Goal: Transaction & Acquisition: Obtain resource

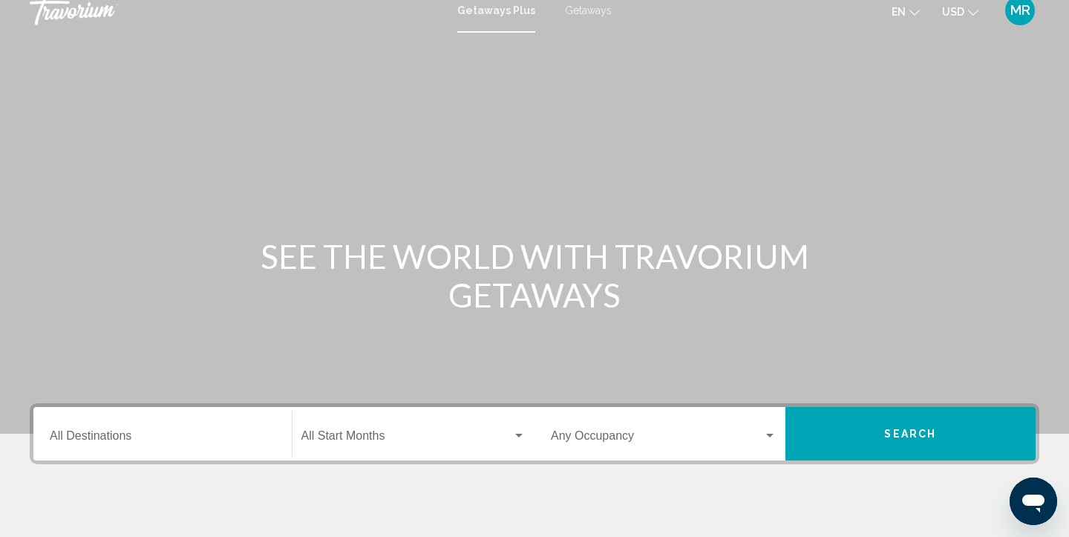
scroll to position [15, 0]
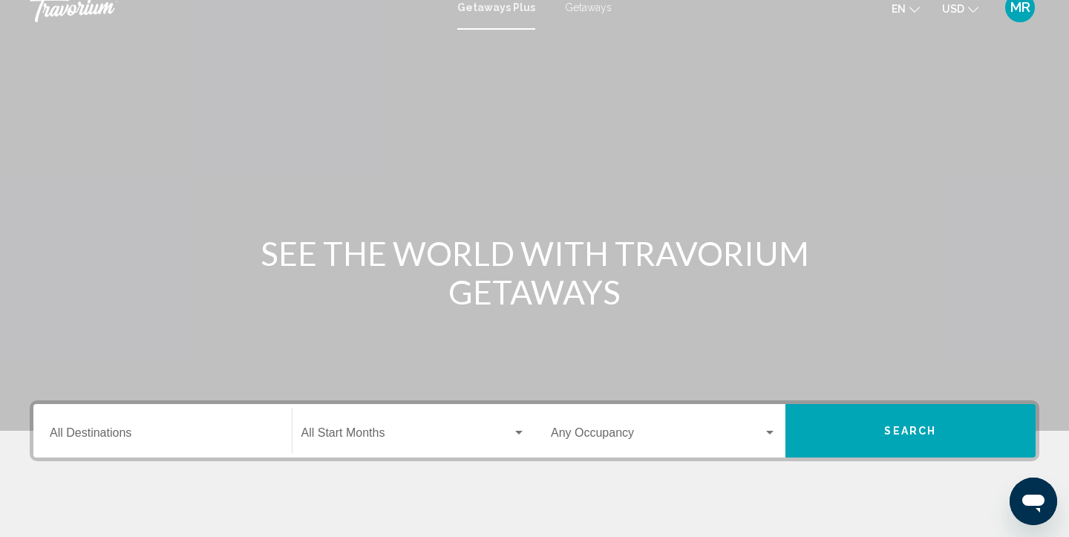
click at [258, 433] on input "Destination All Destinations" at bounding box center [163, 435] width 226 height 13
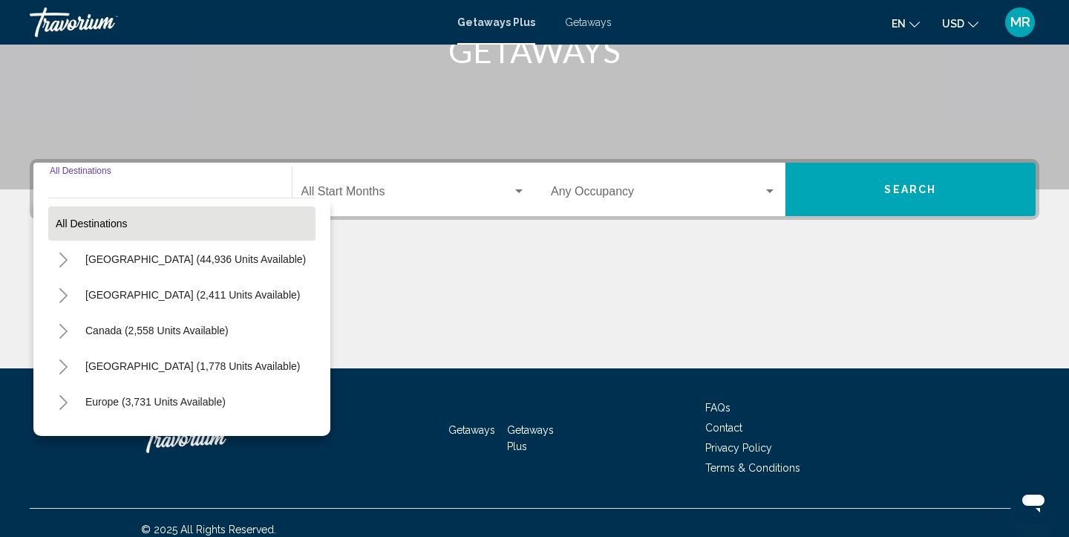
scroll to position [269, 0]
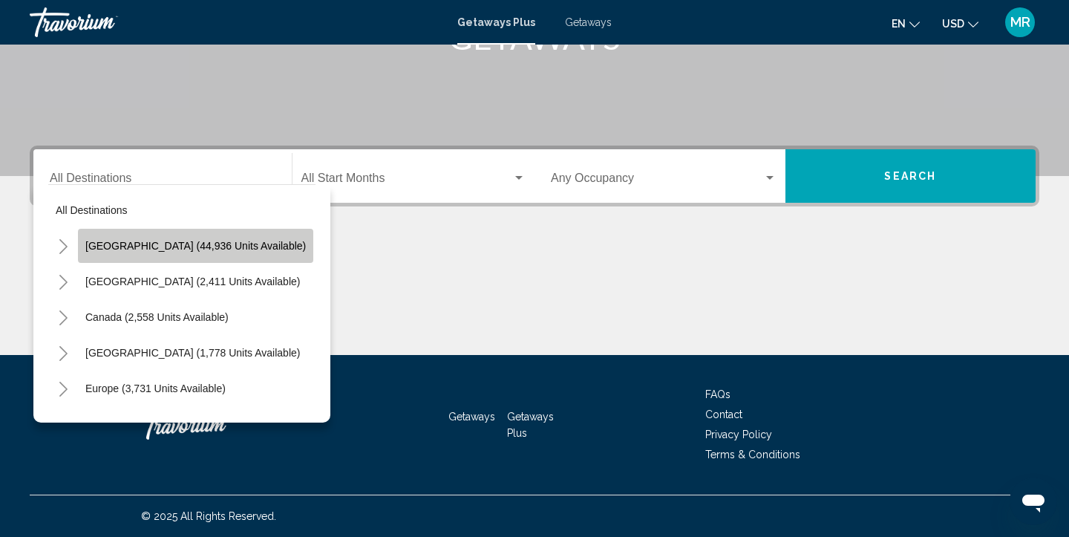
click at [261, 243] on button "United States (44,936 units available)" at bounding box center [195, 246] width 235 height 34
type input "**********"
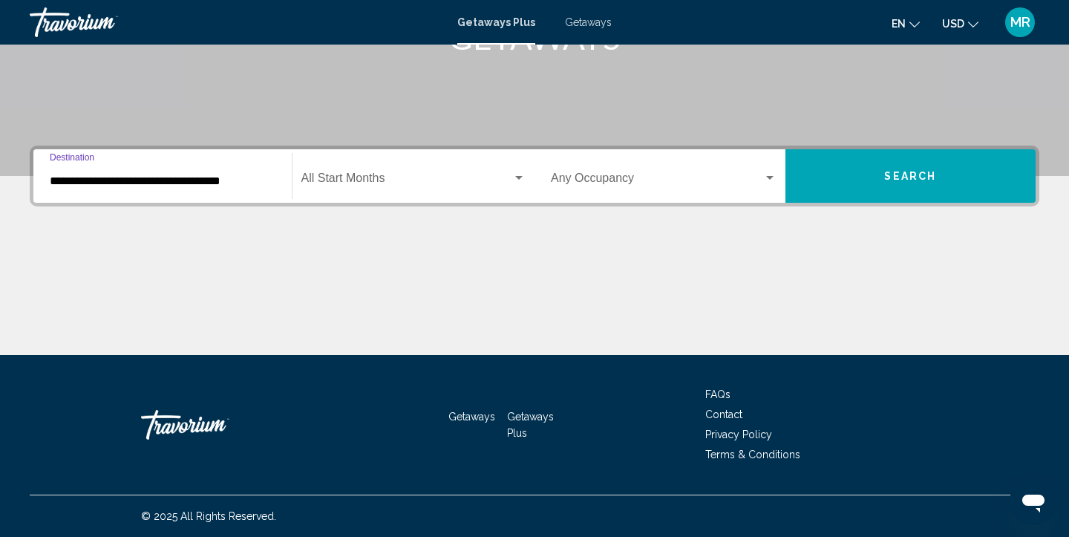
click at [512, 180] on div "Search widget" at bounding box center [518, 178] width 13 height 12
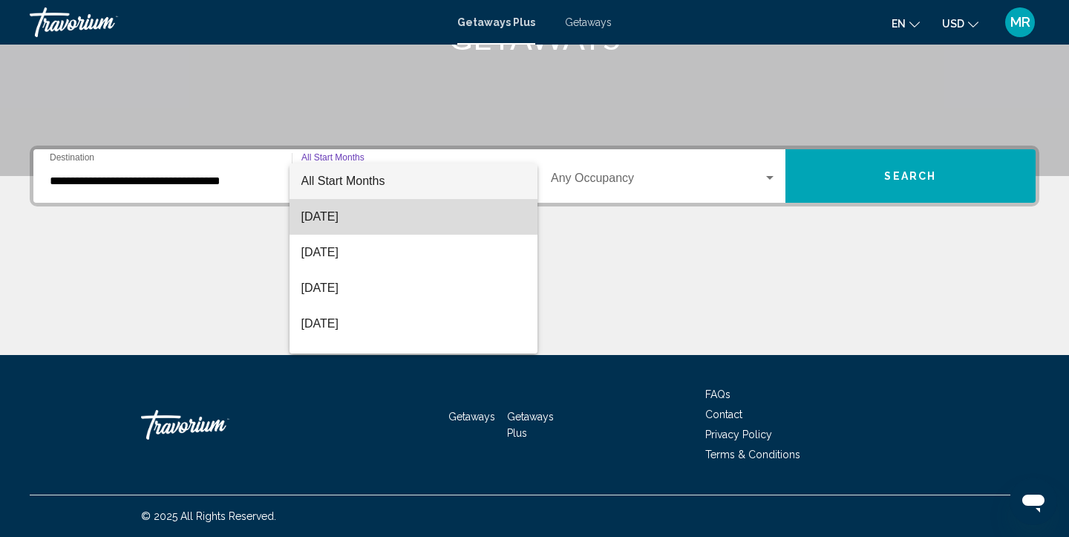
click at [470, 229] on span "[DATE]" at bounding box center [413, 217] width 225 height 36
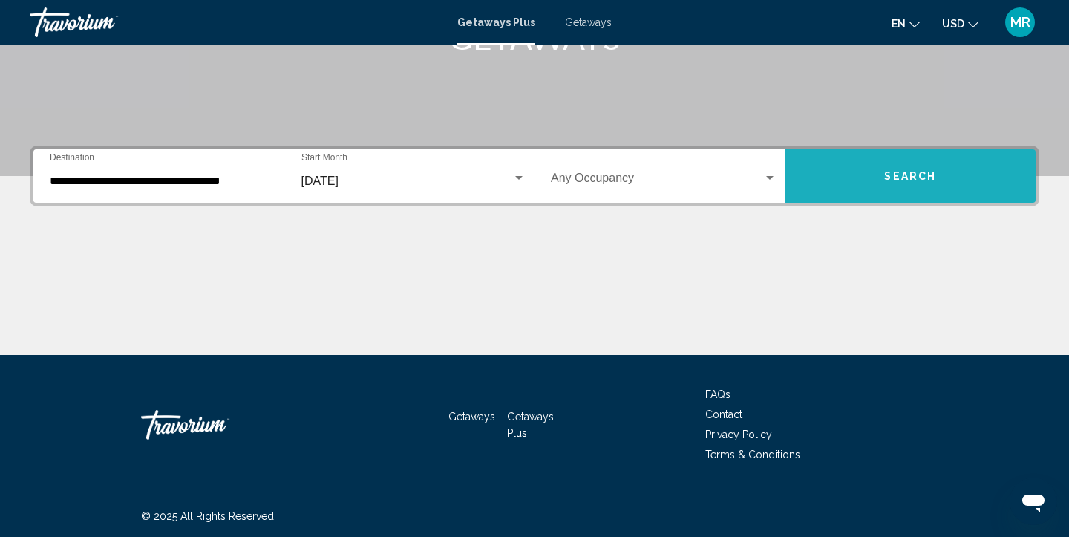
click at [936, 181] on button "Search" at bounding box center [910, 175] width 251 height 53
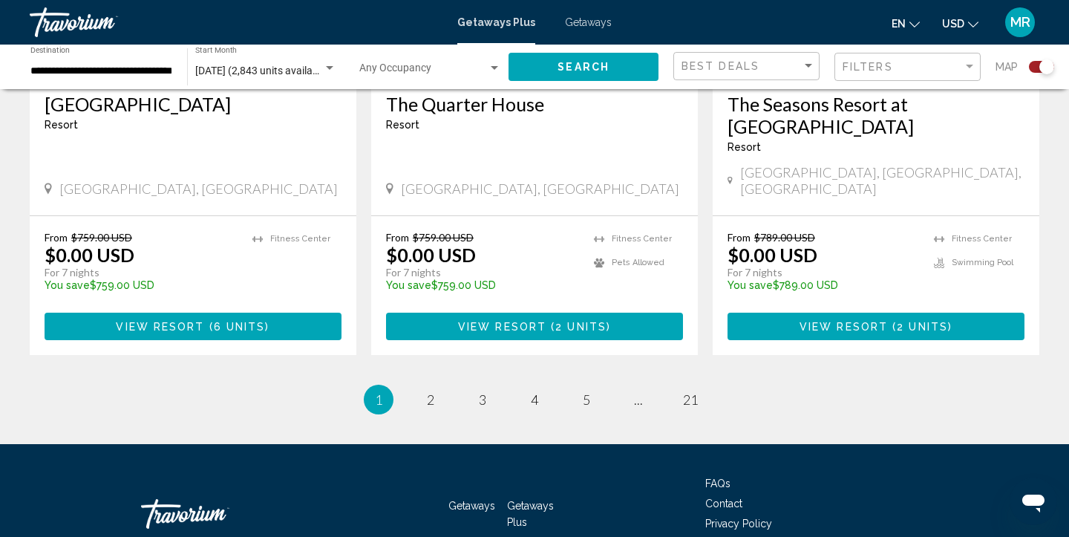
scroll to position [2408, 0]
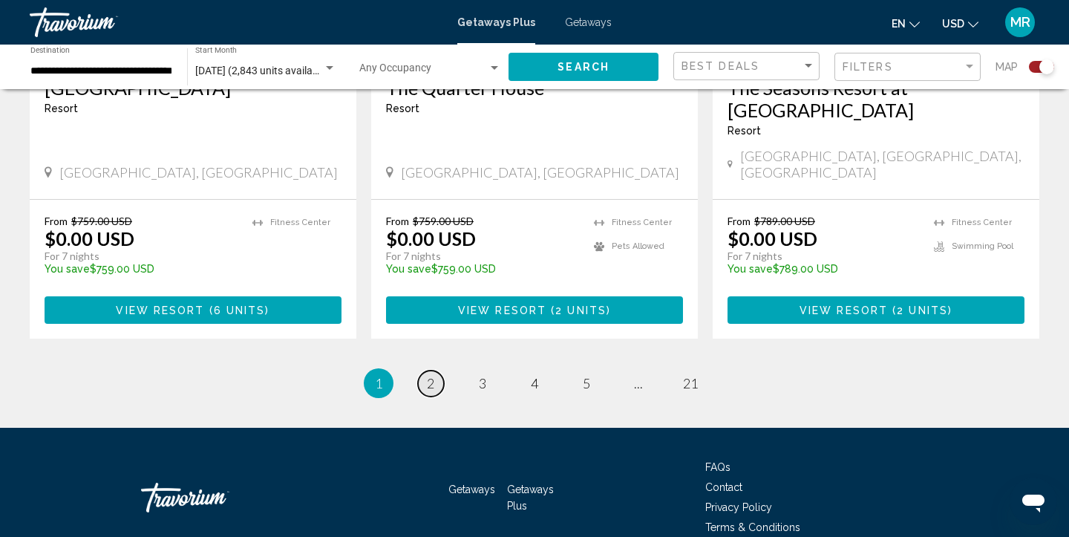
click at [430, 375] on span "2" at bounding box center [430, 383] width 7 height 16
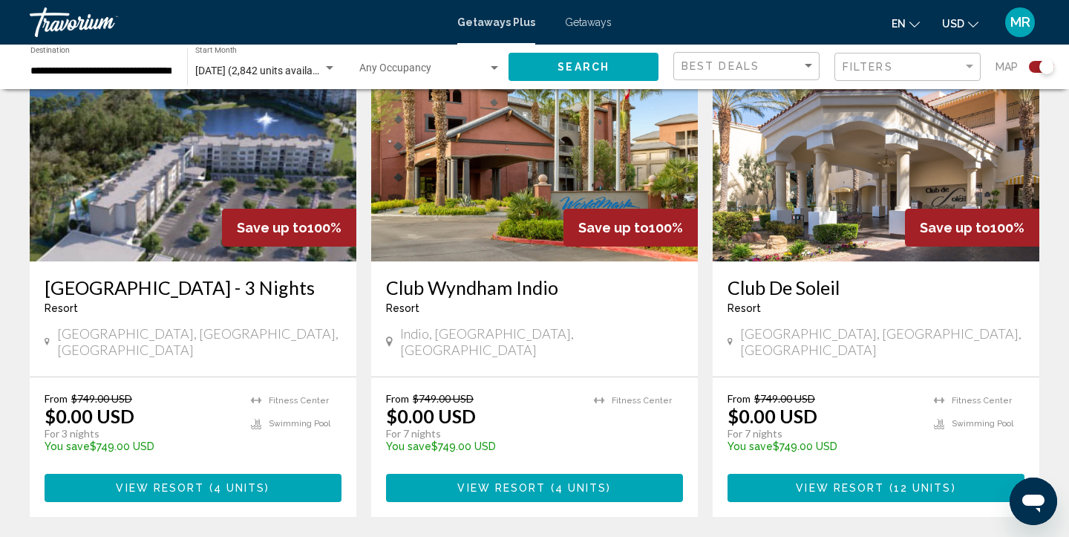
scroll to position [1135, 0]
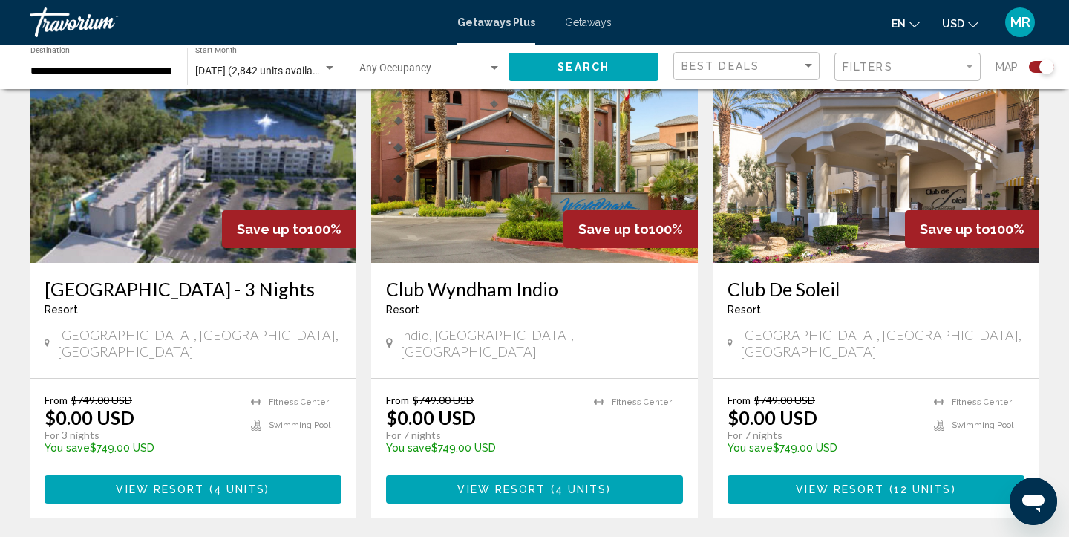
click at [870, 484] on span "View Resort" at bounding box center [839, 490] width 88 height 12
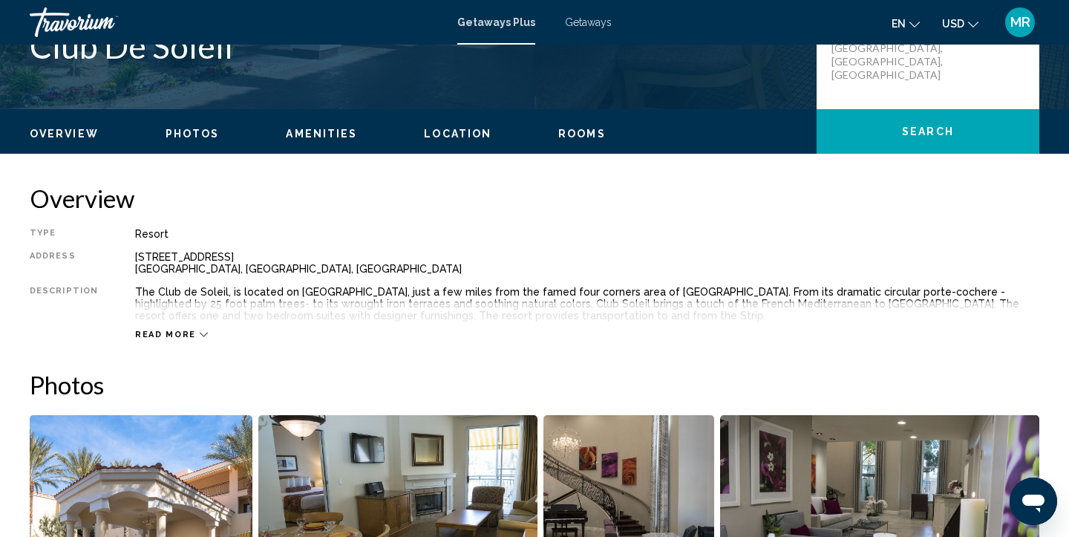
scroll to position [423, 0]
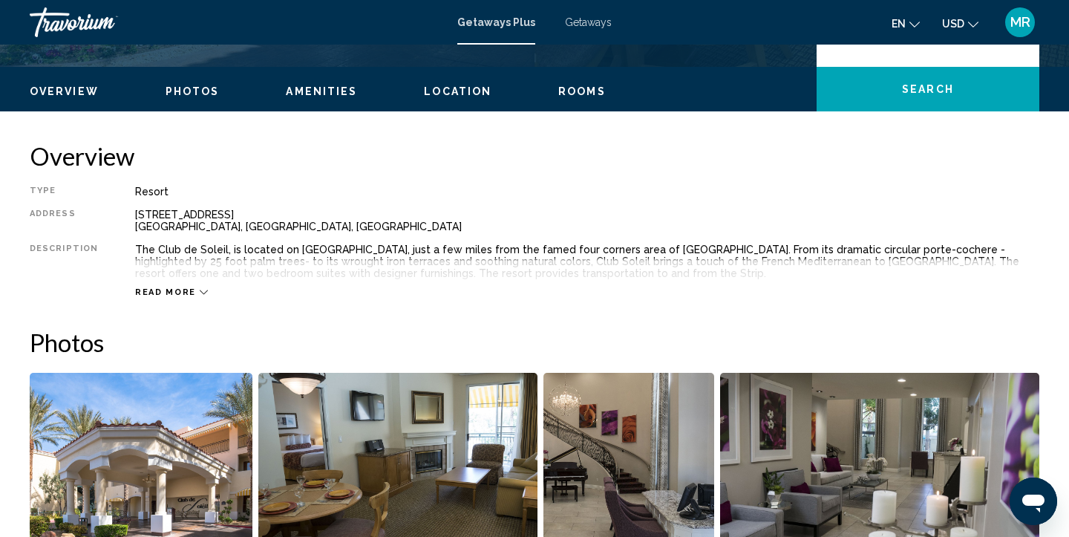
click at [191, 288] on div "Read more" at bounding box center [171, 292] width 73 height 10
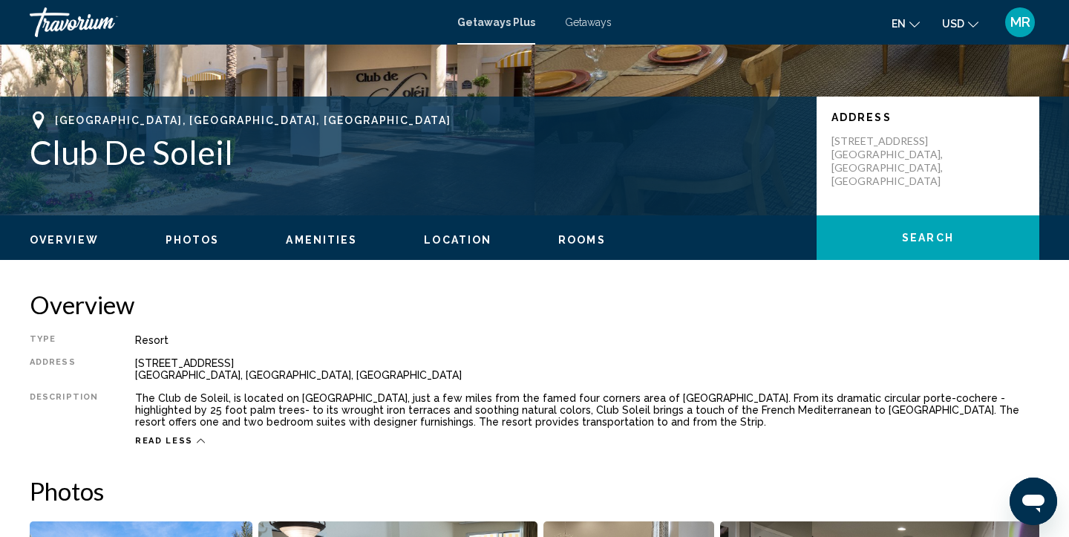
scroll to position [0, 0]
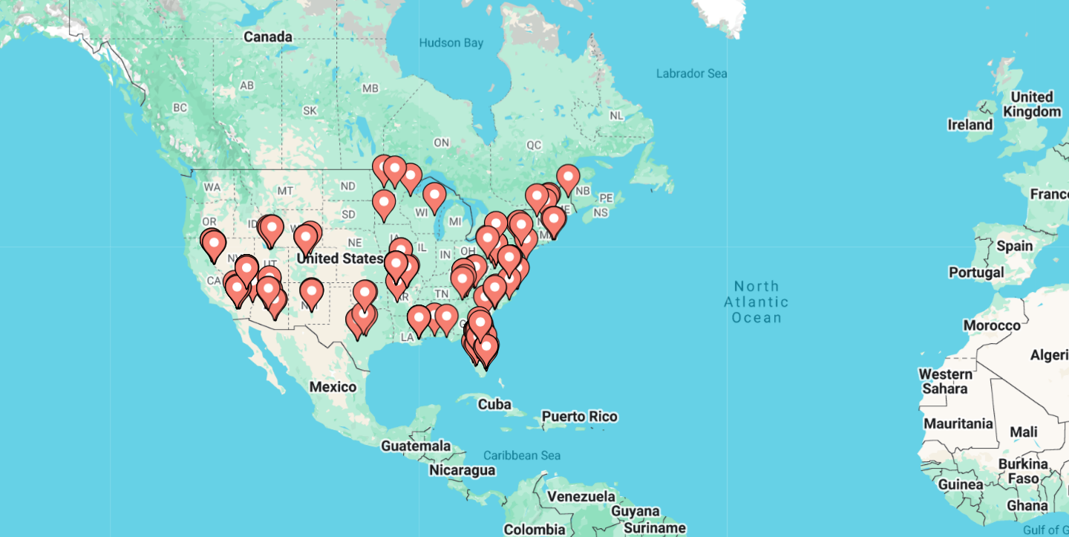
drag, startPoint x: 407, startPoint y: 304, endPoint x: 578, endPoint y: 318, distance: 171.3
click at [578, 318] on div "To activate drag with keyboard, press Alt + Enter. Once in keyboard drag state,…" at bounding box center [534, 326] width 1009 height 445
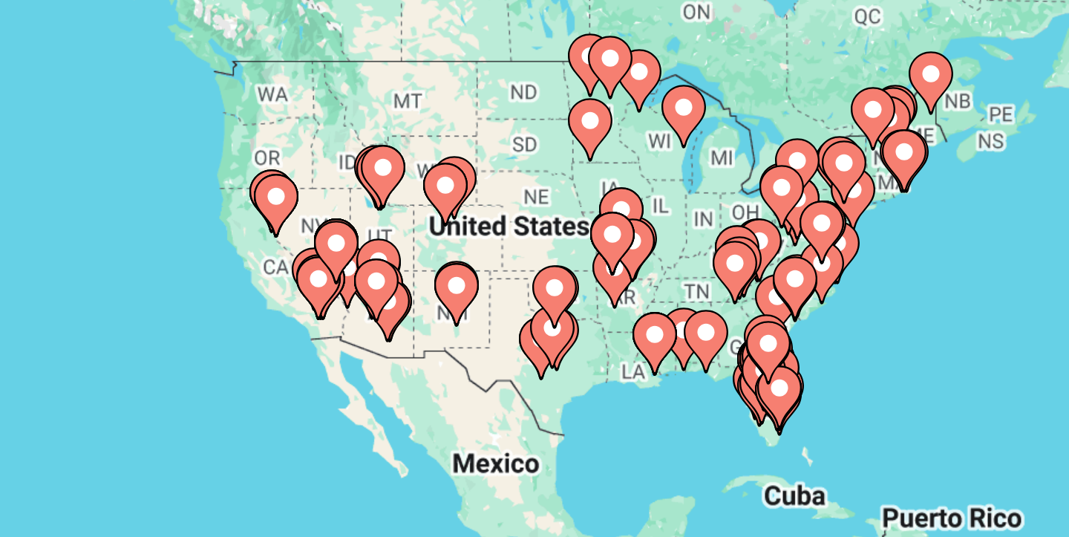
drag, startPoint x: 366, startPoint y: 331, endPoint x: 411, endPoint y: 336, distance: 45.6
click at [411, 336] on div "To activate drag with keyboard, press Alt + Enter. Once in keyboard drag state,…" at bounding box center [534, 326] width 1009 height 445
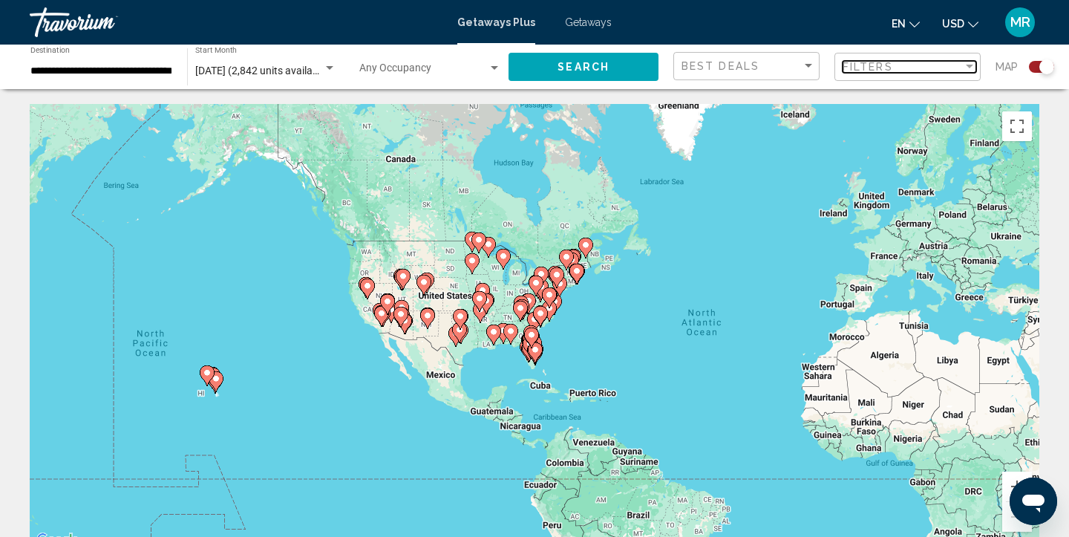
click at [966, 62] on div "Filter" at bounding box center [968, 67] width 13 height 12
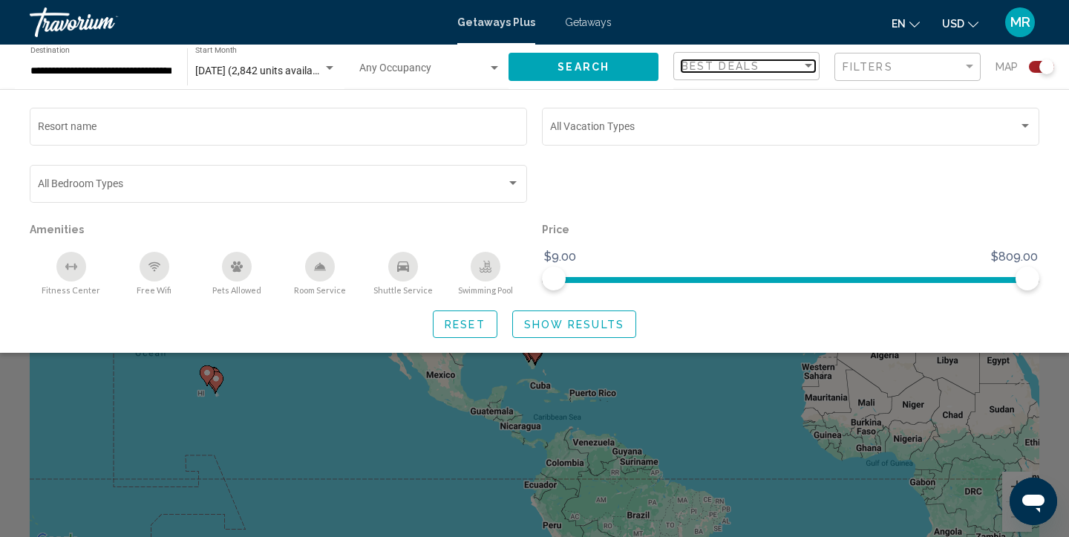
click at [809, 66] on div "Sort by" at bounding box center [807, 66] width 7 height 4
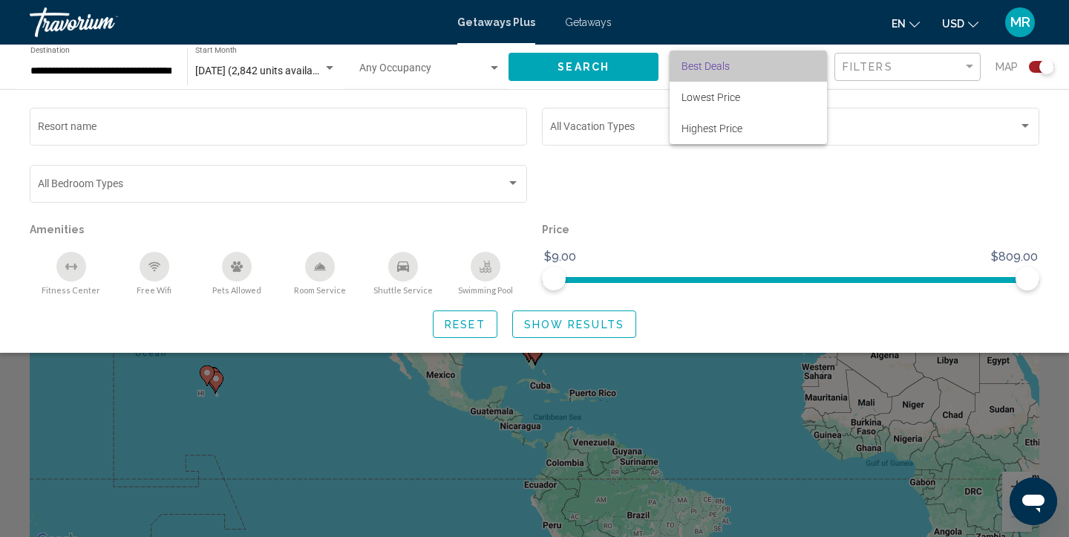
click at [807, 65] on span "Best Deals" at bounding box center [748, 65] width 134 height 31
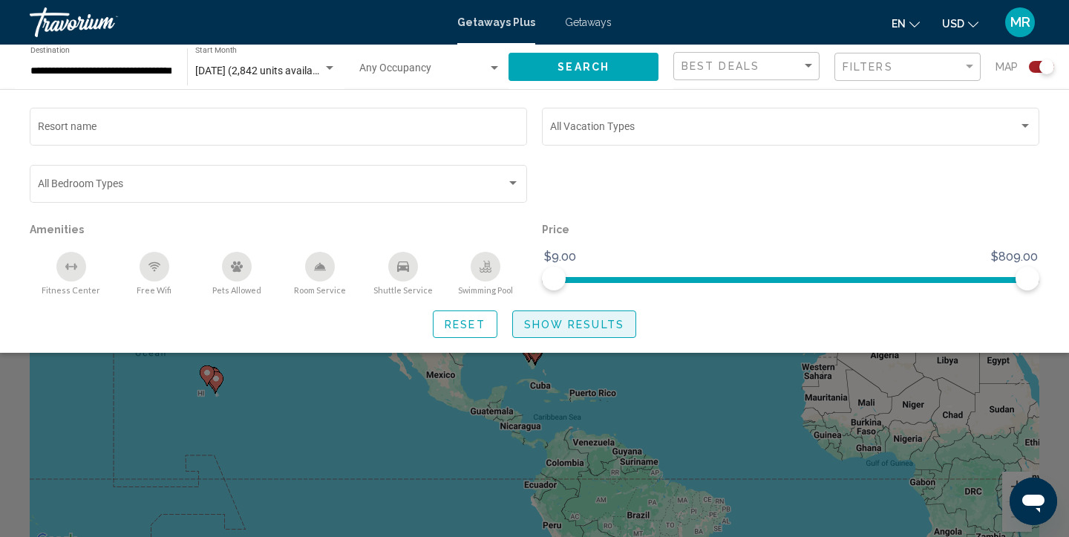
click at [600, 324] on span "Show Results" at bounding box center [574, 324] width 100 height 12
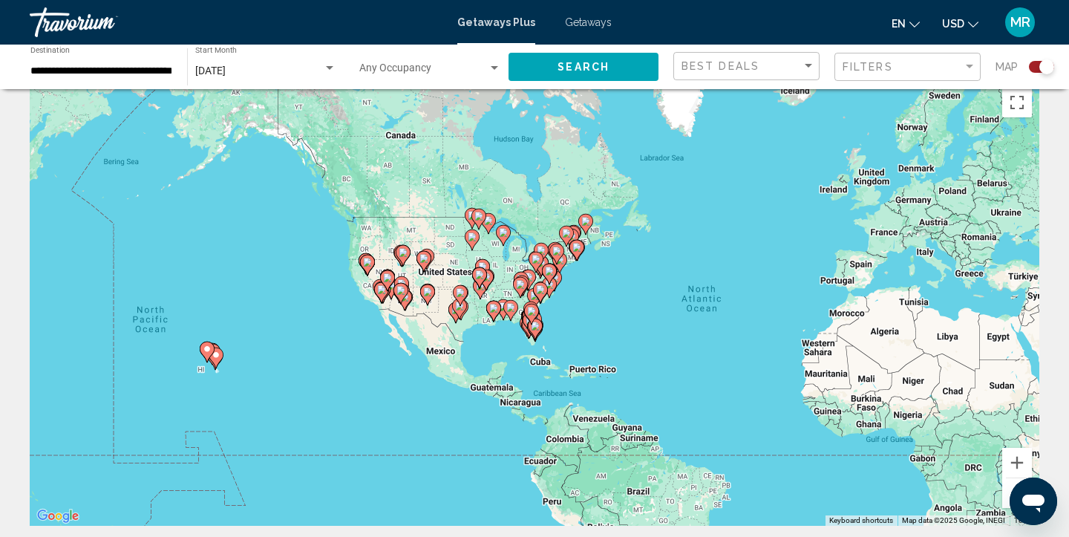
scroll to position [47, 0]
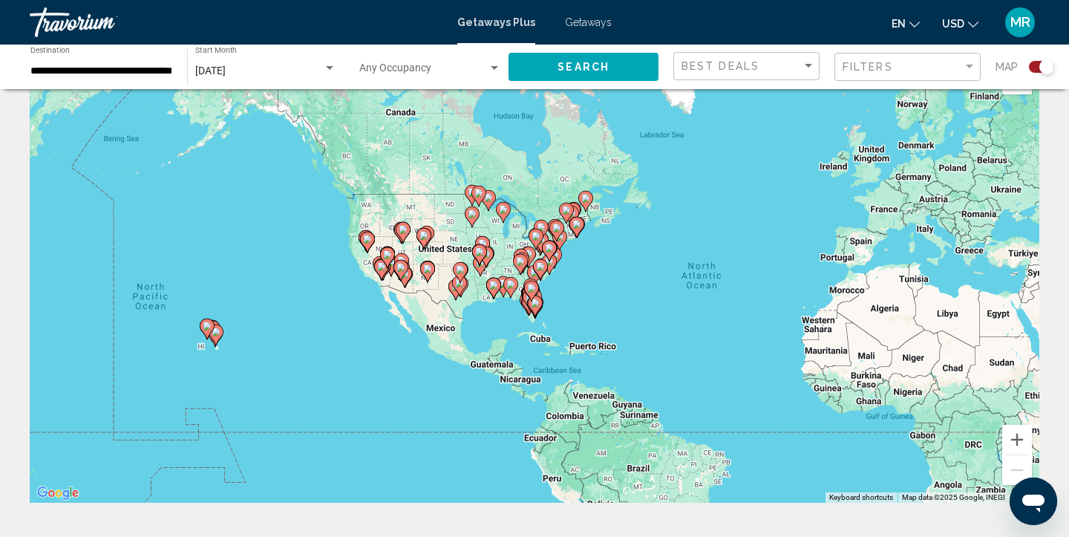
click at [206, 326] on image "Main content" at bounding box center [207, 325] width 9 height 9
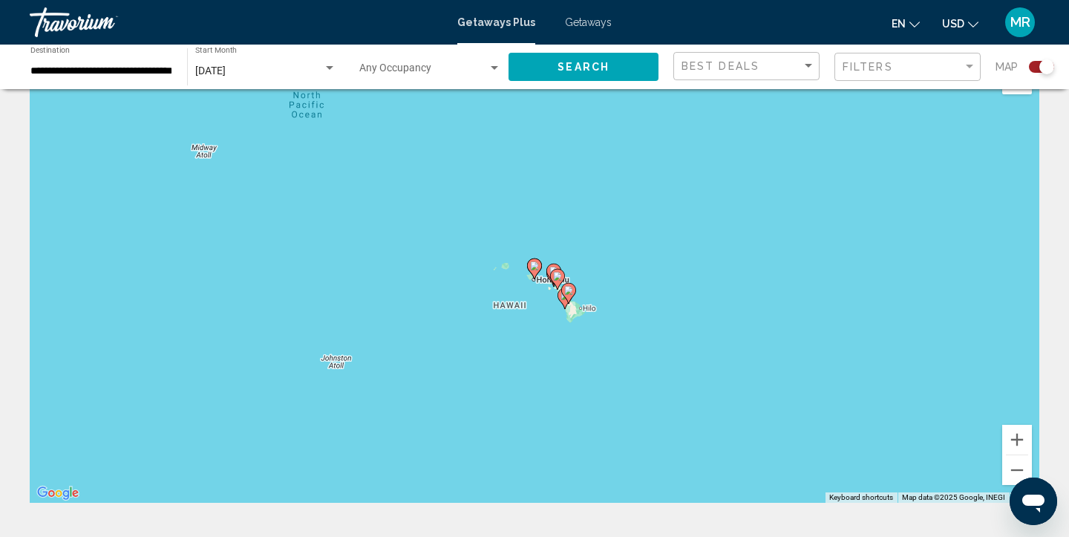
click at [569, 293] on image "Main content" at bounding box center [568, 290] width 9 height 9
type input "**********"
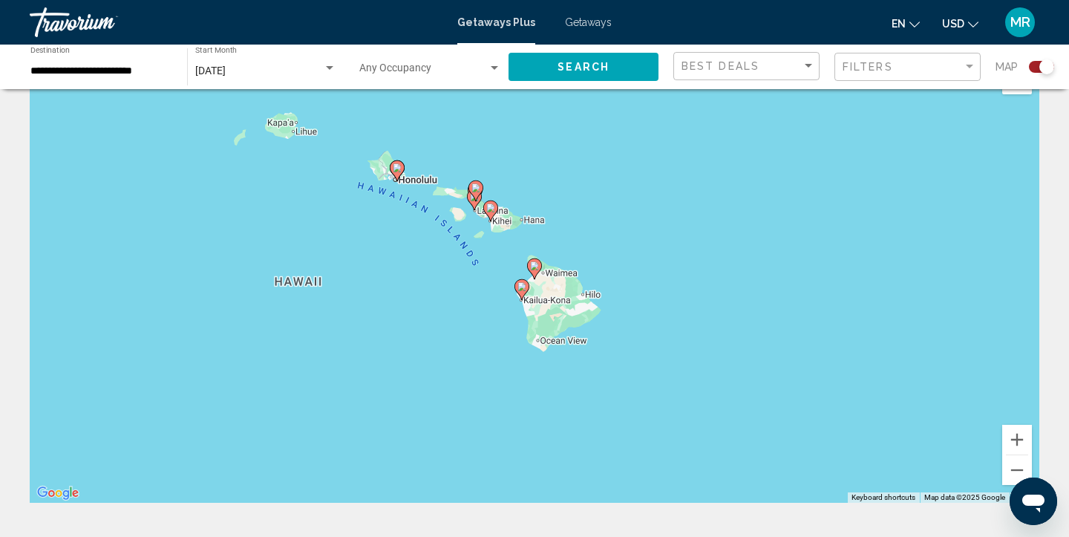
click at [522, 287] on image "Main content" at bounding box center [521, 286] width 9 height 9
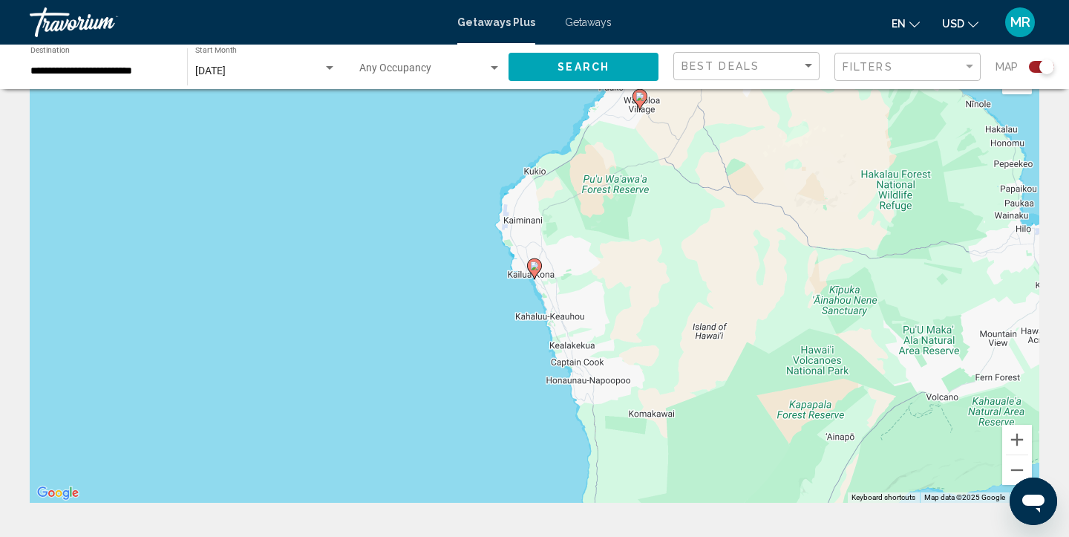
click at [536, 263] on image "Main content" at bounding box center [534, 265] width 9 height 9
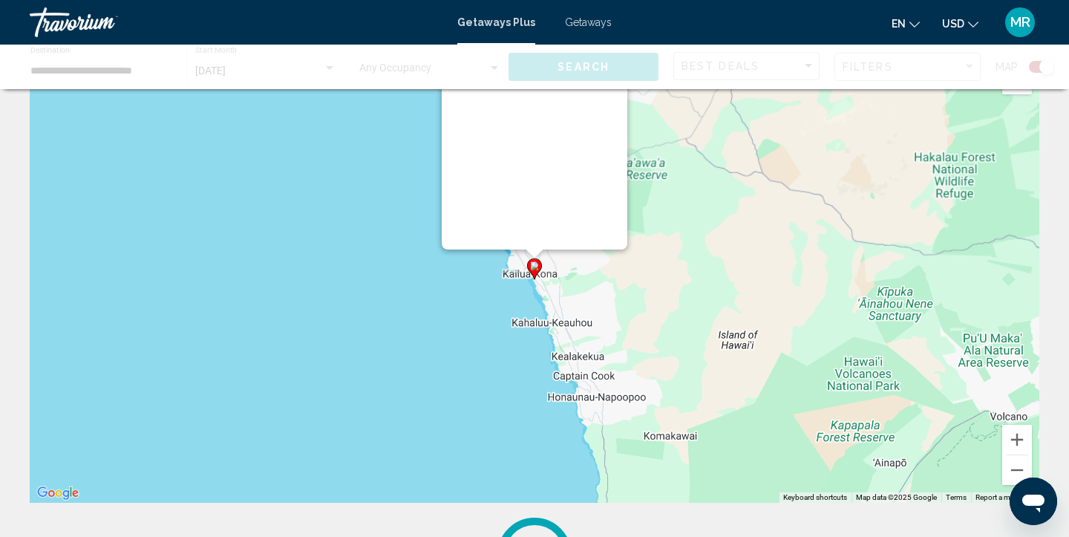
scroll to position [0, 0]
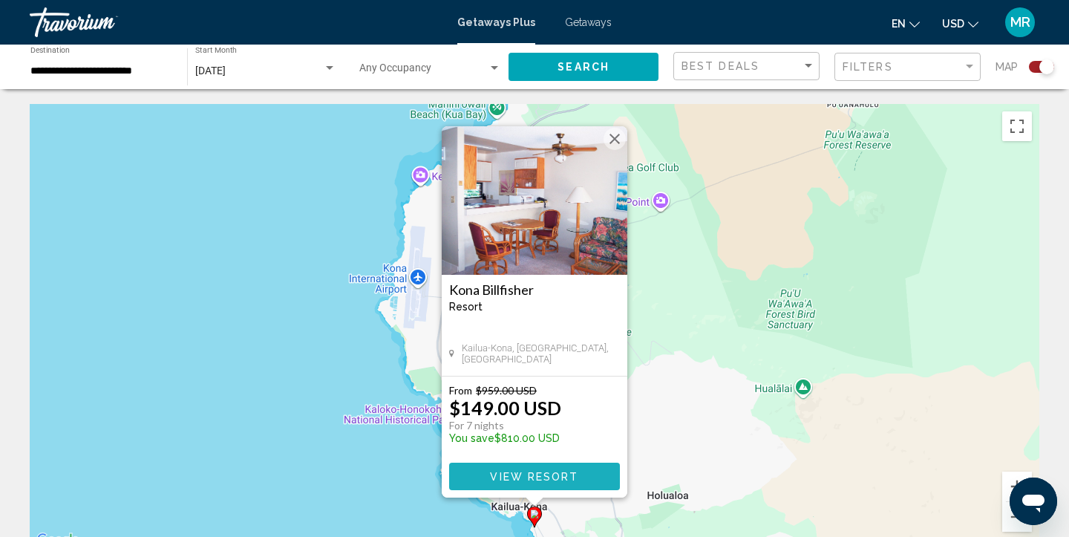
click at [576, 480] on span "View Resort" at bounding box center [534, 476] width 88 height 12
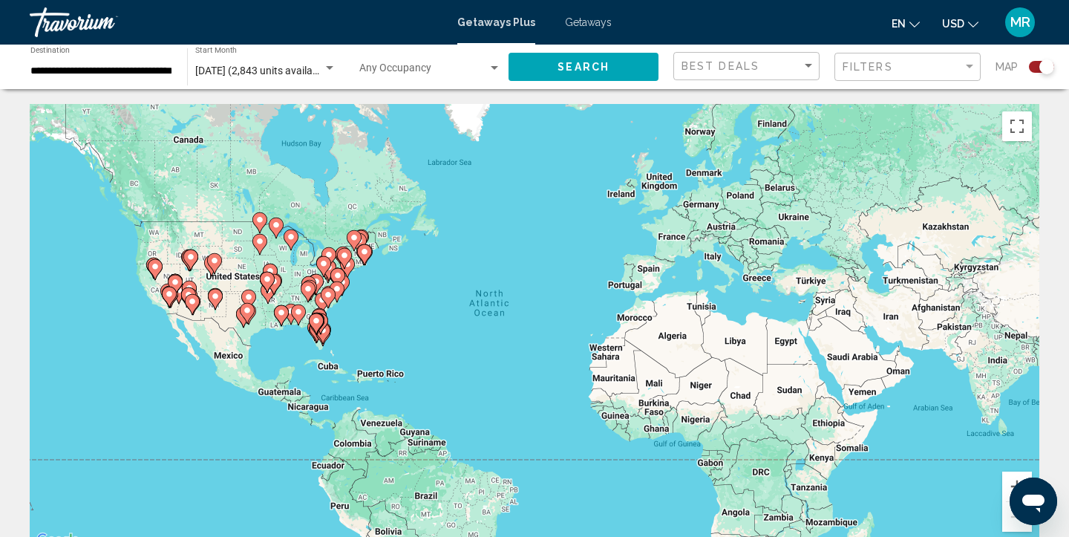
click at [587, 22] on span "Getaways" at bounding box center [588, 22] width 47 height 12
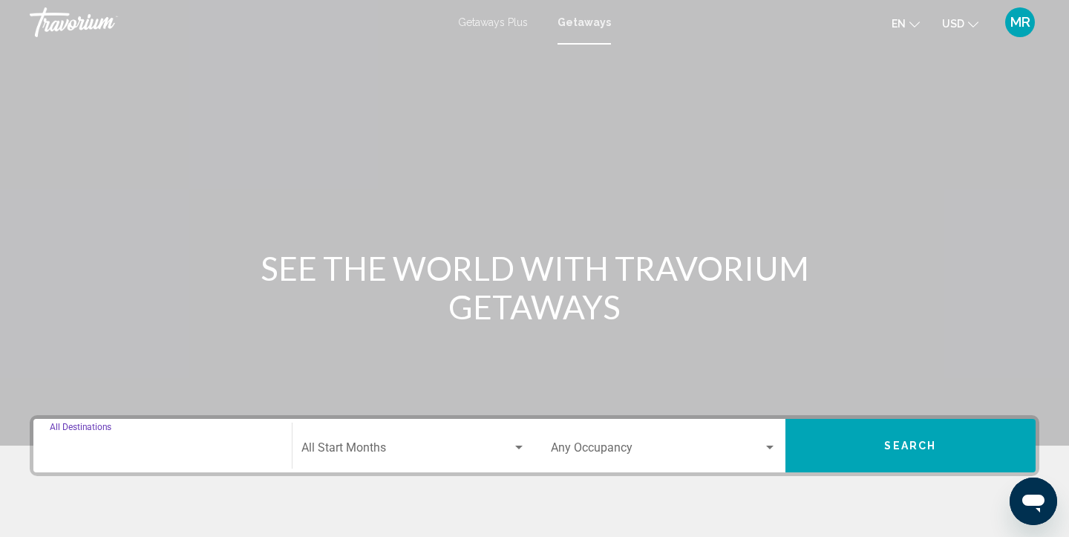
click at [265, 444] on input "Destination All Destinations" at bounding box center [163, 450] width 226 height 13
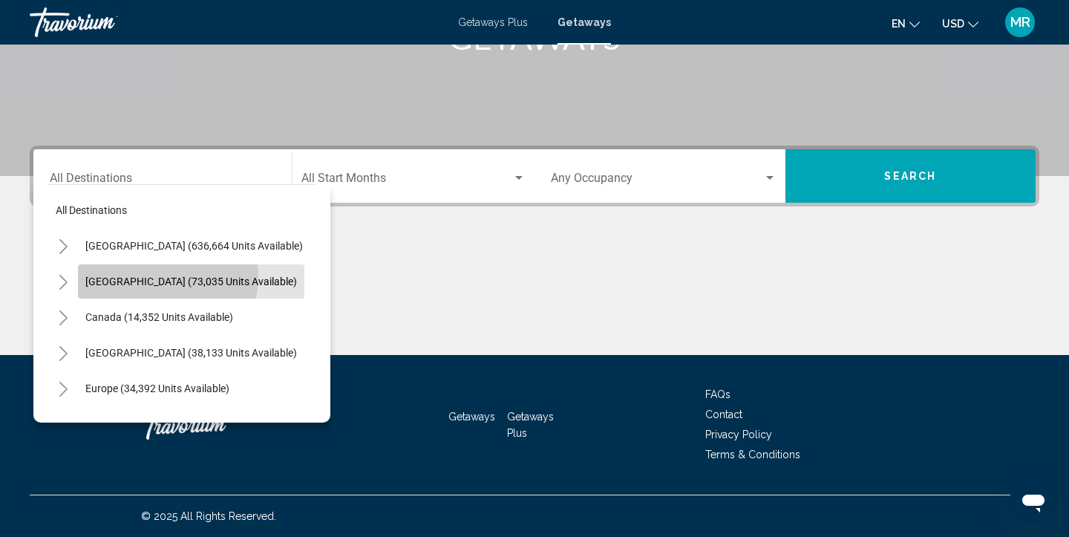
click at [167, 278] on span "[GEOGRAPHIC_DATA] (73,035 units available)" at bounding box center [190, 281] width 211 height 12
type input "**********"
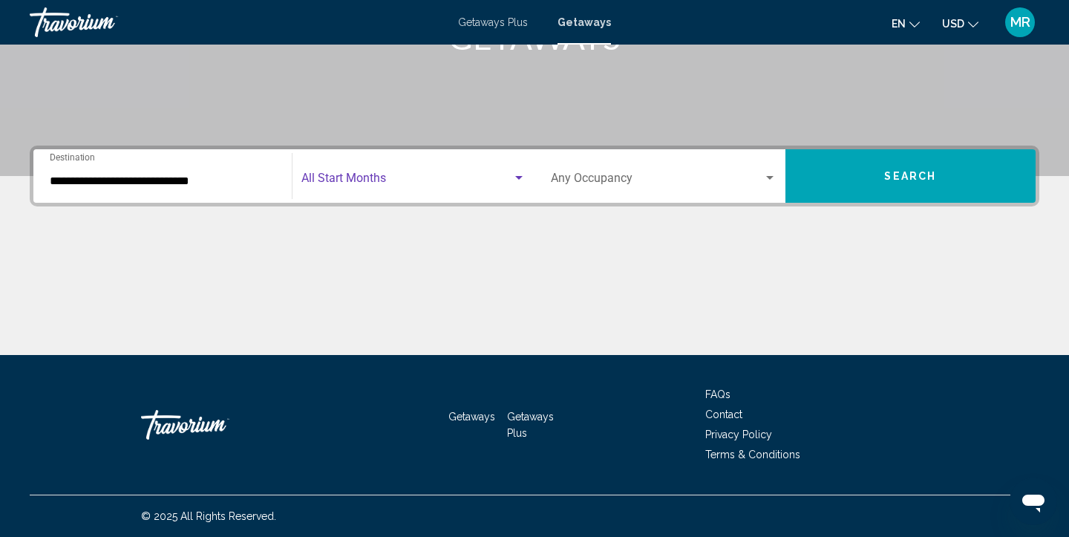
click at [513, 178] on div "Search widget" at bounding box center [518, 178] width 13 height 12
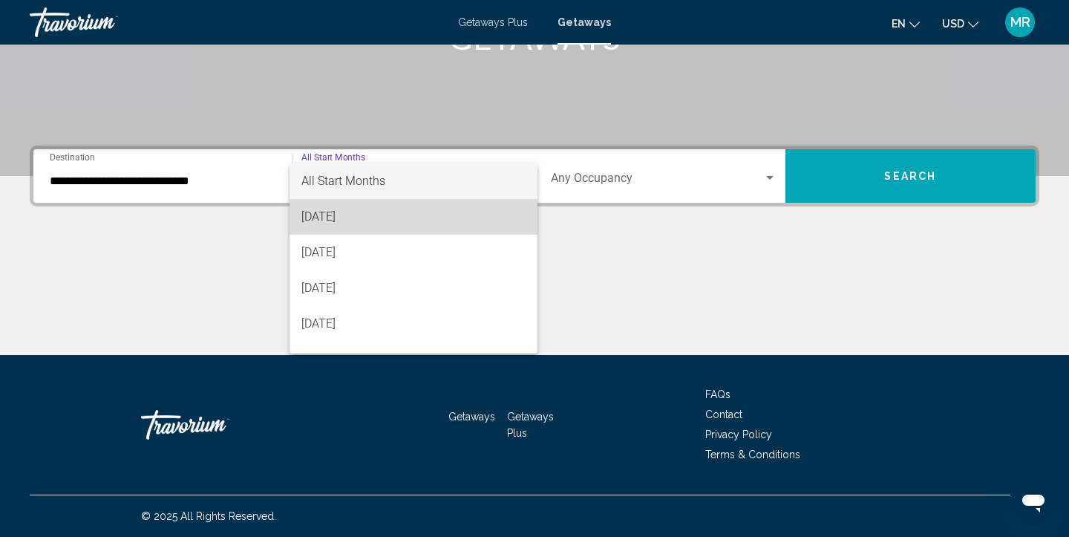
click at [452, 213] on span "[DATE]" at bounding box center [413, 217] width 225 height 36
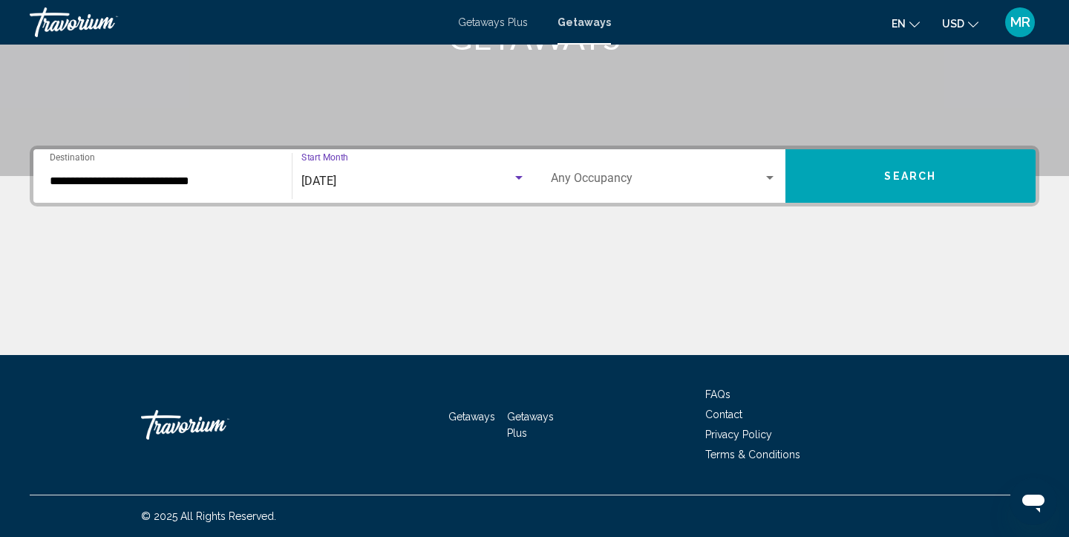
click at [854, 171] on button "Search" at bounding box center [910, 175] width 251 height 53
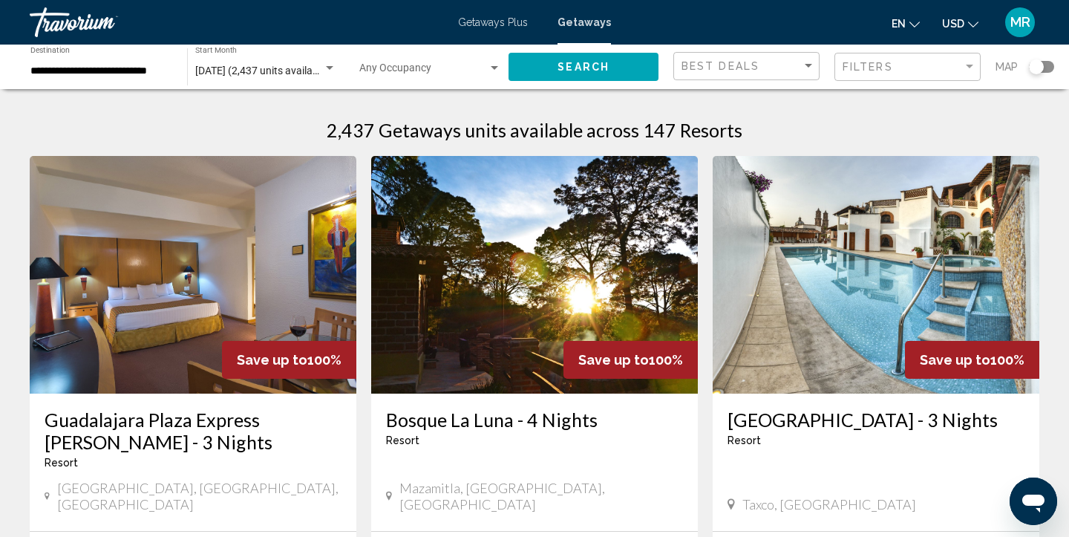
click at [164, 68] on input "**********" at bounding box center [101, 71] width 142 height 12
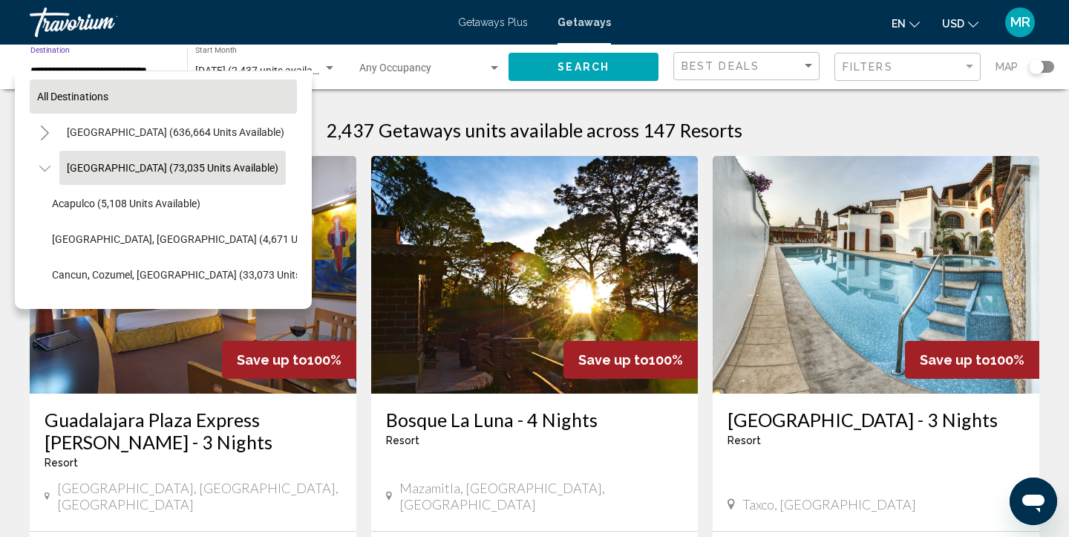
click at [56, 95] on span "All destinations" at bounding box center [72, 97] width 71 height 12
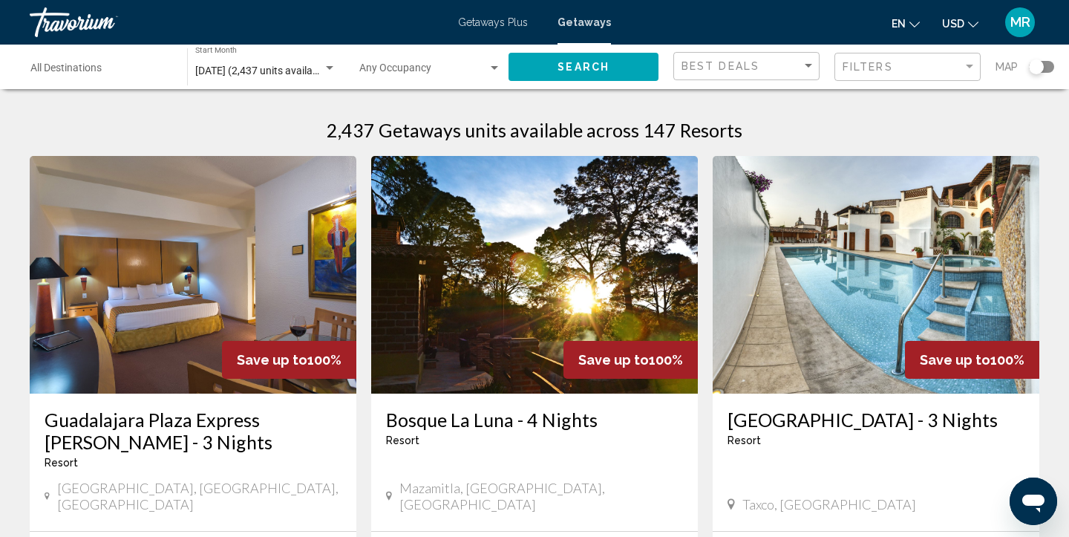
click at [157, 72] on input "Destination All Destinations" at bounding box center [101, 71] width 142 height 12
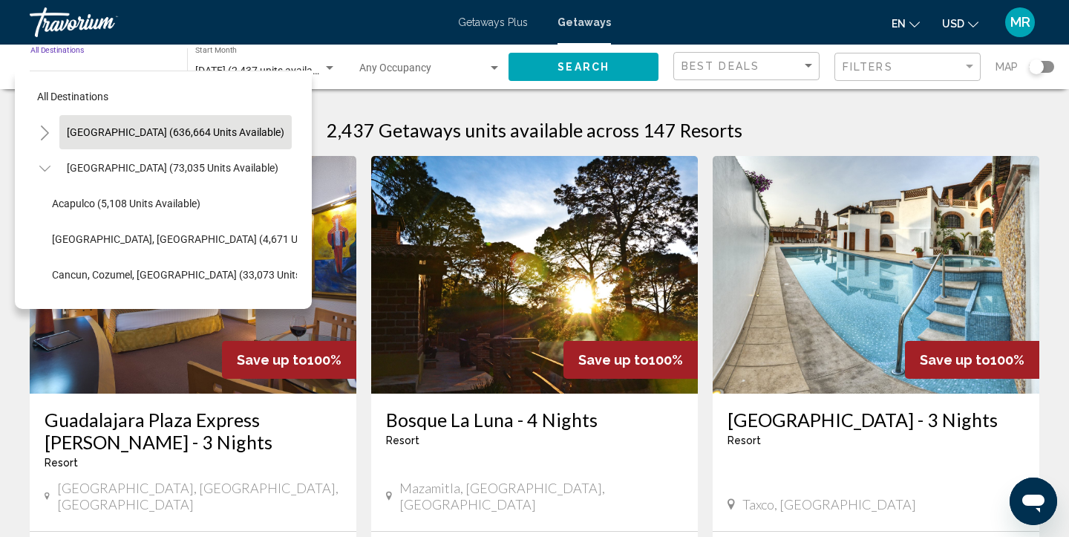
click at [186, 132] on span "[GEOGRAPHIC_DATA] (636,664 units available)" at bounding box center [175, 132] width 217 height 12
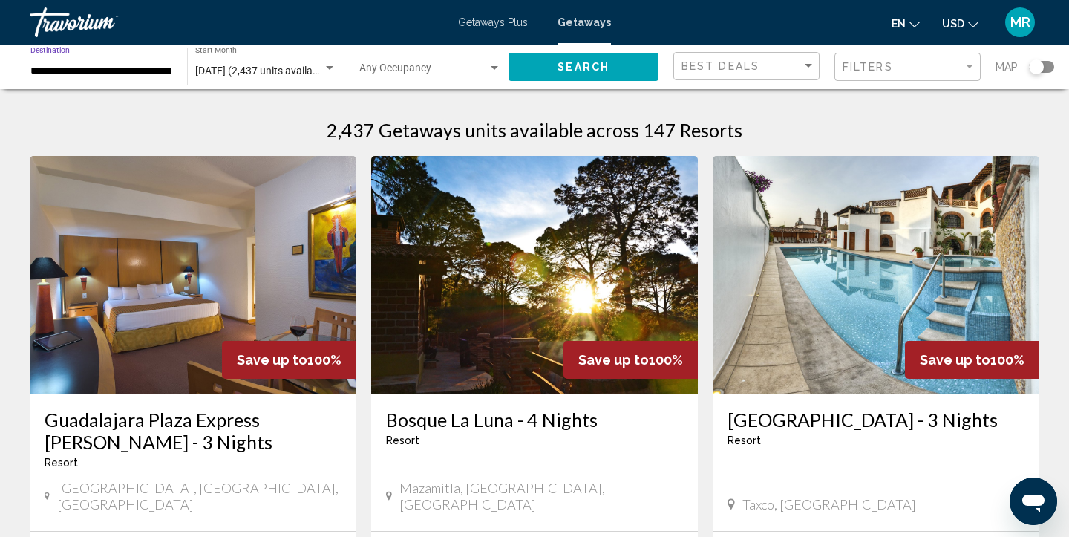
click at [596, 73] on button "Search" at bounding box center [583, 66] width 150 height 27
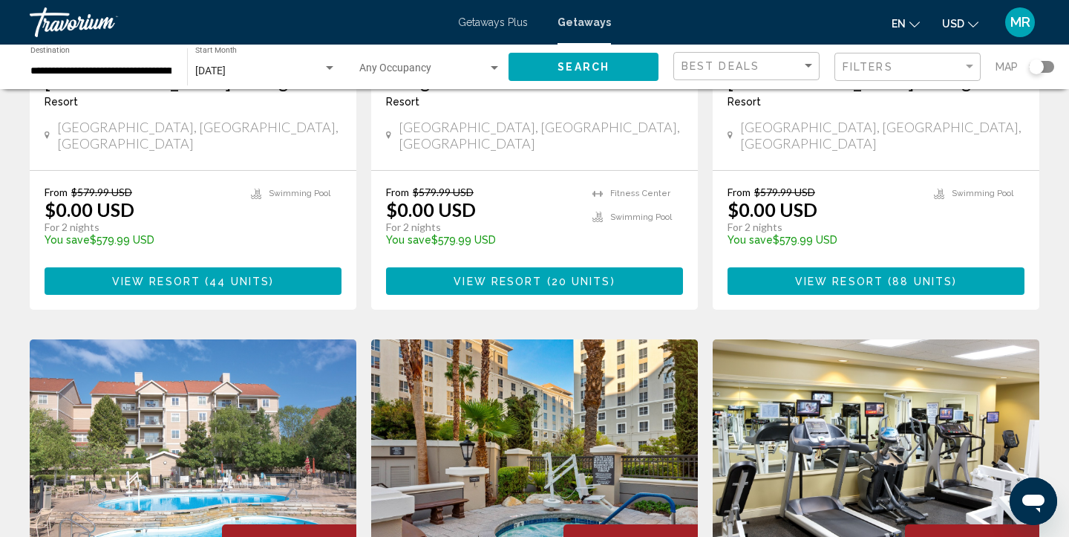
scroll to position [1454, 0]
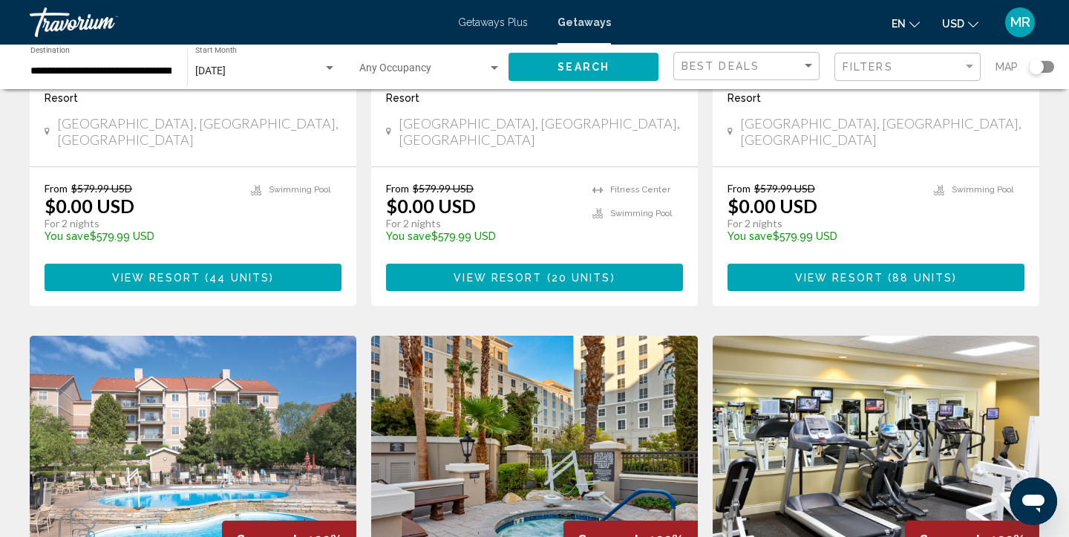
click at [1046, 64] on div "Search widget" at bounding box center [1041, 67] width 25 height 12
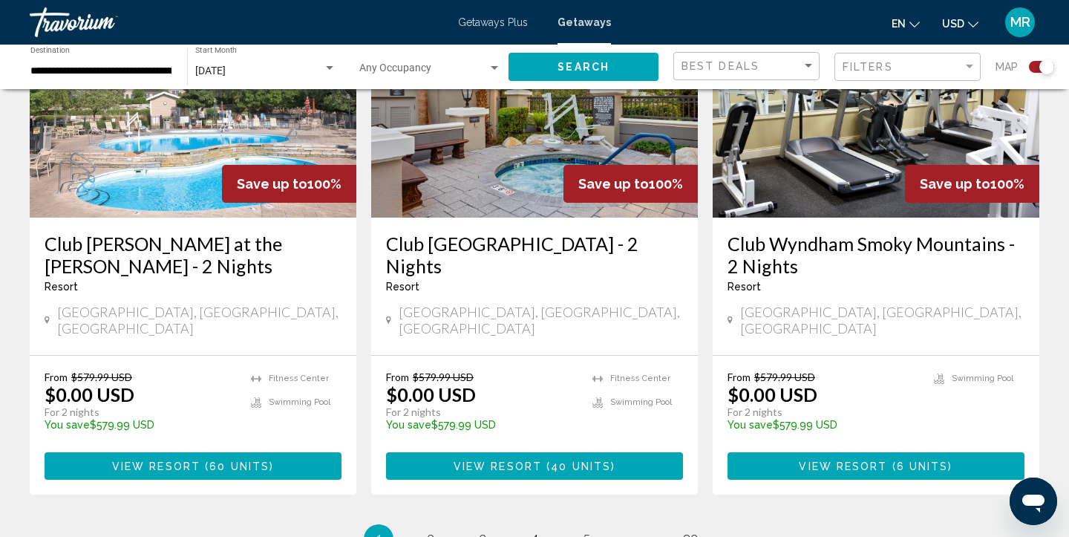
scroll to position [2338, 0]
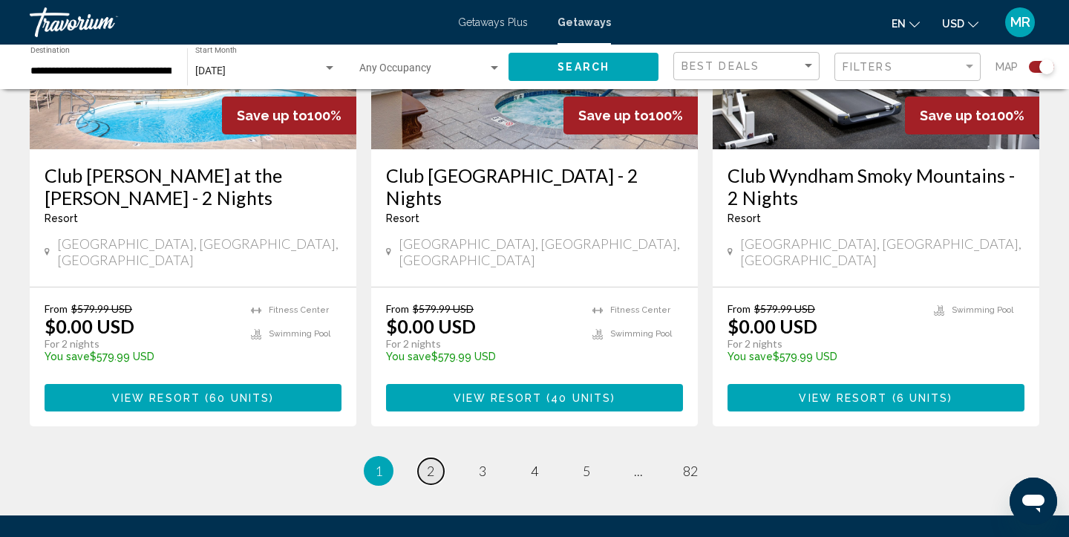
click at [433, 462] on span "2" at bounding box center [430, 470] width 7 height 16
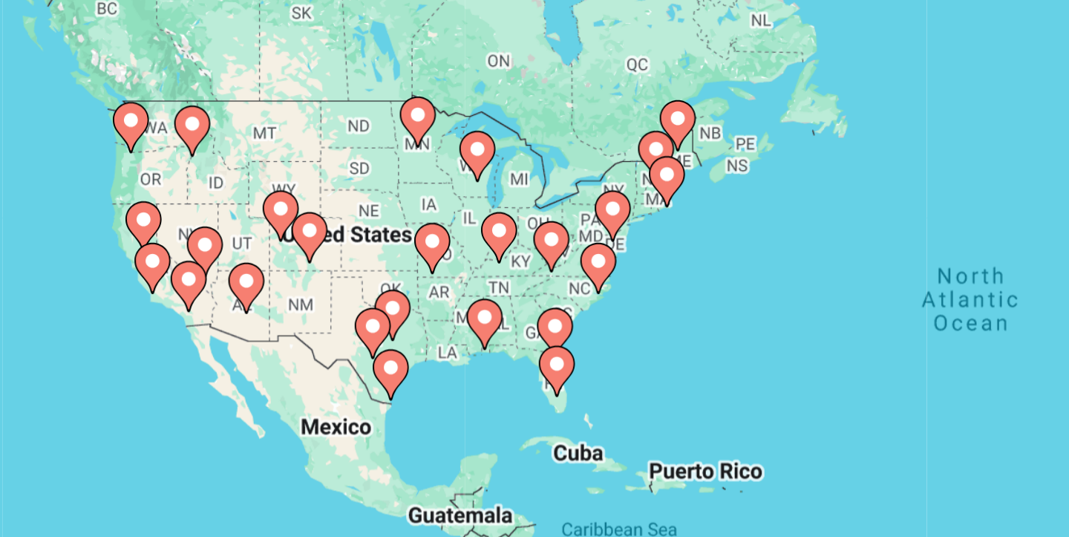
drag, startPoint x: 364, startPoint y: 304, endPoint x: 505, endPoint y: 315, distance: 141.4
click at [505, 315] on div "To activate drag with keyboard, press Alt + Enter. Once in keyboard drag state,…" at bounding box center [534, 326] width 1009 height 445
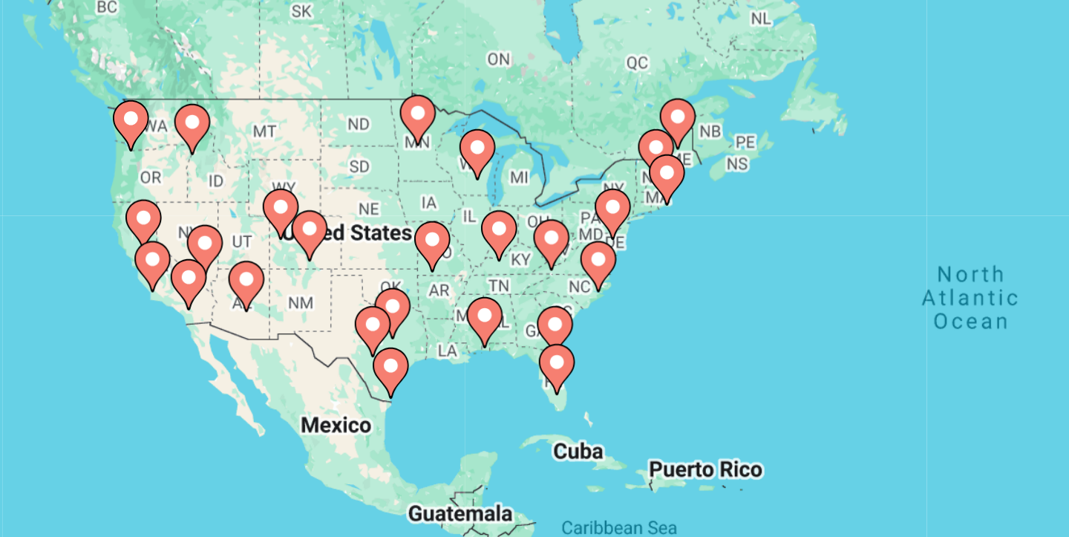
click at [475, 301] on image "Main content" at bounding box center [474, 298] width 9 height 9
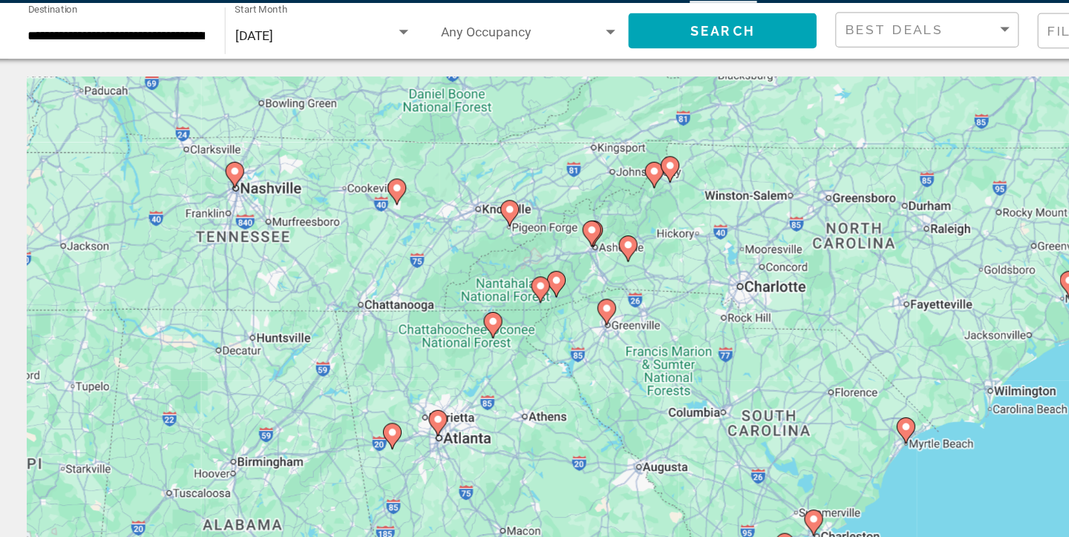
drag, startPoint x: 329, startPoint y: 321, endPoint x: 669, endPoint y: 309, distance: 339.4
click at [669, 309] on div "To activate drag with keyboard, press Alt + Enter. Once in keyboard drag state,…" at bounding box center [534, 326] width 1009 height 445
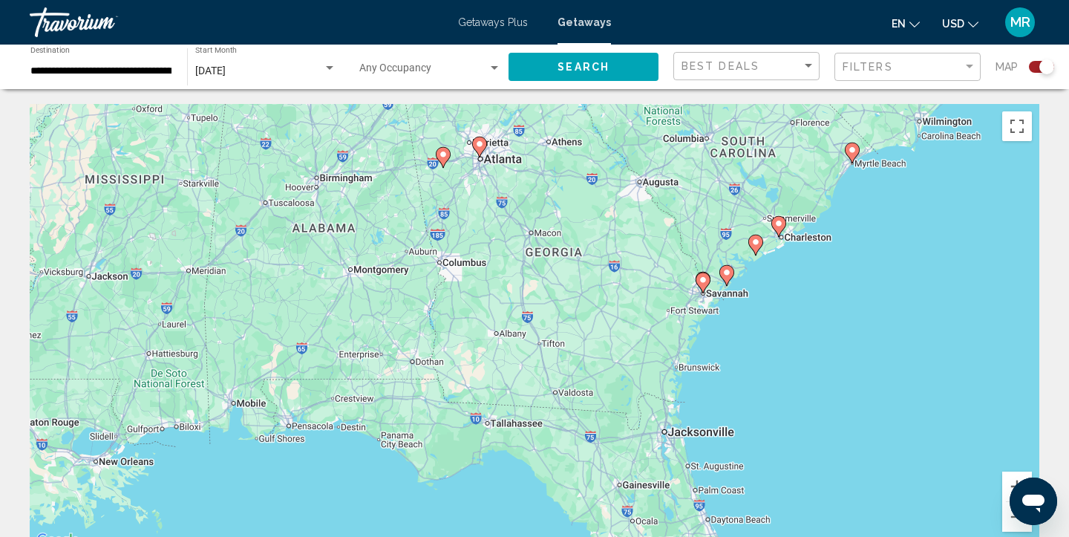
drag, startPoint x: 542, startPoint y: 410, endPoint x: 646, endPoint y: 194, distance: 239.3
click at [646, 194] on div "To activate drag with keyboard, press Alt + Enter. Once in keyboard drag state,…" at bounding box center [534, 326] width 1009 height 445
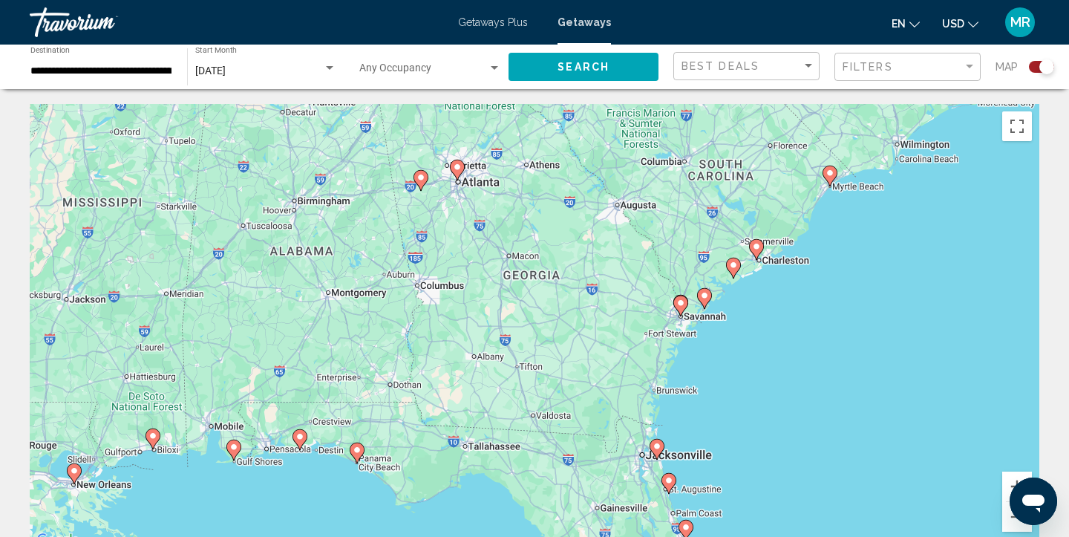
click at [755, 248] on image "Main content" at bounding box center [756, 246] width 9 height 9
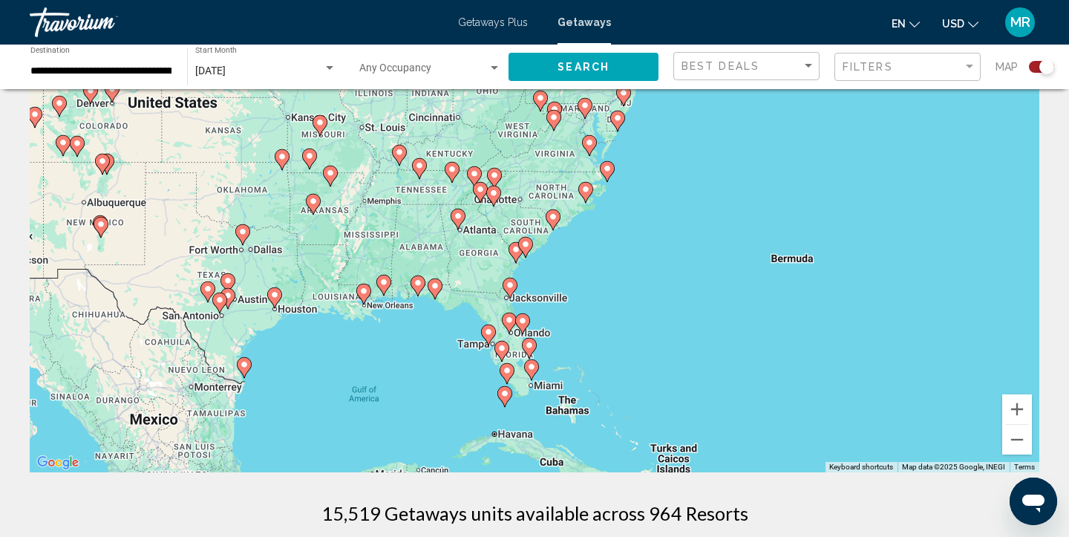
scroll to position [76, 0]
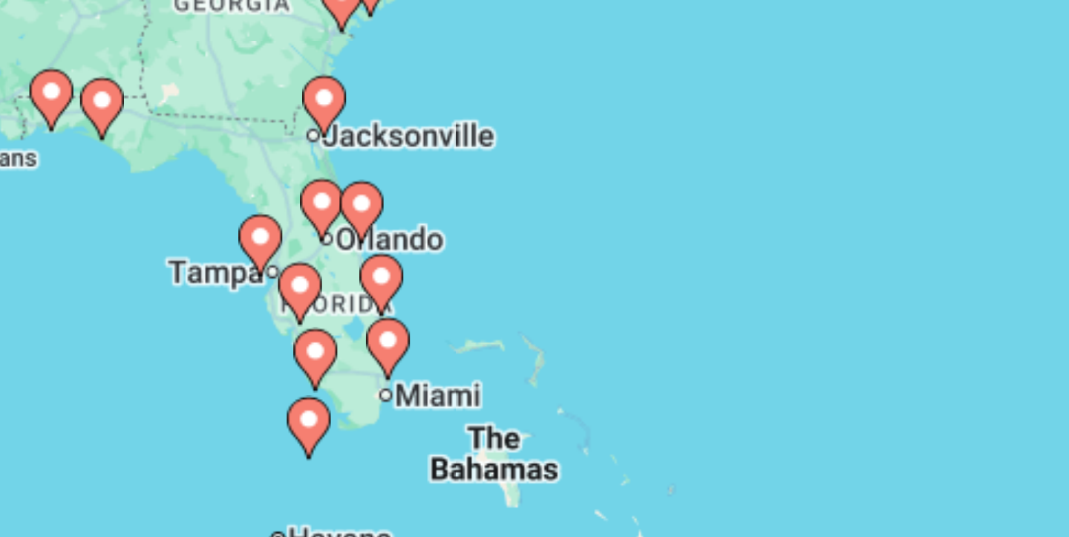
click at [522, 324] on image "Main content" at bounding box center [522, 321] width 9 height 9
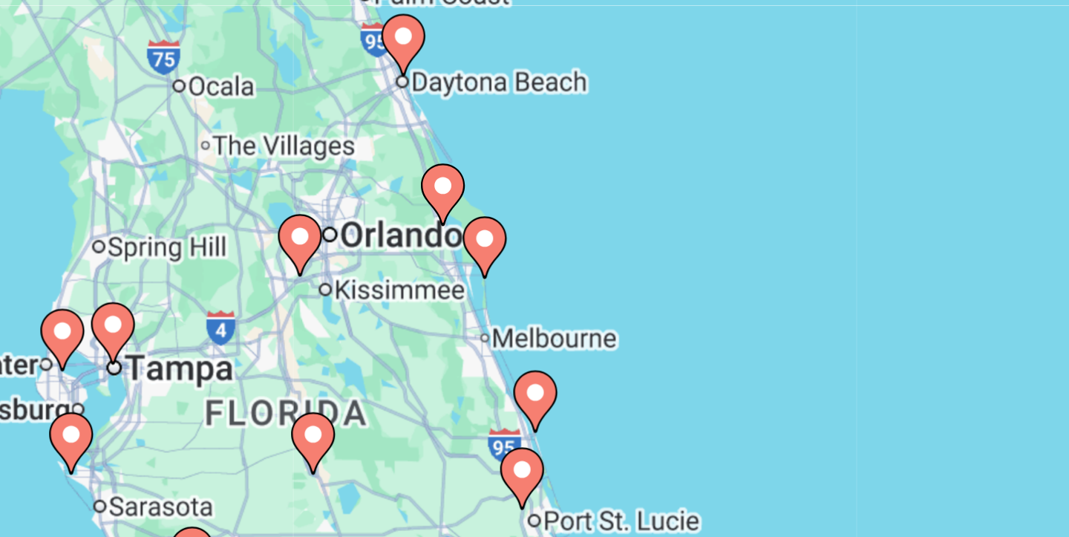
drag, startPoint x: 500, startPoint y: 322, endPoint x: 530, endPoint y: 421, distance: 103.1
click at [530, 421] on div "To activate drag with keyboard, press Alt + Enter. Once in keyboard drag state,…" at bounding box center [534, 249] width 1009 height 445
click at [501, 332] on image "Main content" at bounding box center [501, 332] width 9 height 9
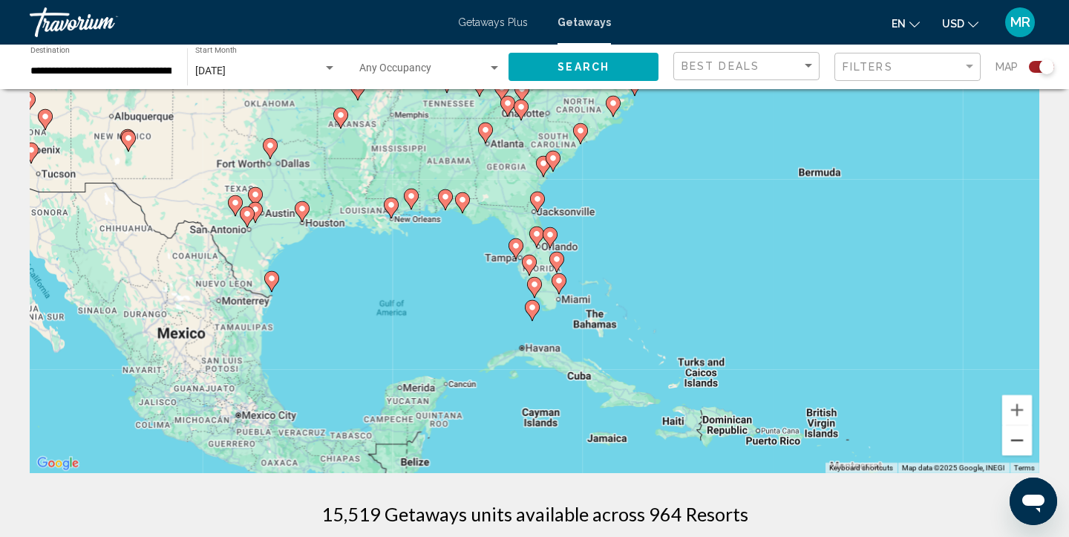
click at [1020, 439] on button "Zoom out" at bounding box center [1017, 440] width 30 height 30
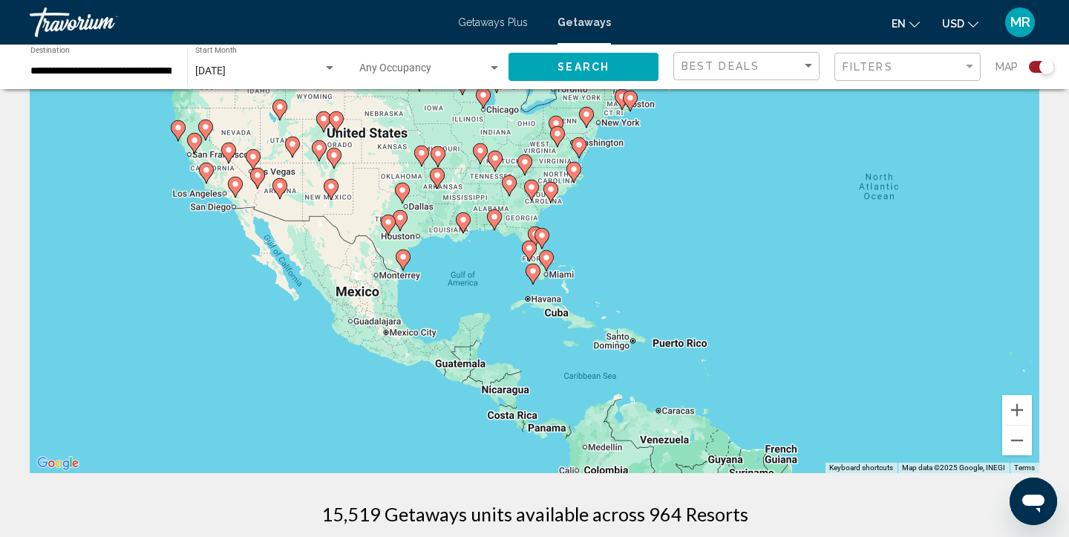
click at [178, 125] on image "Main content" at bounding box center [178, 127] width 9 height 9
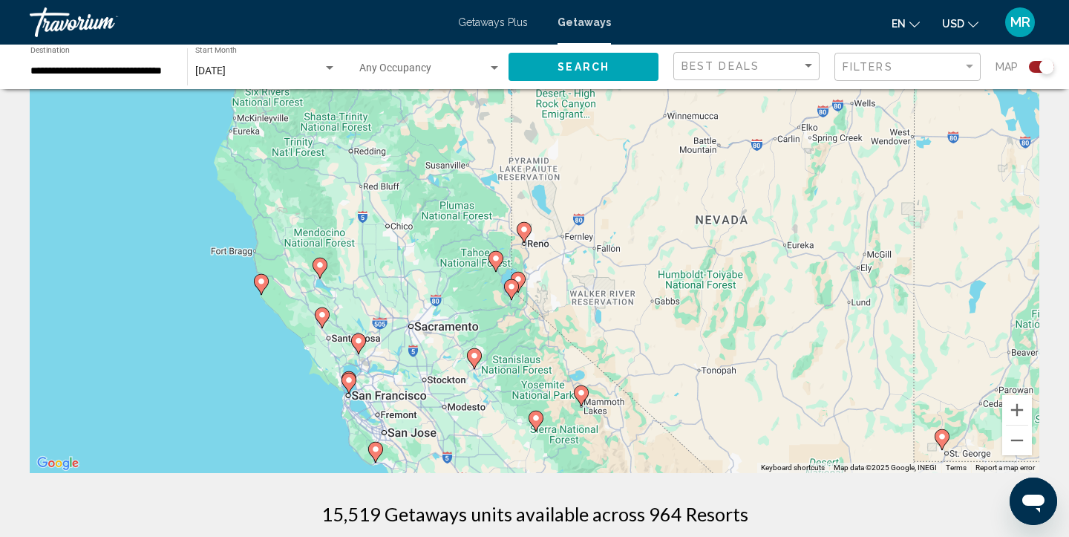
drag, startPoint x: 821, startPoint y: 259, endPoint x: 545, endPoint y: 304, distance: 278.9
click at [545, 304] on div "To navigate, press the arrow keys. To activate drag with keyboard, press Alt + …" at bounding box center [534, 249] width 1009 height 445
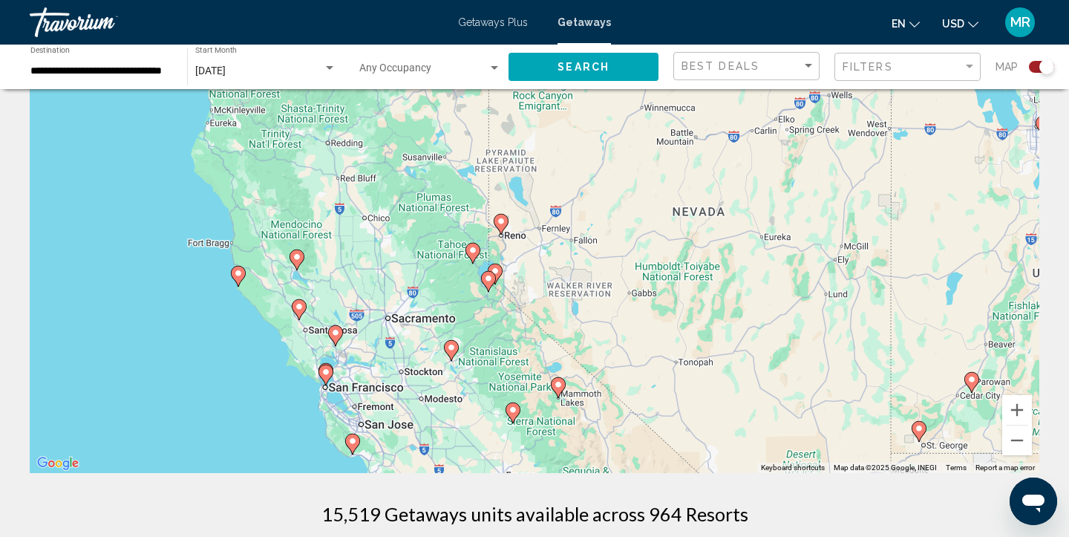
drag, startPoint x: 537, startPoint y: 335, endPoint x: 514, endPoint y: 327, distance: 24.4
click at [514, 327] on div "To navigate, press the arrow keys. To activate drag with keyboard, press Alt + …" at bounding box center [534, 249] width 1009 height 445
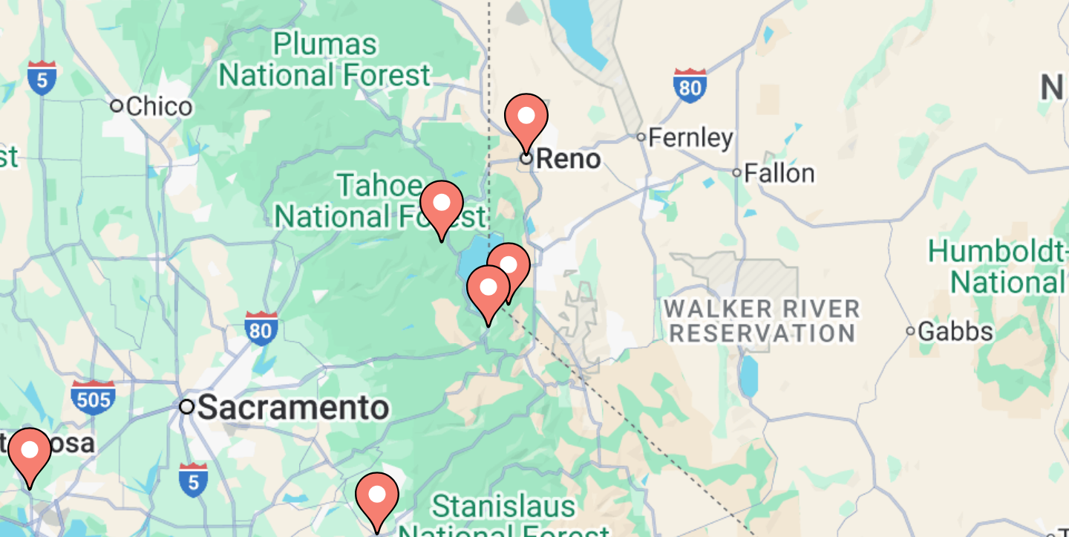
click at [490, 277] on image "Main content" at bounding box center [488, 278] width 9 height 9
type input "**********"
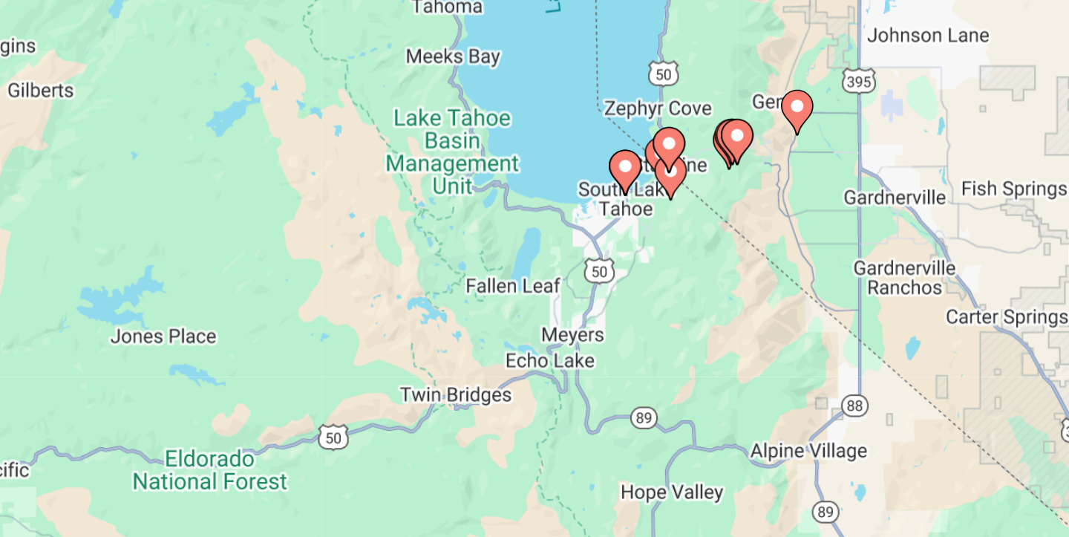
click at [534, 234] on image "Main content" at bounding box center [534, 236] width 9 height 9
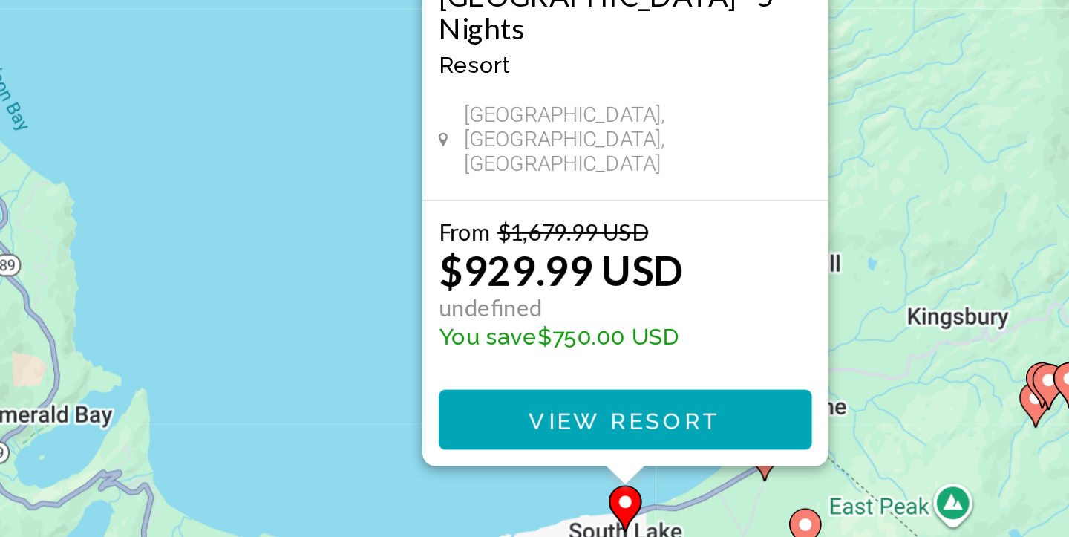
scroll to position [6, 0]
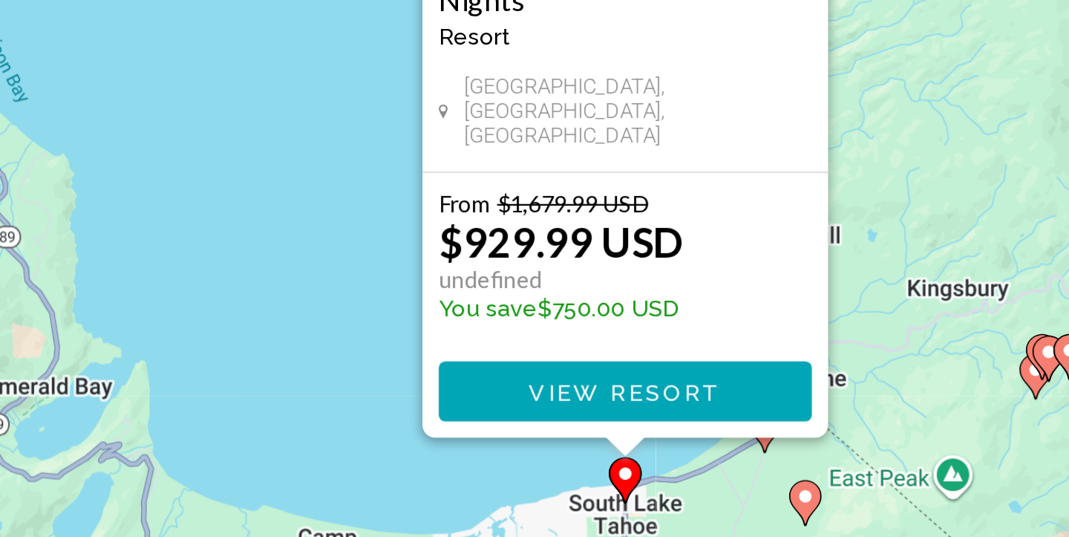
click at [560, 469] on span "View Resort" at bounding box center [534, 471] width 88 height 12
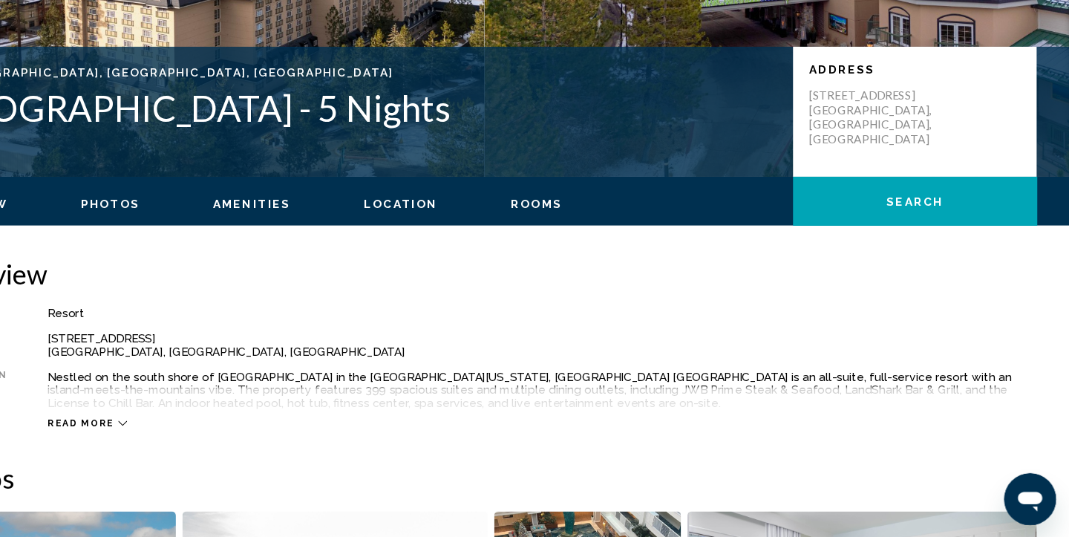
scroll to position [283, 0]
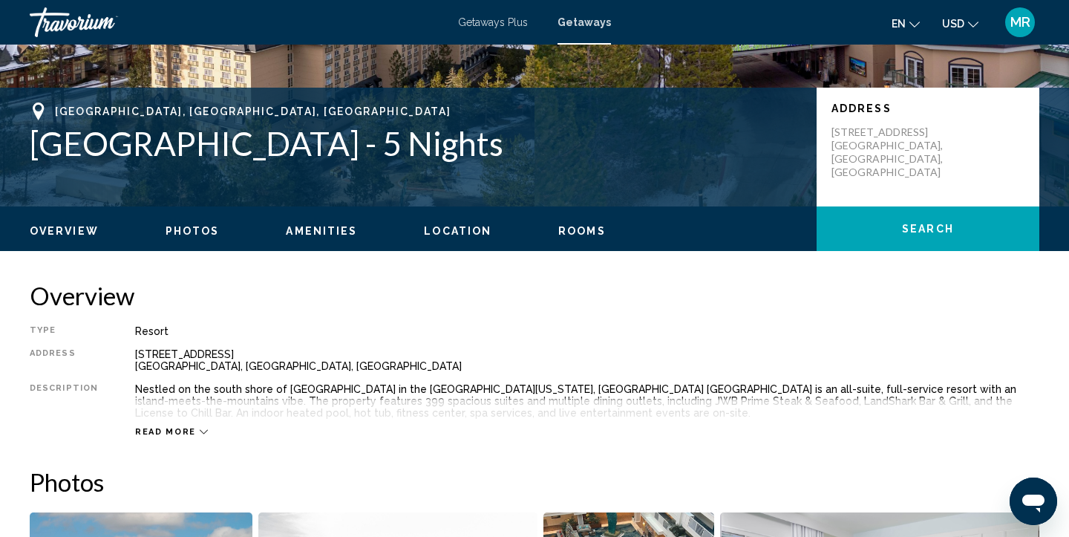
click at [200, 427] on icon "Main content" at bounding box center [204, 431] width 8 height 8
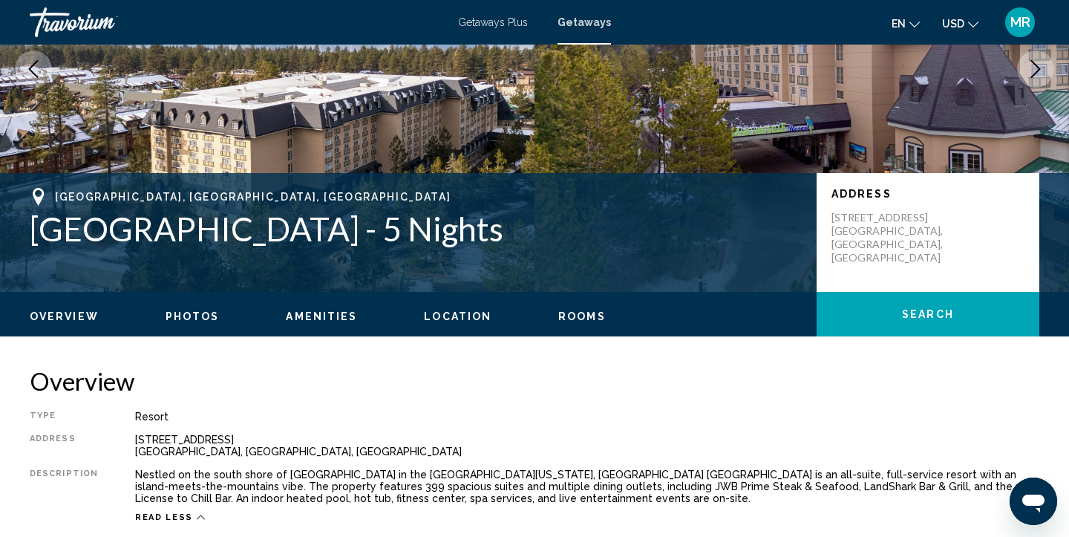
scroll to position [0, 0]
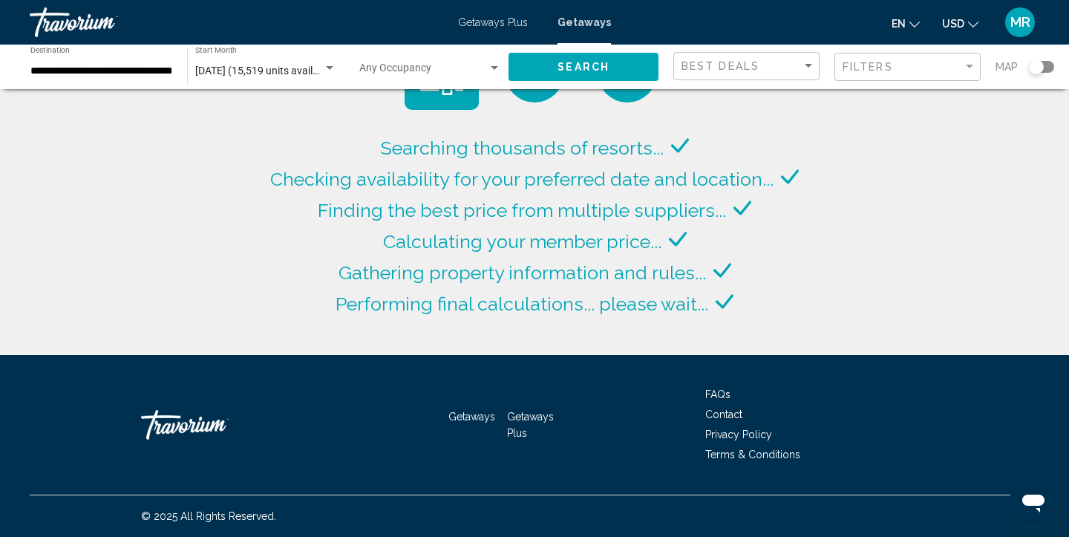
click at [496, 64] on div "Search widget" at bounding box center [494, 68] width 13 height 12
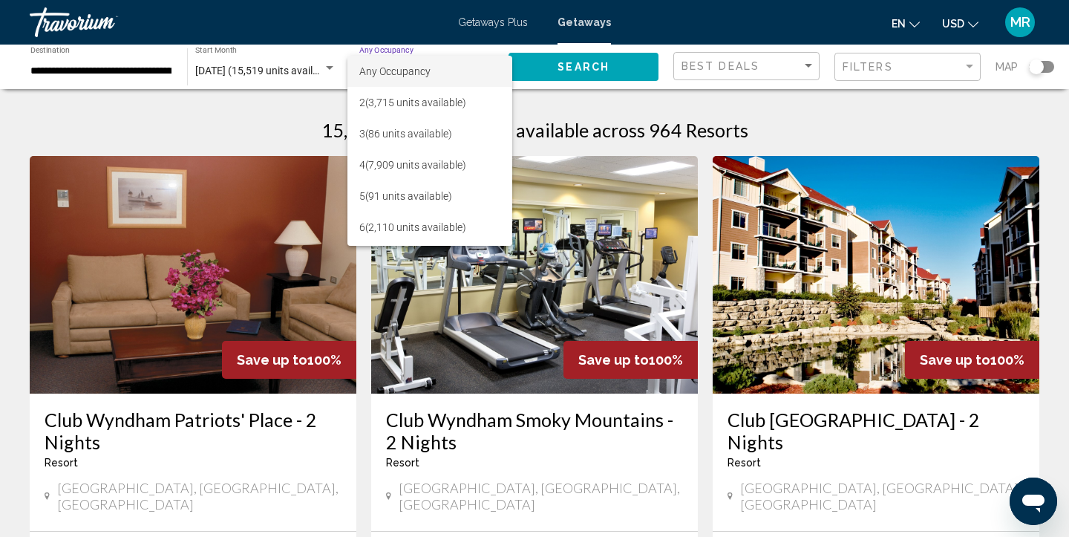
click at [835, 125] on div at bounding box center [534, 268] width 1069 height 537
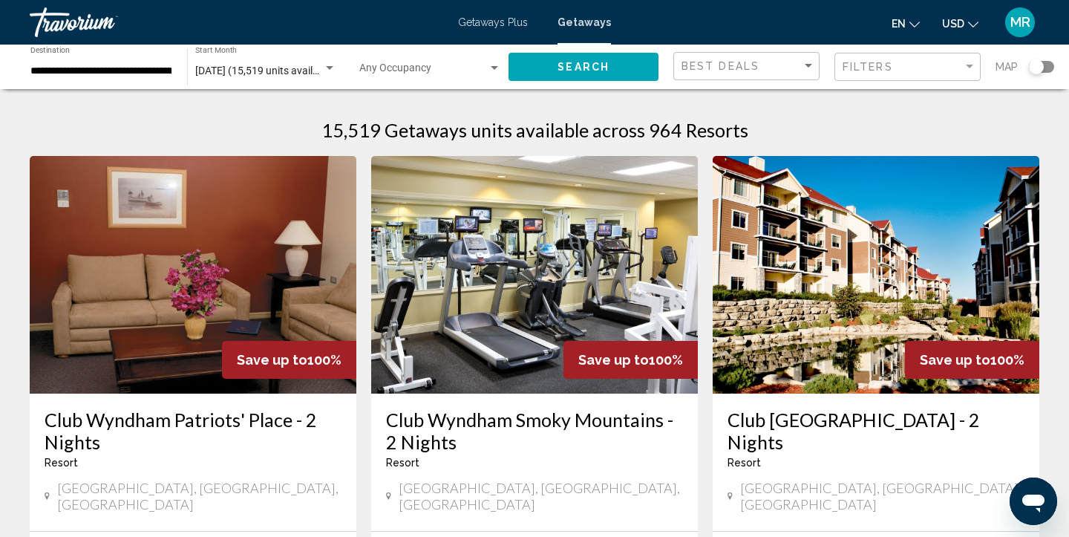
click at [174, 70] on div "**********" at bounding box center [100, 67] width 157 height 41
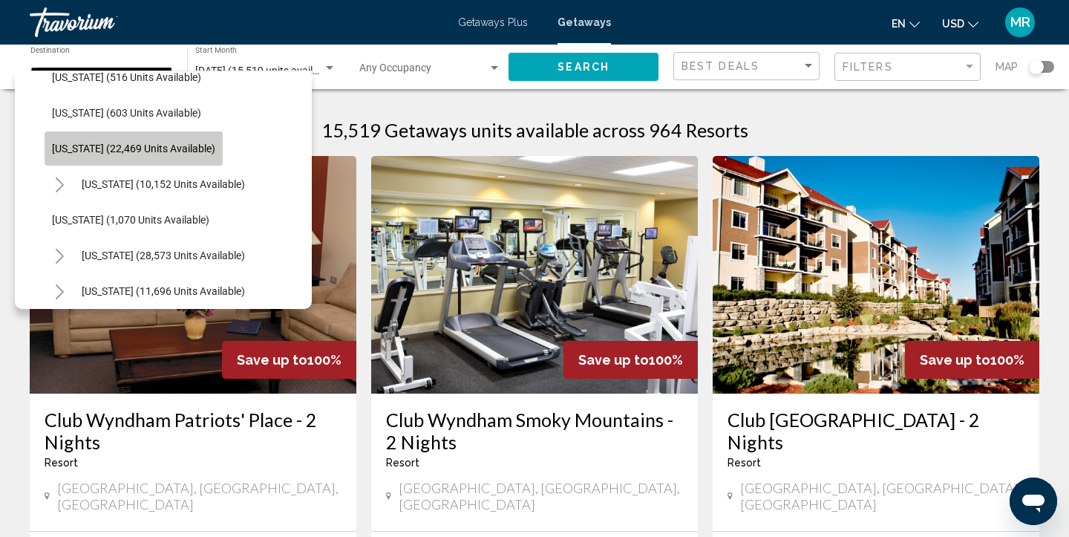
click at [182, 146] on span "[US_STATE] (22,469 units available)" at bounding box center [133, 148] width 163 height 12
type input "**********"
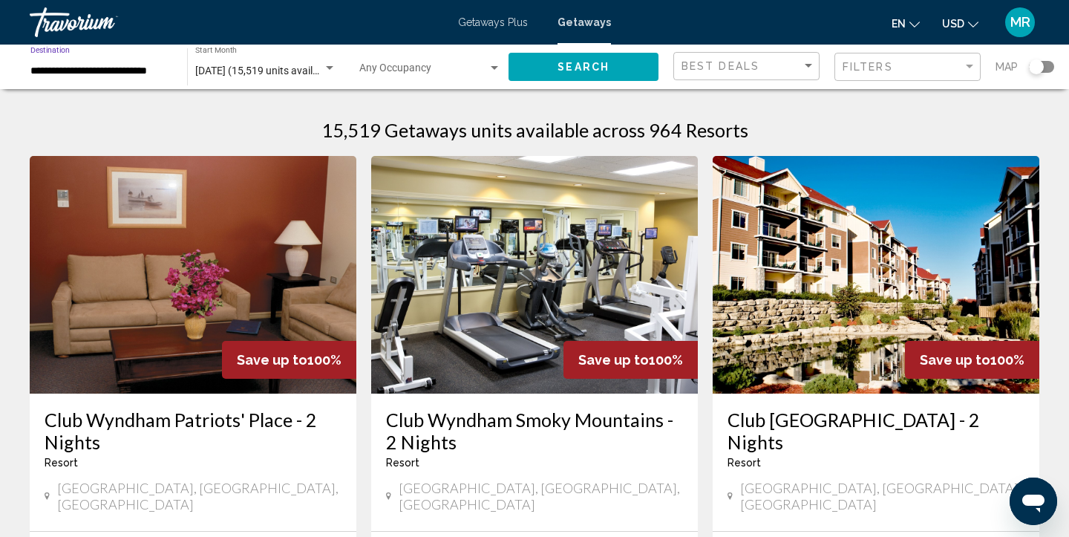
click at [606, 68] on span "Search" at bounding box center [583, 68] width 52 height 12
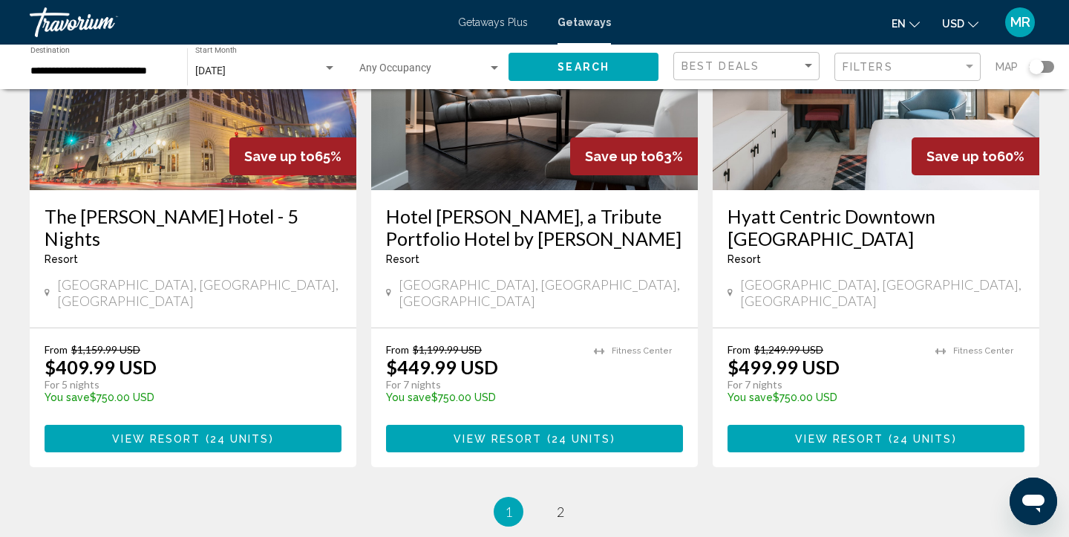
scroll to position [1970, 0]
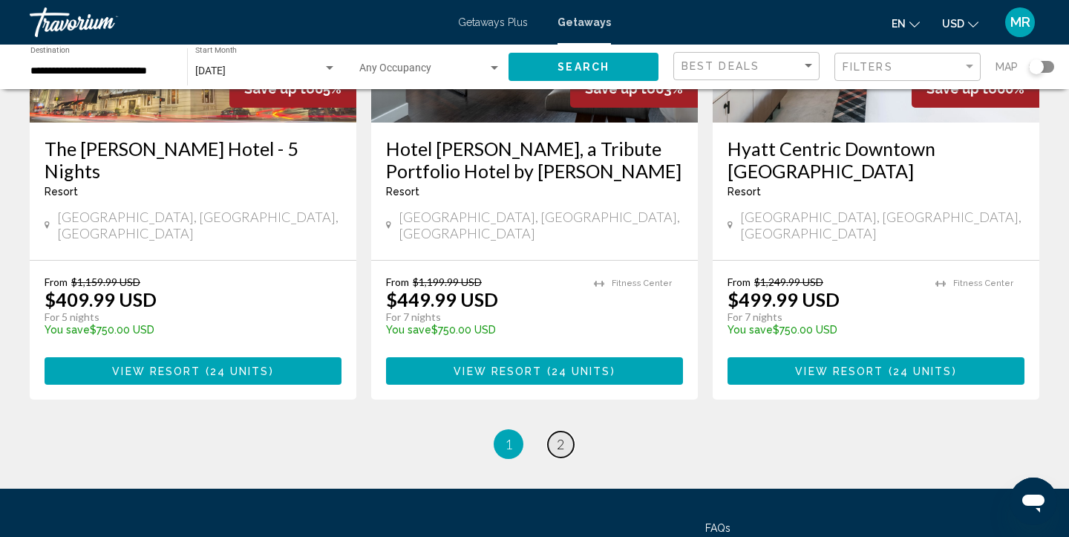
click at [560, 436] on span "2" at bounding box center [560, 444] width 7 height 16
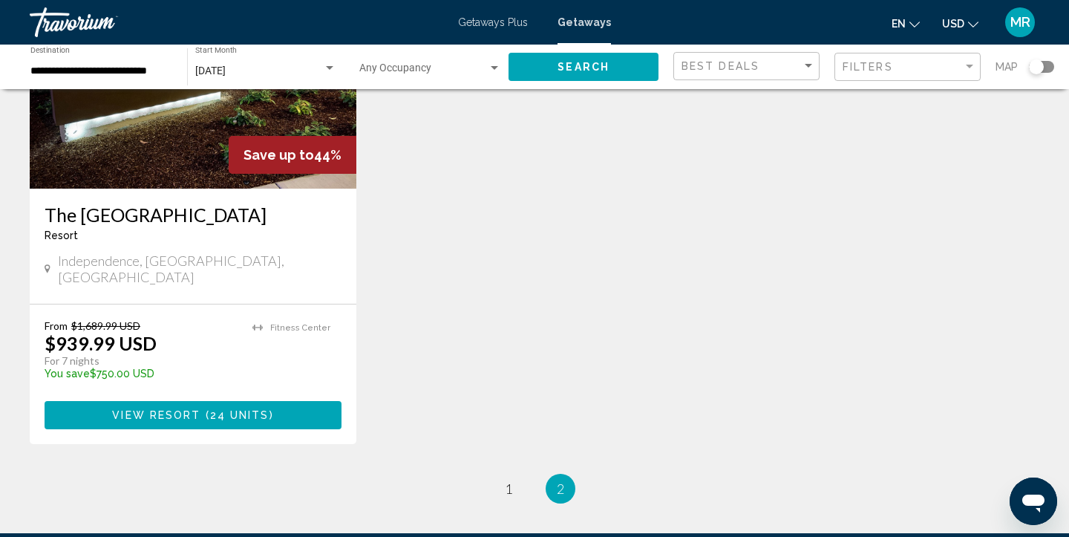
scroll to position [756, 0]
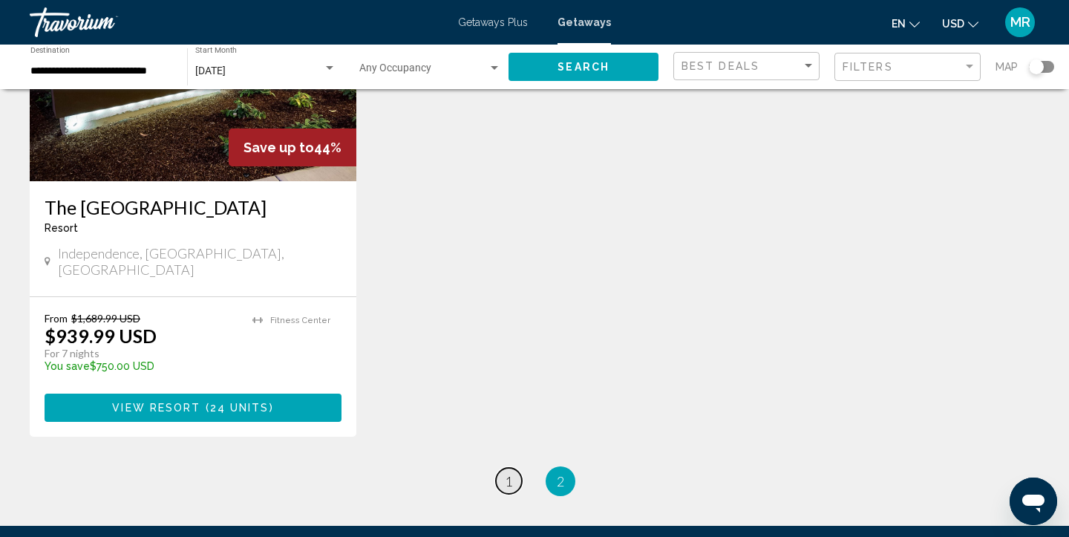
click at [505, 473] on span "1" at bounding box center [508, 481] width 7 height 16
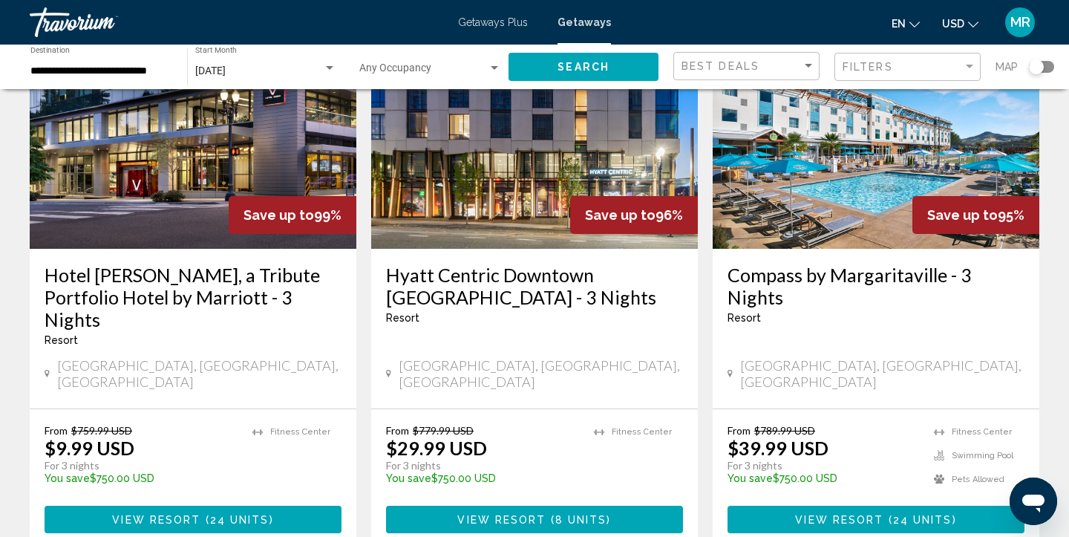
scroll to position [194, 0]
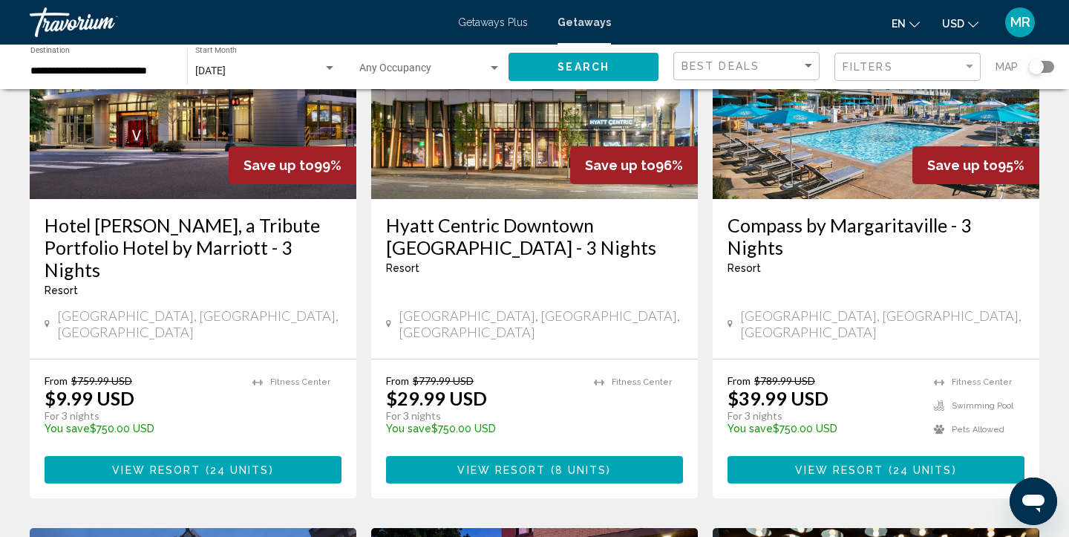
click at [250, 464] on span "24 units" at bounding box center [239, 470] width 59 height 12
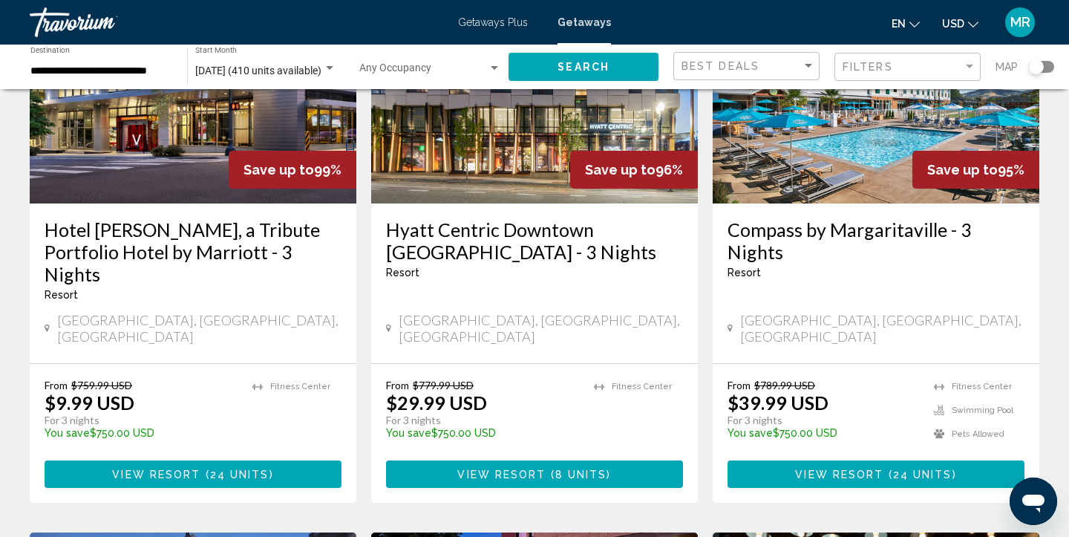
scroll to position [191, 0]
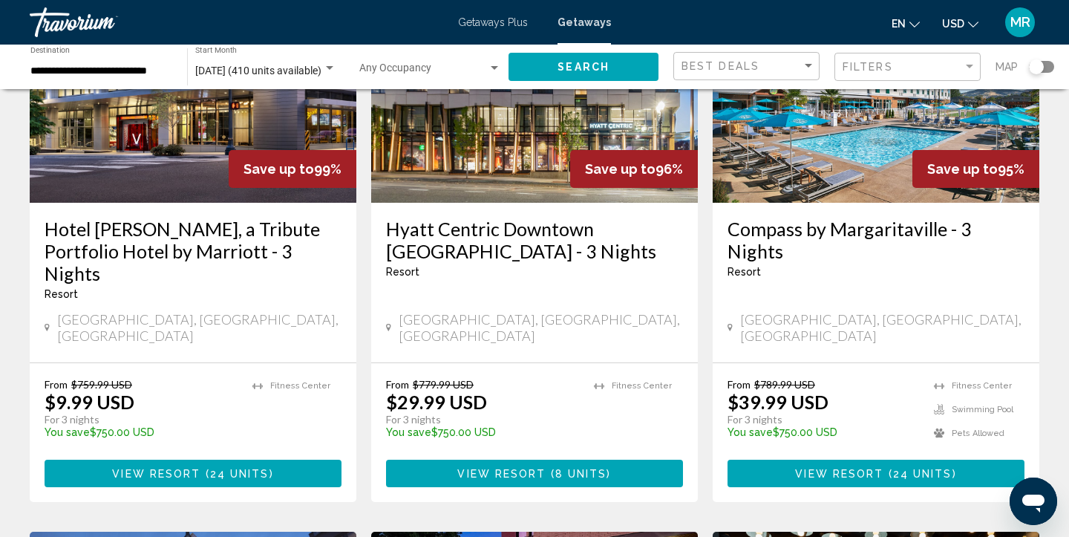
click at [578, 468] on span "8 units" at bounding box center [581, 474] width 52 height 12
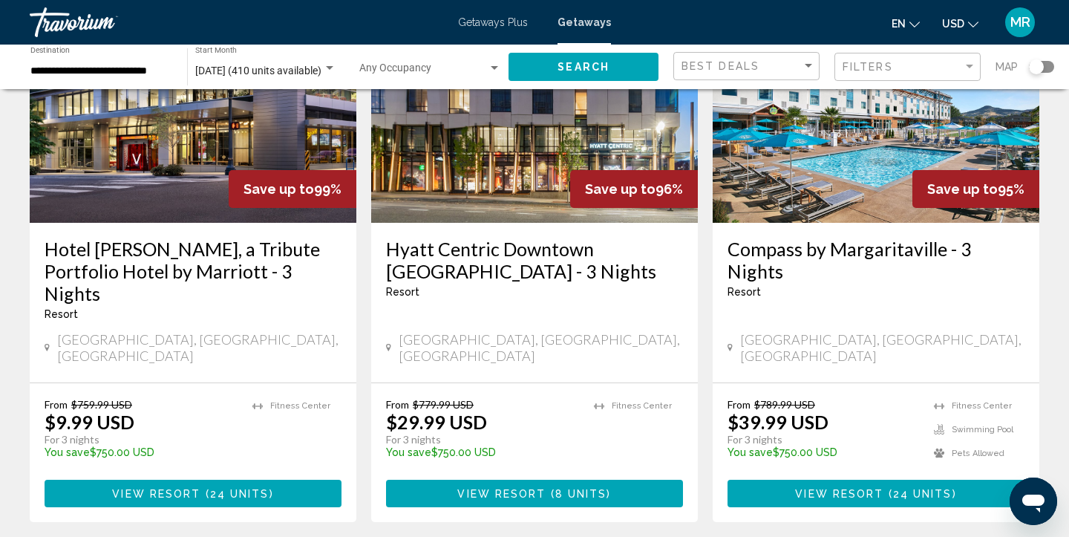
scroll to position [174, 0]
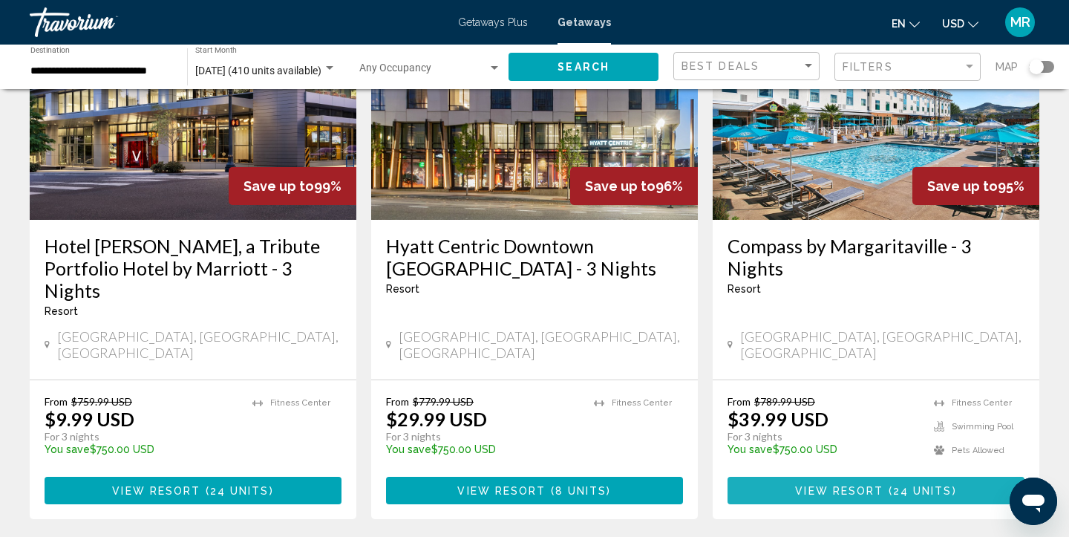
click at [890, 485] on span "( 24 units )" at bounding box center [919, 491] width 73 height 12
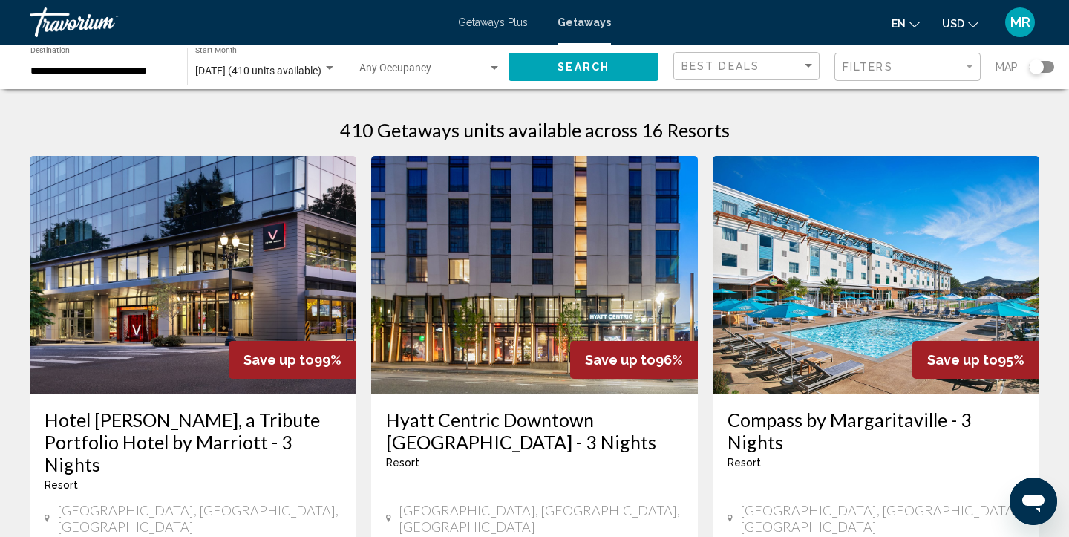
click at [330, 68] on div "Search widget" at bounding box center [329, 68] width 7 height 4
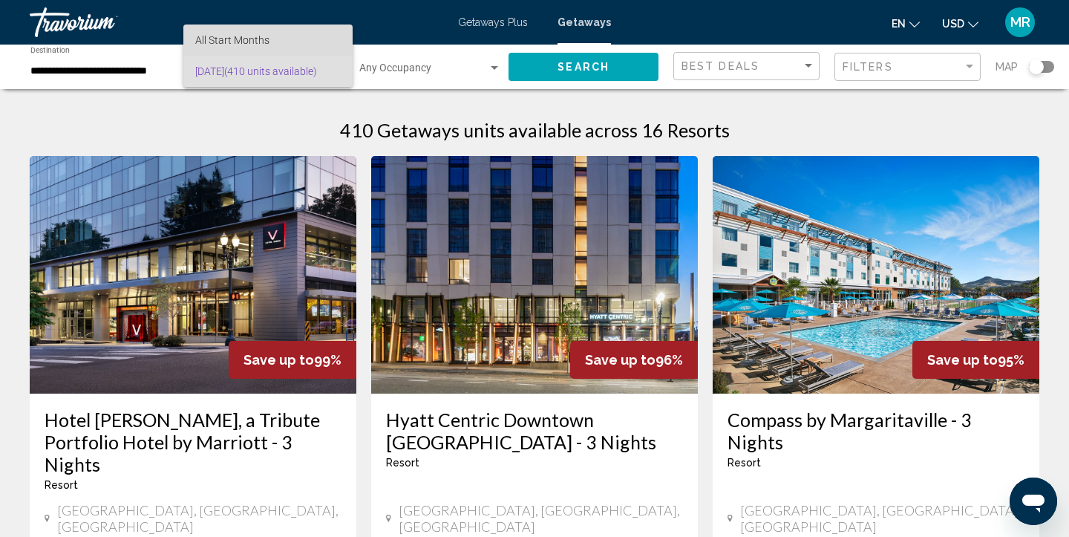
click at [314, 42] on span "All Start Months" at bounding box center [267, 39] width 145 height 31
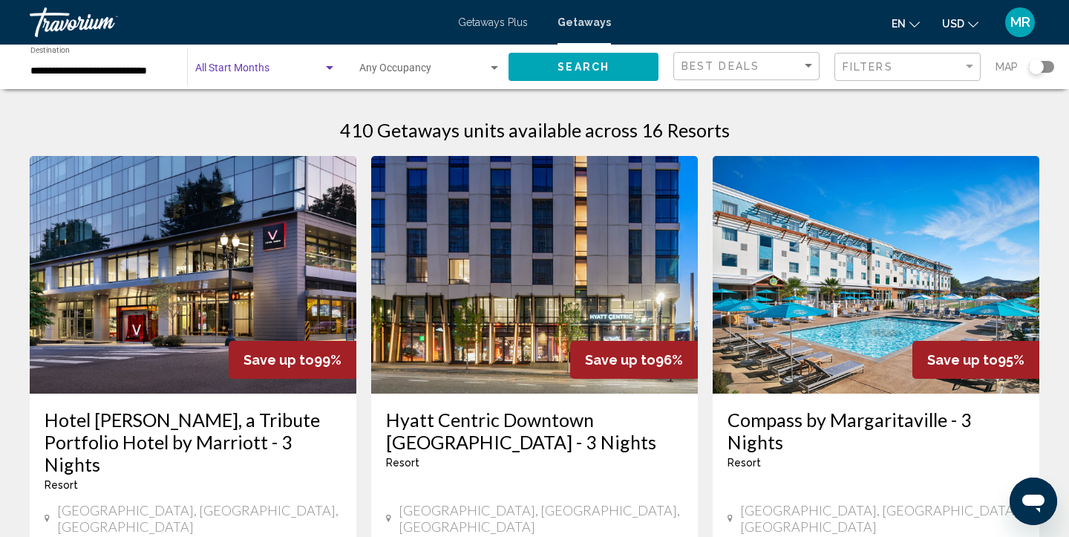
click at [178, 70] on div "**********" at bounding box center [100, 67] width 157 height 41
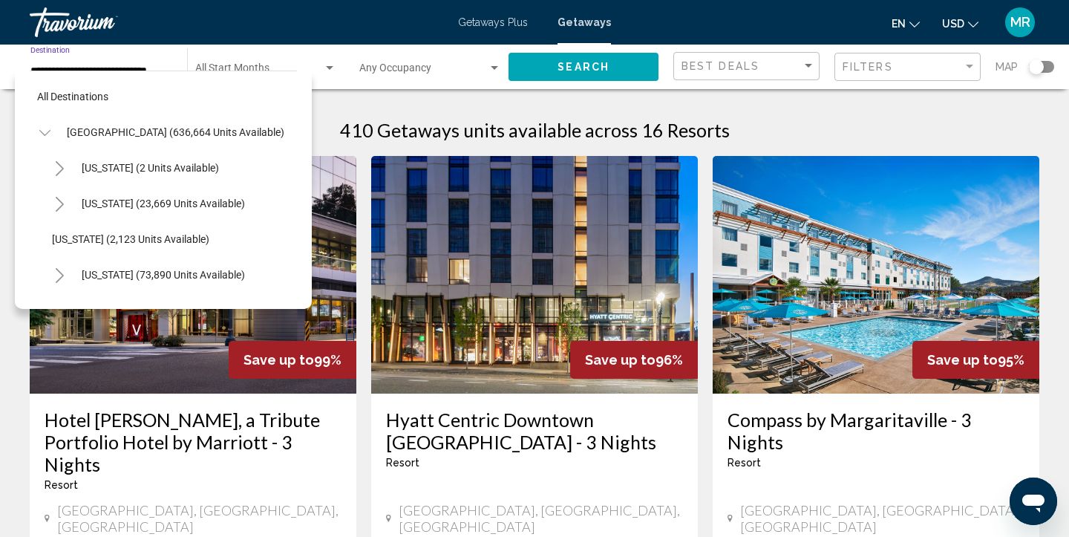
scroll to position [1121, 0]
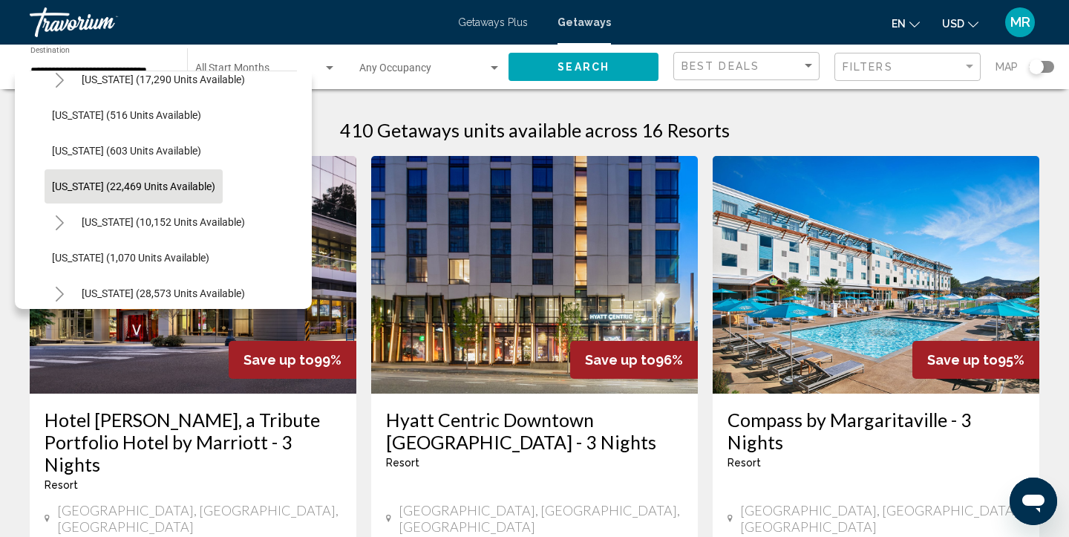
click at [255, 63] on div "Start Month All Start Months" at bounding box center [265, 67] width 141 height 41
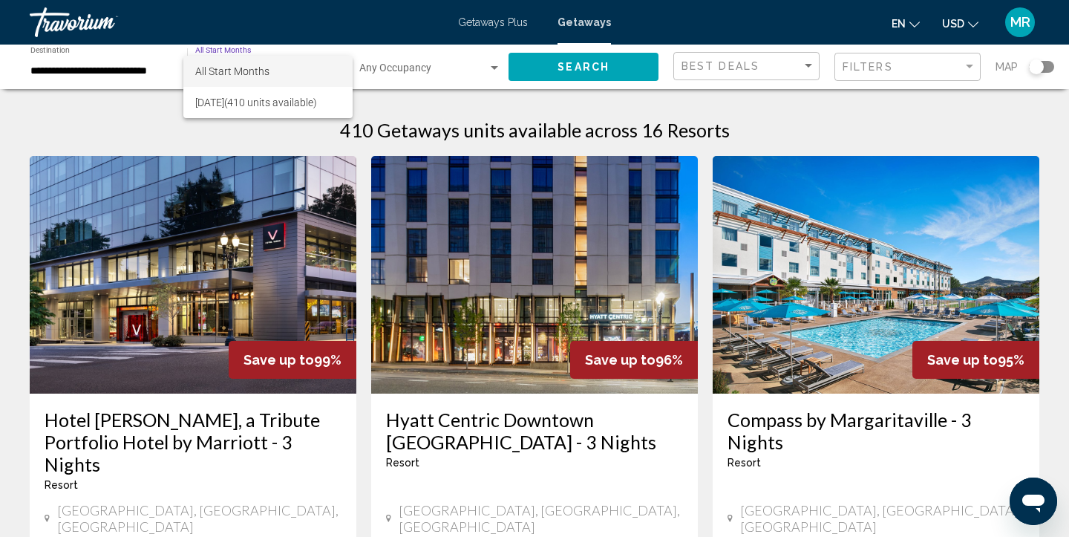
click at [292, 72] on span "All Start Months" at bounding box center [267, 71] width 145 height 31
click at [332, 65] on div "Search widget" at bounding box center [329, 68] width 13 height 12
click at [263, 67] on span "All Start Months" at bounding box center [232, 71] width 74 height 12
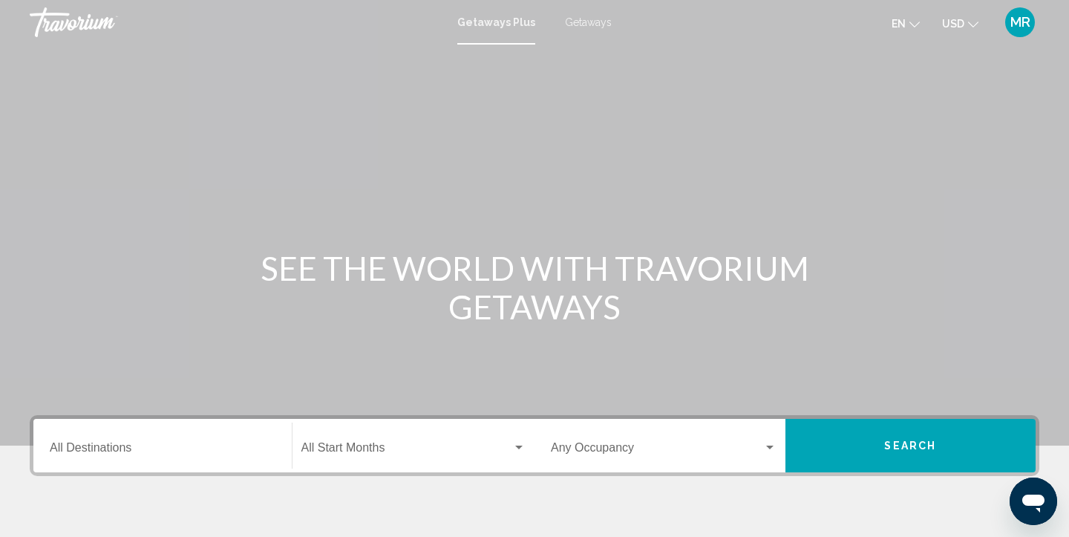
click at [588, 27] on span "Getaways" at bounding box center [588, 22] width 47 height 12
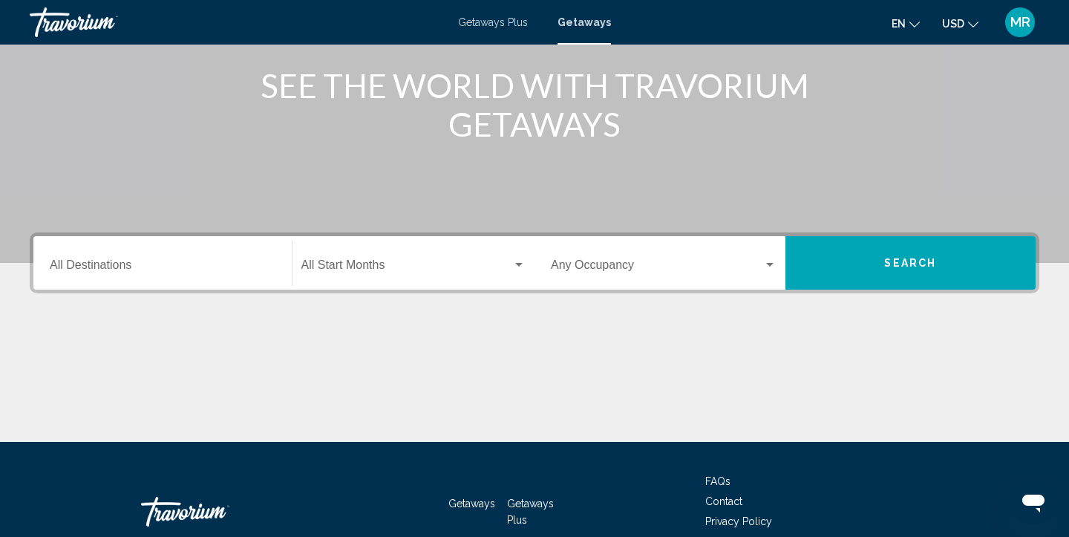
scroll to position [266, 0]
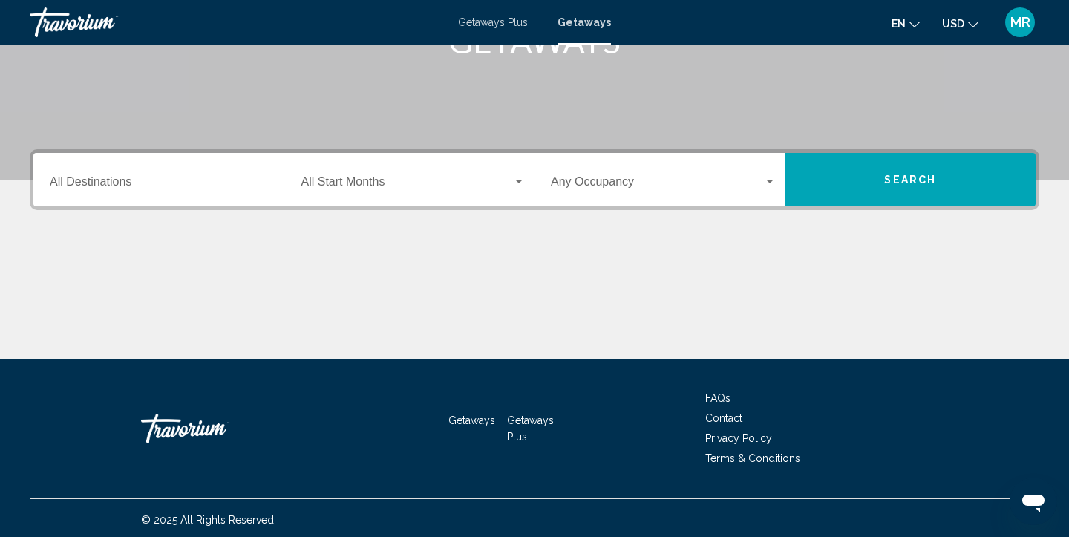
click at [292, 183] on div "Start Month All Start Months" at bounding box center [413, 180] width 243 height 47
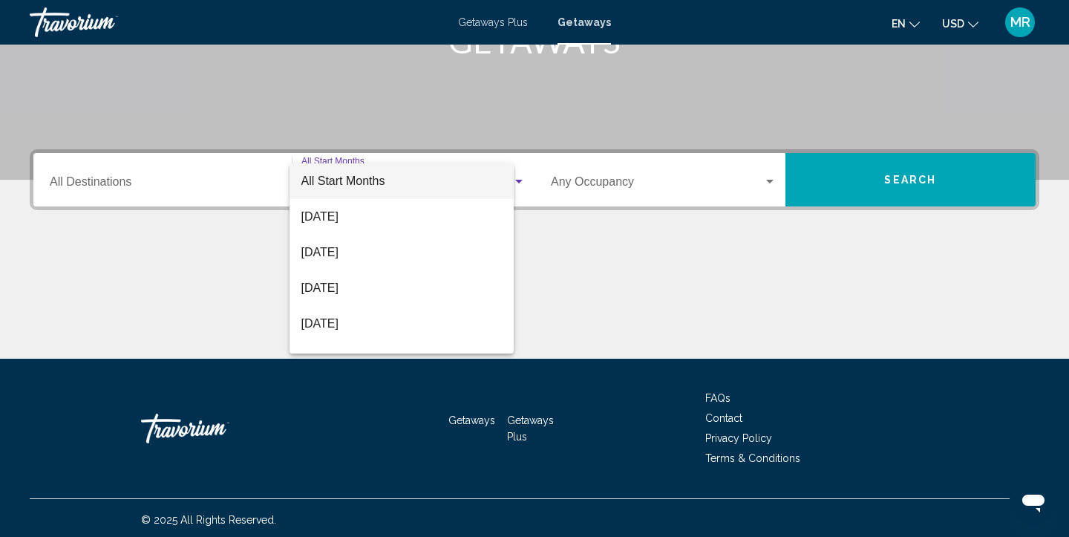
scroll to position [269, 0]
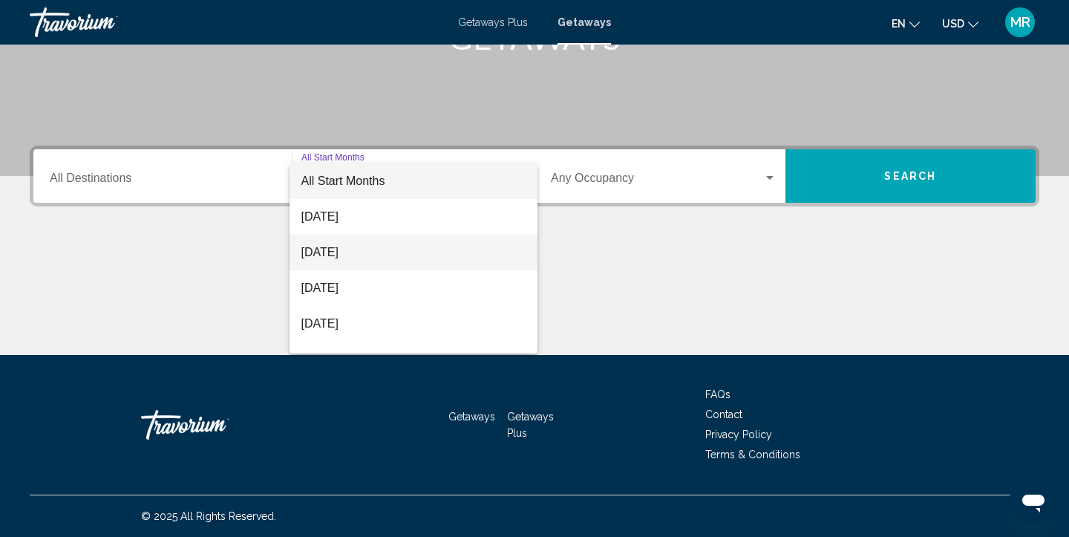
click at [315, 247] on span "[DATE]" at bounding box center [413, 252] width 225 height 36
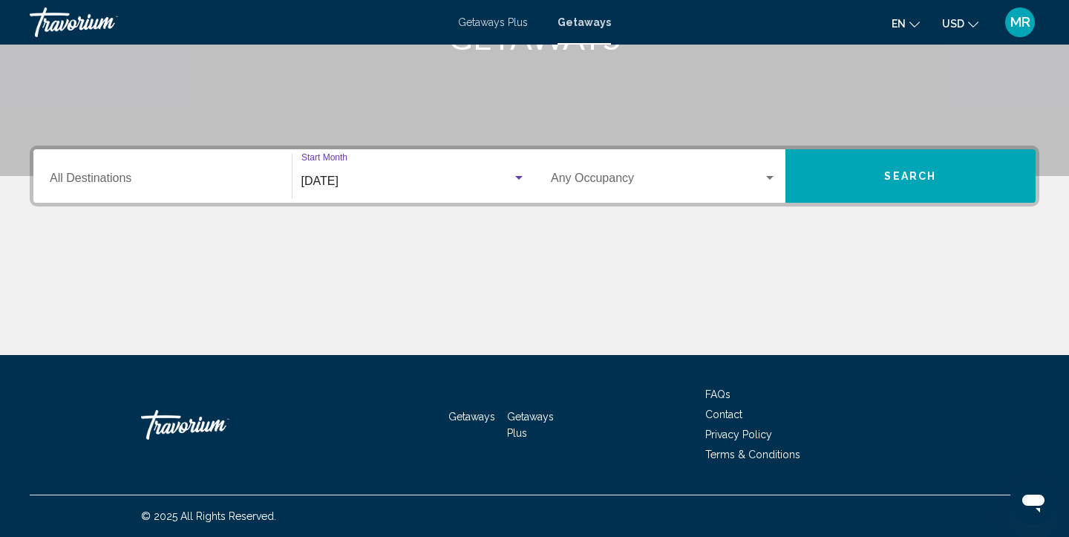
click at [260, 183] on input "Destination All Destinations" at bounding box center [163, 180] width 226 height 13
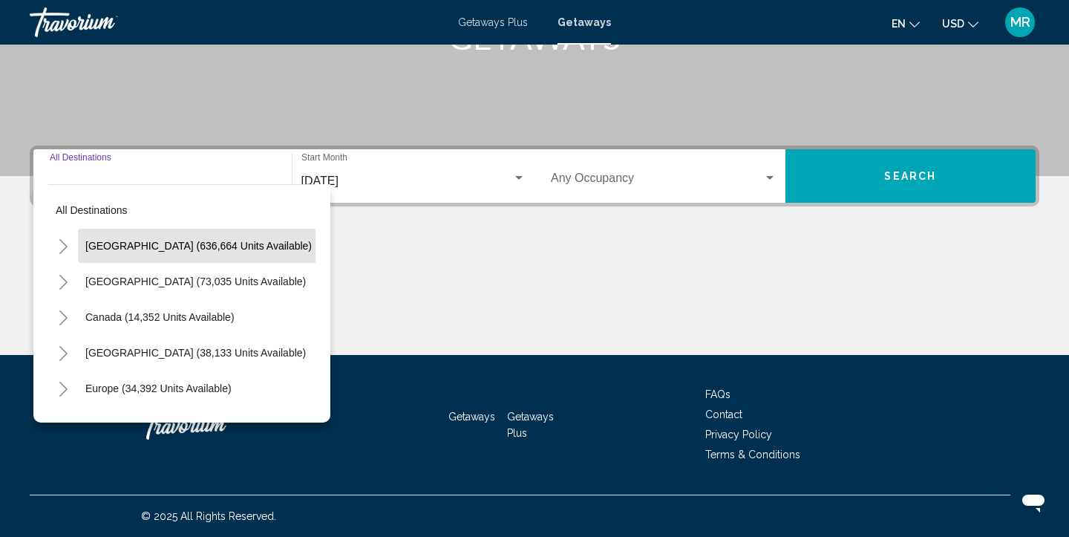
click at [229, 243] on span "[GEOGRAPHIC_DATA] (636,664 units available)" at bounding box center [198, 246] width 226 height 12
type input "**********"
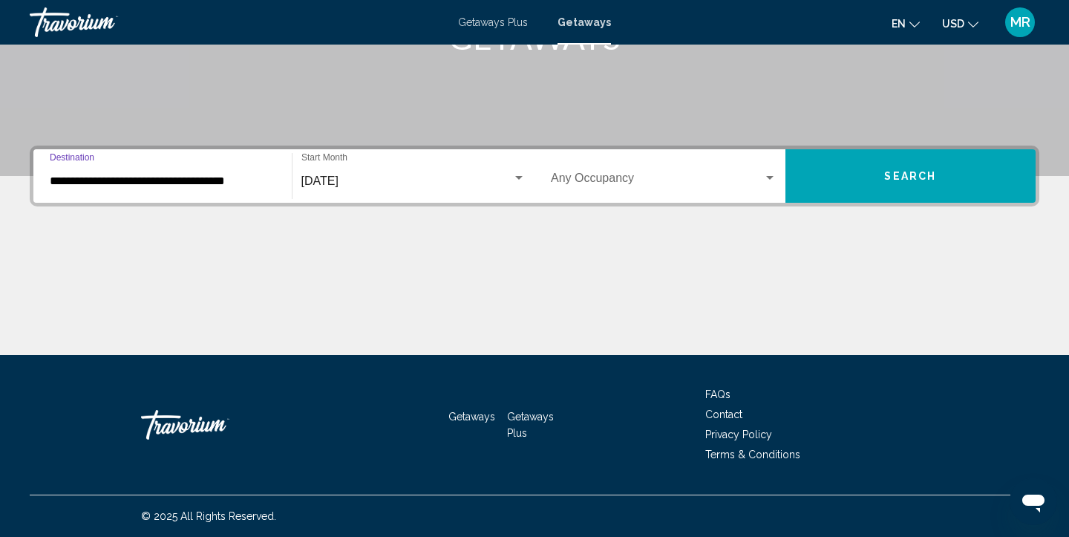
click at [896, 186] on button "Search" at bounding box center [910, 175] width 251 height 53
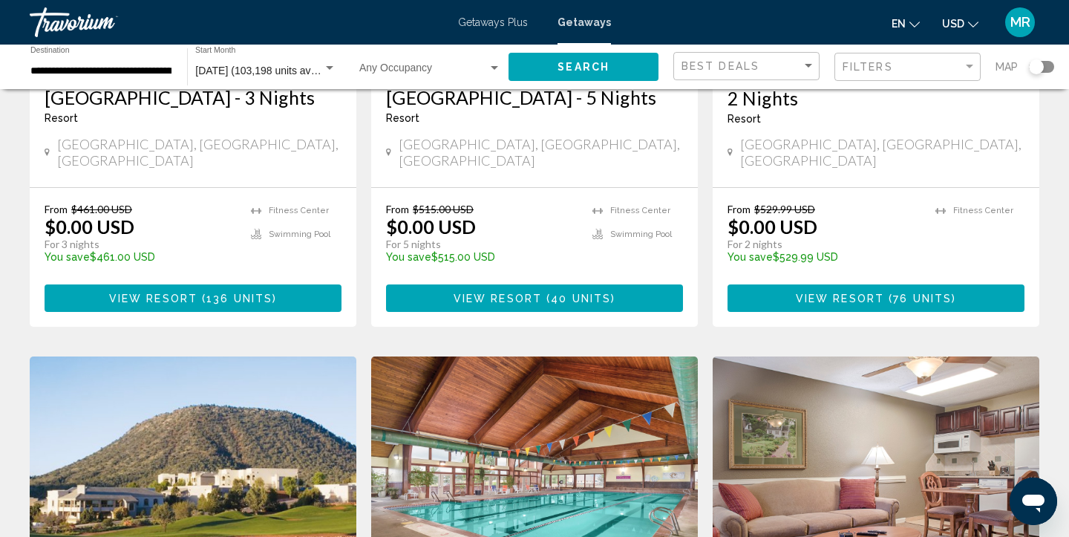
scroll to position [421, 0]
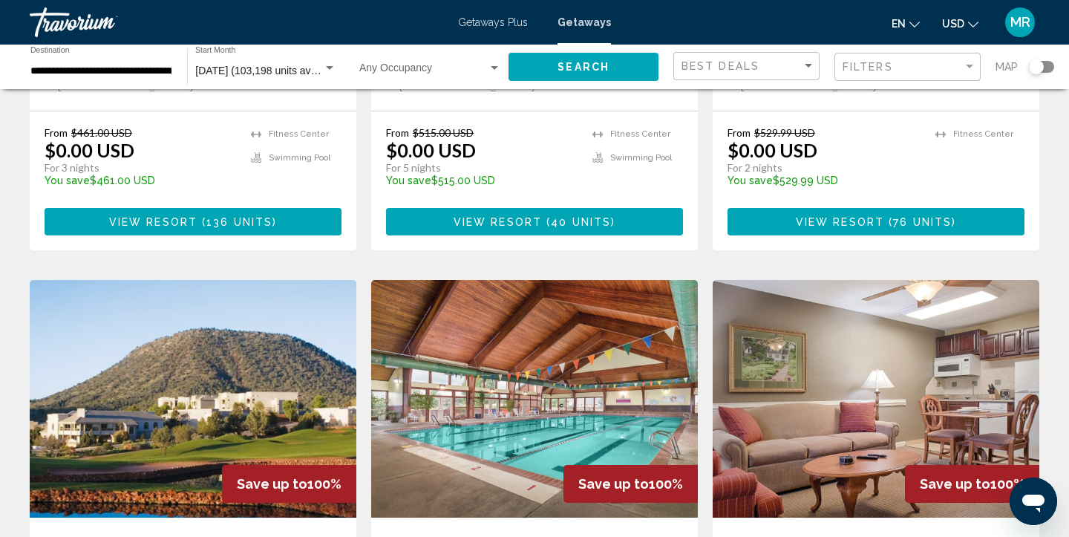
click at [163, 76] on input "**********" at bounding box center [101, 71] width 142 height 12
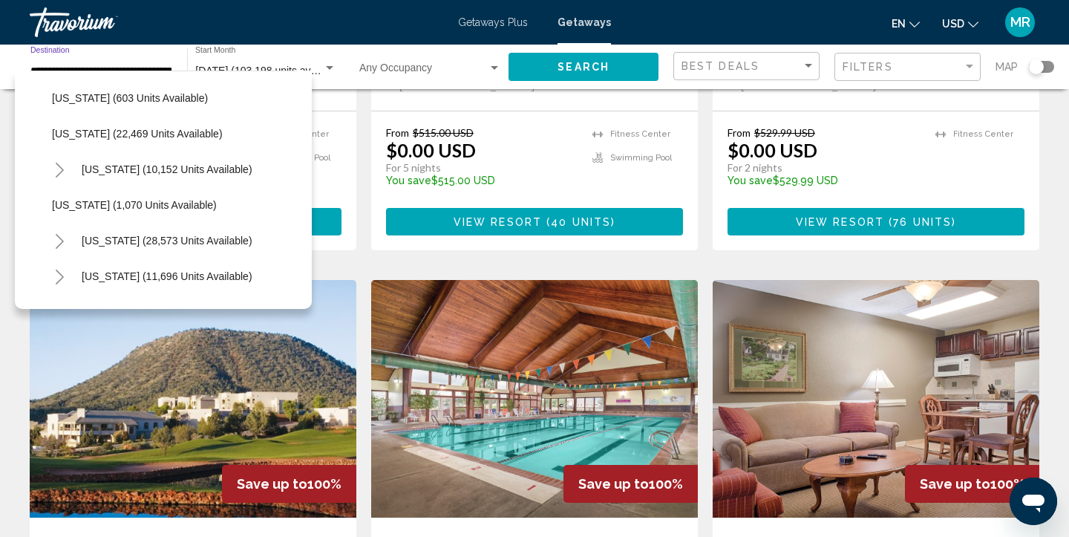
scroll to position [1189, 0]
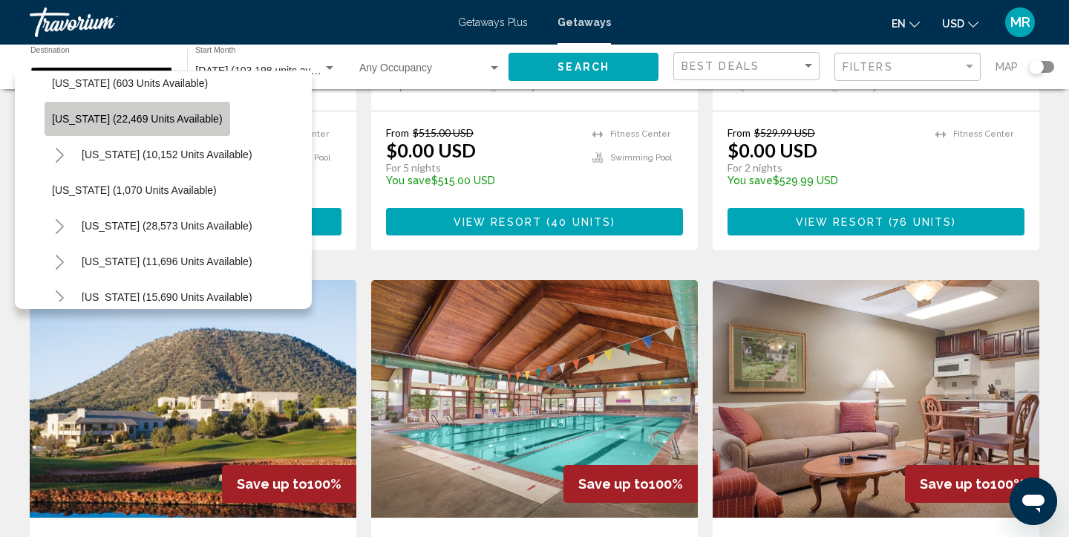
click at [166, 113] on span "[US_STATE] (22,469 units available)" at bounding box center [137, 119] width 171 height 12
type input "**********"
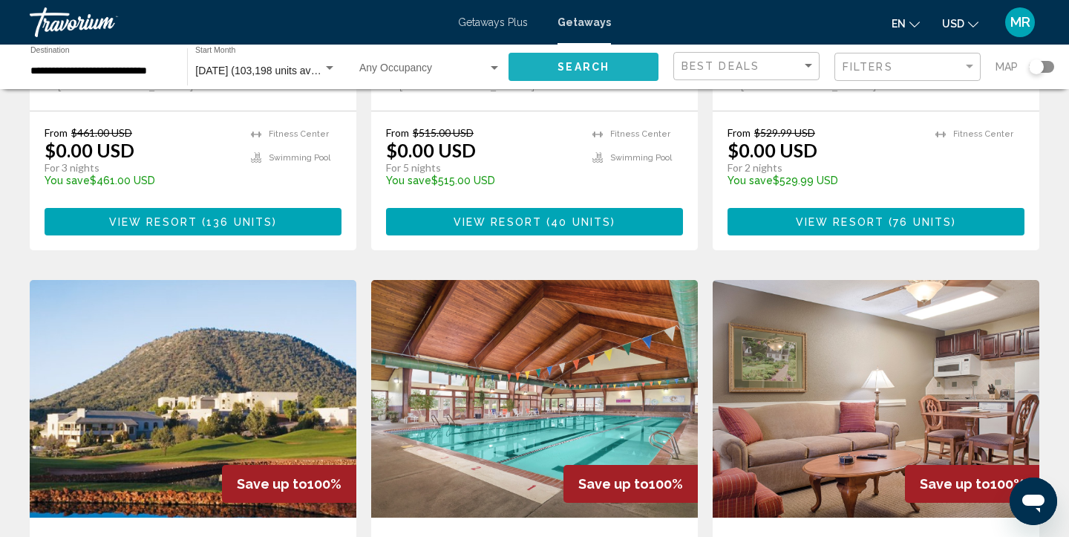
click at [549, 68] on button "Search" at bounding box center [583, 66] width 150 height 27
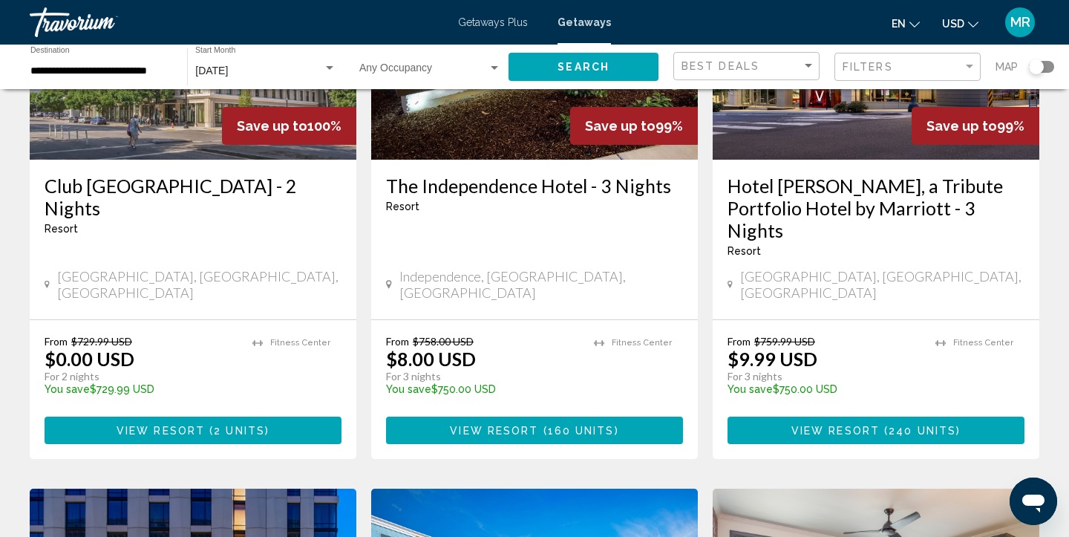
scroll to position [240, 0]
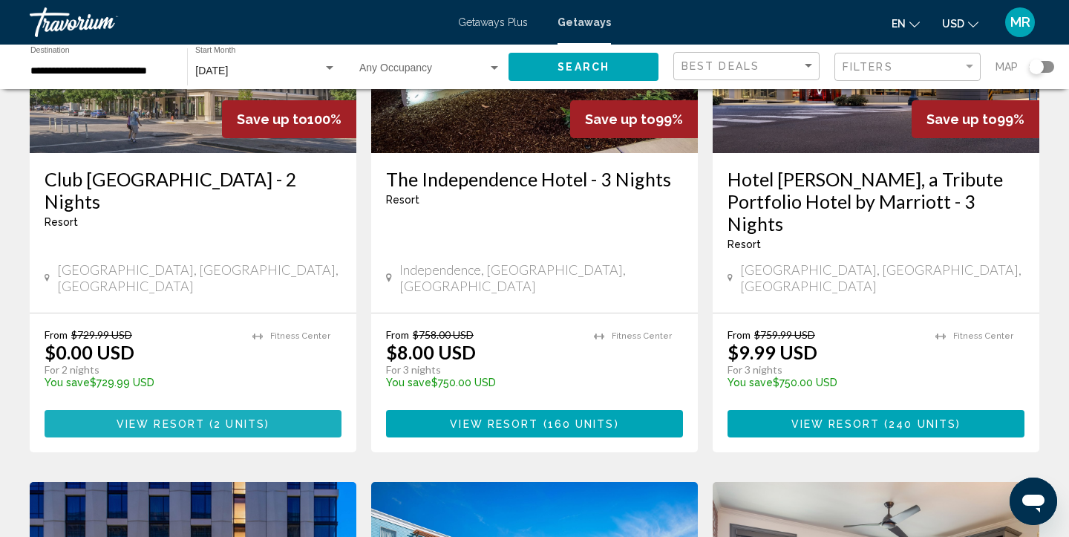
click at [253, 418] on span "2 units" at bounding box center [239, 424] width 51 height 12
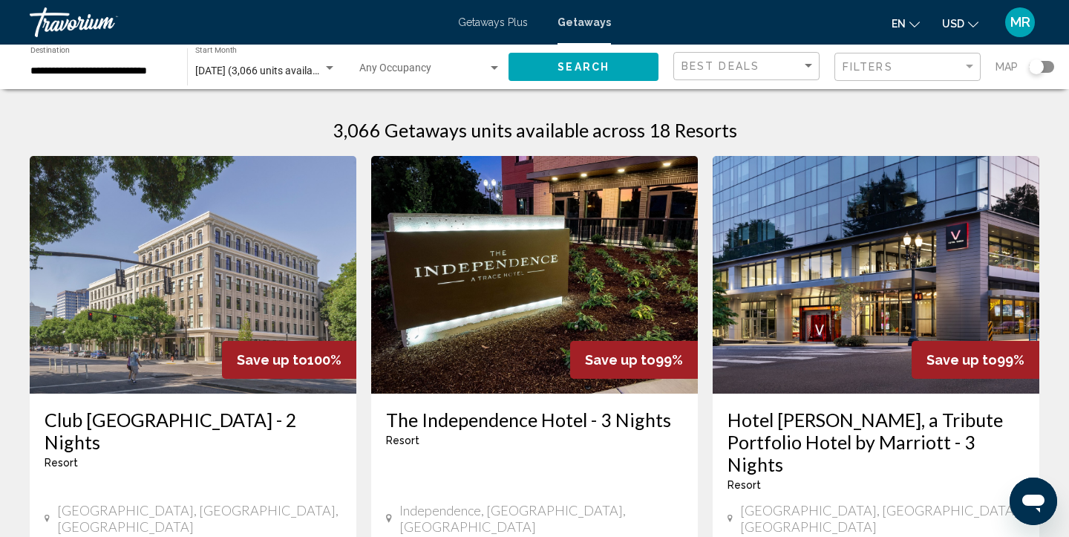
click at [594, 421] on h3 "The Independence Hotel - 3 Nights" at bounding box center [534, 419] width 297 height 22
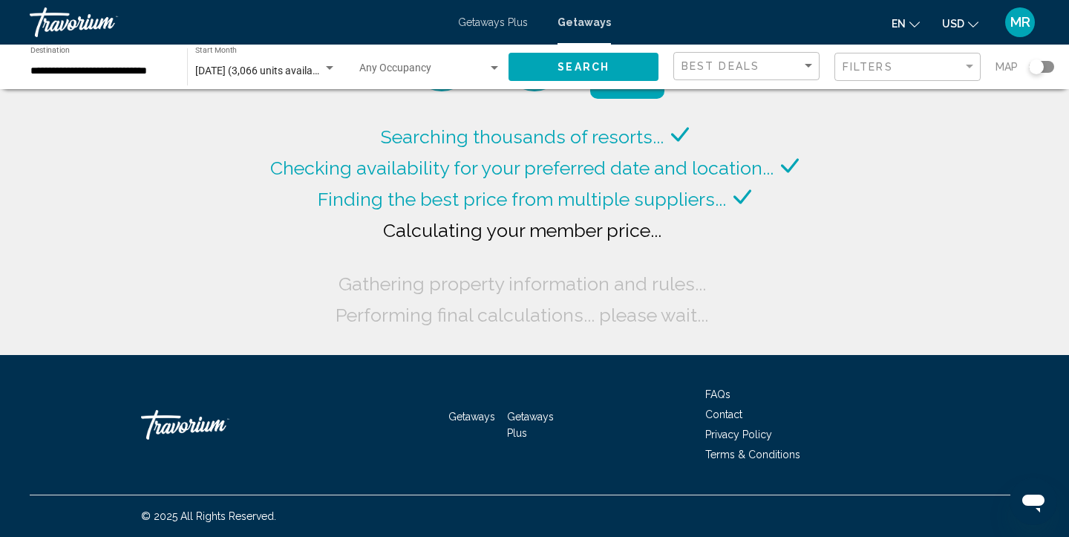
click at [174, 71] on div "**********" at bounding box center [100, 67] width 157 height 41
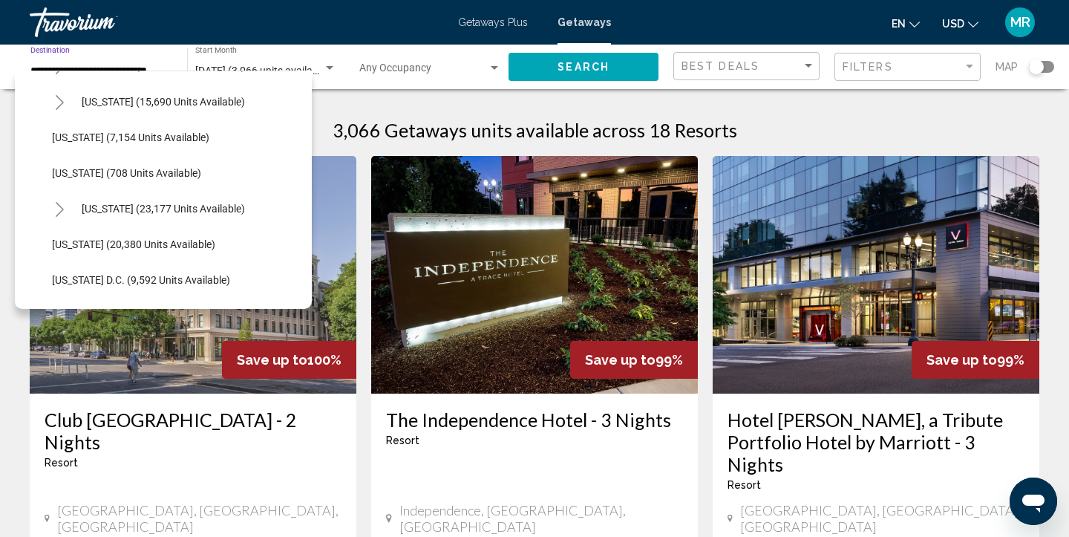
scroll to position [1390, 0]
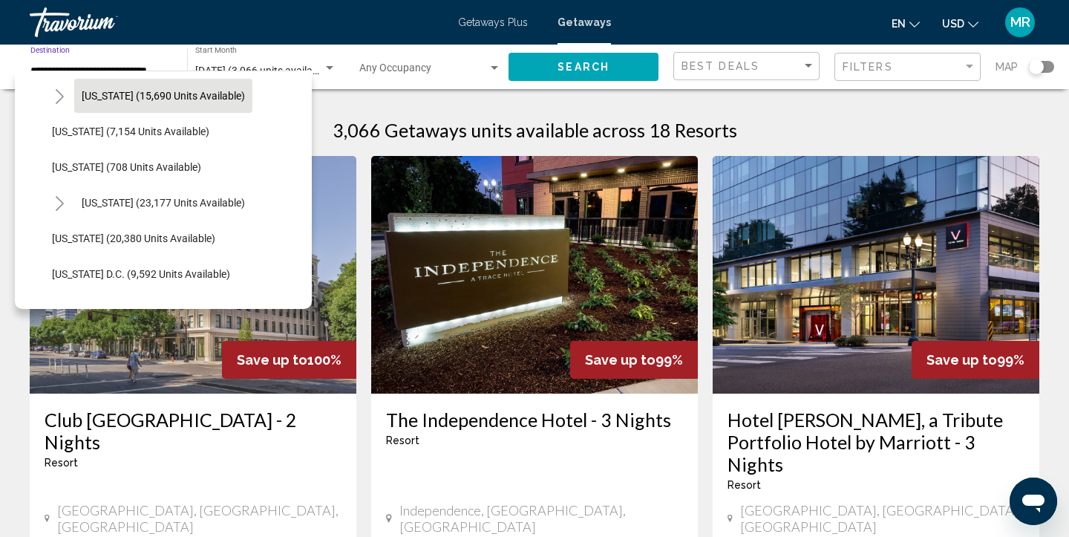
click at [178, 108] on button "[US_STATE] (15,690 units available)" at bounding box center [163, 96] width 178 height 34
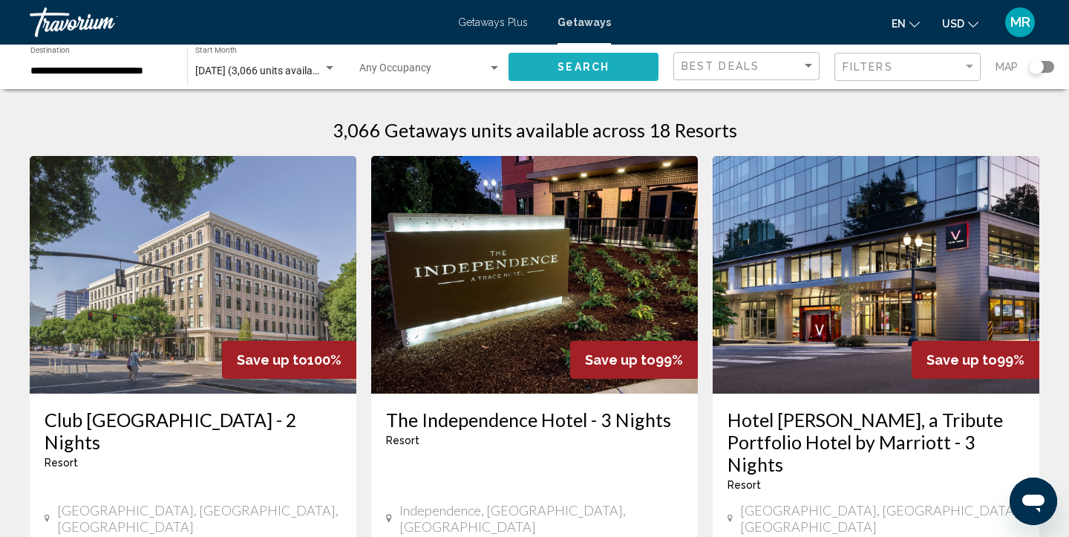
click at [602, 70] on span "Search" at bounding box center [583, 68] width 52 height 12
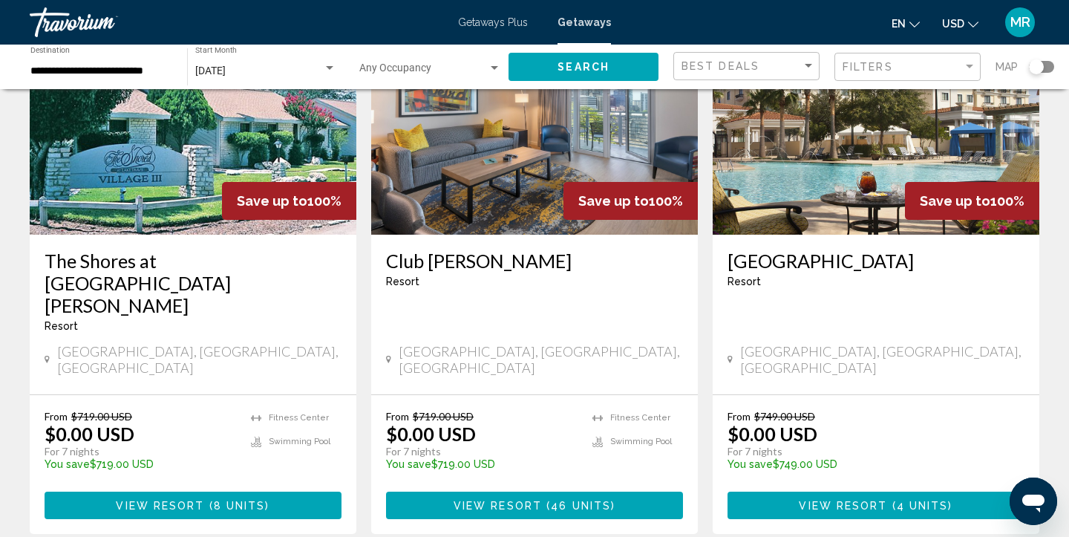
scroll to position [1794, 0]
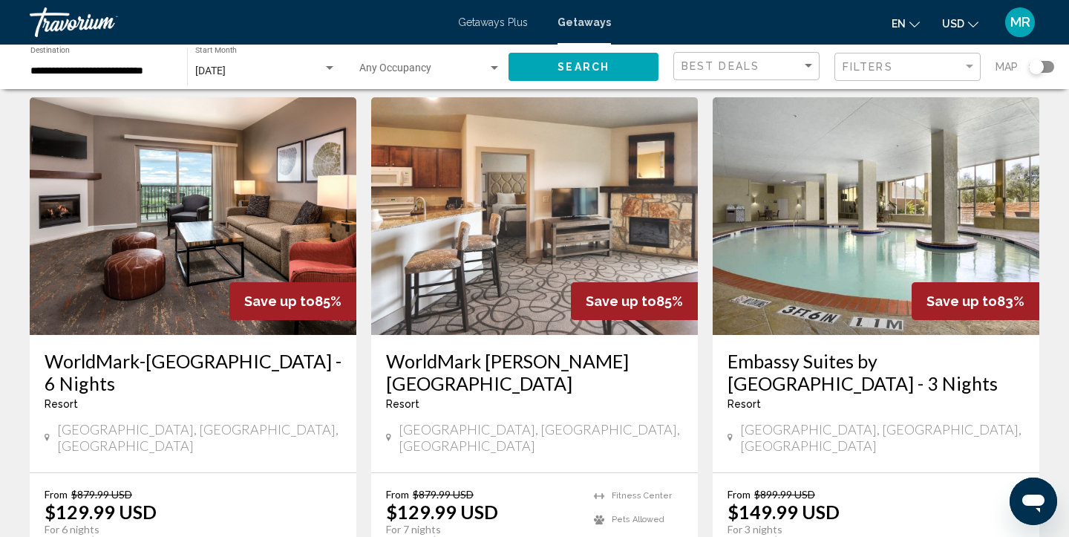
scroll to position [1930, 0]
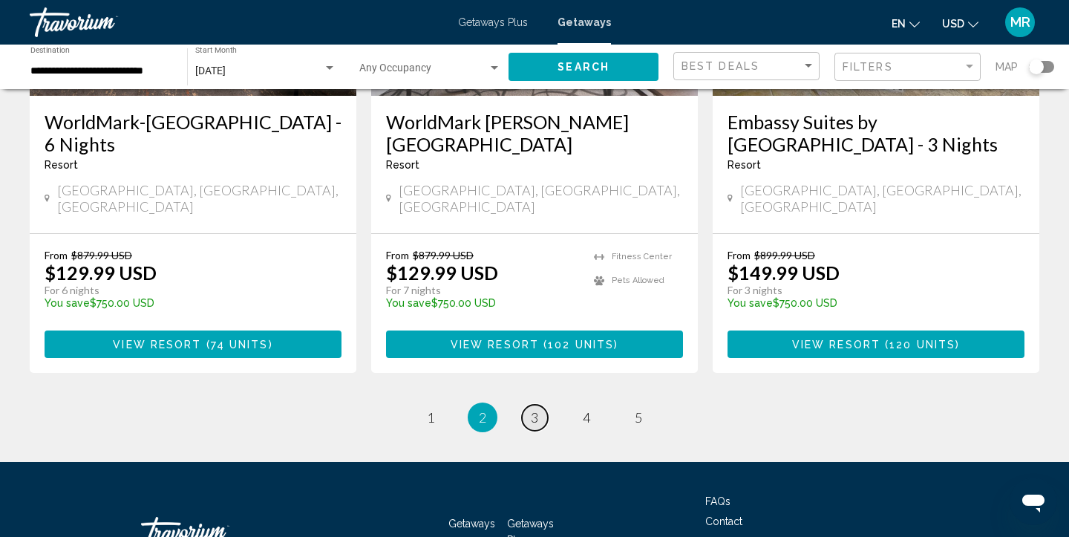
click at [546, 404] on link "page 3" at bounding box center [535, 417] width 26 height 26
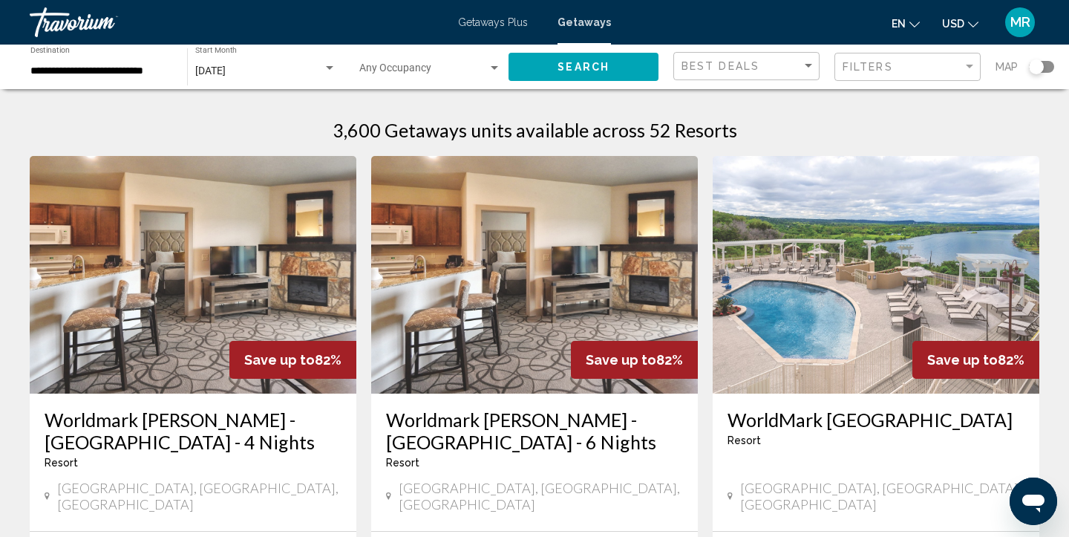
click at [171, 75] on div "**********" at bounding box center [100, 67] width 157 height 41
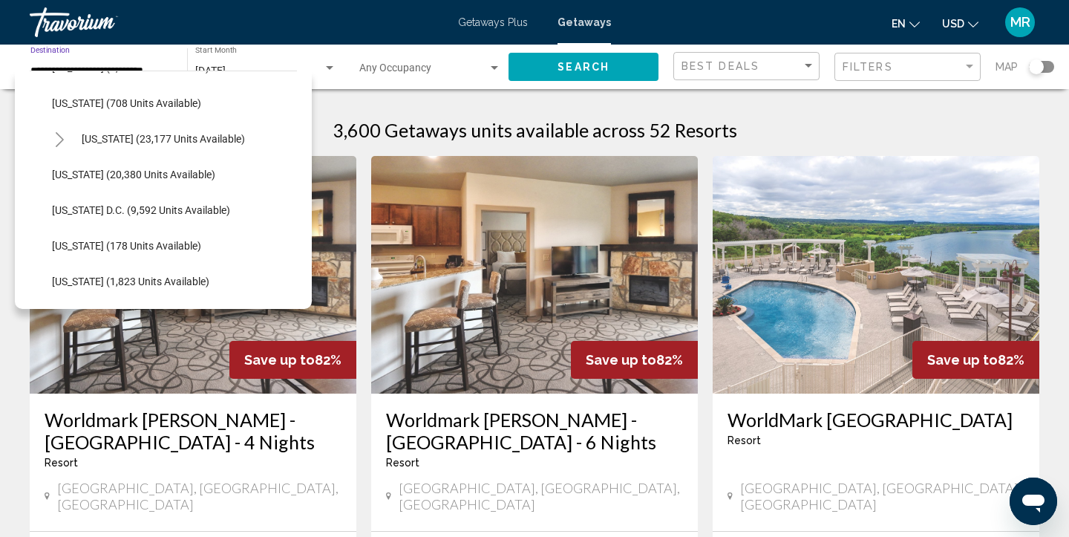
scroll to position [1522, 0]
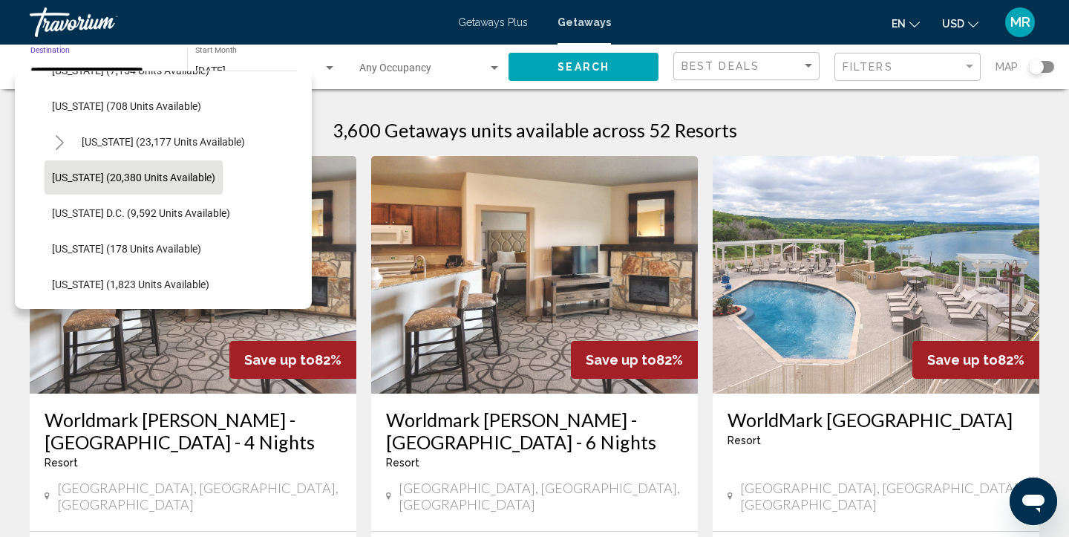
click at [170, 180] on span "[US_STATE] (20,380 units available)" at bounding box center [133, 177] width 163 height 12
type input "**********"
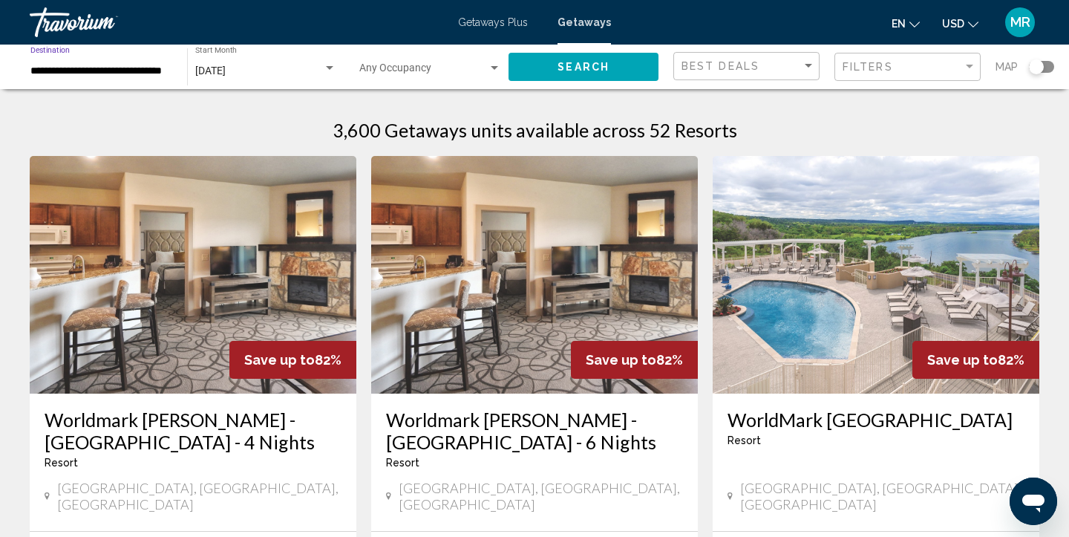
click at [331, 70] on div "Search widget" at bounding box center [329, 68] width 13 height 12
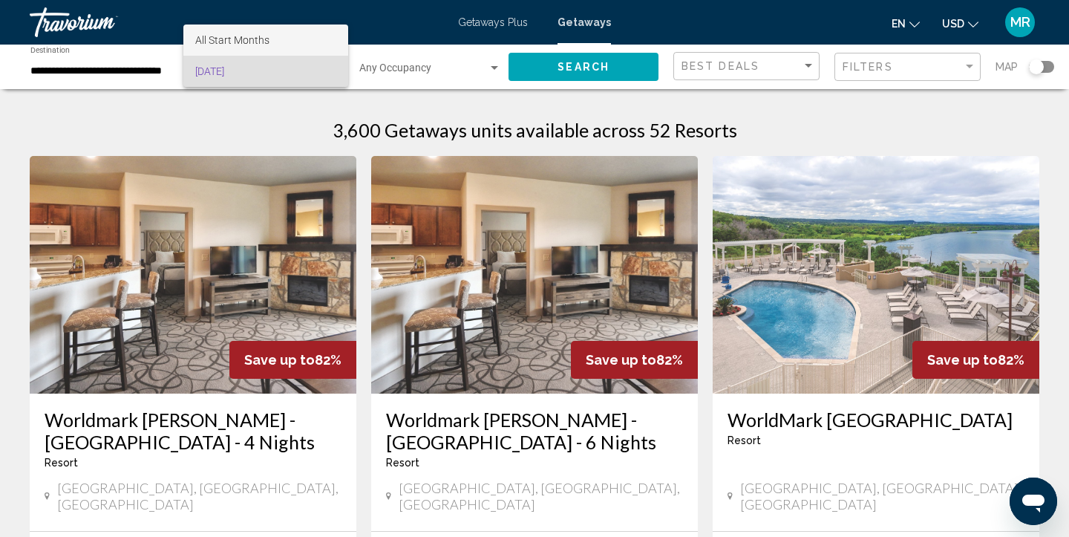
click at [306, 40] on span "All Start Months" at bounding box center [265, 39] width 141 height 31
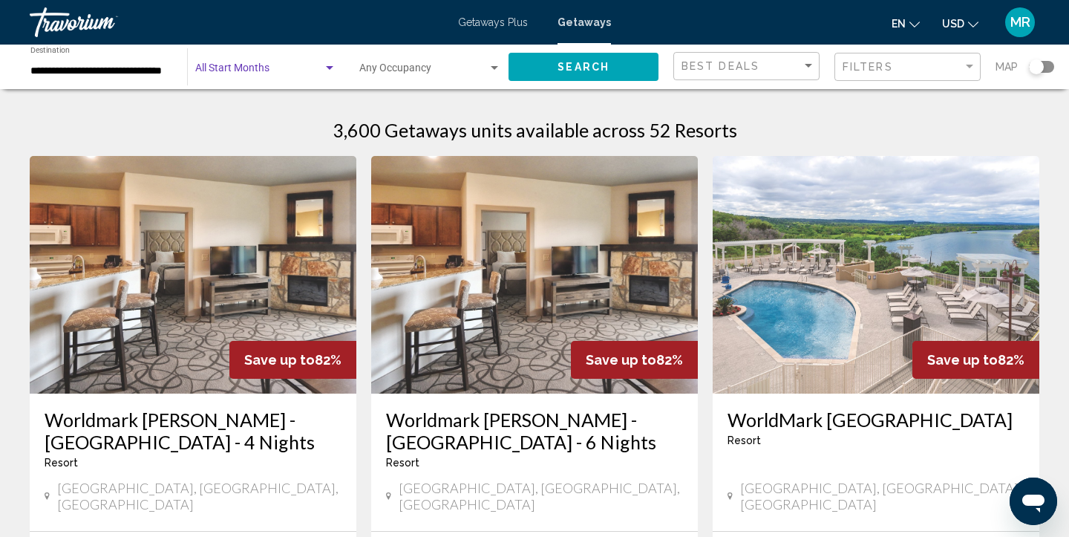
click at [324, 68] on div "Search widget" at bounding box center [329, 68] width 13 height 12
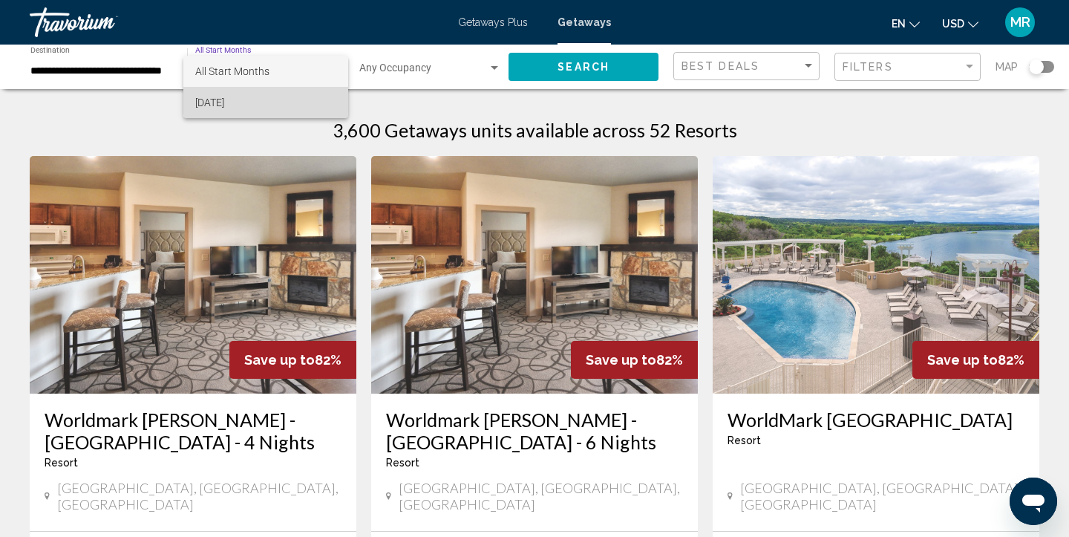
click at [320, 100] on span "[DATE]" at bounding box center [265, 102] width 141 height 31
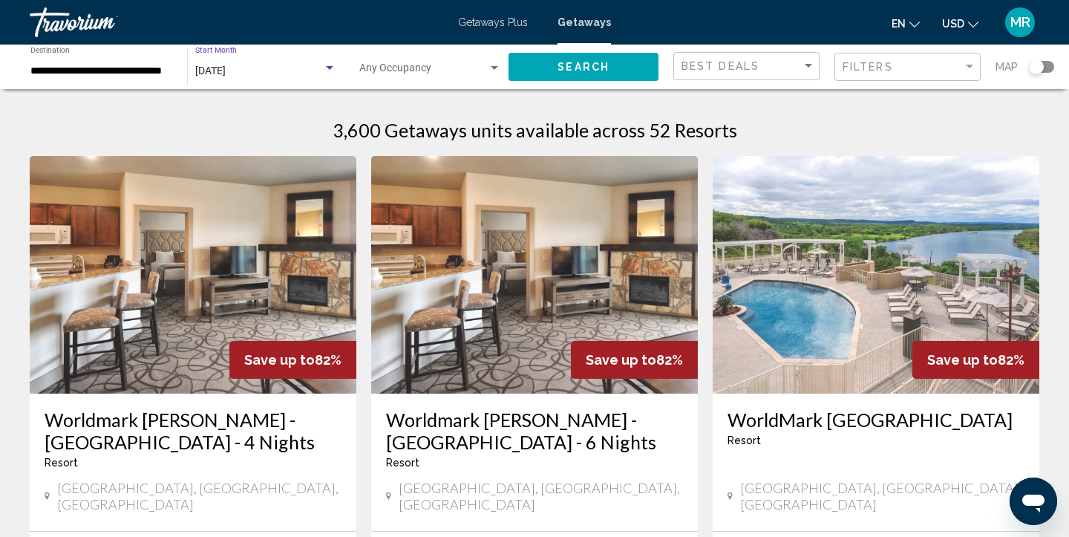
click at [605, 71] on span "Search" at bounding box center [583, 68] width 52 height 12
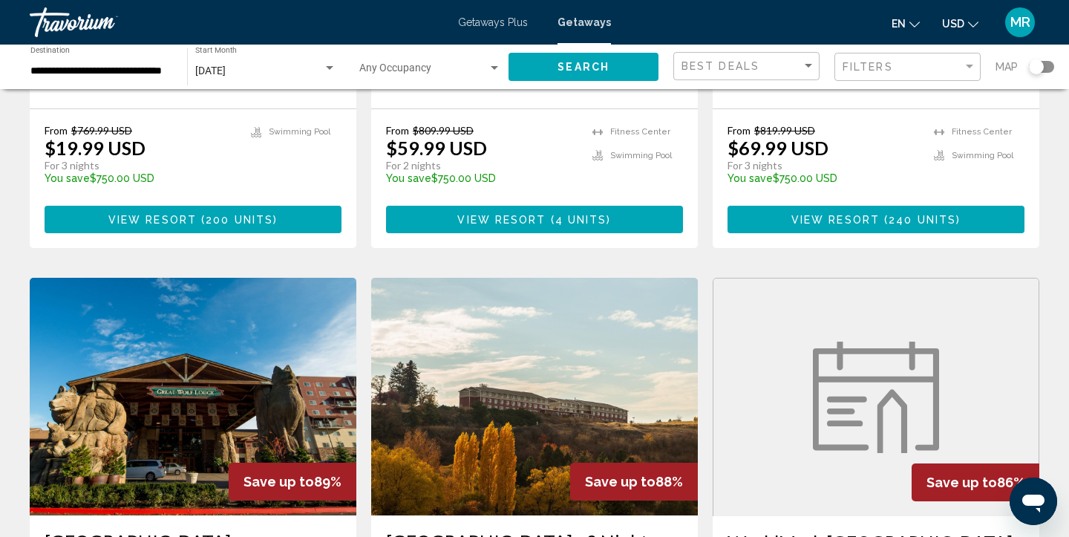
scroll to position [600, 0]
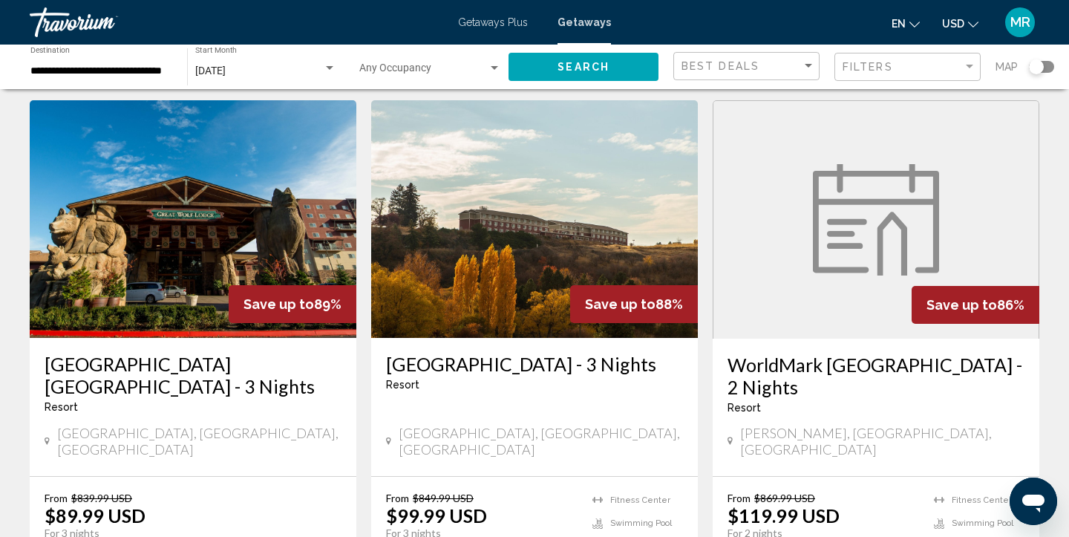
click at [199, 232] on img "Main content" at bounding box center [193, 218] width 327 height 237
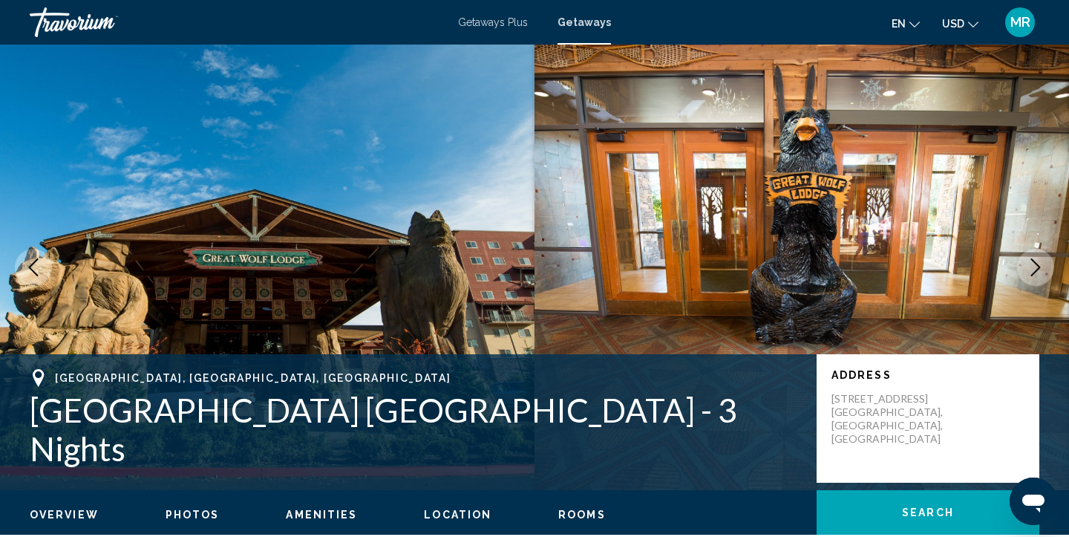
click at [591, 24] on span "Getaways" at bounding box center [583, 22] width 53 height 12
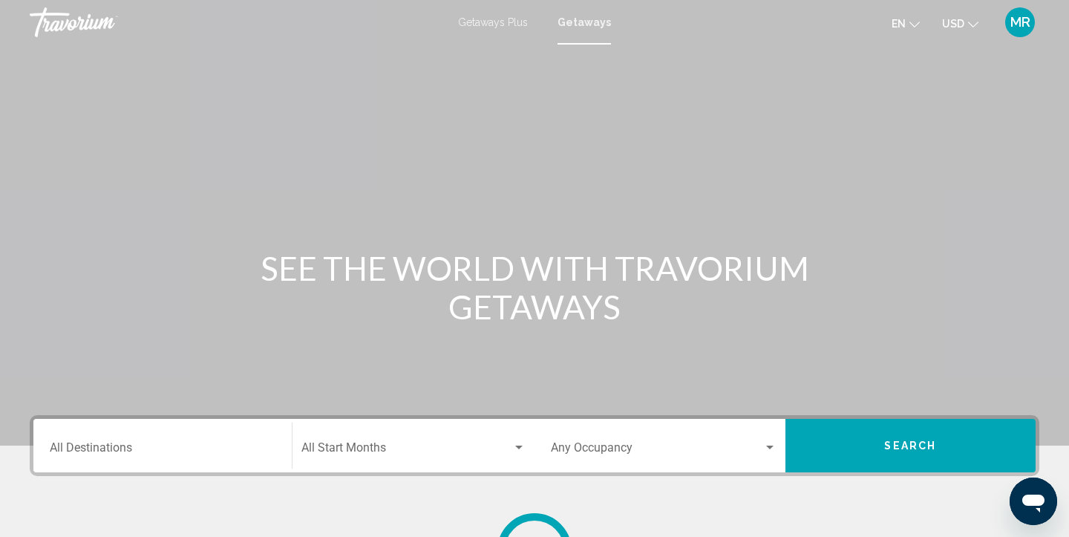
click at [254, 447] on input "Destination All Destinations" at bounding box center [163, 450] width 226 height 13
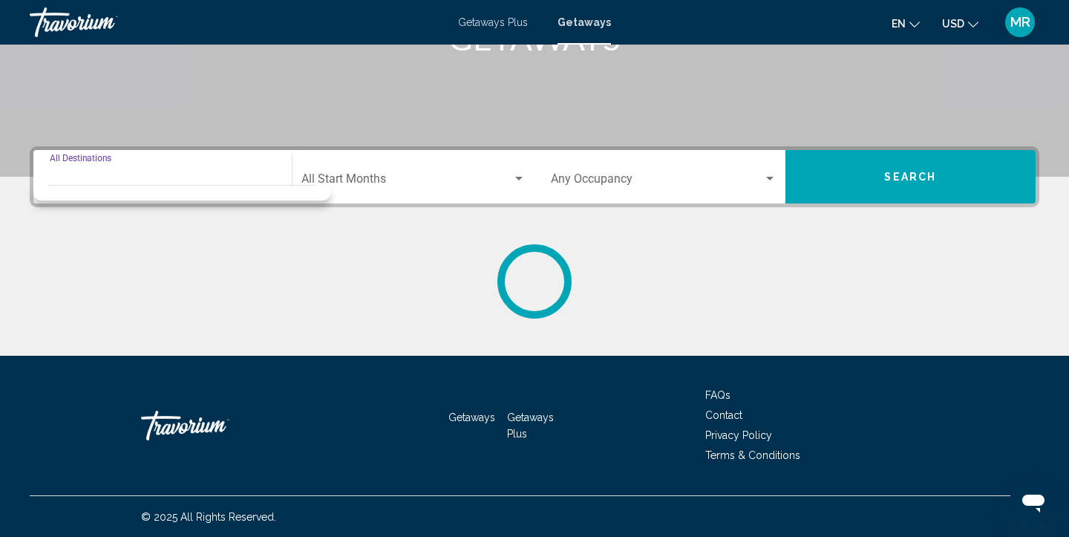
scroll to position [269, 0]
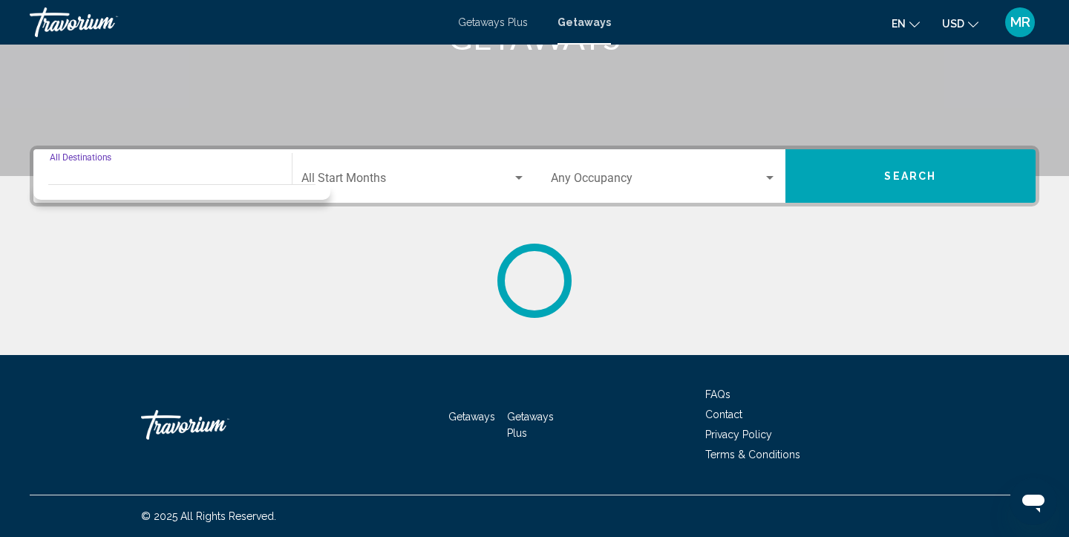
click at [257, 167] on div "Destination All Destinations" at bounding box center [163, 176] width 226 height 47
click at [222, 173] on div "Destination All Destinations" at bounding box center [163, 176] width 226 height 47
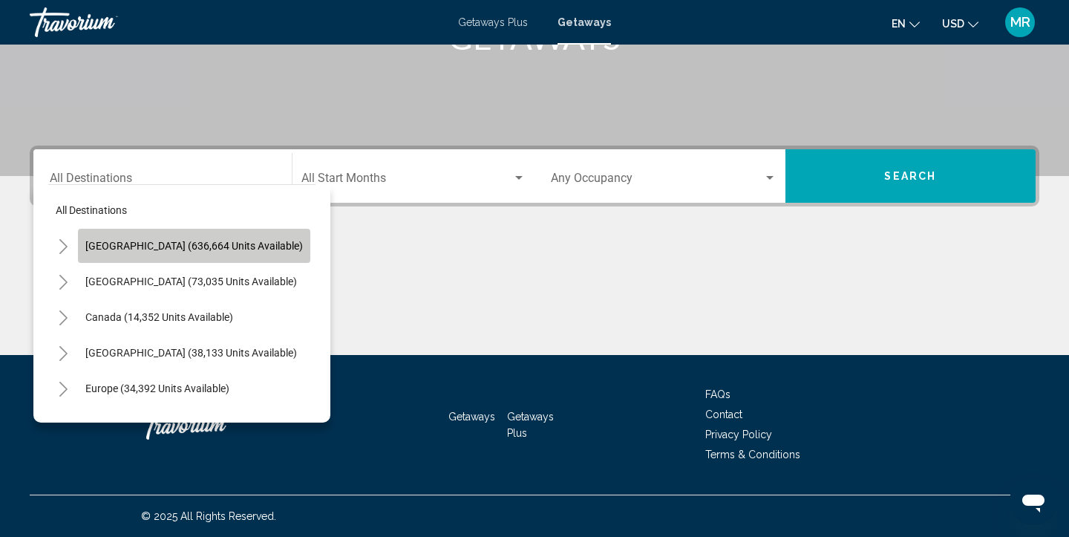
click at [212, 257] on button "[GEOGRAPHIC_DATA] (636,664 units available)" at bounding box center [194, 246] width 232 height 34
type input "**********"
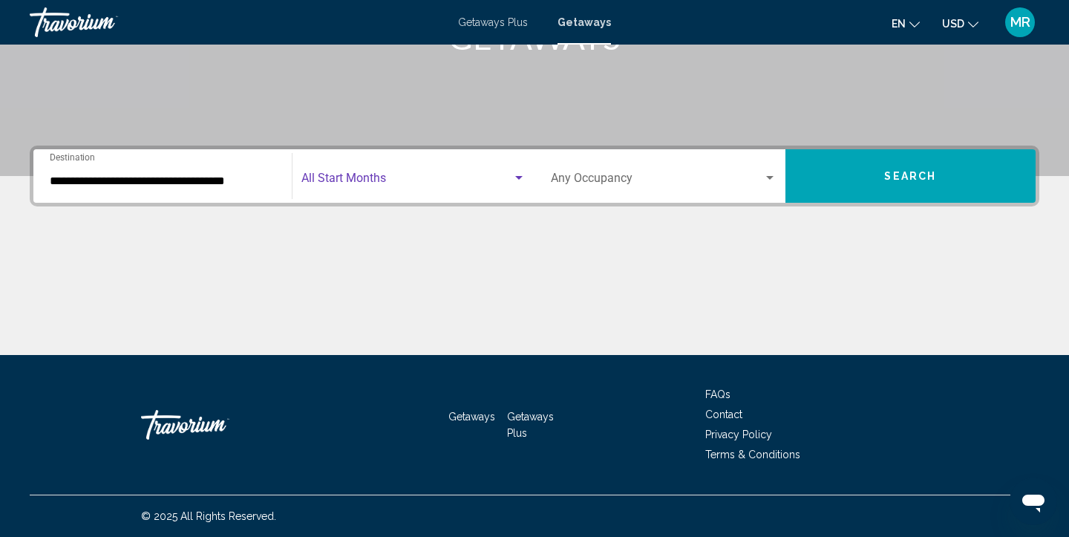
click at [511, 180] on span "Search widget" at bounding box center [406, 180] width 211 height 13
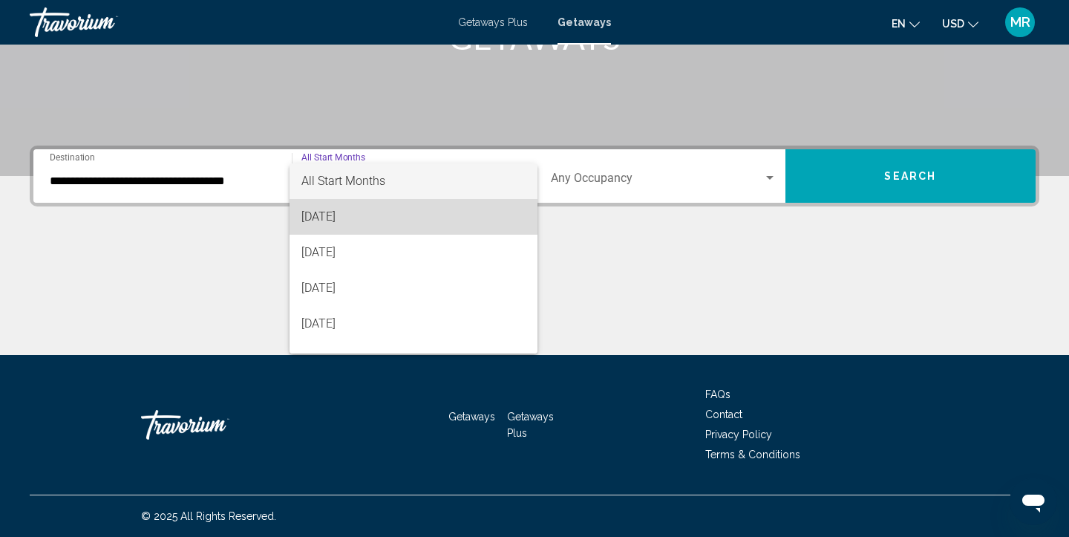
click at [461, 211] on span "[DATE]" at bounding box center [413, 217] width 225 height 36
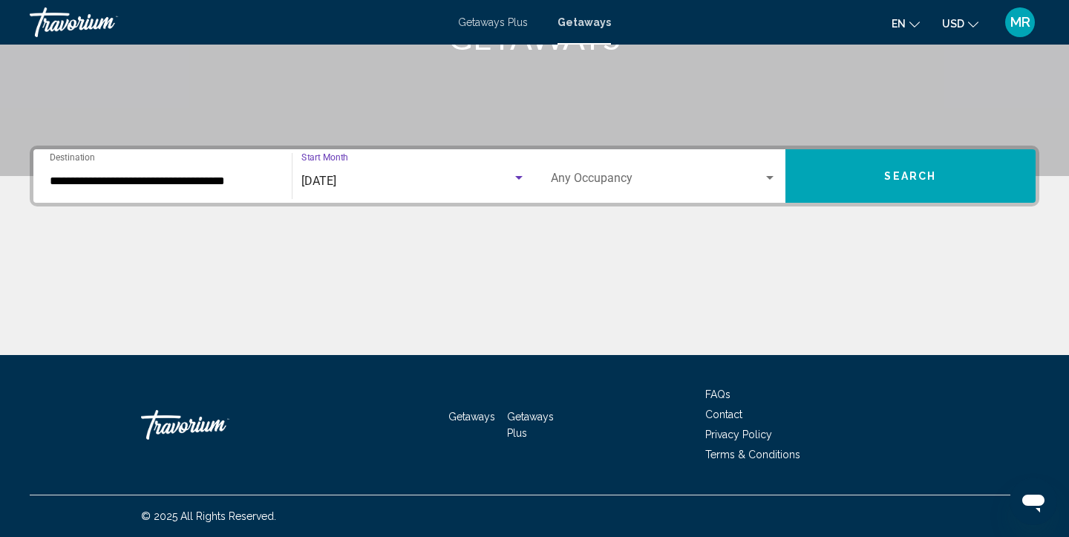
click at [931, 181] on span "Search" at bounding box center [910, 177] width 52 height 12
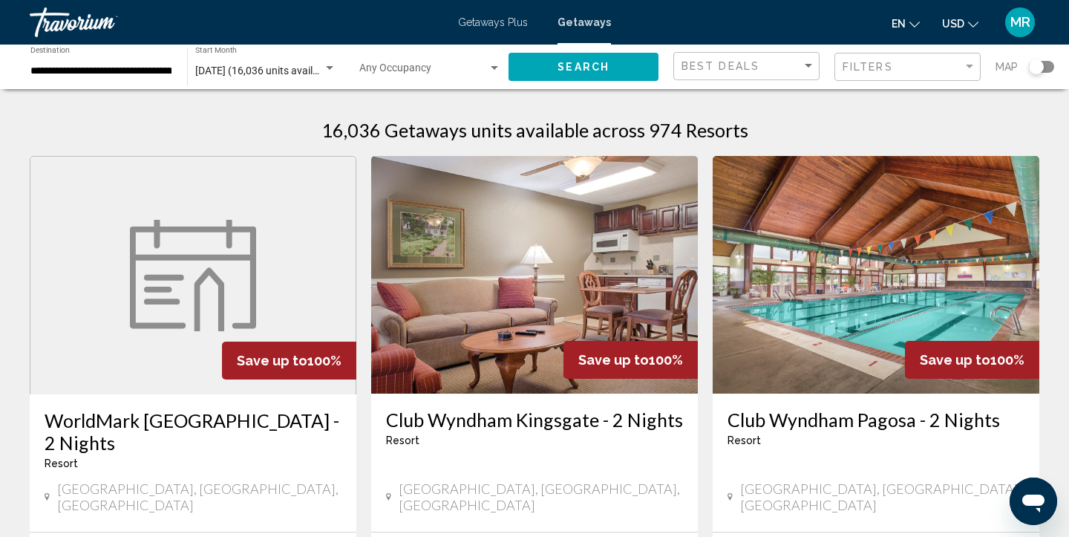
click at [174, 70] on div "**********" at bounding box center [100, 67] width 157 height 41
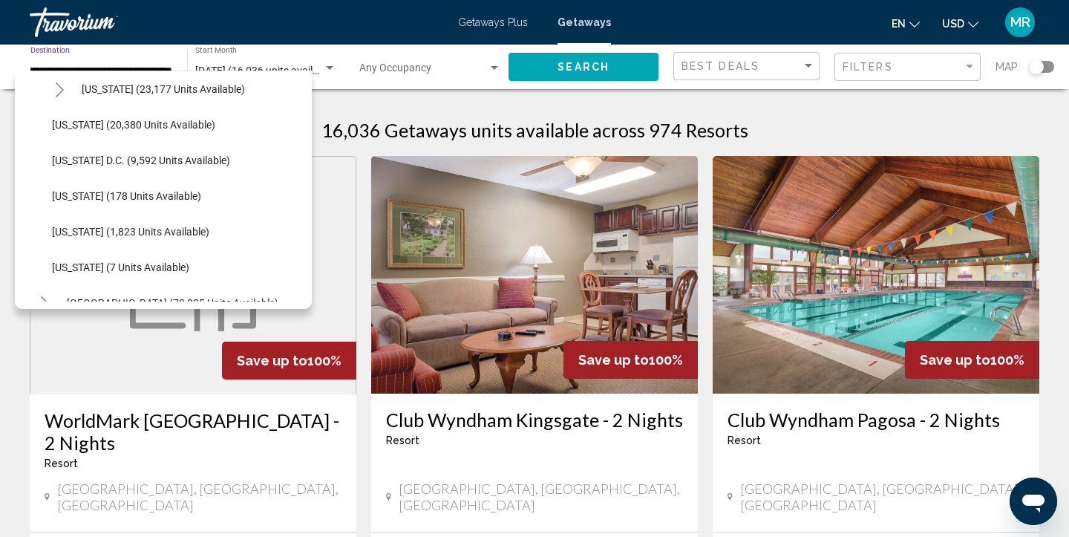
scroll to position [1503, 0]
click at [181, 128] on span "[US_STATE] (20,380 units available)" at bounding box center [133, 125] width 163 height 12
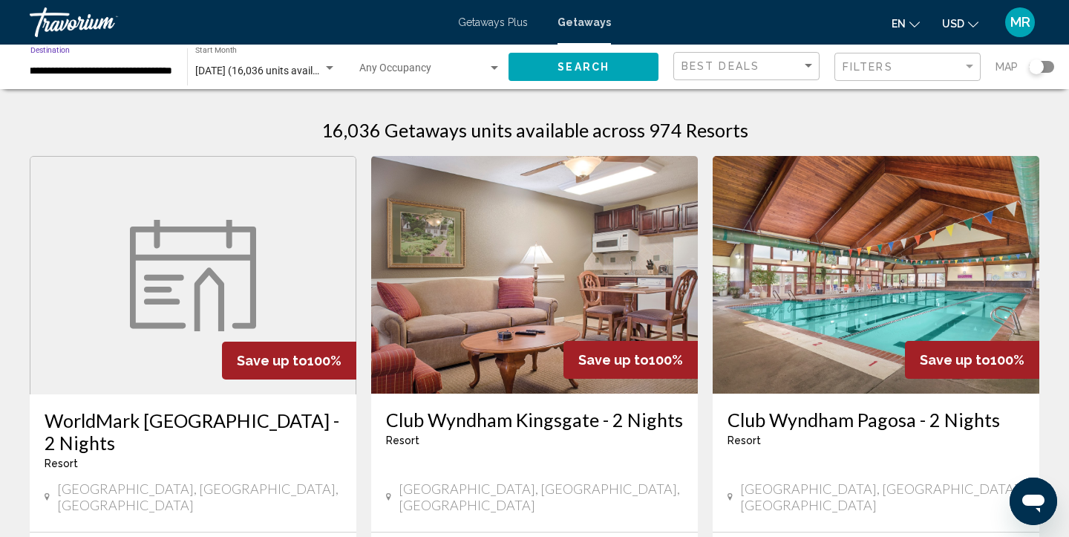
type input "**********"
click at [594, 66] on span "Search" at bounding box center [583, 68] width 52 height 12
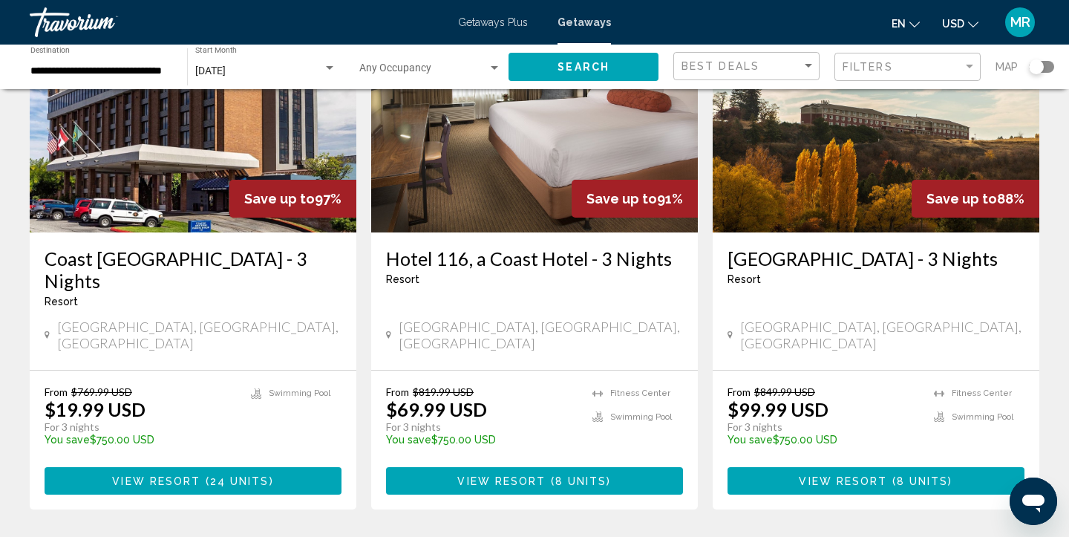
scroll to position [171, 0]
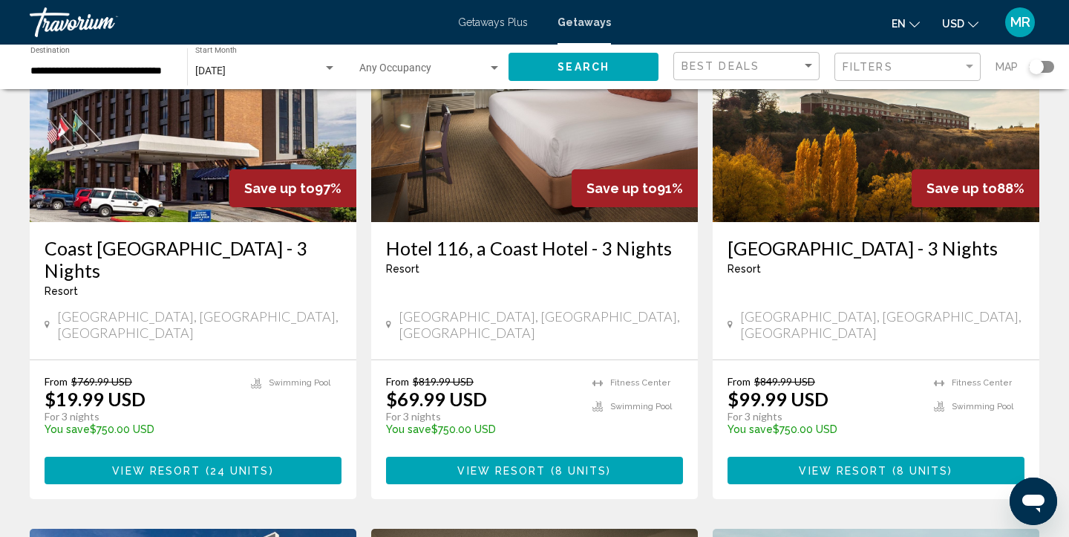
drag, startPoint x: 499, startPoint y: 411, endPoint x: 384, endPoint y: 409, distance: 115.0
click at [384, 409] on div "From $819.99 USD $69.99 USD For 3 nights You save $750.00 USD temp [GEOGRAPHIC_…" at bounding box center [534, 429] width 327 height 139
click at [512, 390] on div "From $819.99 USD $69.99 USD For 3 nights You save $750.00 USD temp" at bounding box center [481, 410] width 191 height 70
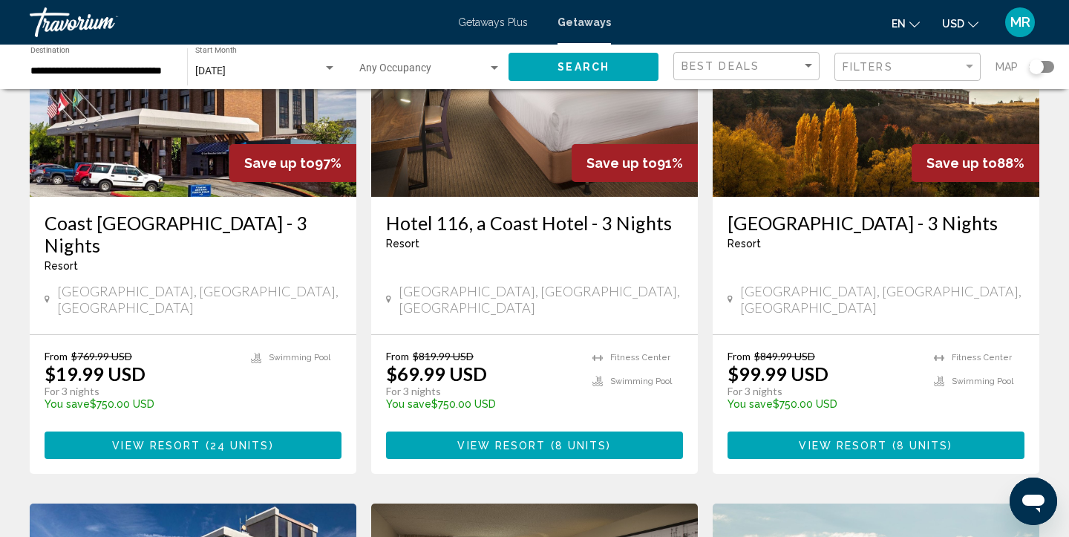
scroll to position [209, 0]
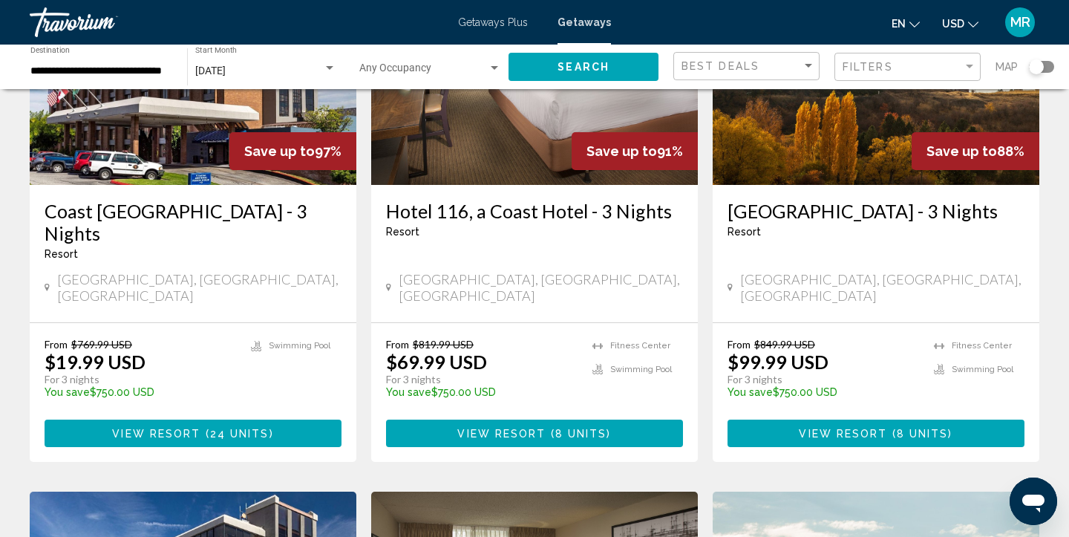
click at [306, 419] on button "View Resort ( 24 units )" at bounding box center [193, 432] width 297 height 27
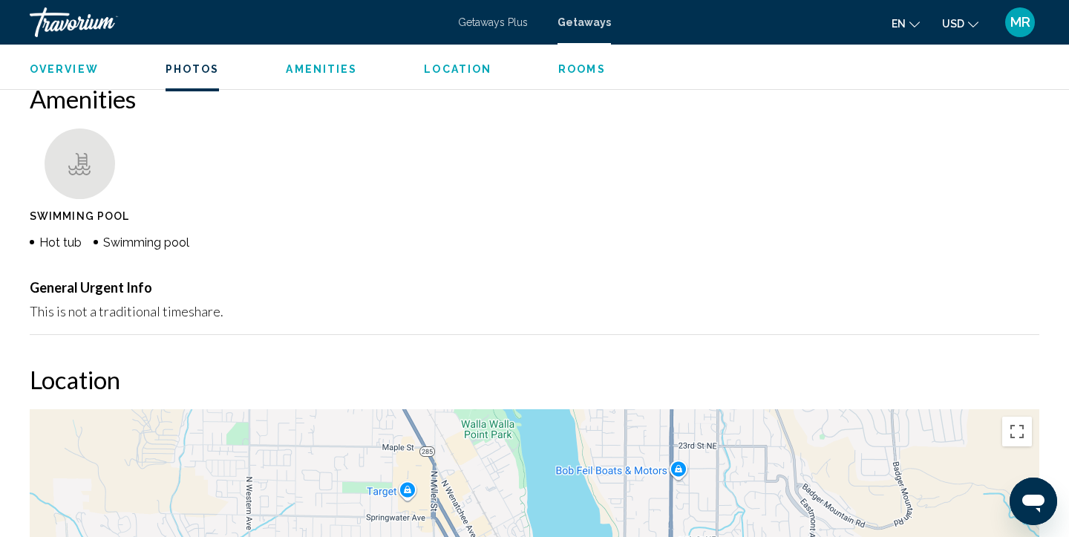
scroll to position [943, 0]
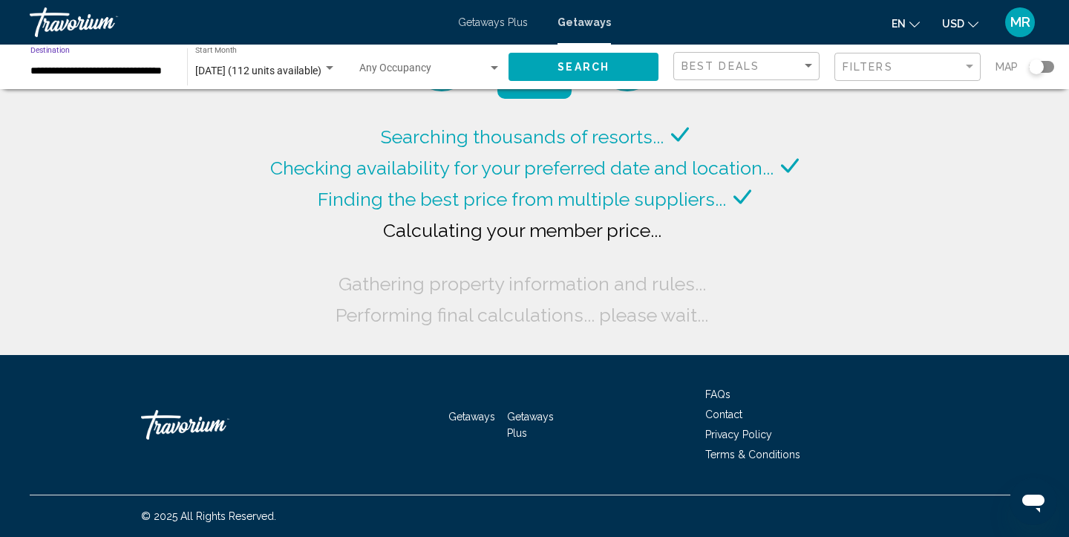
click at [166, 74] on input "**********" at bounding box center [101, 71] width 142 height 12
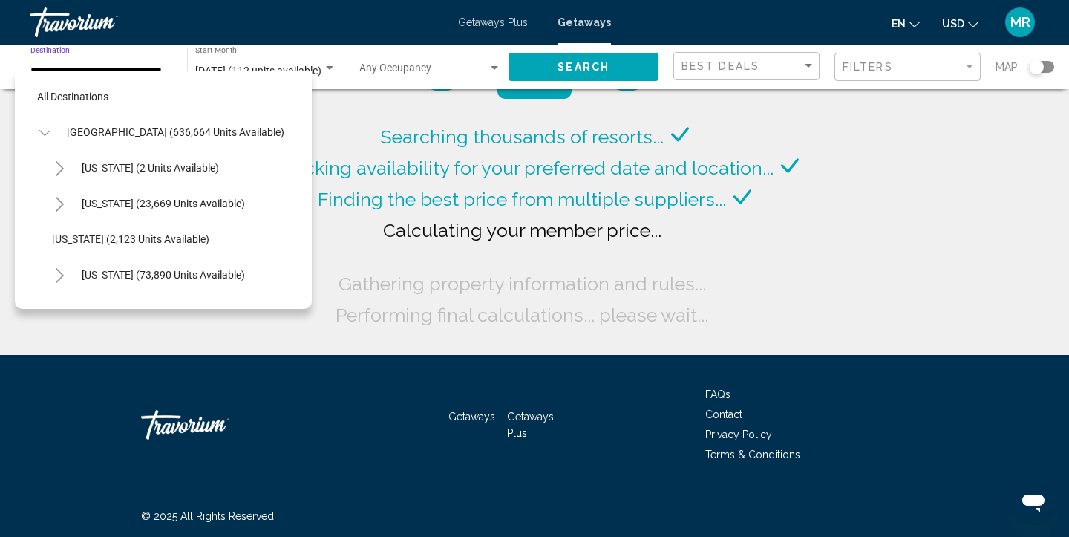
scroll to position [1442, 0]
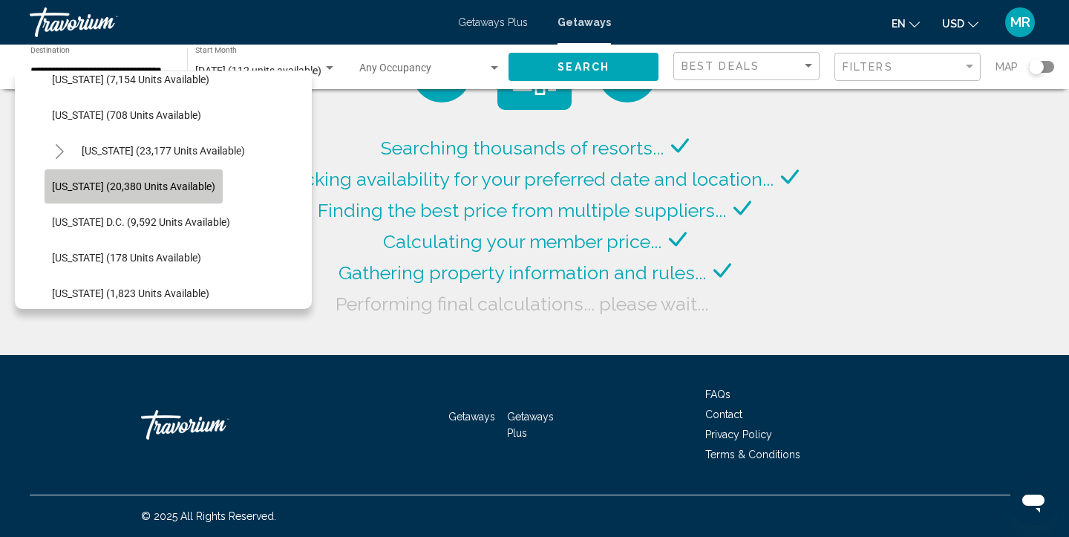
click at [137, 188] on span "[US_STATE] (20,380 units available)" at bounding box center [133, 186] width 163 height 12
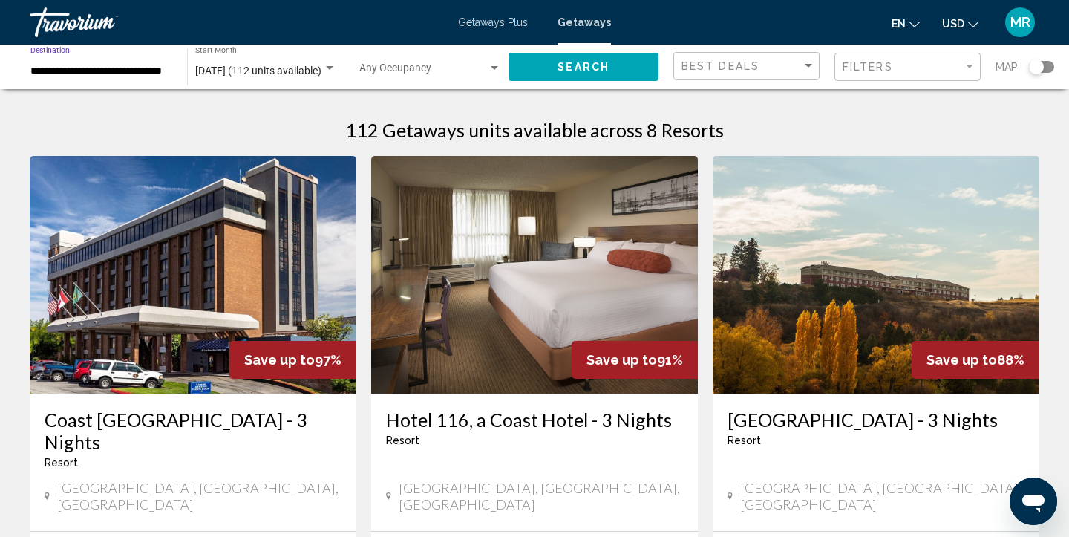
click at [329, 68] on div "Search widget" at bounding box center [329, 68] width 7 height 4
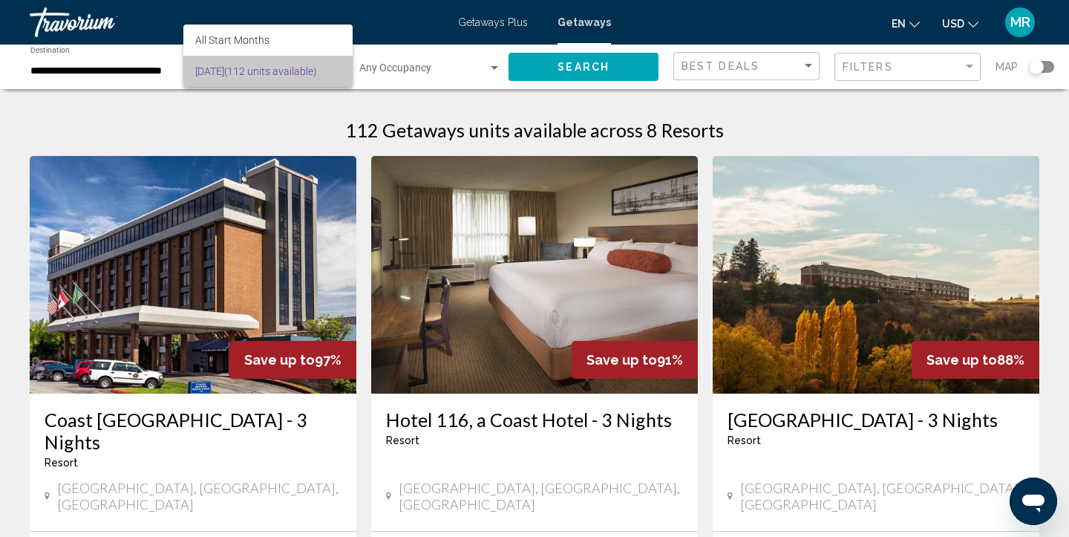
click at [326, 69] on span "[DATE] (112 units available)" at bounding box center [267, 71] width 145 height 31
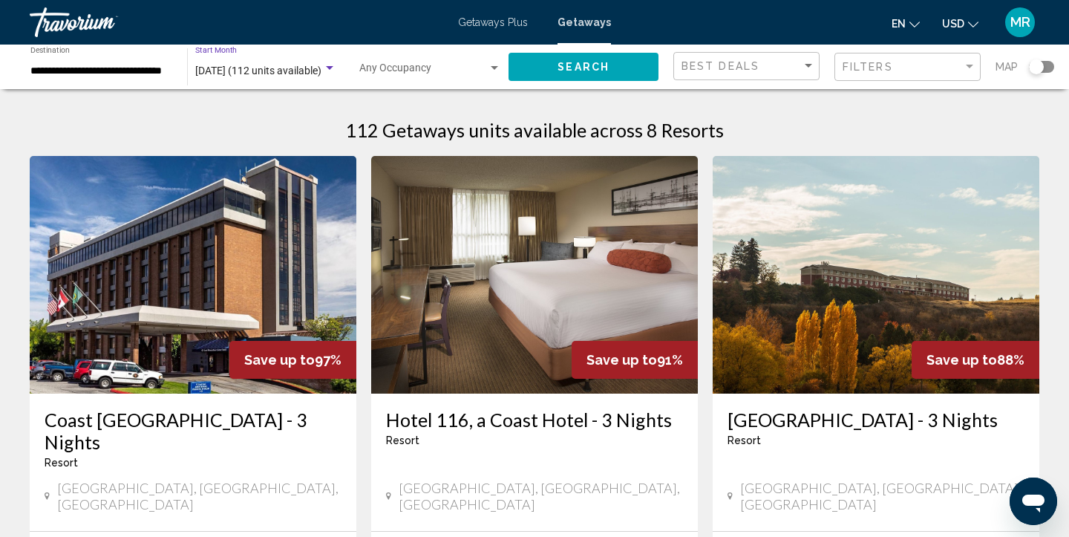
click at [326, 69] on div "Search widget" at bounding box center [329, 68] width 7 height 4
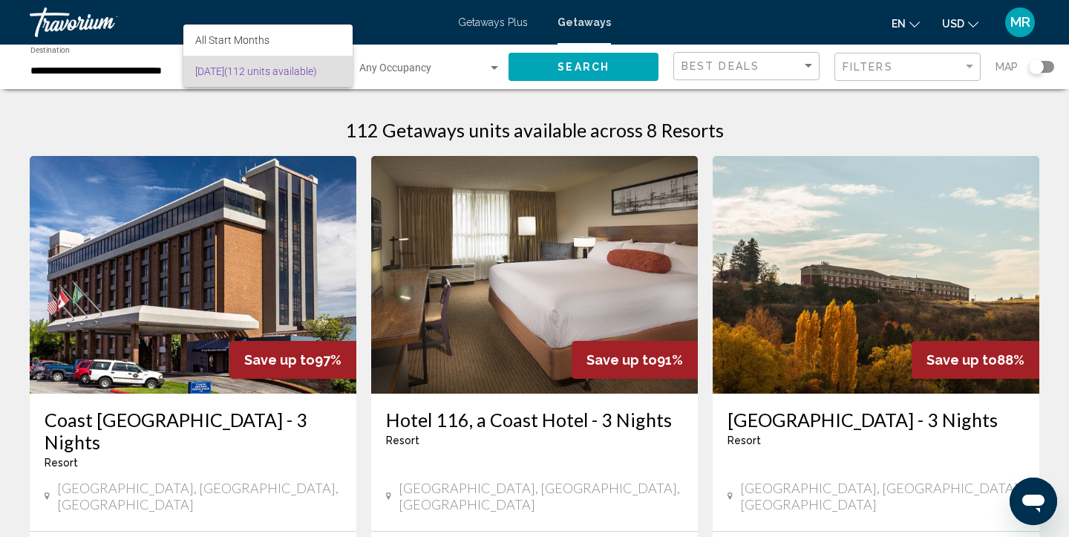
click at [614, 66] on div at bounding box center [534, 268] width 1069 height 537
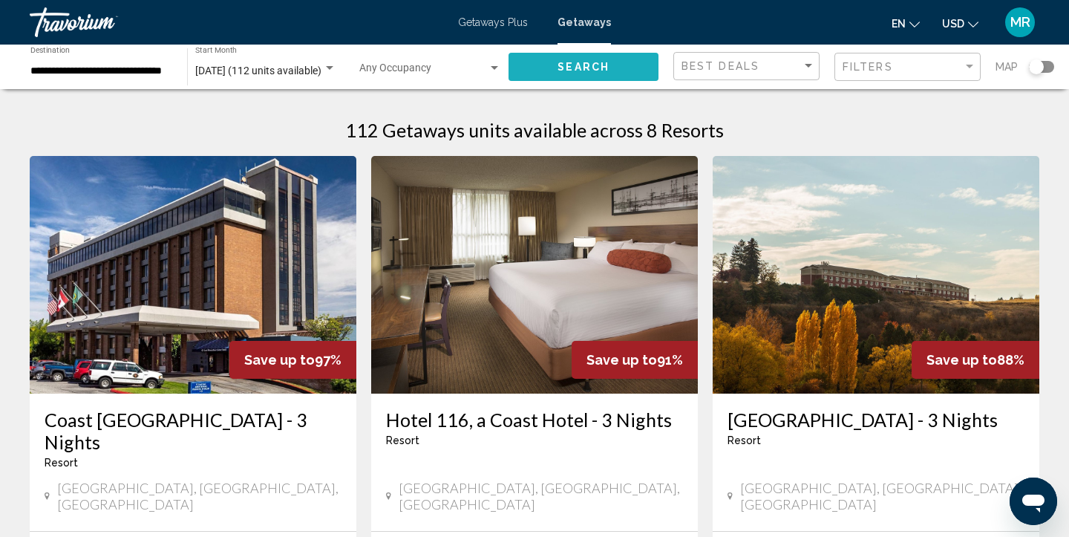
click at [617, 74] on button "Search" at bounding box center [583, 66] width 150 height 27
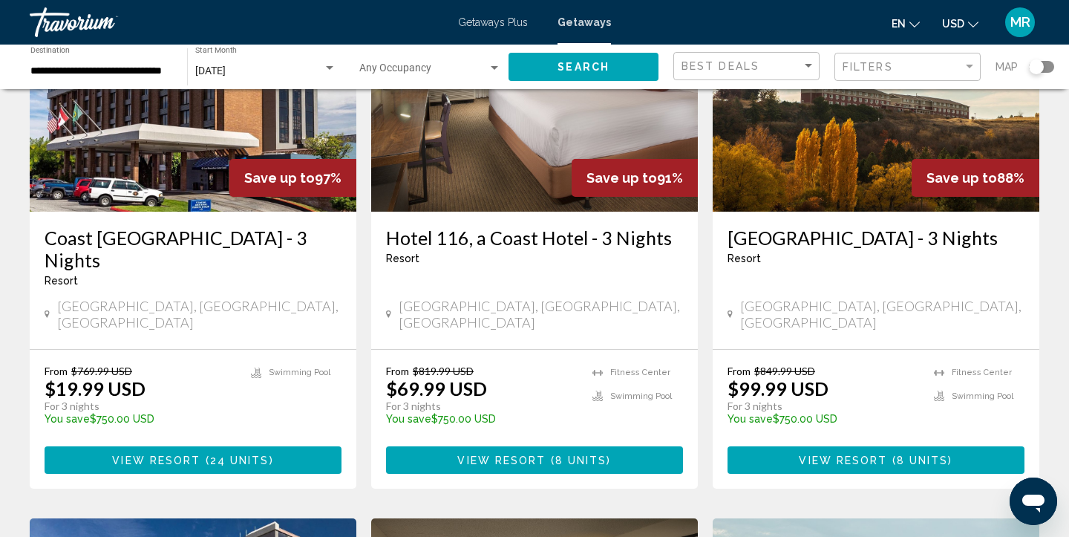
scroll to position [184, 0]
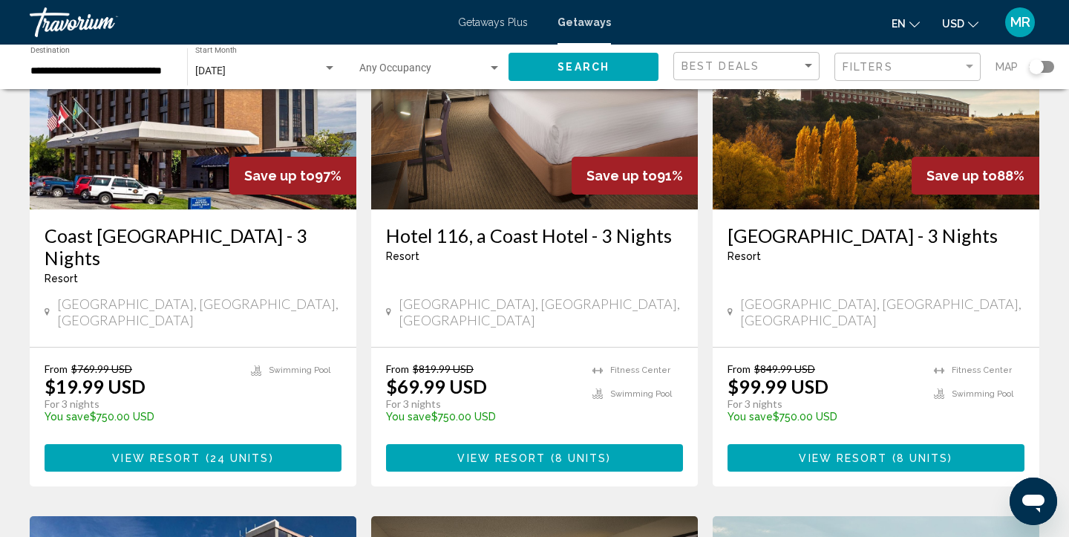
click at [865, 140] on img "Main content" at bounding box center [875, 90] width 327 height 237
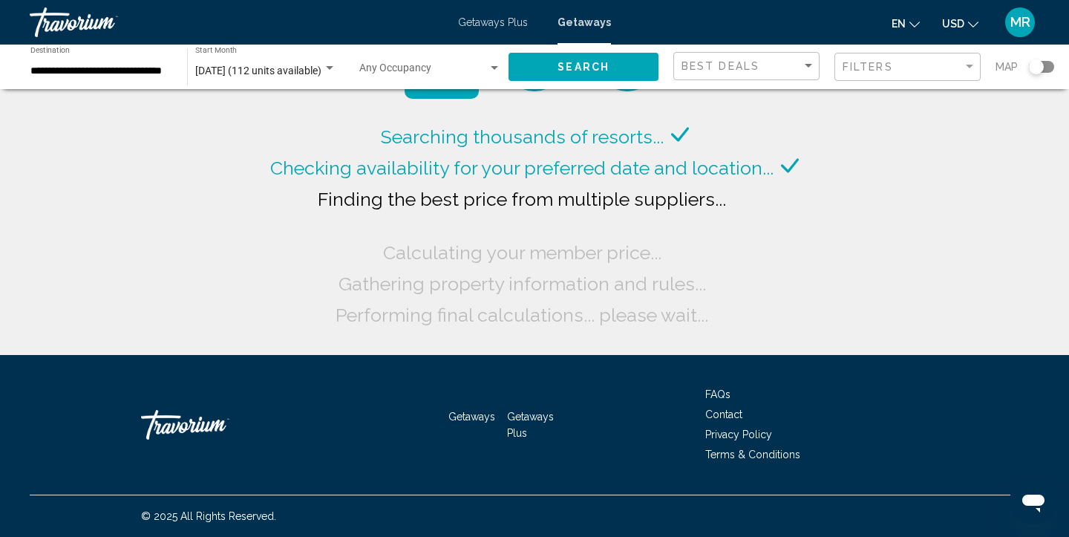
click at [174, 69] on div "**********" at bounding box center [100, 67] width 157 height 41
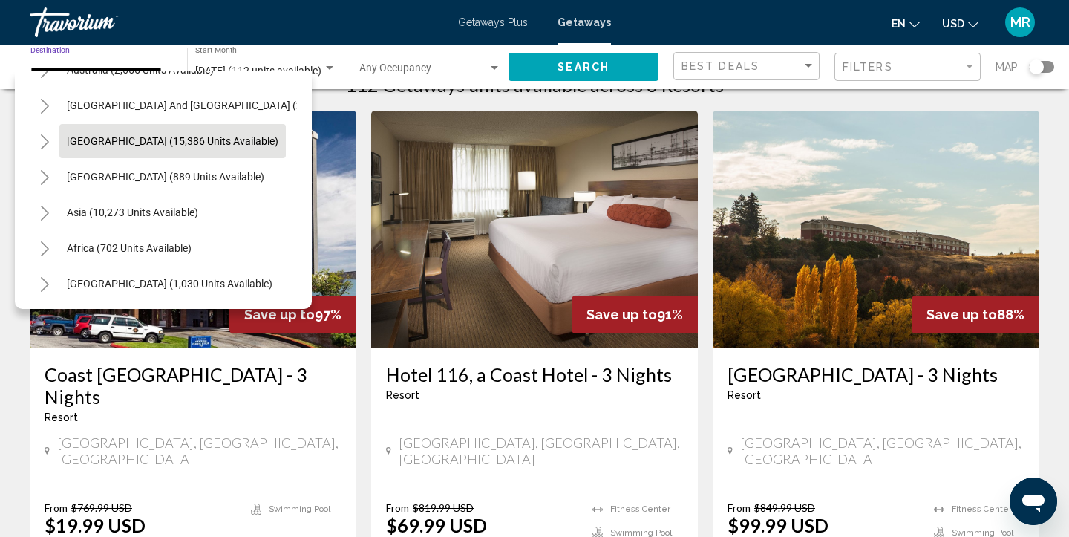
click at [139, 145] on span "[GEOGRAPHIC_DATA] (15,386 units available)" at bounding box center [172, 141] width 211 height 12
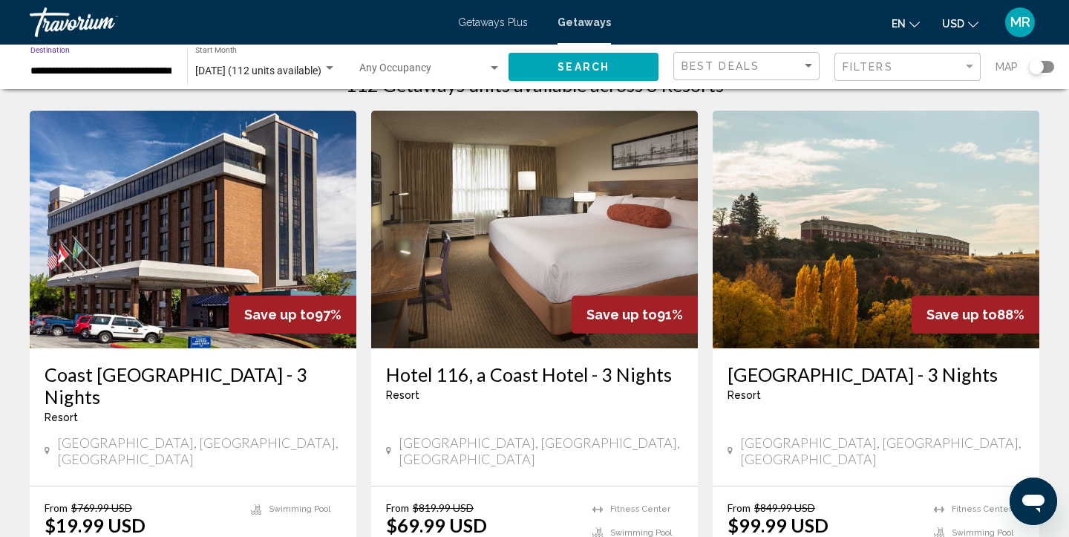
scroll to position [0, 23]
click at [327, 63] on div "Search widget" at bounding box center [329, 68] width 13 height 12
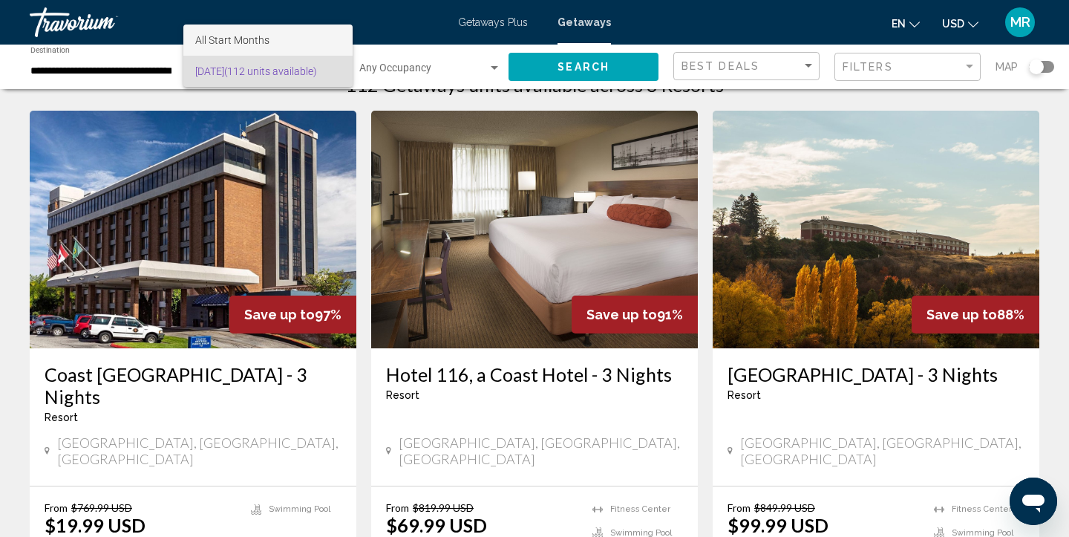
click at [319, 47] on span "All Start Months" at bounding box center [267, 39] width 145 height 31
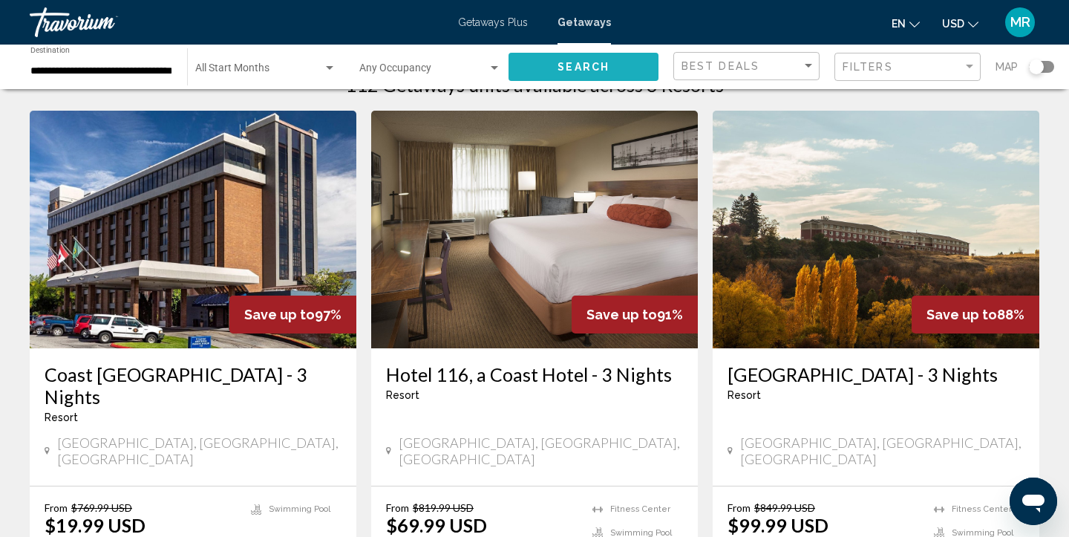
click at [563, 70] on span "Search" at bounding box center [583, 68] width 52 height 12
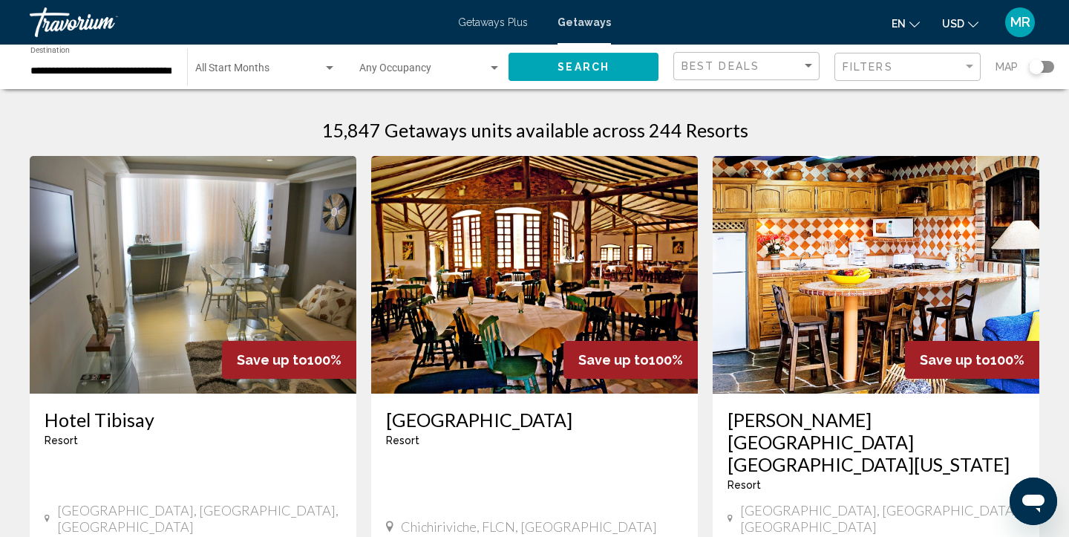
click at [328, 68] on div "Search widget" at bounding box center [329, 68] width 7 height 4
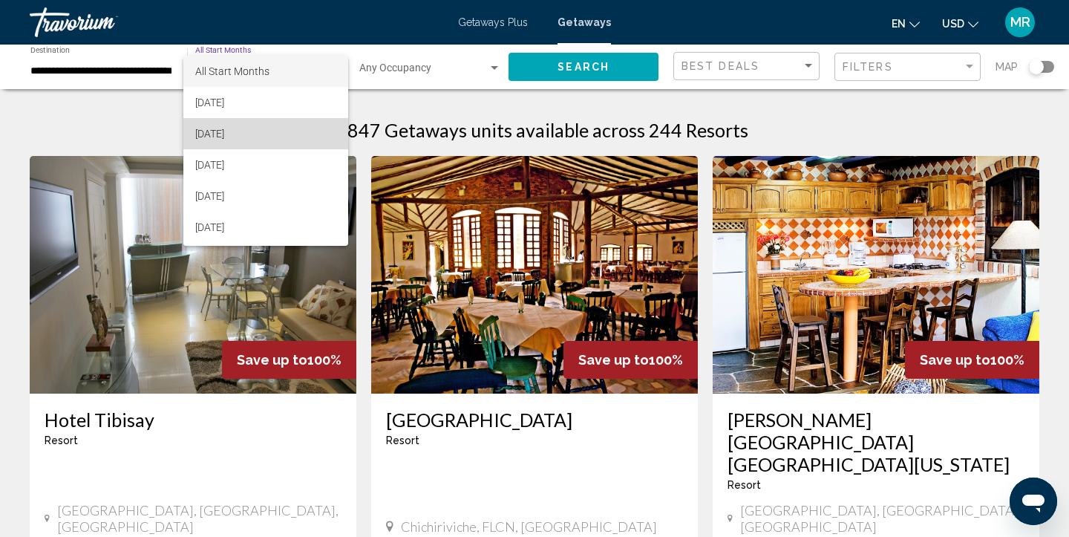
click at [304, 127] on span "[DATE]" at bounding box center [265, 133] width 141 height 31
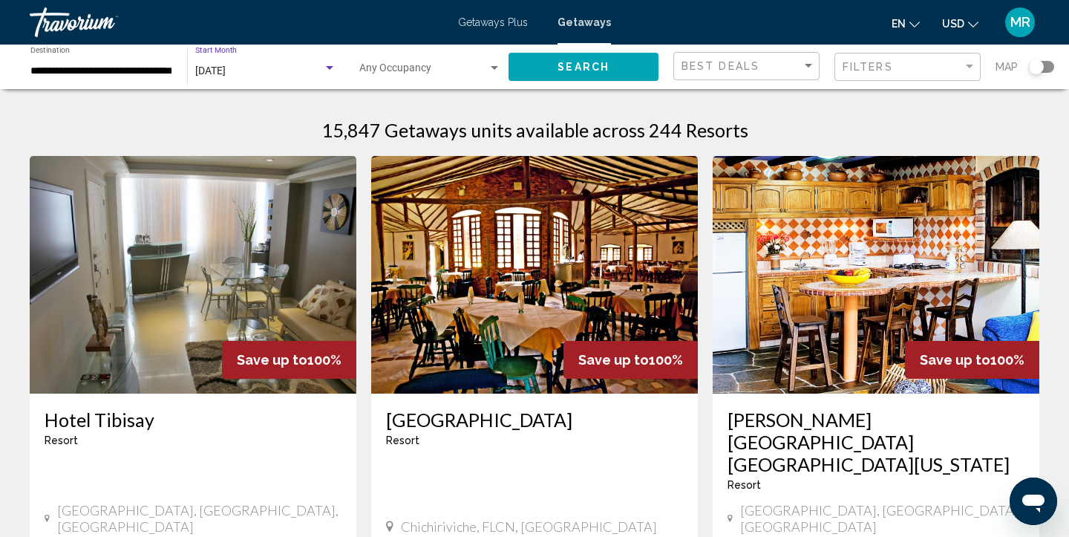
click at [575, 71] on span "Search" at bounding box center [583, 68] width 52 height 12
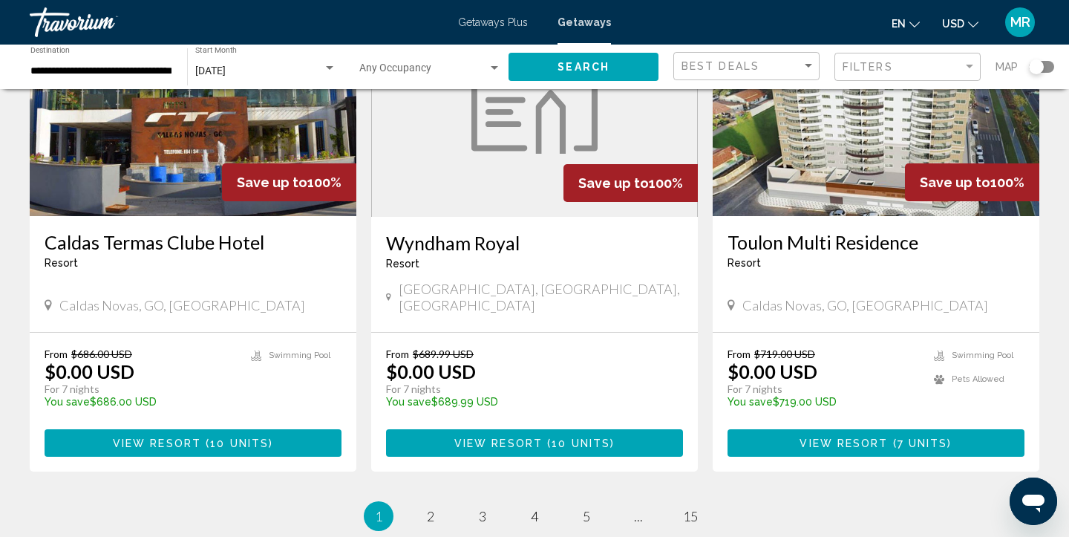
scroll to position [1786, 0]
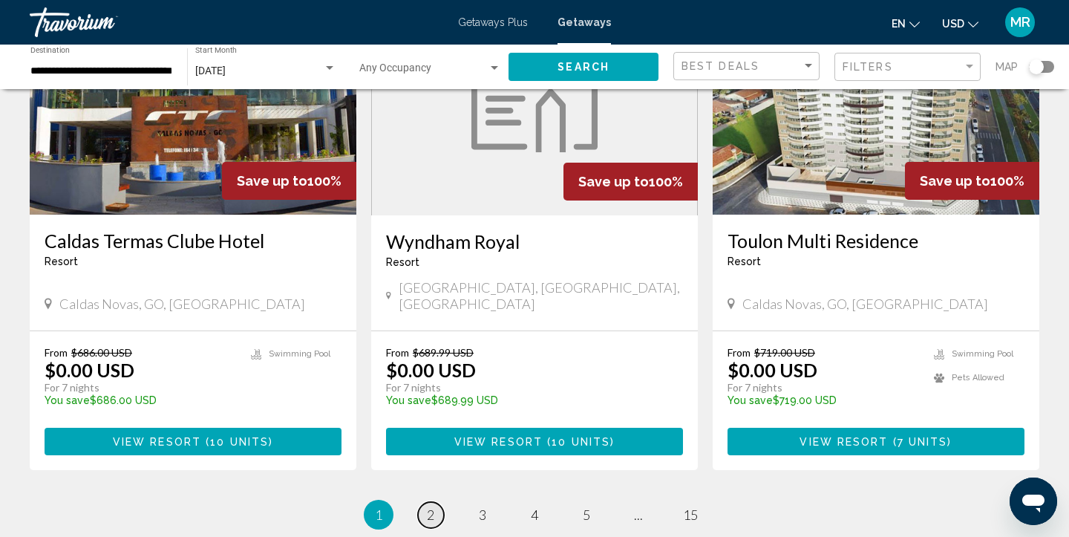
click at [435, 502] on link "page 2" at bounding box center [431, 515] width 26 height 26
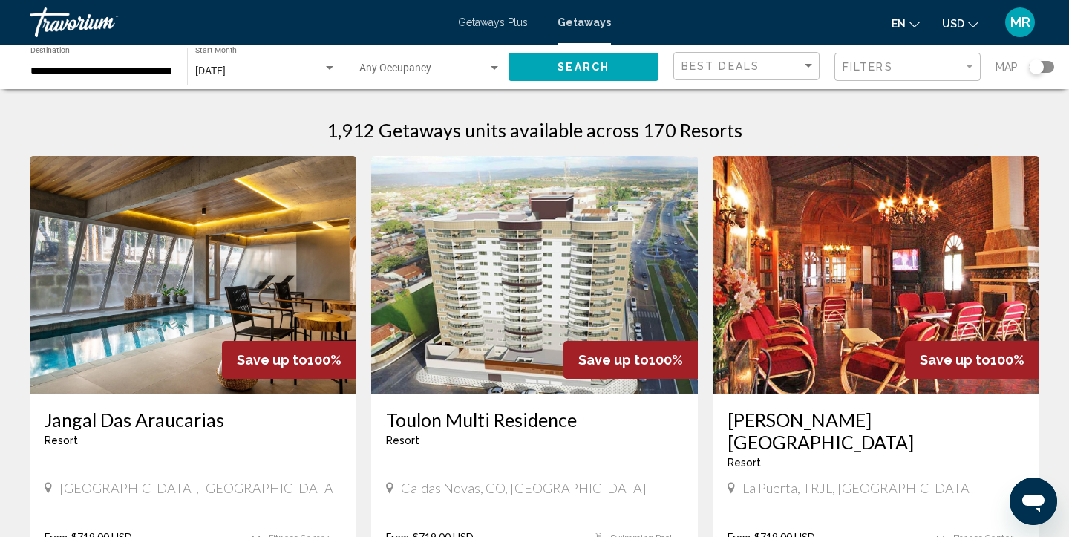
click at [179, 73] on div "**********" at bounding box center [100, 67] width 157 height 41
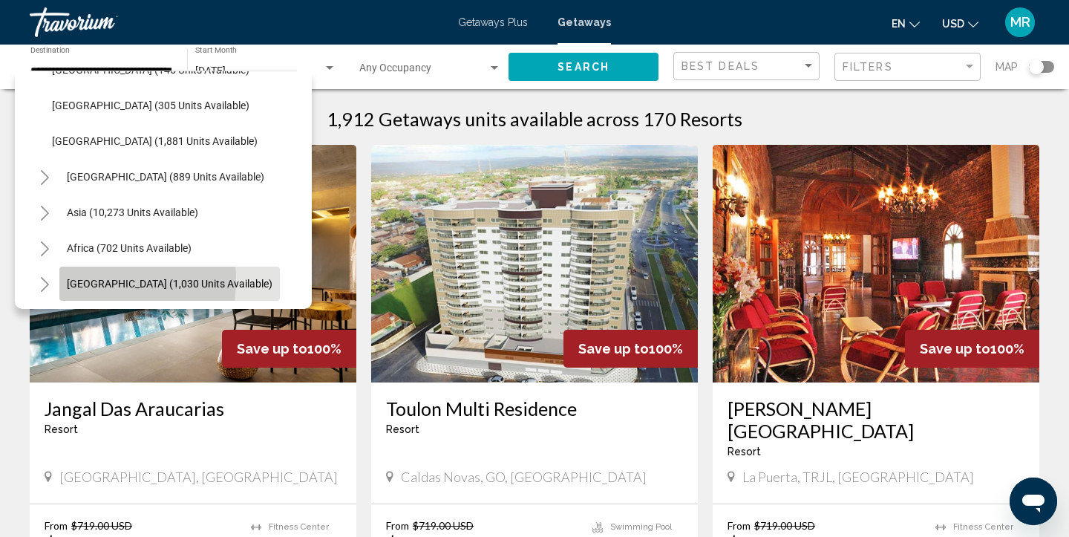
click at [79, 280] on span "[GEOGRAPHIC_DATA] (1,030 units available)" at bounding box center [170, 284] width 206 height 12
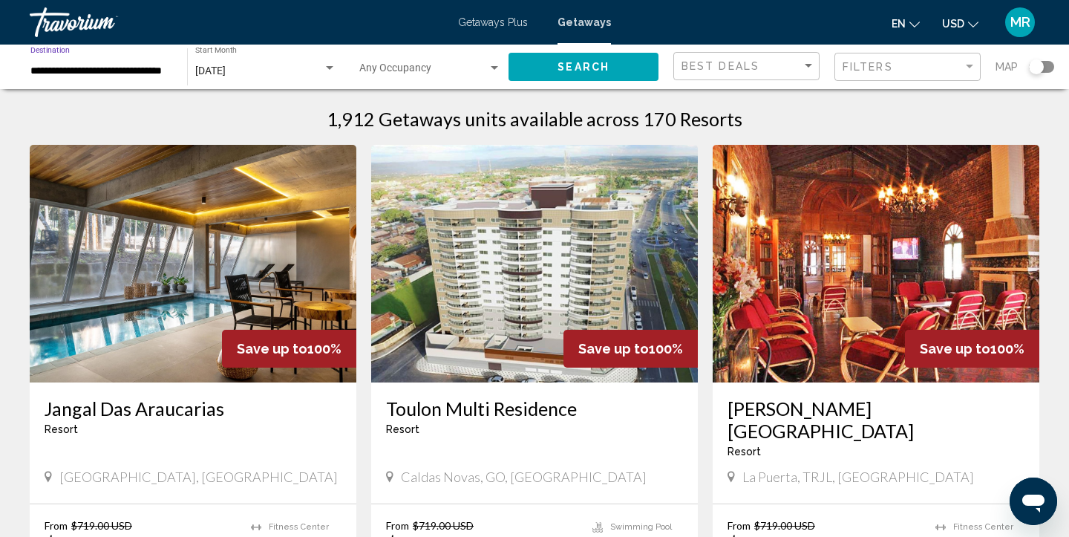
click at [611, 68] on button "Search" at bounding box center [583, 66] width 150 height 27
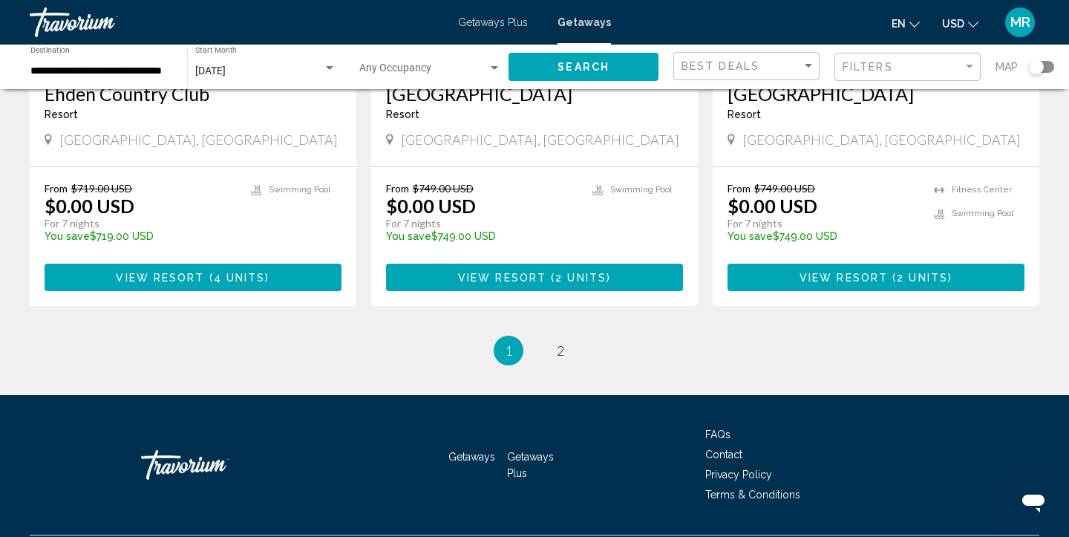
scroll to position [1863, 0]
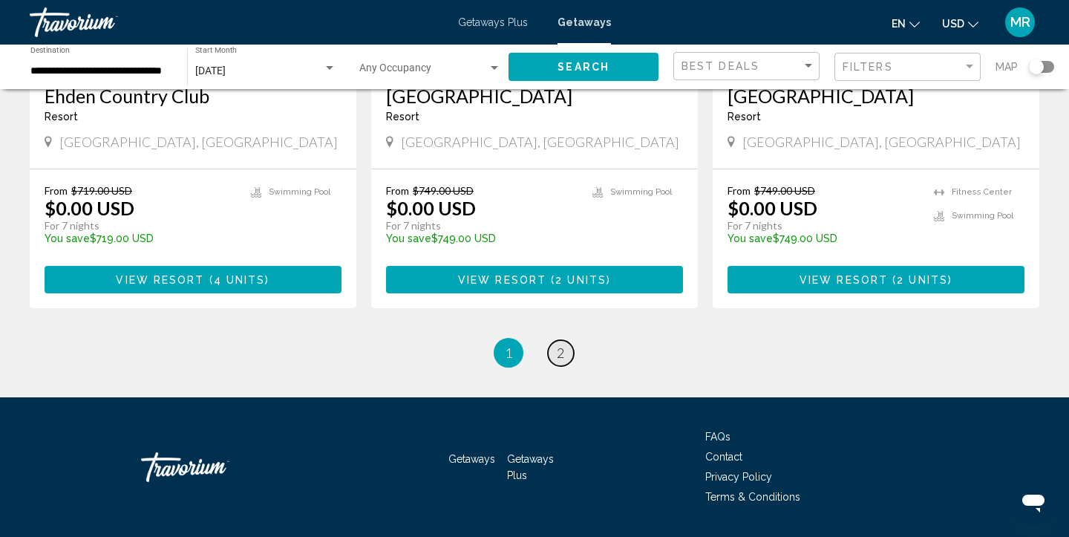
click at [563, 344] on span "2" at bounding box center [560, 352] width 7 height 16
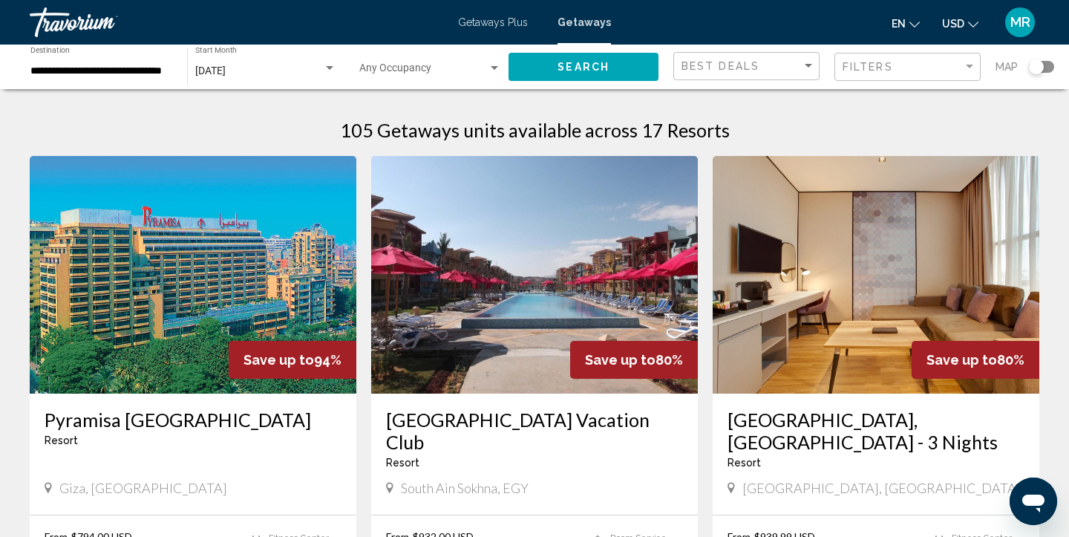
click at [328, 68] on div "Search widget" at bounding box center [329, 68] width 7 height 4
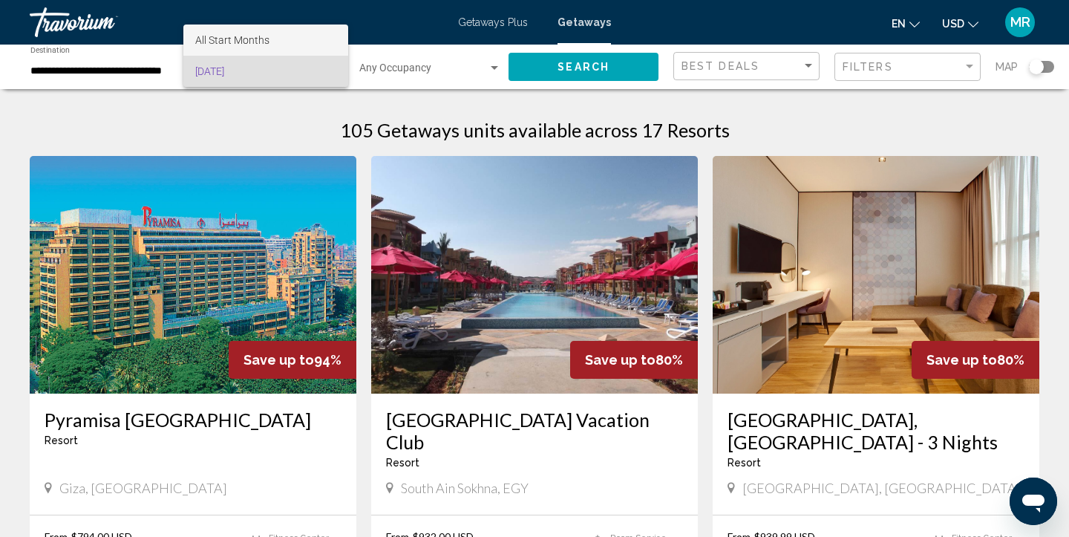
click at [307, 36] on span "All Start Months" at bounding box center [265, 39] width 141 height 31
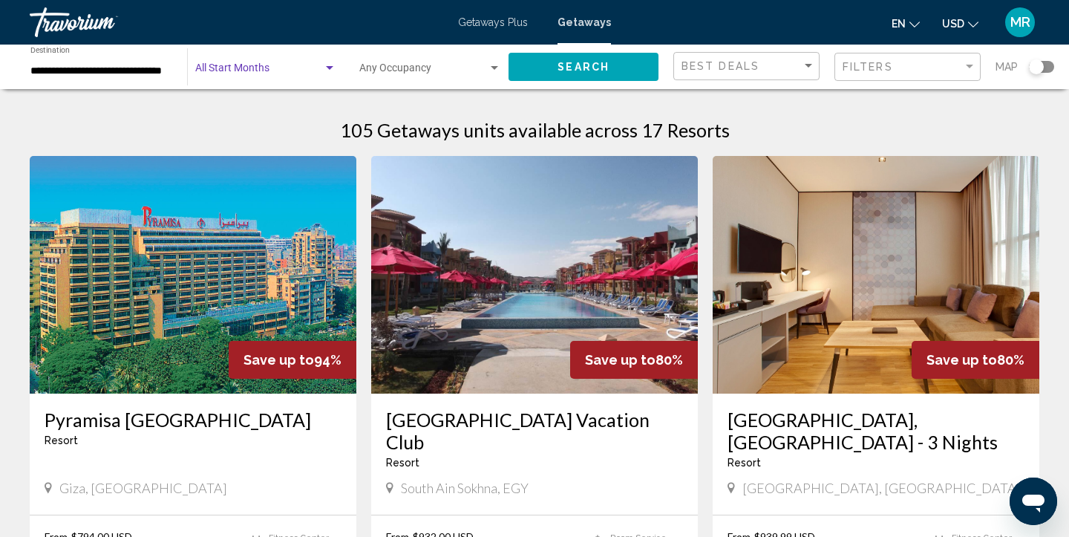
click at [330, 67] on div "Search widget" at bounding box center [329, 68] width 7 height 4
click at [330, 67] on span "All Start Months" at bounding box center [265, 71] width 141 height 31
click at [129, 71] on input "**********" at bounding box center [101, 71] width 142 height 12
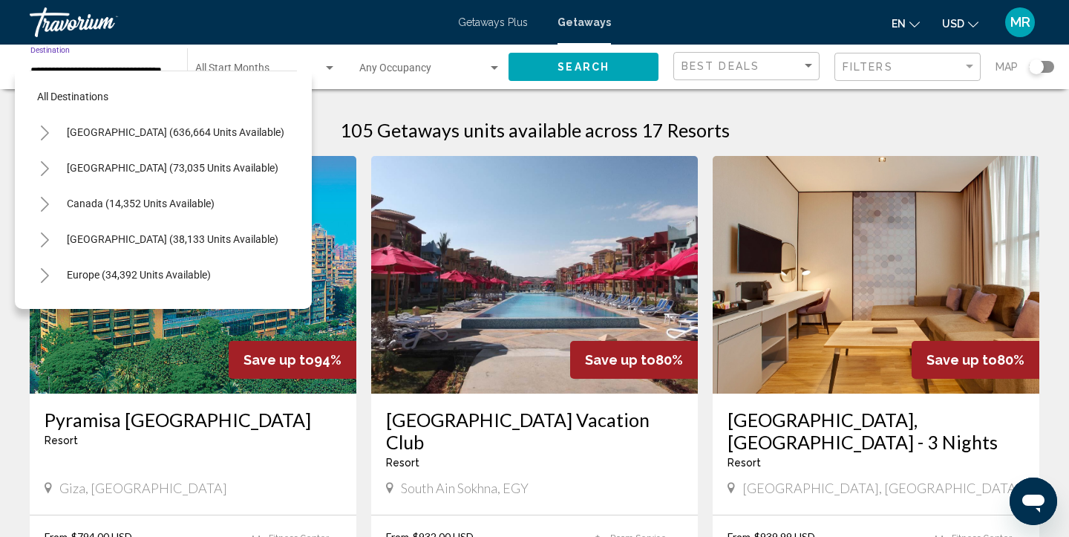
scroll to position [338, 0]
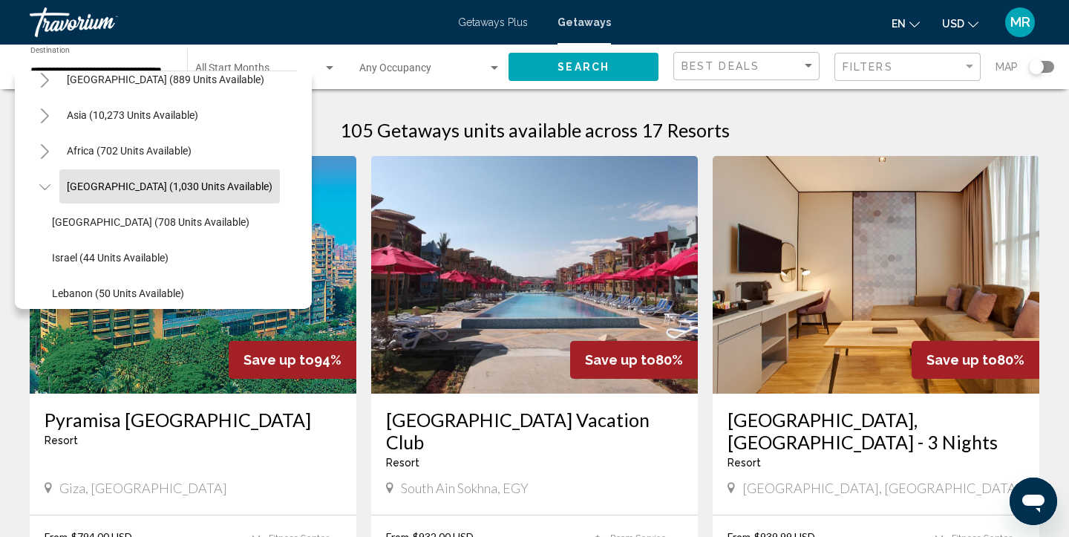
click at [281, 62] on div "Start Month All Start Months" at bounding box center [265, 67] width 141 height 41
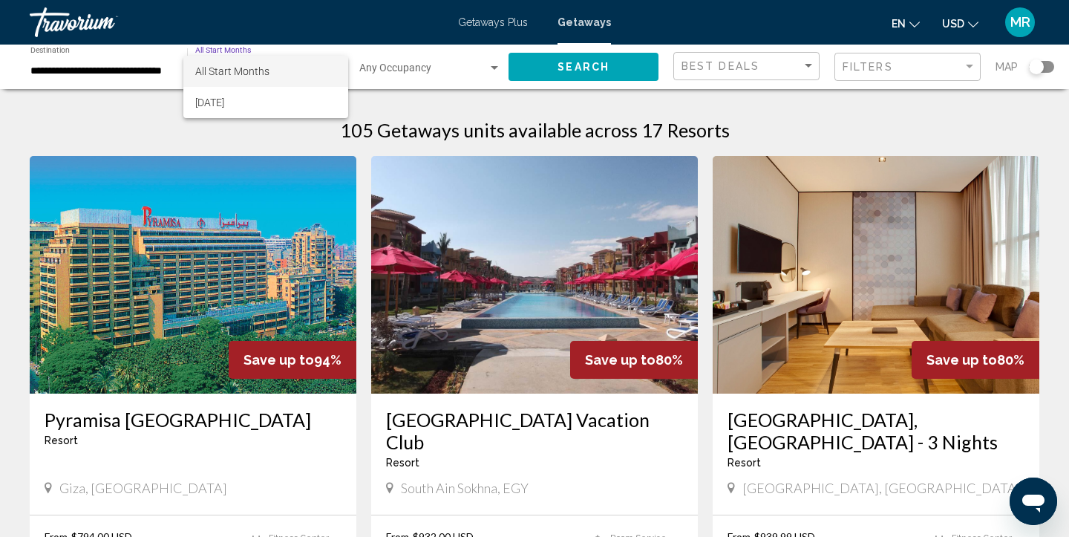
click at [170, 61] on div at bounding box center [534, 268] width 1069 height 537
click at [168, 66] on input "**********" at bounding box center [101, 71] width 142 height 12
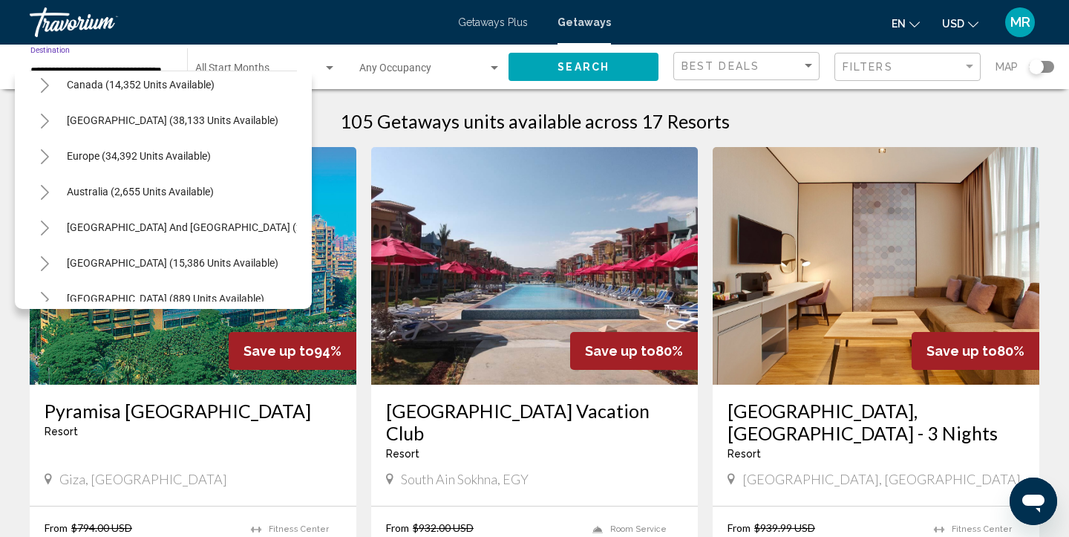
scroll to position [118, 0]
click at [184, 165] on button "Europe (34,392 units available)" at bounding box center [138, 157] width 159 height 34
type input "**********"
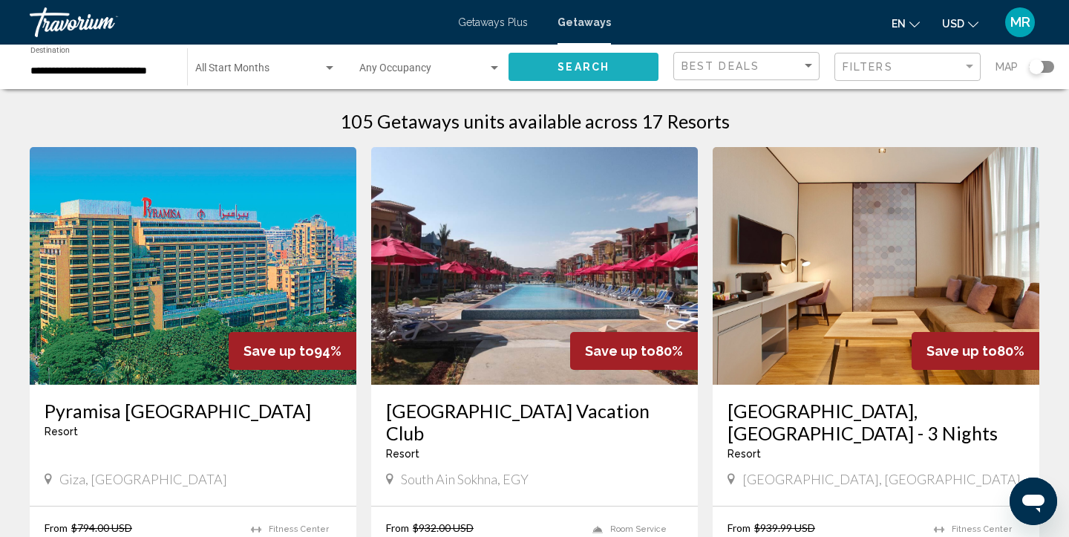
click at [565, 64] on span "Search" at bounding box center [583, 68] width 52 height 12
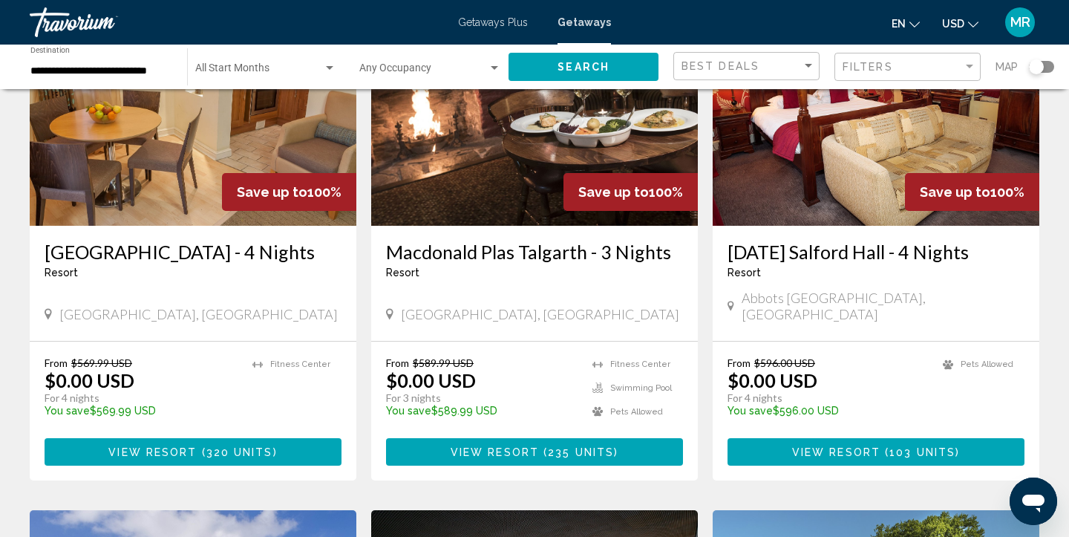
scroll to position [182, 0]
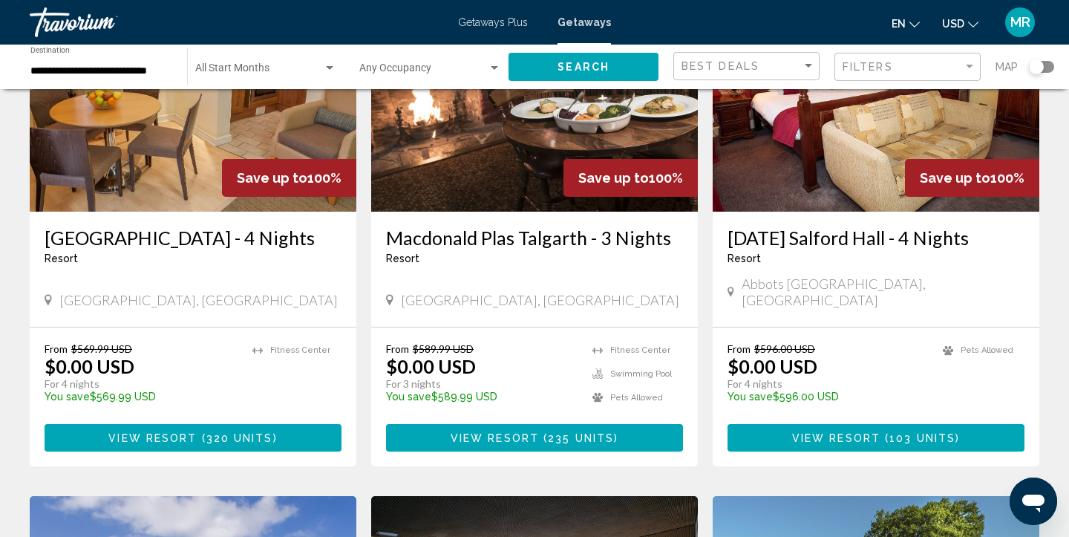
click at [201, 240] on h3 "[GEOGRAPHIC_DATA] - 4 Nights" at bounding box center [193, 237] width 297 height 22
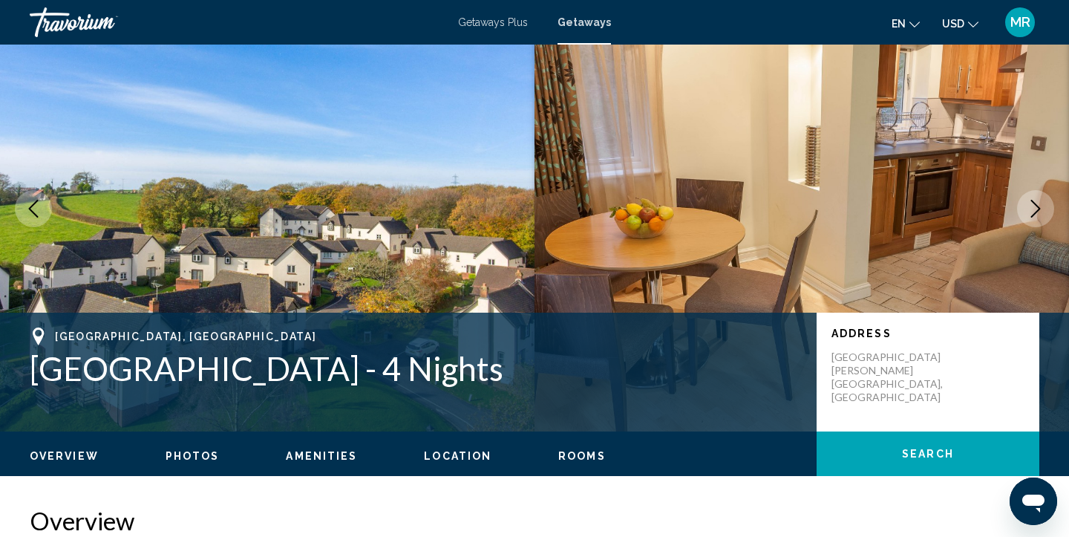
scroll to position [70, 0]
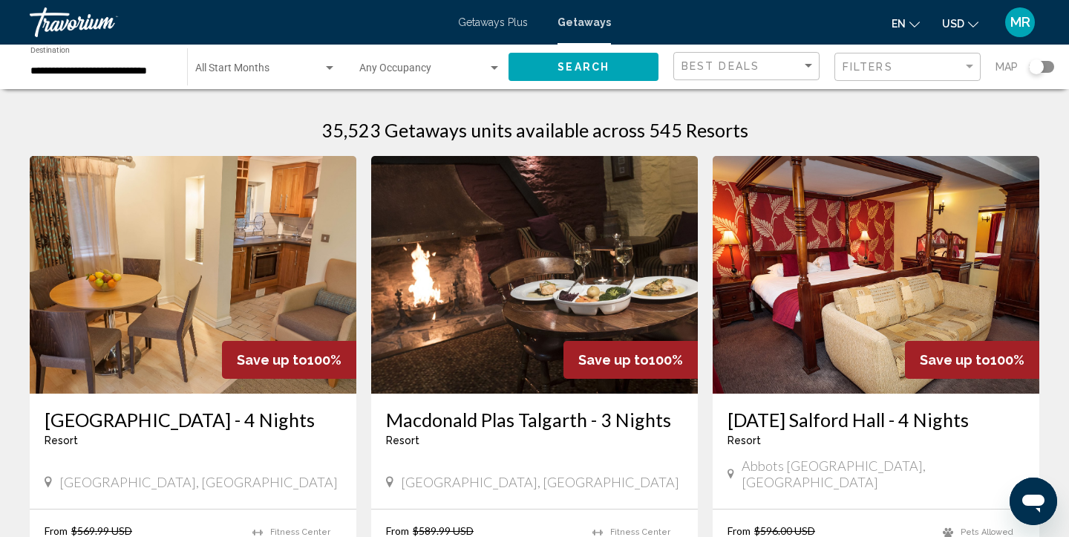
click at [168, 76] on div "**********" at bounding box center [101, 67] width 142 height 41
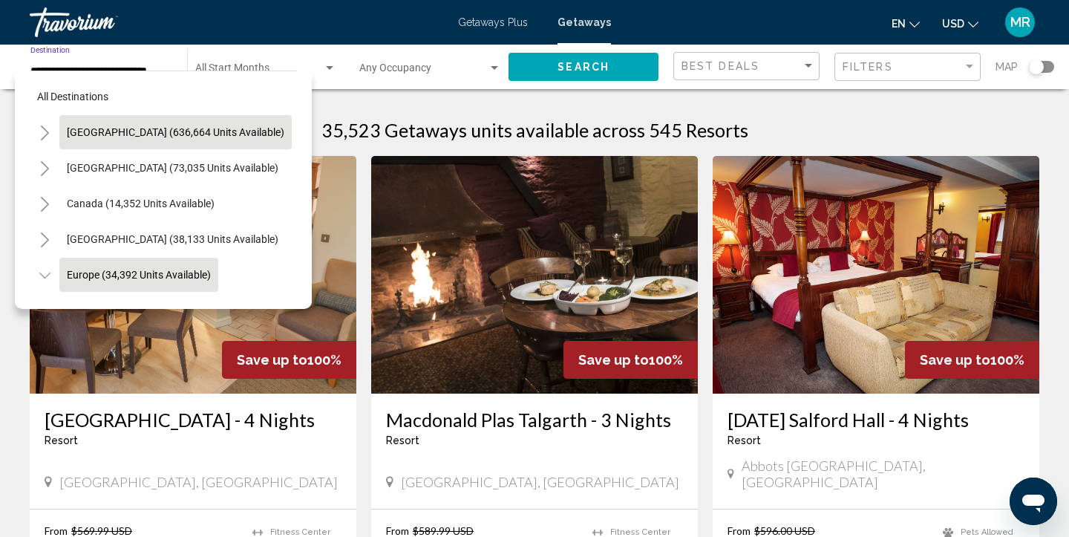
click at [142, 133] on span "[GEOGRAPHIC_DATA] (636,664 units available)" at bounding box center [175, 132] width 217 height 12
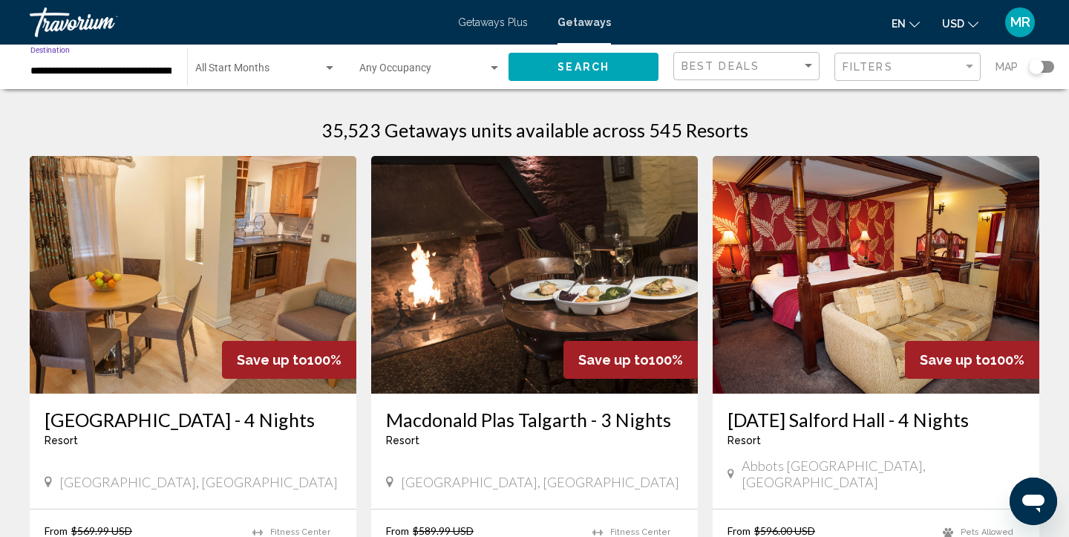
click at [158, 69] on input "**********" at bounding box center [101, 71] width 142 height 12
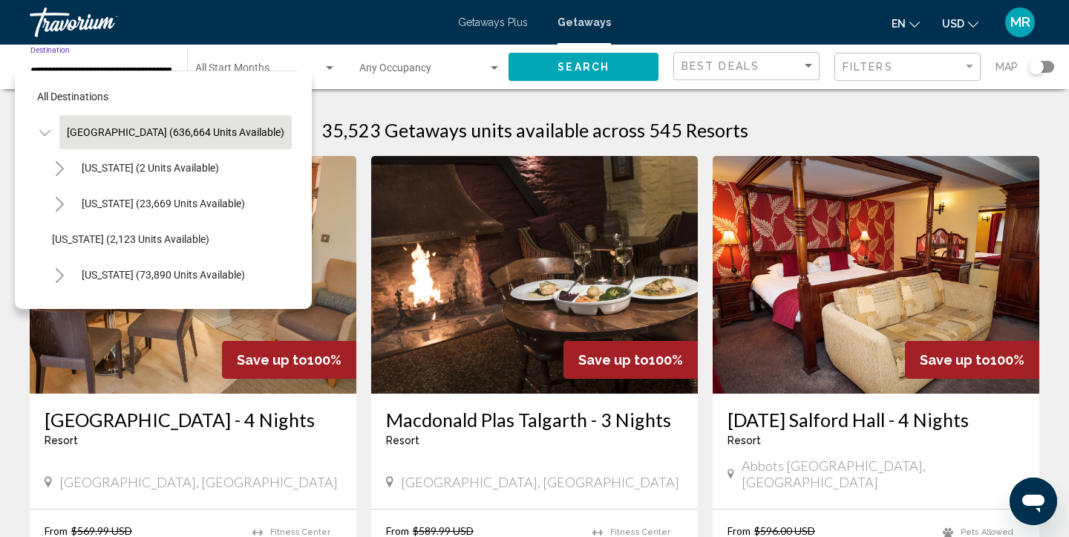
click at [44, 135] on icon "Toggle United States (636,664 units available)" at bounding box center [44, 133] width 11 height 6
click at [44, 135] on icon "Toggle United States (636,664 units available)" at bounding box center [45, 132] width 8 height 15
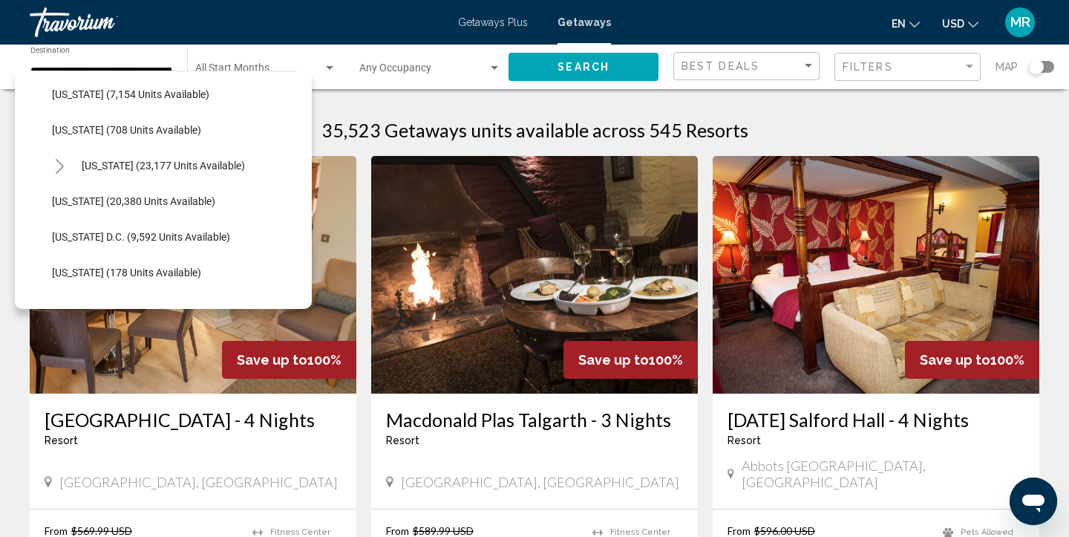
scroll to position [1428, 0]
click at [138, 197] on span "[US_STATE] (20,380 units available)" at bounding box center [133, 200] width 163 height 12
type input "**********"
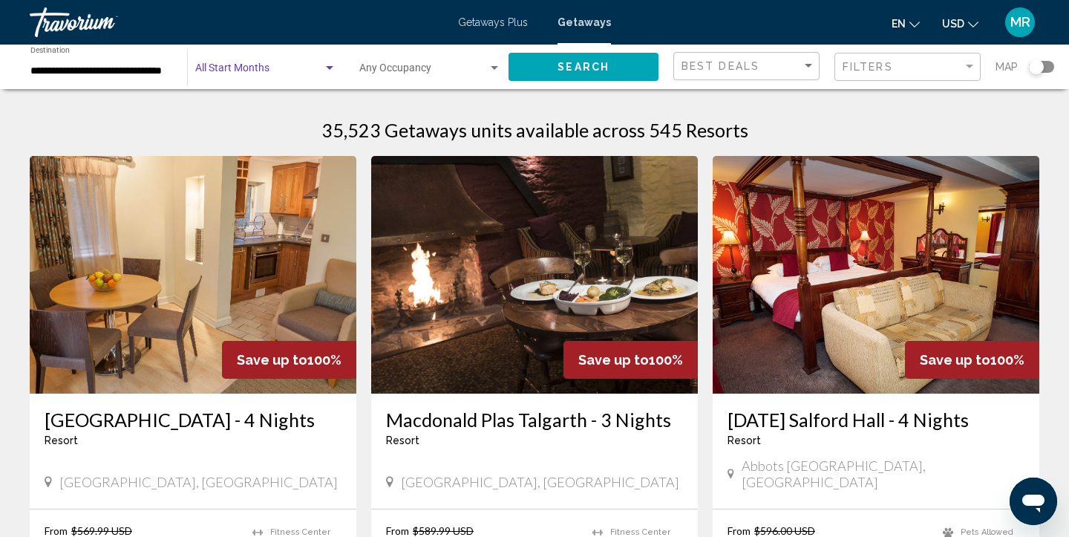
click at [328, 69] on div "Search widget" at bounding box center [329, 68] width 7 height 4
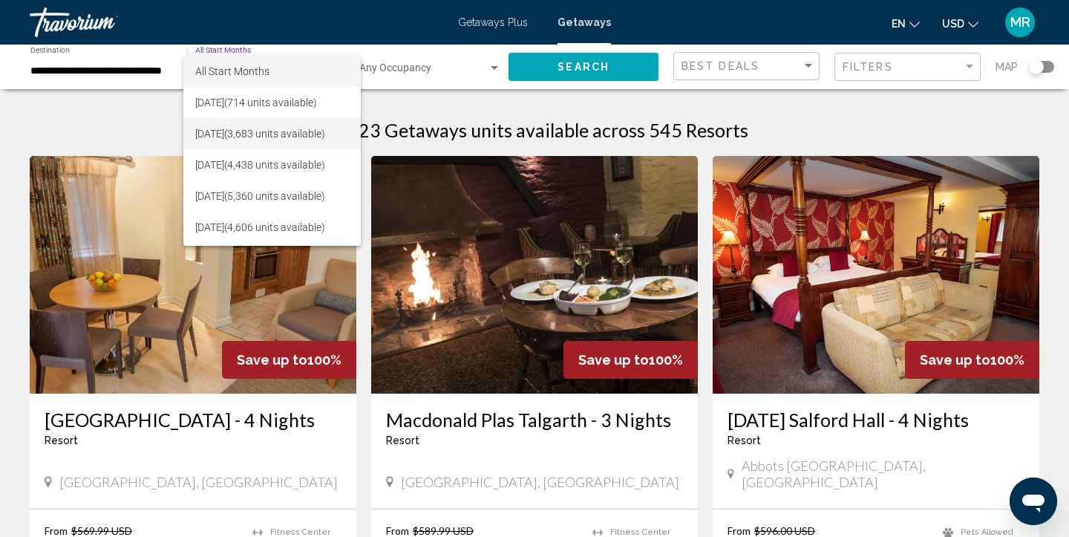
click at [291, 128] on span "[DATE] (3,683 units available)" at bounding box center [272, 133] width 154 height 31
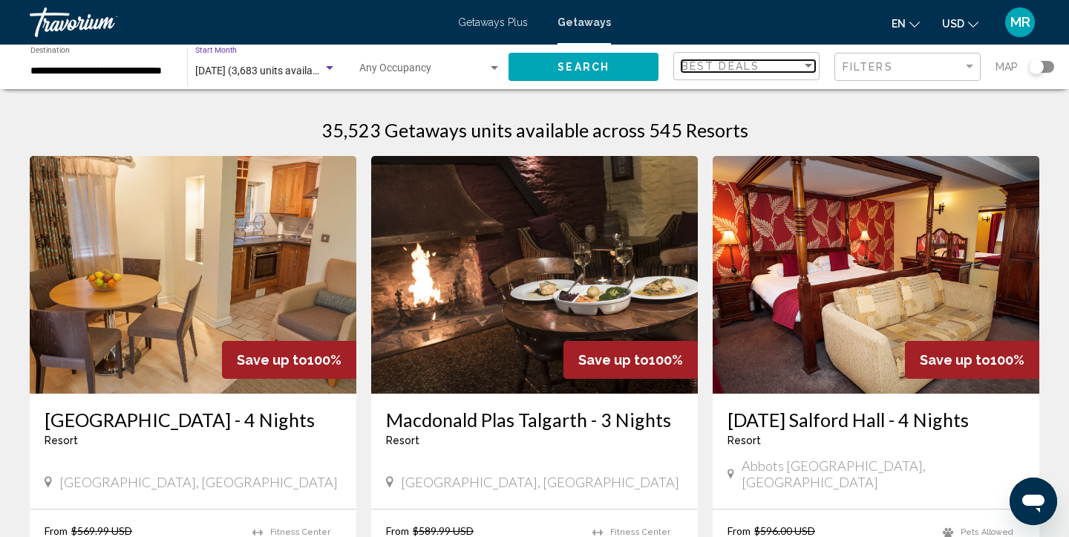
click at [808, 63] on div "Sort by" at bounding box center [807, 66] width 13 height 12
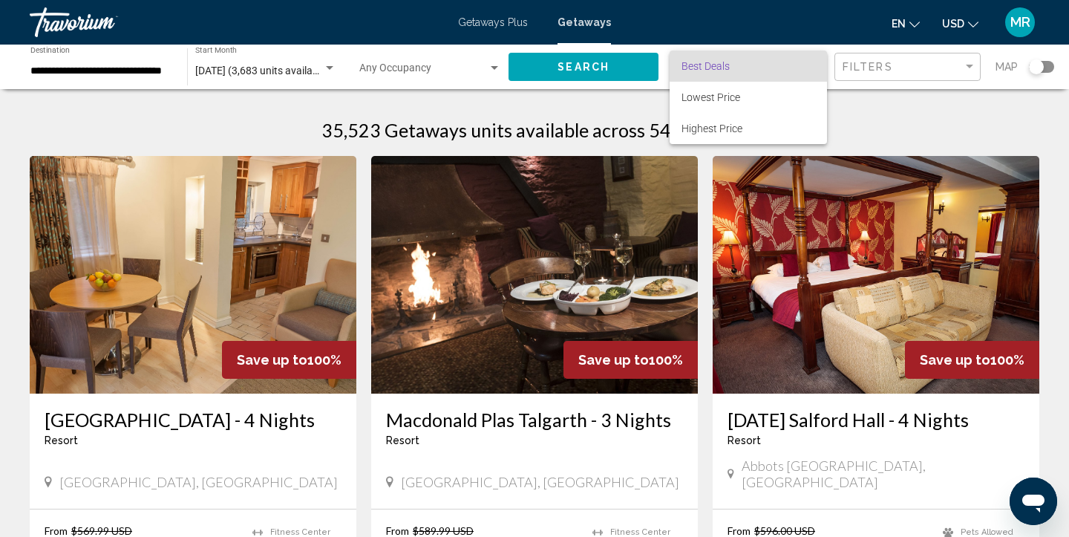
click at [808, 63] on span "Best Deals" at bounding box center [748, 65] width 134 height 31
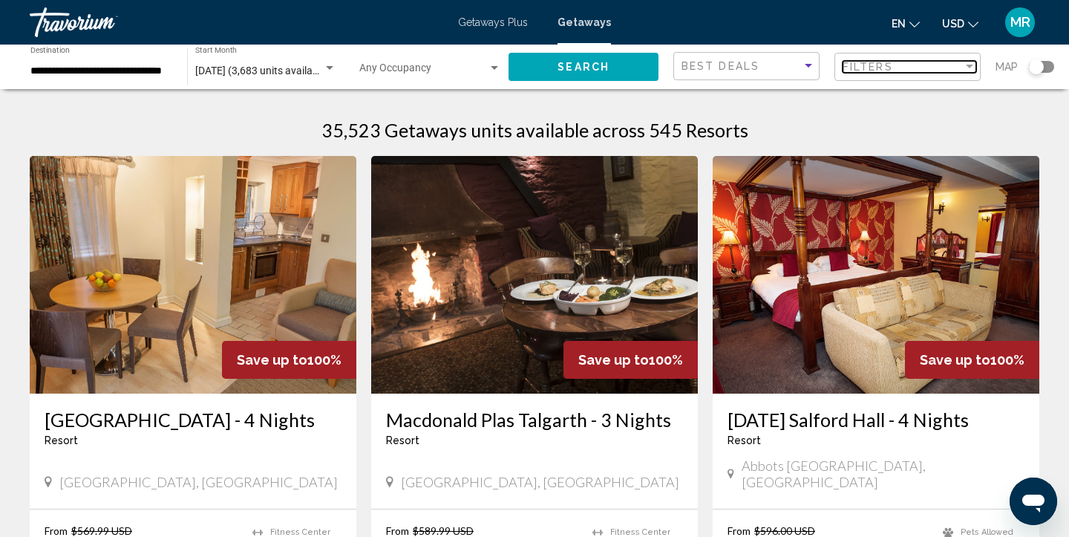
click at [967, 68] on div "Filter" at bounding box center [968, 67] width 7 height 4
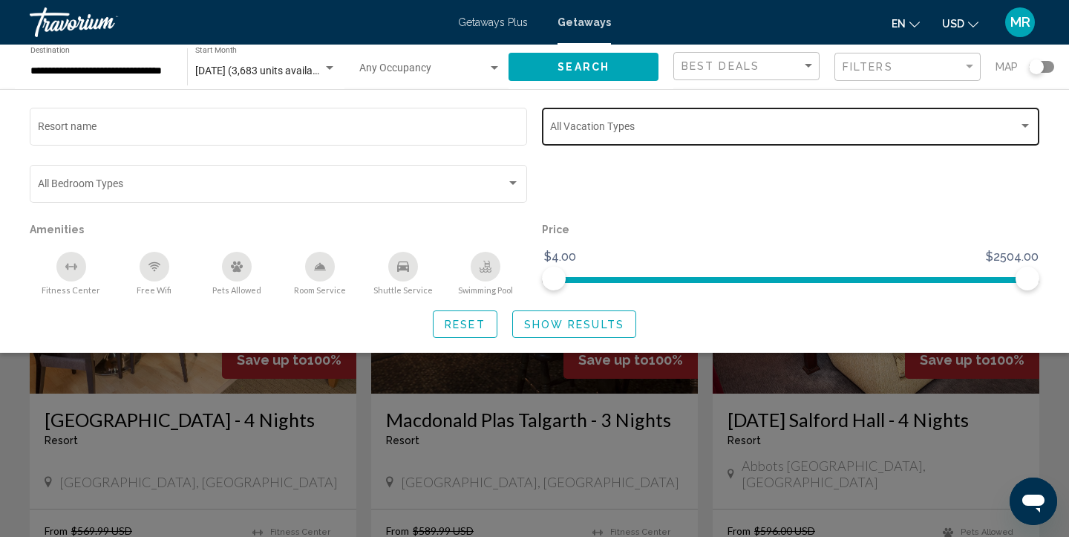
click at [676, 128] on span "Search widget" at bounding box center [784, 129] width 468 height 12
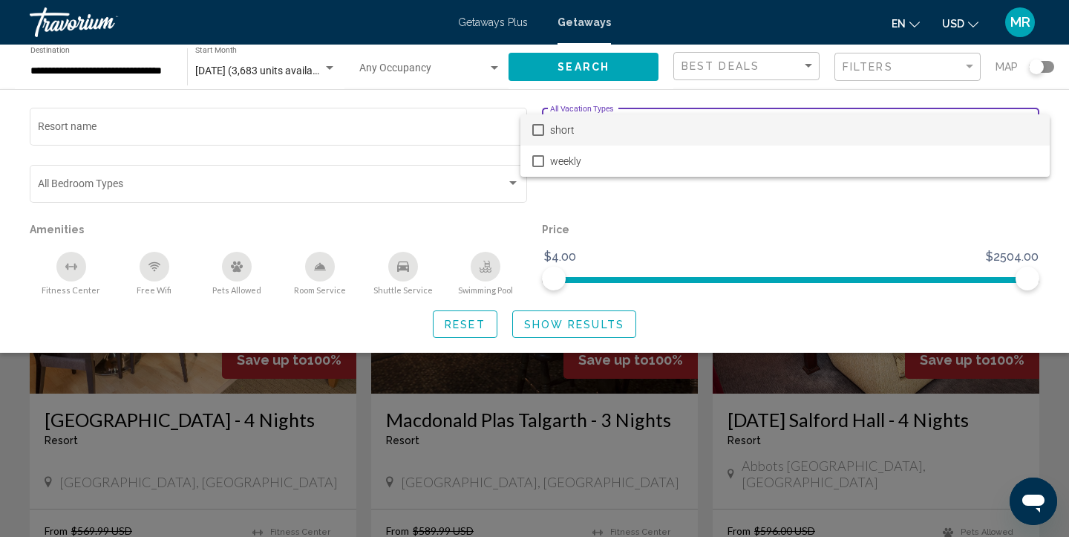
click at [676, 129] on span "short" at bounding box center [794, 129] width 488 height 31
click at [752, 235] on div at bounding box center [534, 268] width 1069 height 537
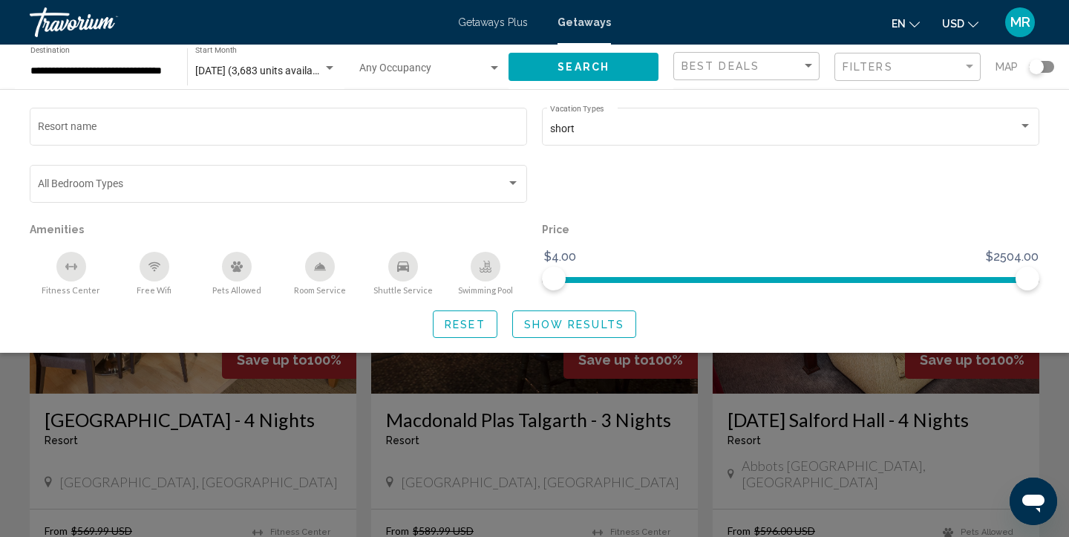
click at [586, 70] on span "Search" at bounding box center [583, 68] width 52 height 12
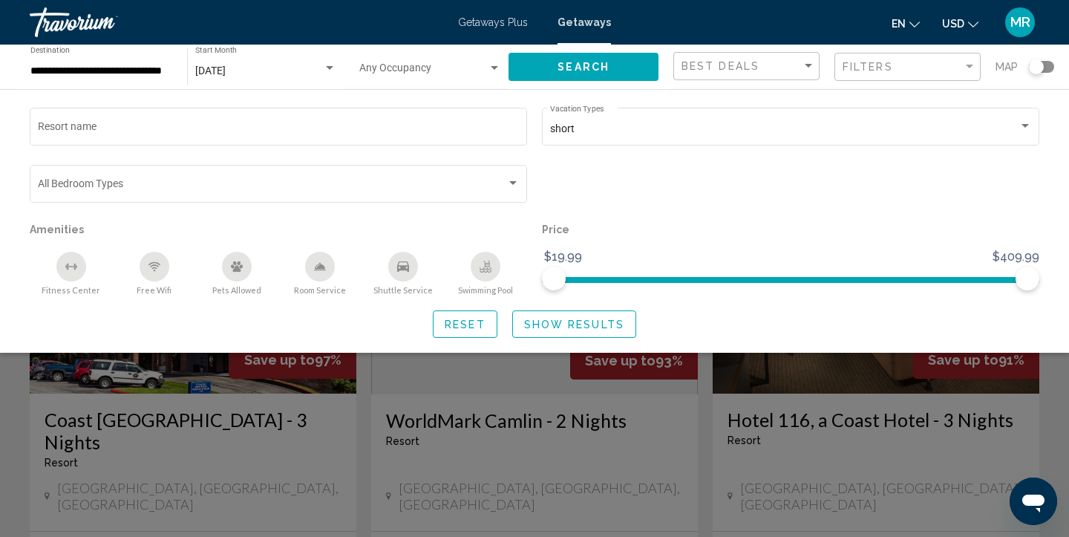
click at [573, 380] on div "Search widget" at bounding box center [534, 380] width 1069 height 314
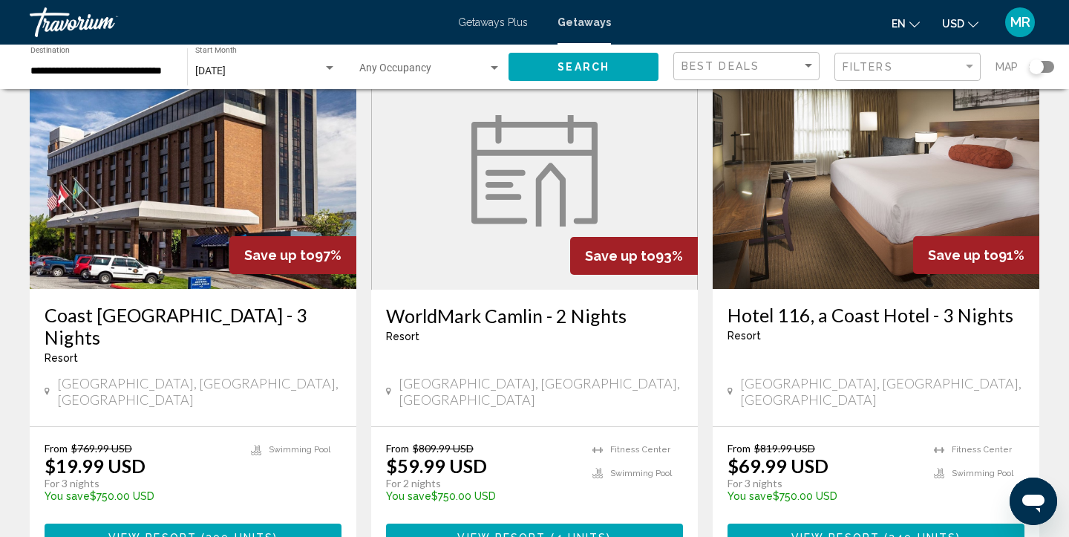
scroll to position [101, 0]
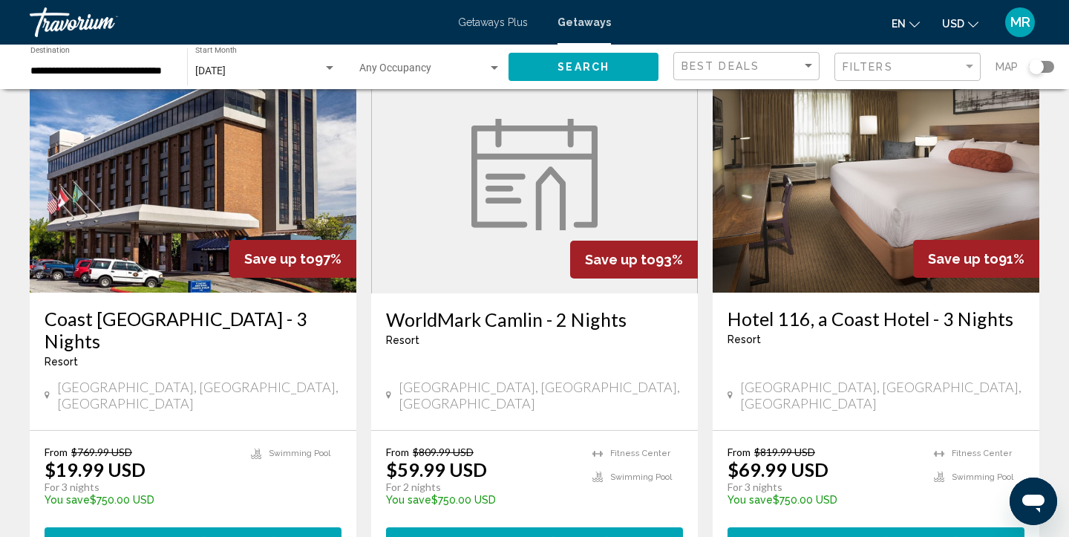
click at [246, 323] on h3 "Coast [GEOGRAPHIC_DATA] - 3 Nights" at bounding box center [193, 329] width 297 height 45
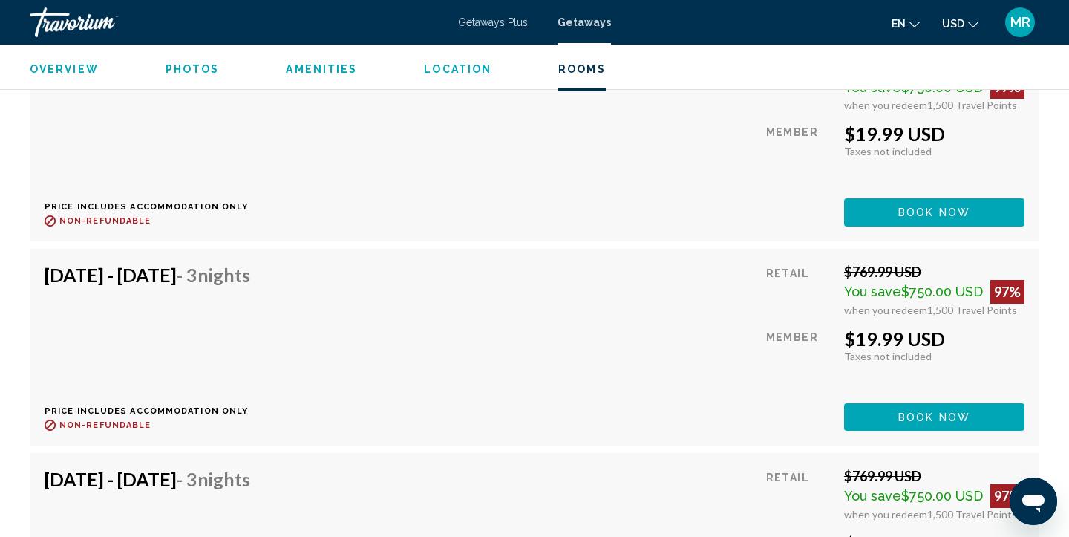
scroll to position [3087, 0]
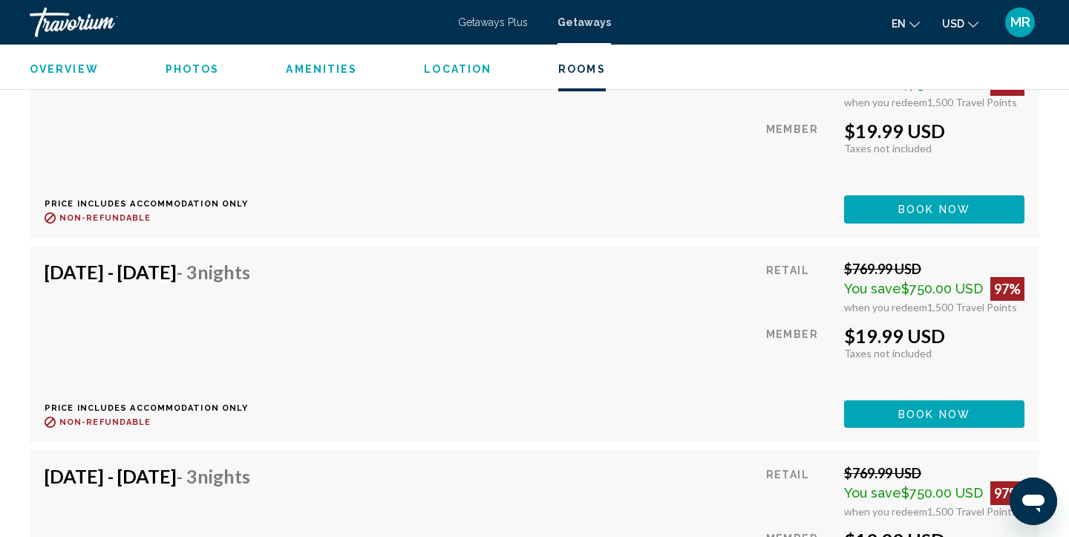
click at [261, 307] on div "[DATE] - [DATE] - 3 Nights Price includes accommodation only Refundable until :…" at bounding box center [153, 343] width 217 height 167
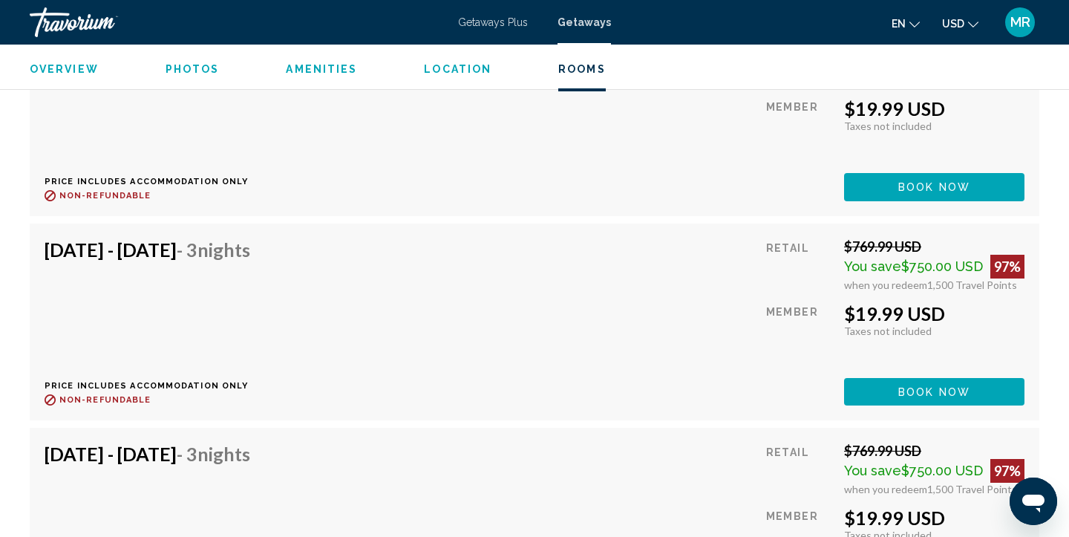
scroll to position [3100, 0]
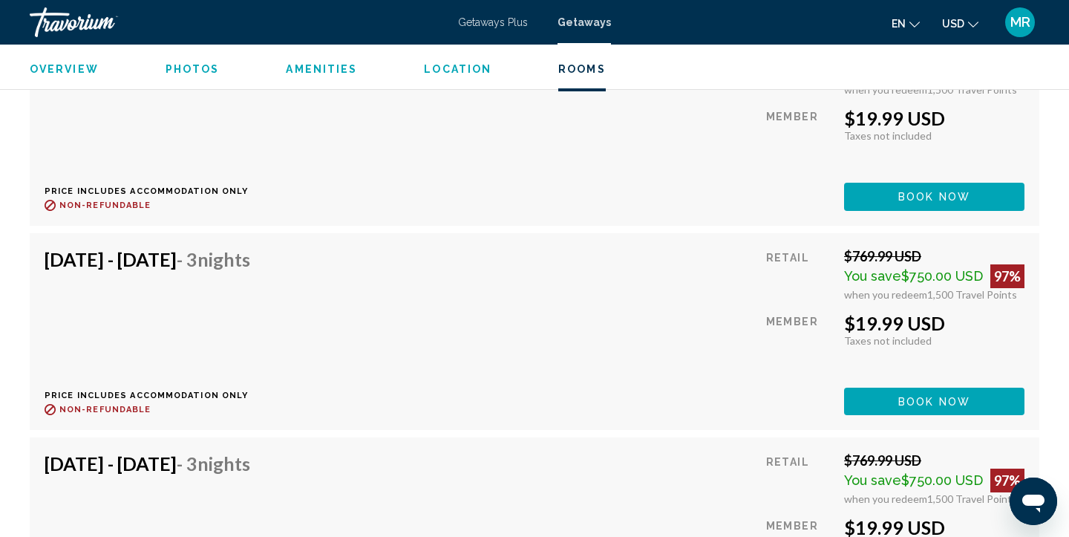
click at [516, 324] on div "[DATE] - [DATE] - 3 Nights Price includes accommodation only Refundable until :…" at bounding box center [535, 331] width 980 height 167
click at [250, 260] on span "Nights" at bounding box center [223, 259] width 53 height 22
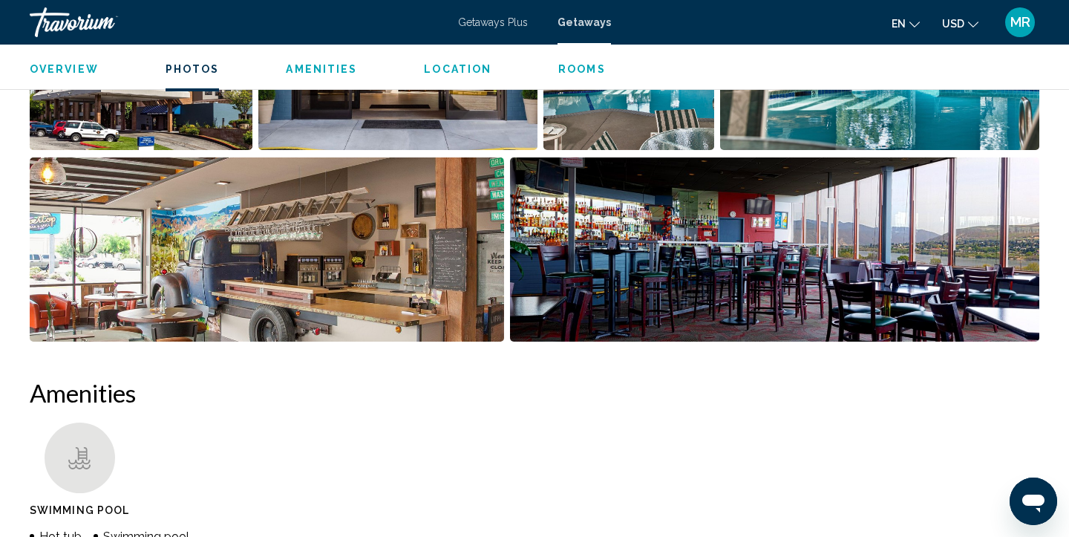
scroll to position [682, 0]
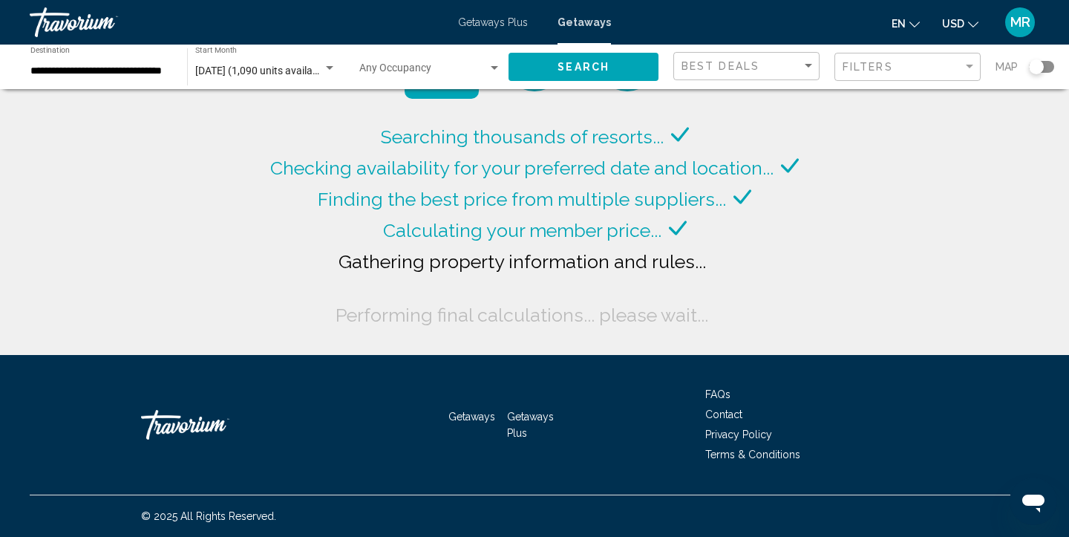
click at [1046, 65] on div "Search widget" at bounding box center [1041, 67] width 25 height 12
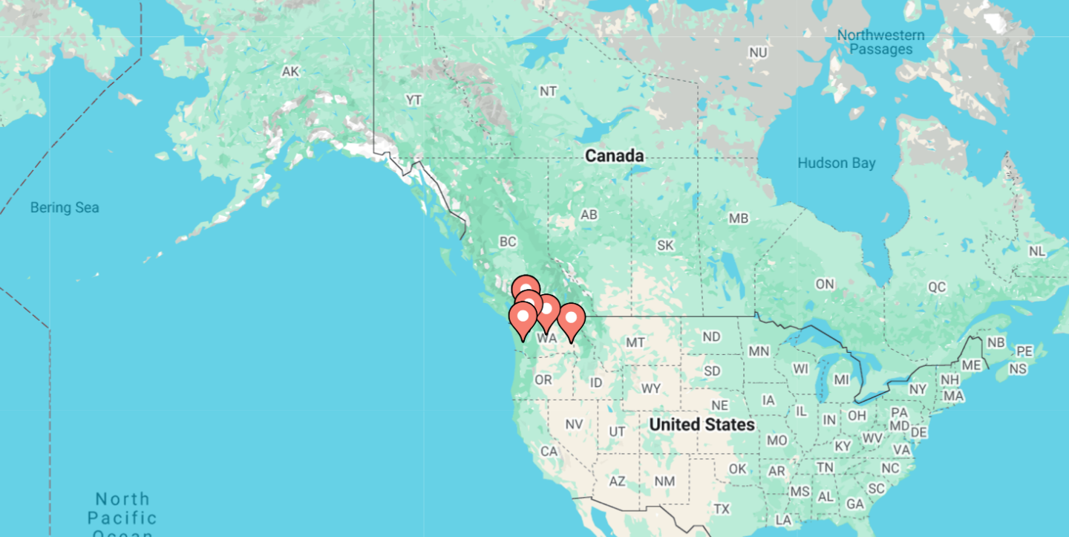
drag, startPoint x: 215, startPoint y: 255, endPoint x: 494, endPoint y: 338, distance: 291.1
click at [494, 338] on div "To activate drag with keyboard, press Alt + Enter. Once in keyboard drag state,…" at bounding box center [534, 326] width 1009 height 445
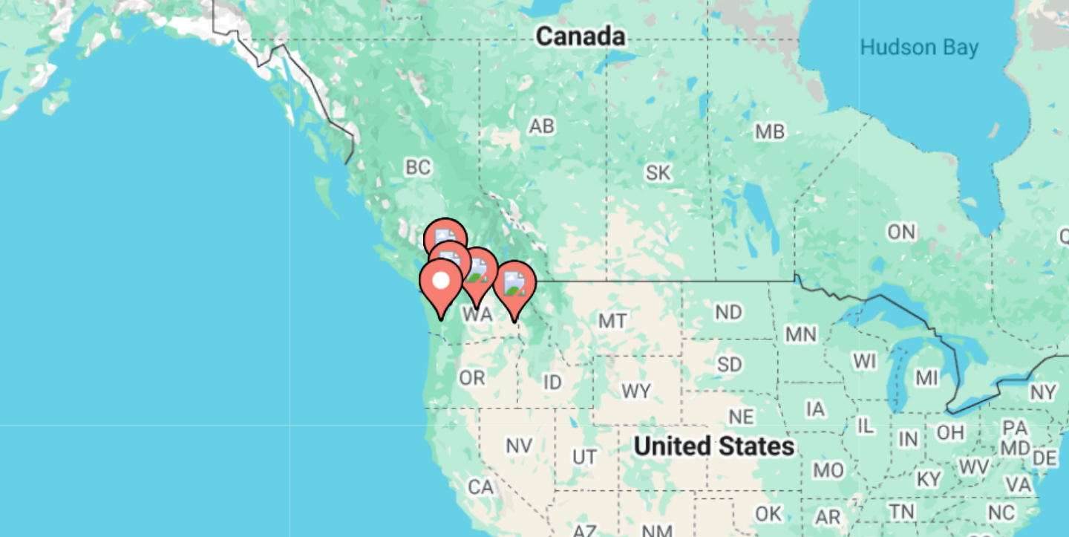
click at [431, 297] on image "Main content" at bounding box center [430, 299] width 9 height 9
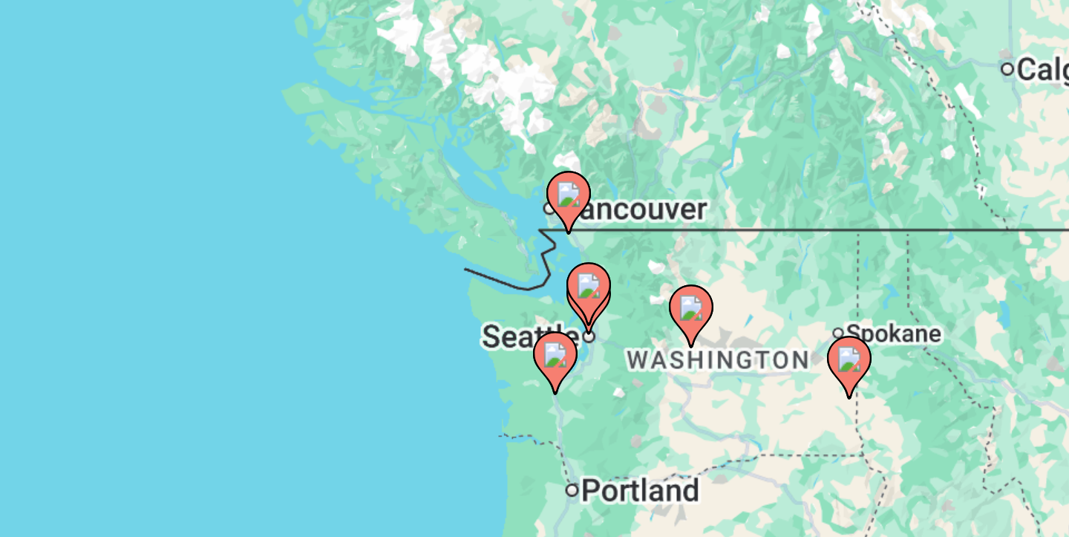
click at [494, 276] on image "Main content" at bounding box center [493, 274] width 9 height 9
type input "**********"
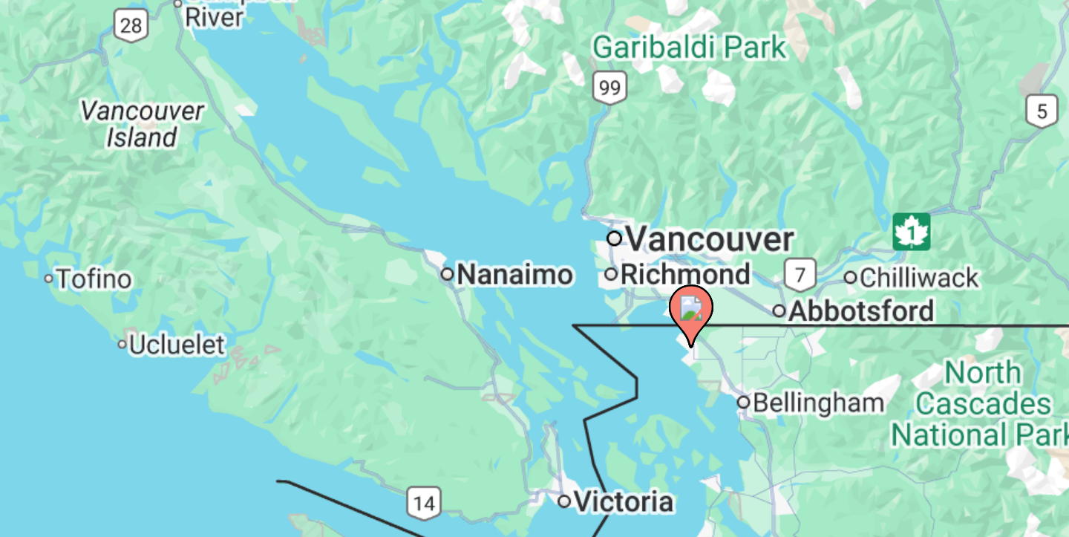
click at [531, 313] on image "Main content" at bounding box center [534, 312] width 9 height 9
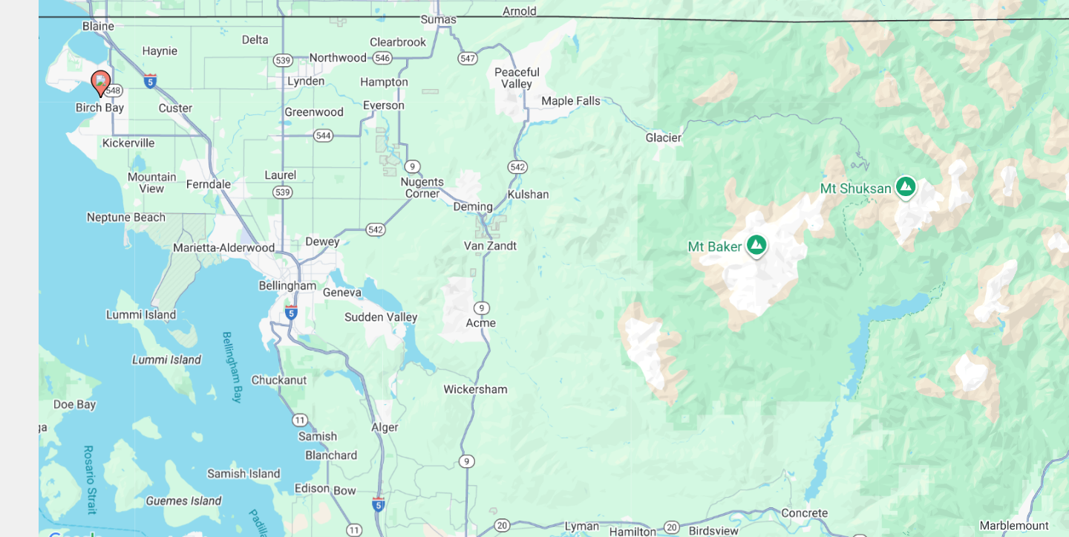
drag, startPoint x: 744, startPoint y: 360, endPoint x: 281, endPoint y: 234, distance: 479.9
click at [281, 234] on div "To activate drag with keyboard, press Alt + Enter. Once in keyboard drag state,…" at bounding box center [534, 326] width 1009 height 445
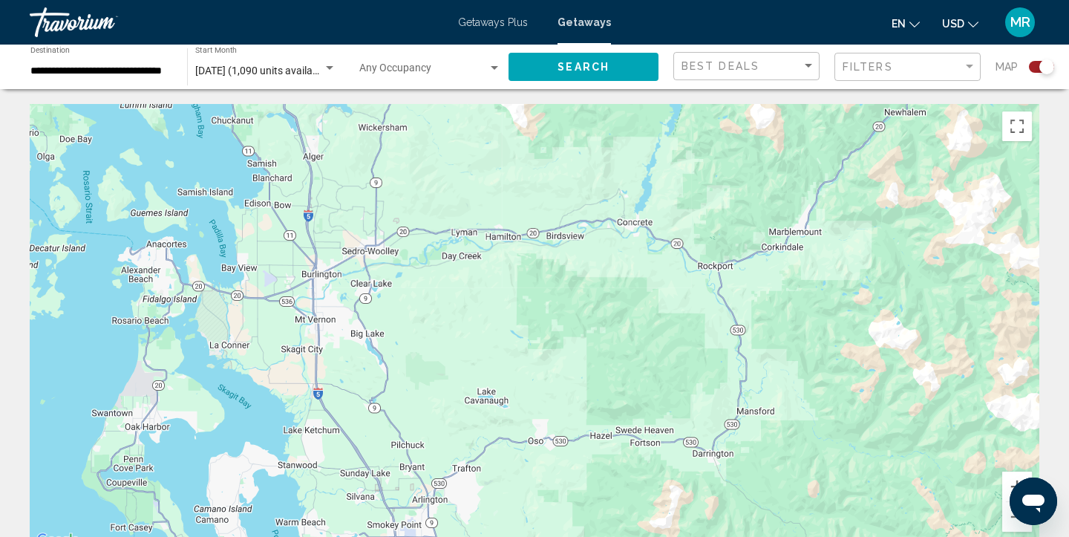
drag, startPoint x: 677, startPoint y: 419, endPoint x: 695, endPoint y: 130, distance: 290.0
click at [695, 130] on div "To activate drag with keyboard, press Alt + Enter. Once in keyboard drag state,…" at bounding box center [534, 326] width 1009 height 445
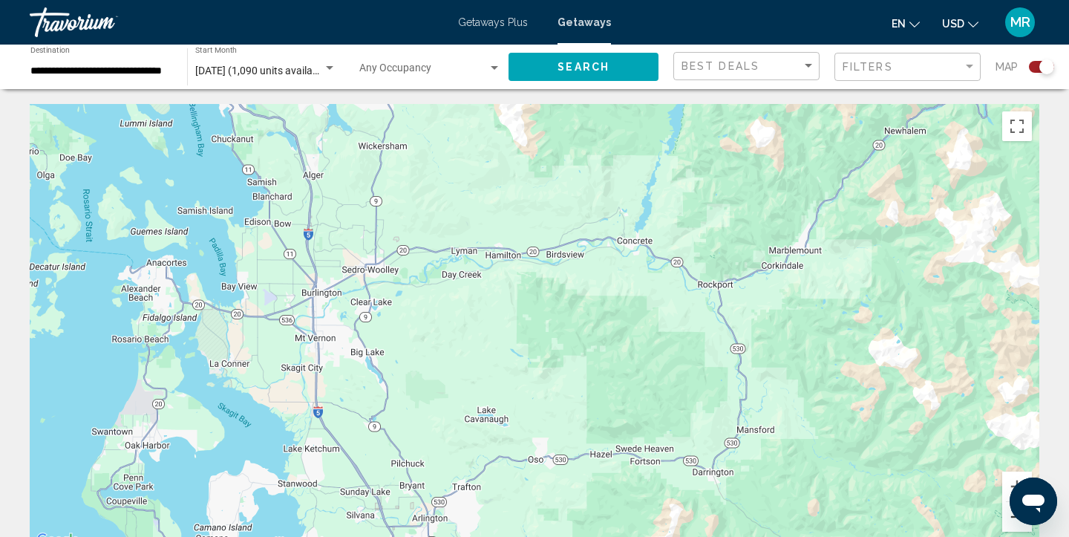
click at [1011, 516] on button "Zoom out" at bounding box center [1017, 517] width 30 height 30
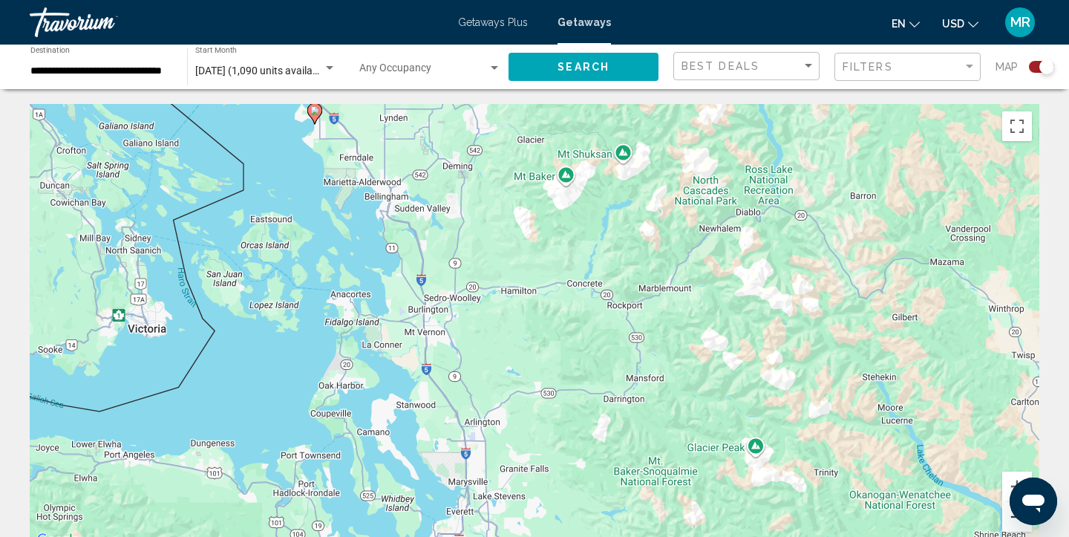
click at [1011, 519] on button "Zoom out" at bounding box center [1017, 517] width 30 height 30
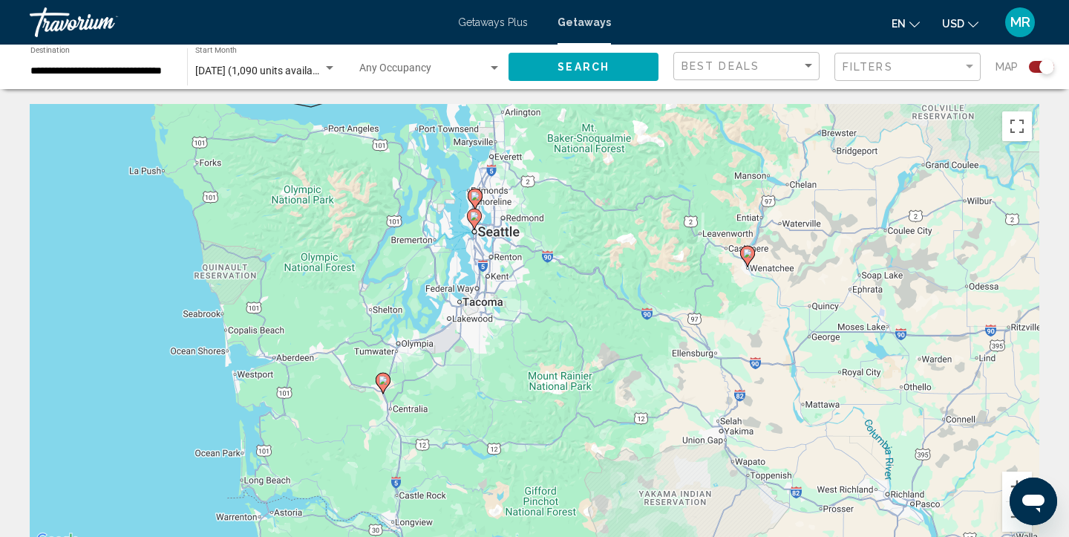
drag, startPoint x: 826, startPoint y: 431, endPoint x: 820, endPoint y: 168, distance: 262.8
click at [820, 168] on div "To activate drag with keyboard, press Alt + Enter. Once in keyboard drag state,…" at bounding box center [534, 326] width 1009 height 445
click at [379, 384] on image "Main content" at bounding box center [382, 380] width 9 height 9
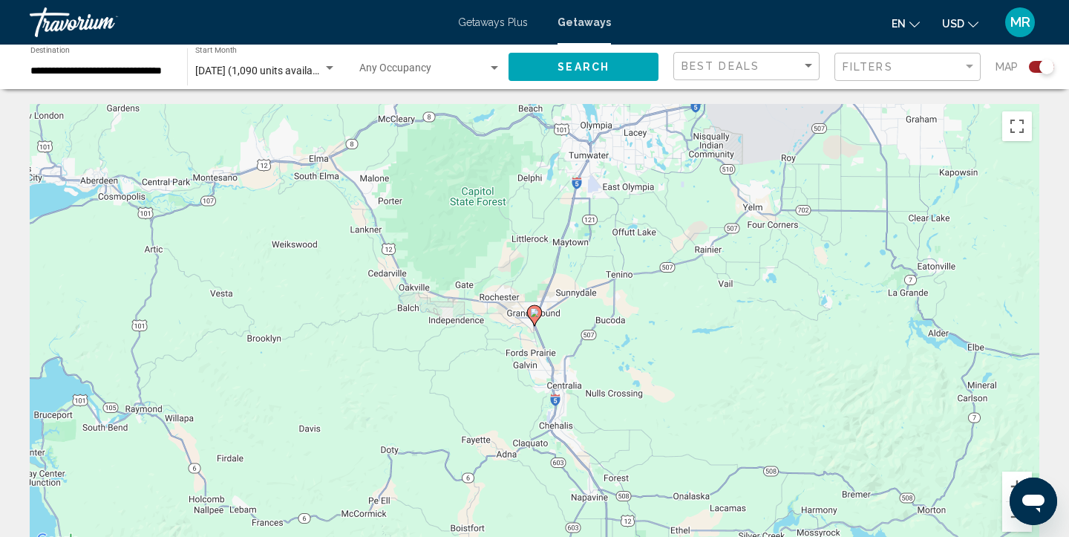
click at [536, 314] on image "Main content" at bounding box center [534, 312] width 9 height 9
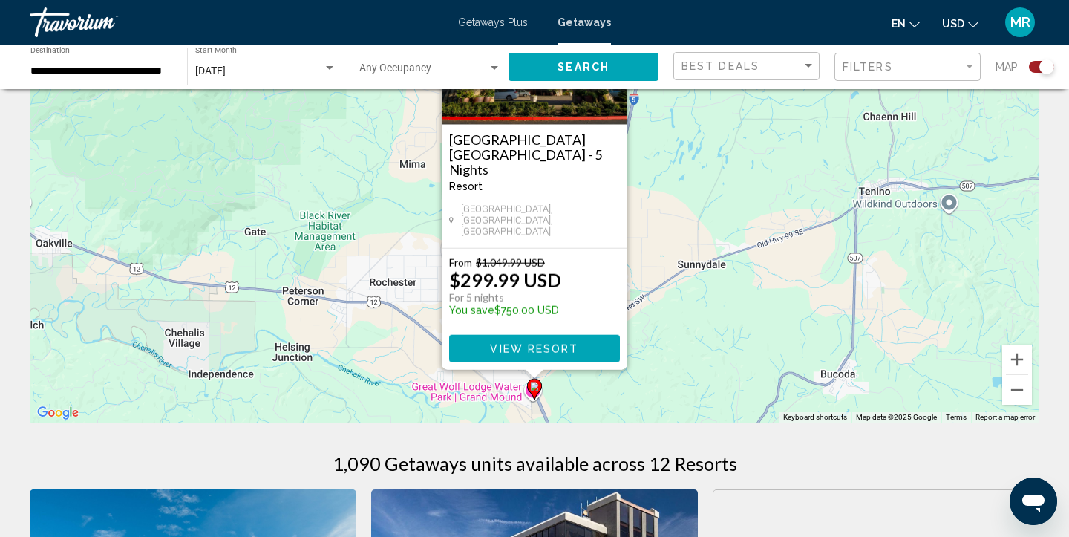
scroll to position [65, 0]
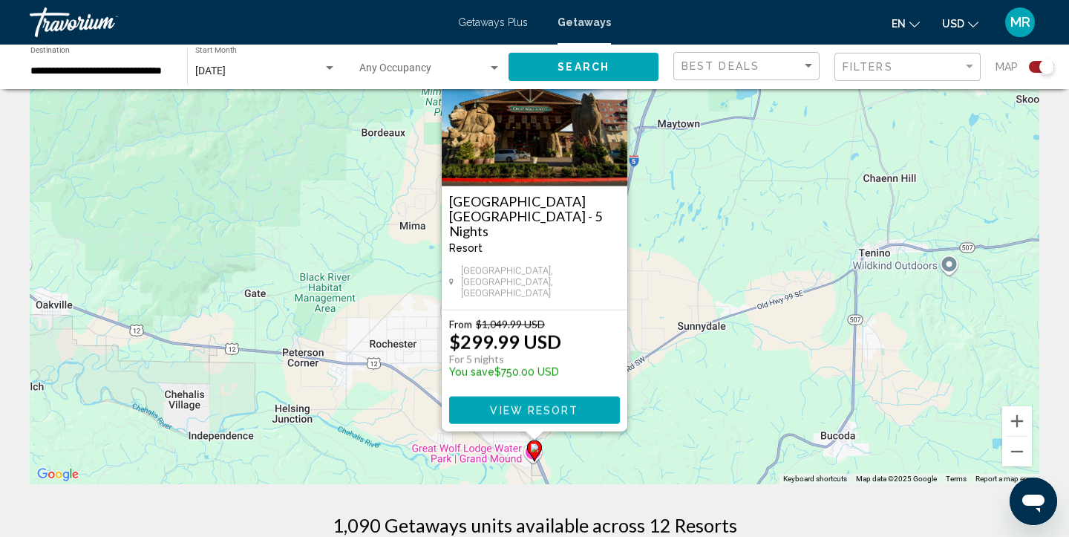
click at [580, 407] on button "View Resort" at bounding box center [534, 409] width 171 height 27
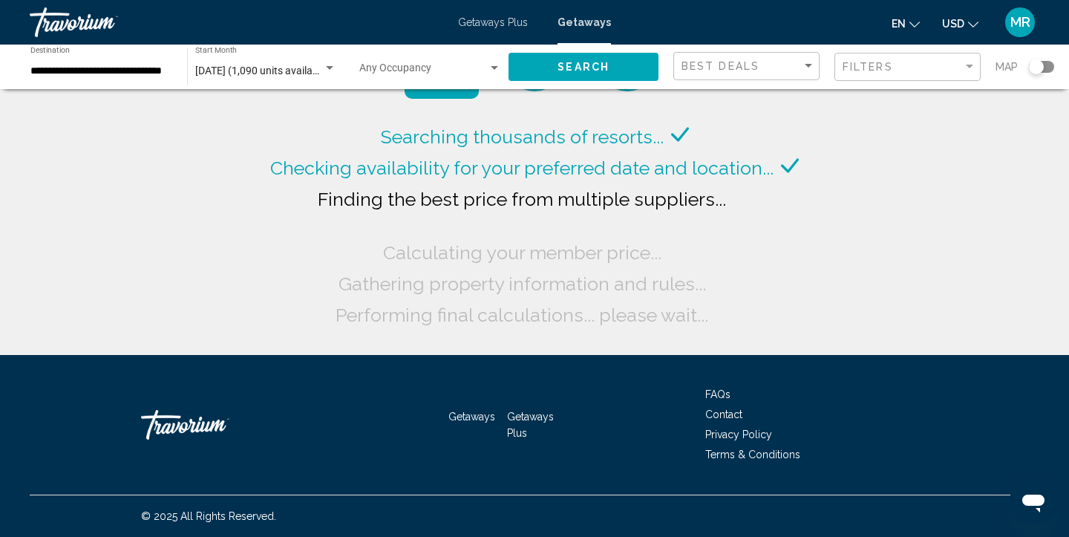
click at [156, 74] on input "**********" at bounding box center [101, 71] width 142 height 12
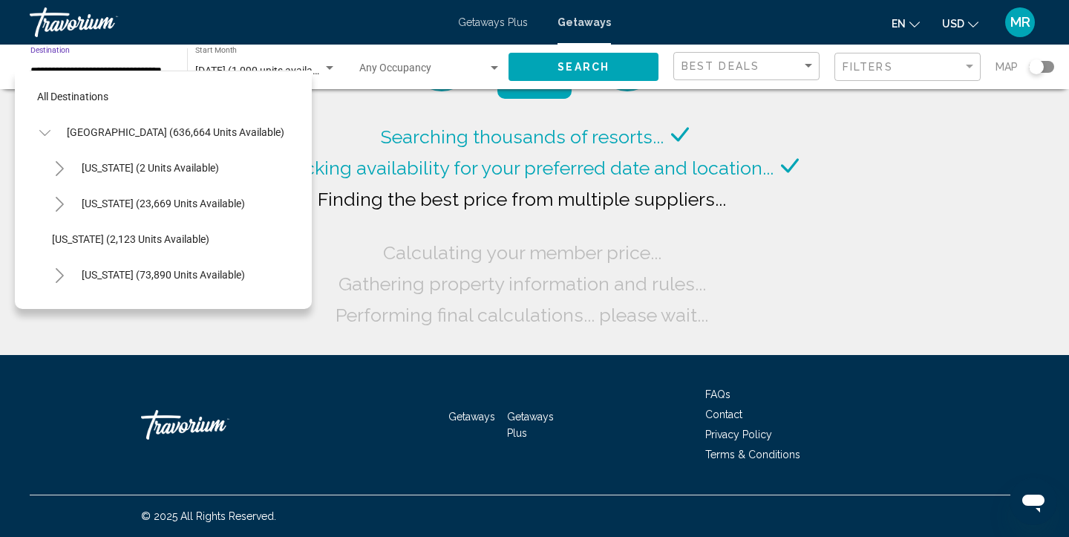
scroll to position [1442, 0]
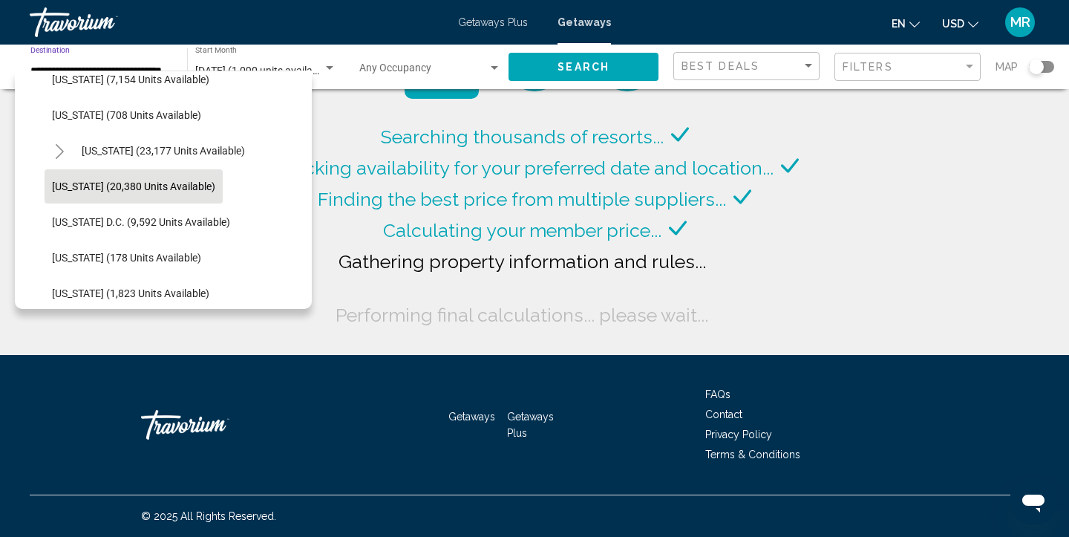
click at [134, 183] on span "[US_STATE] (20,380 units available)" at bounding box center [133, 186] width 163 height 12
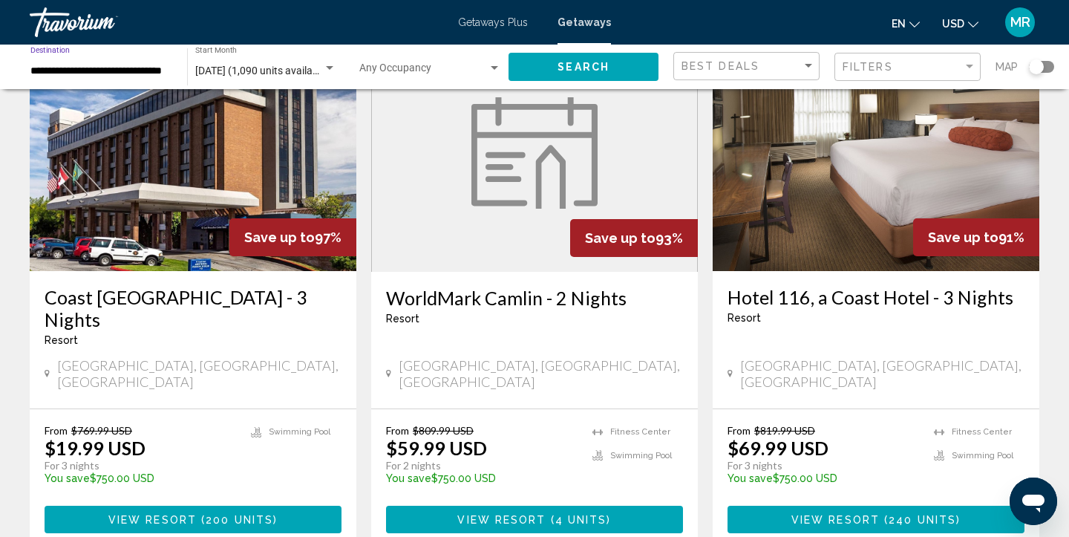
scroll to position [128, 0]
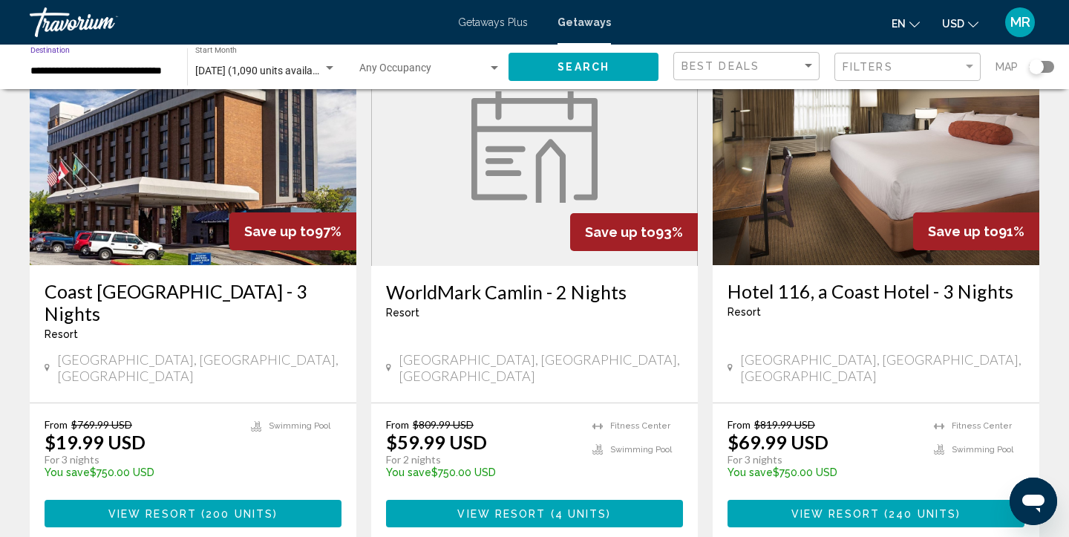
click at [521, 289] on h3 "WorldMark Camlin - 2 Nights" at bounding box center [534, 292] width 297 height 22
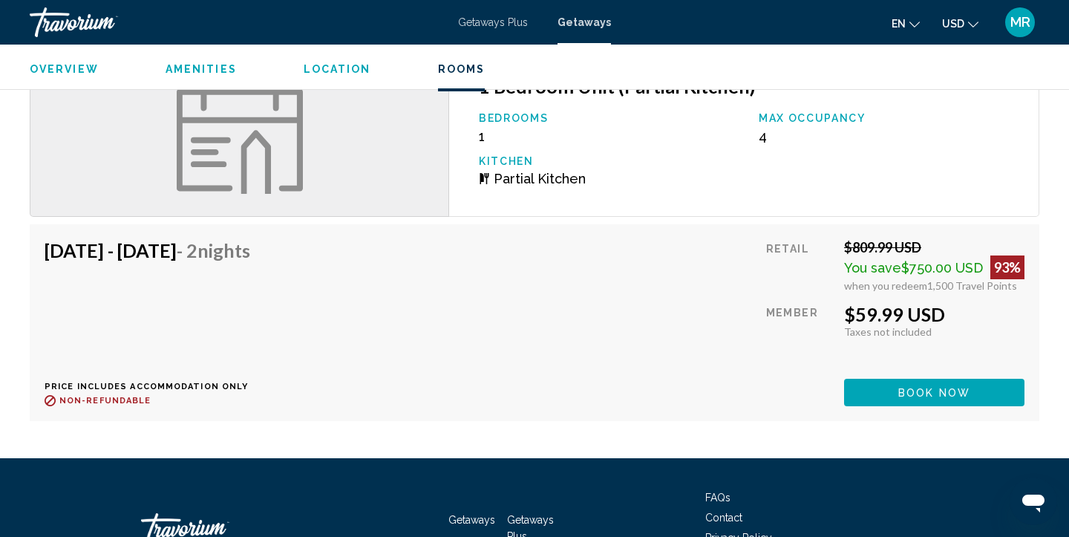
scroll to position [2142, 0]
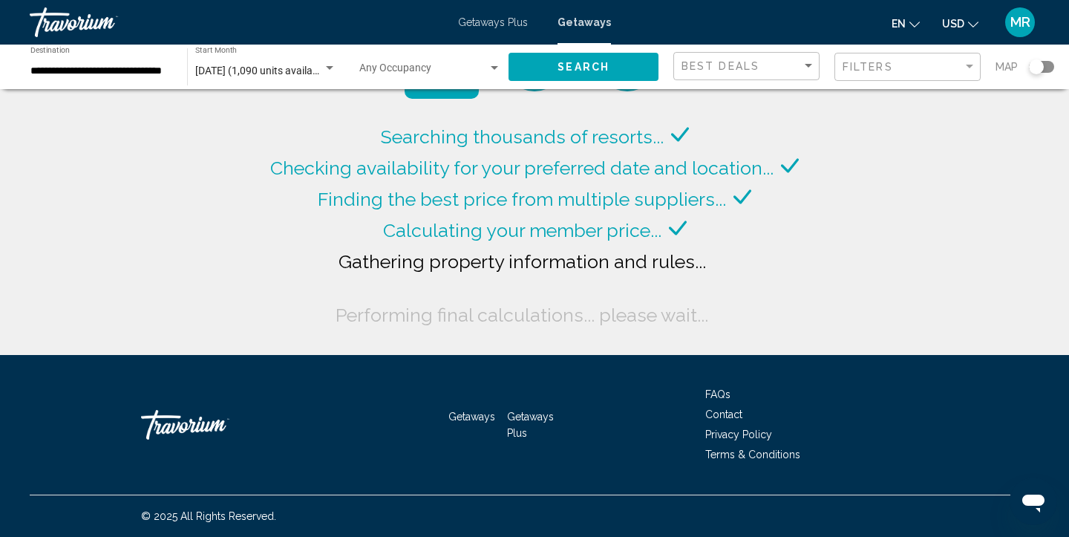
click at [330, 69] on div "Search widget" at bounding box center [329, 68] width 7 height 4
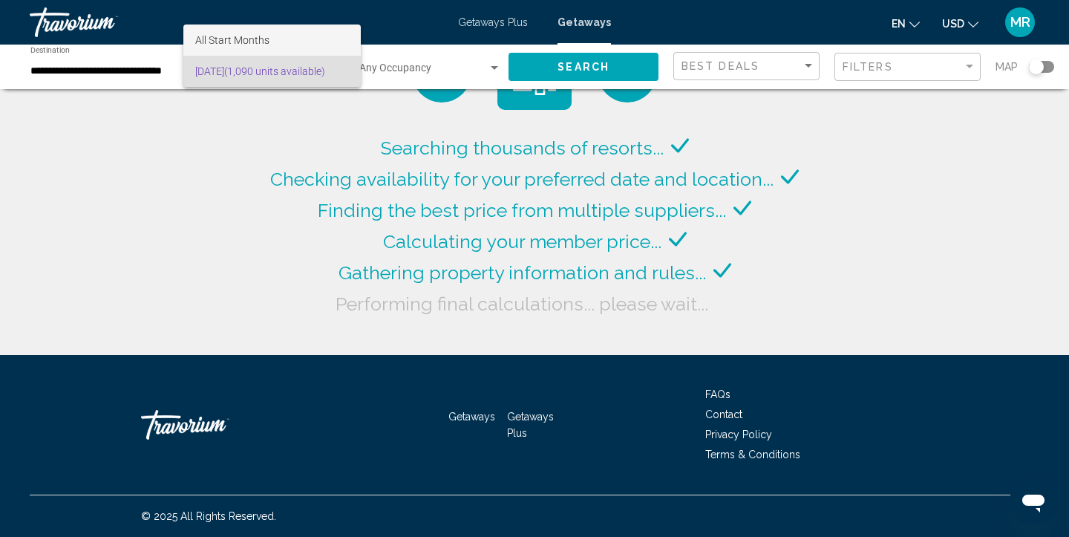
click at [304, 45] on span "All Start Months" at bounding box center [272, 39] width 154 height 31
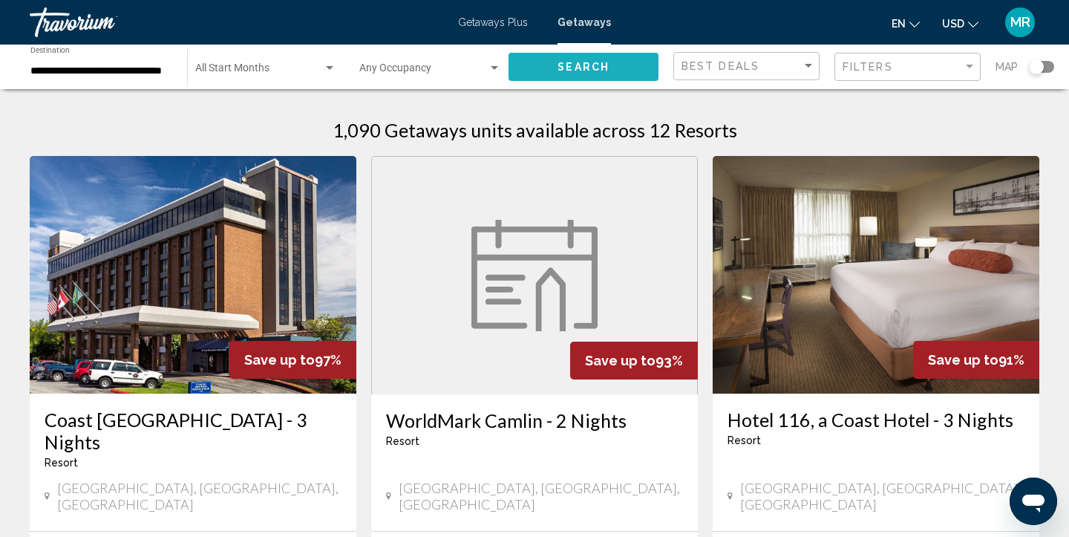
click at [559, 74] on button "Search" at bounding box center [583, 66] width 150 height 27
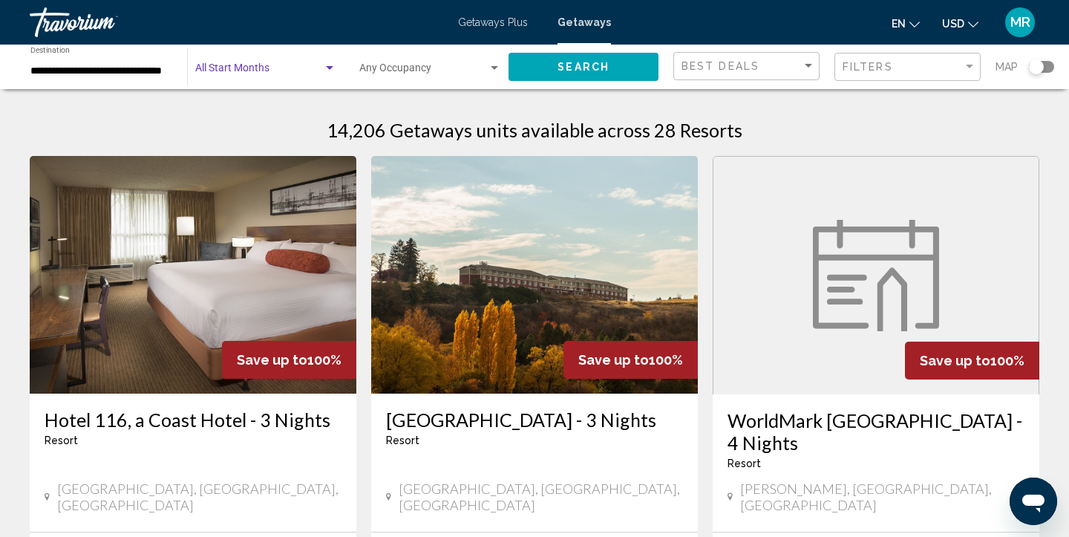
click at [329, 68] on div "Search widget" at bounding box center [329, 68] width 7 height 4
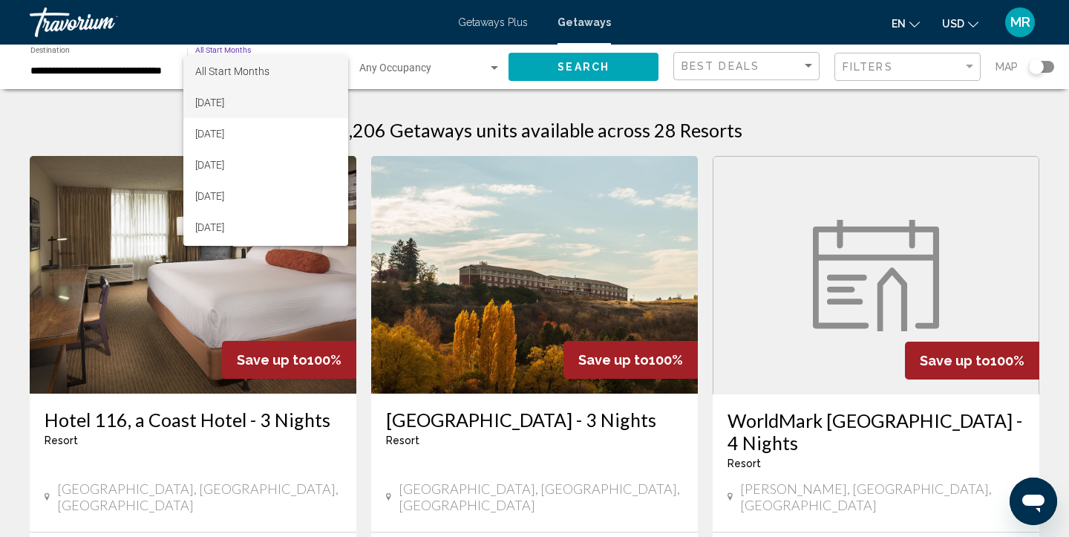
click at [281, 102] on span "[DATE]" at bounding box center [265, 102] width 141 height 31
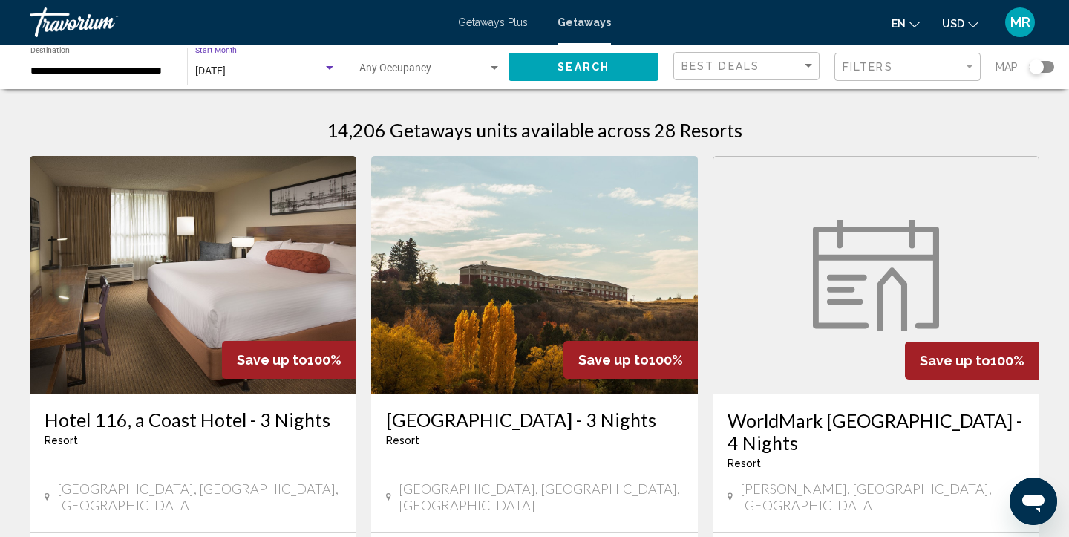
click at [609, 65] on button "Search" at bounding box center [583, 66] width 150 height 27
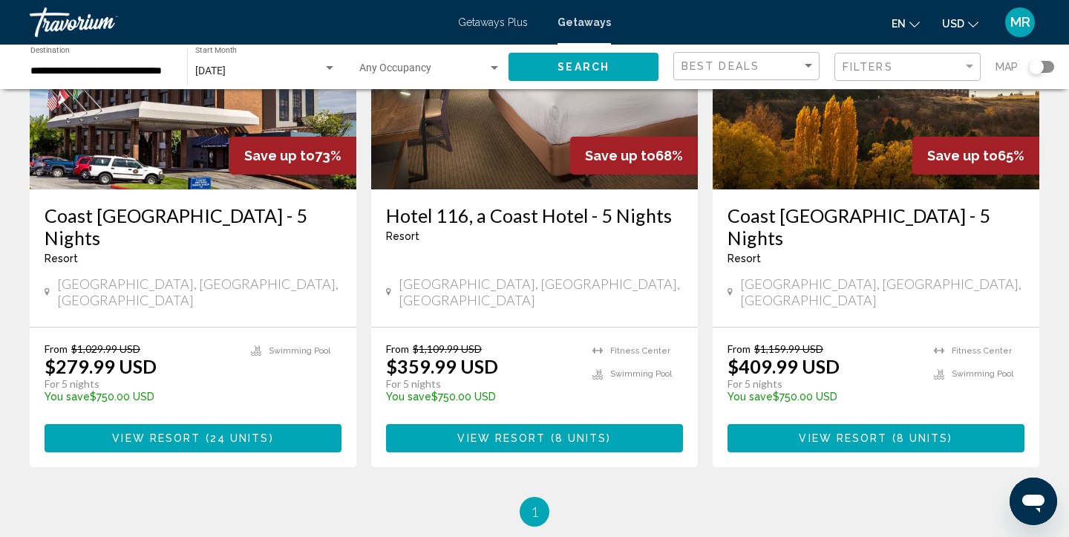
scroll to position [779, 0]
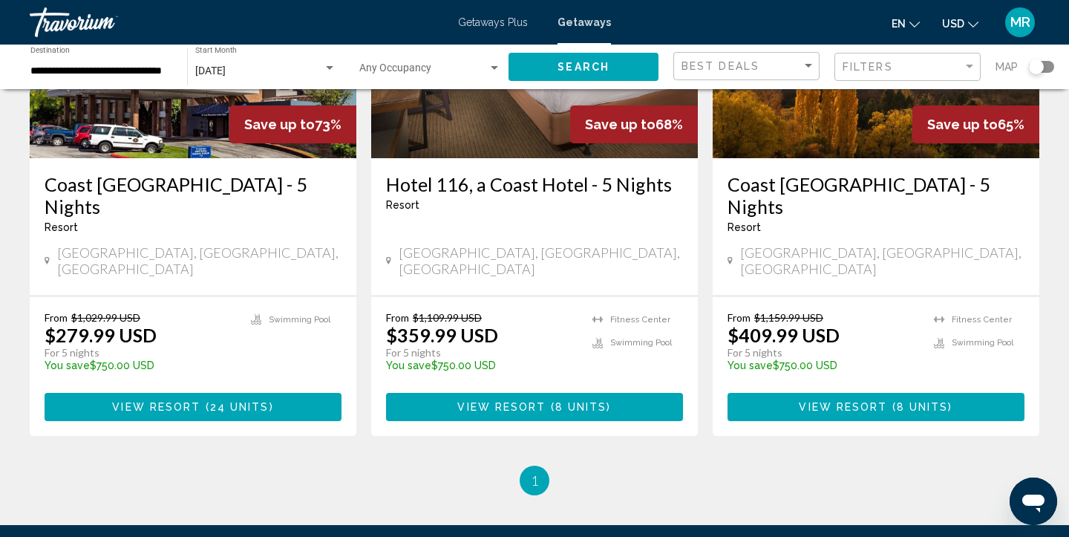
click at [229, 401] on span "24 units" at bounding box center [239, 407] width 59 height 12
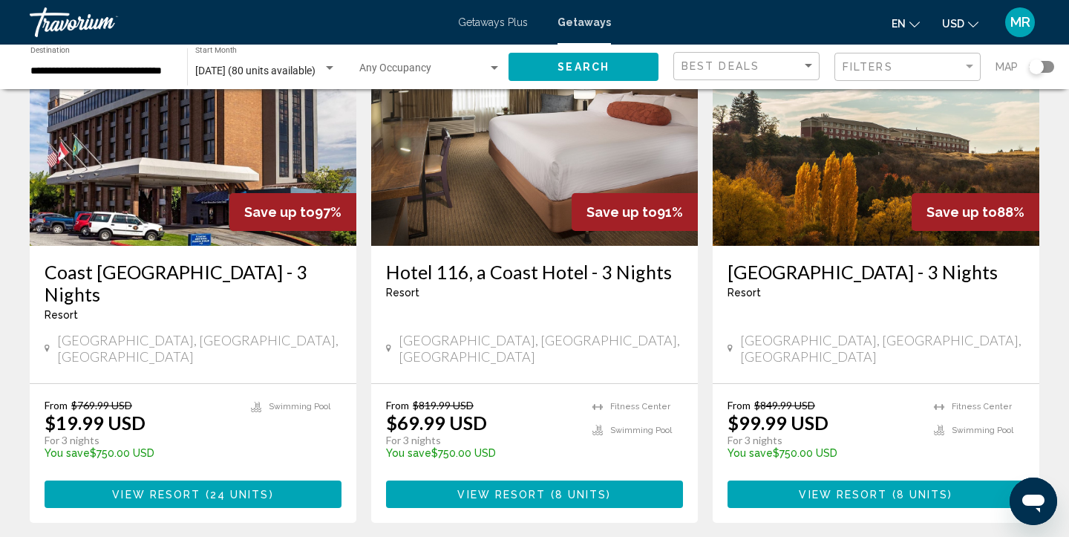
scroll to position [238, 0]
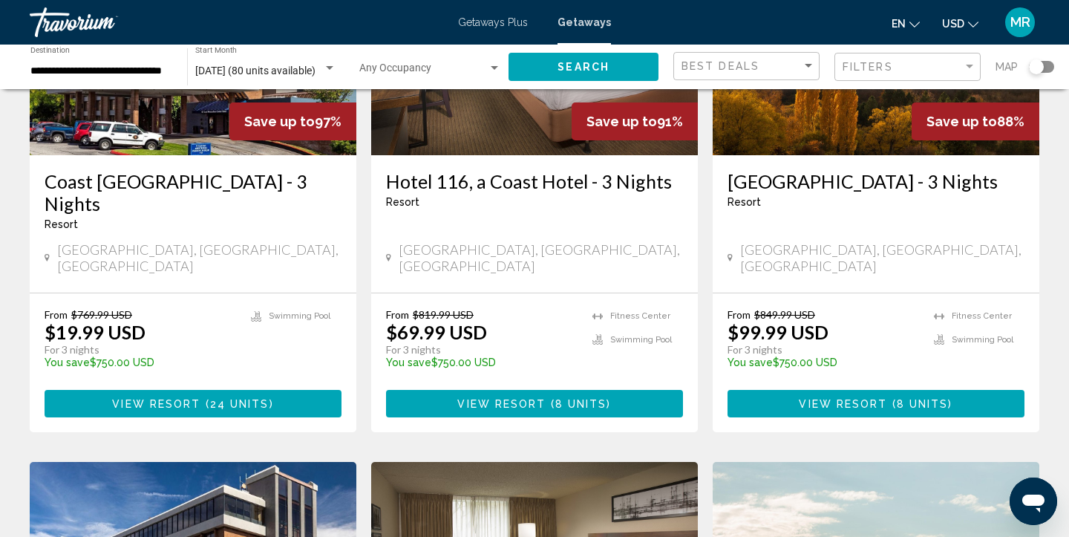
click at [286, 390] on button "View Resort ( 24 units )" at bounding box center [193, 403] width 297 height 27
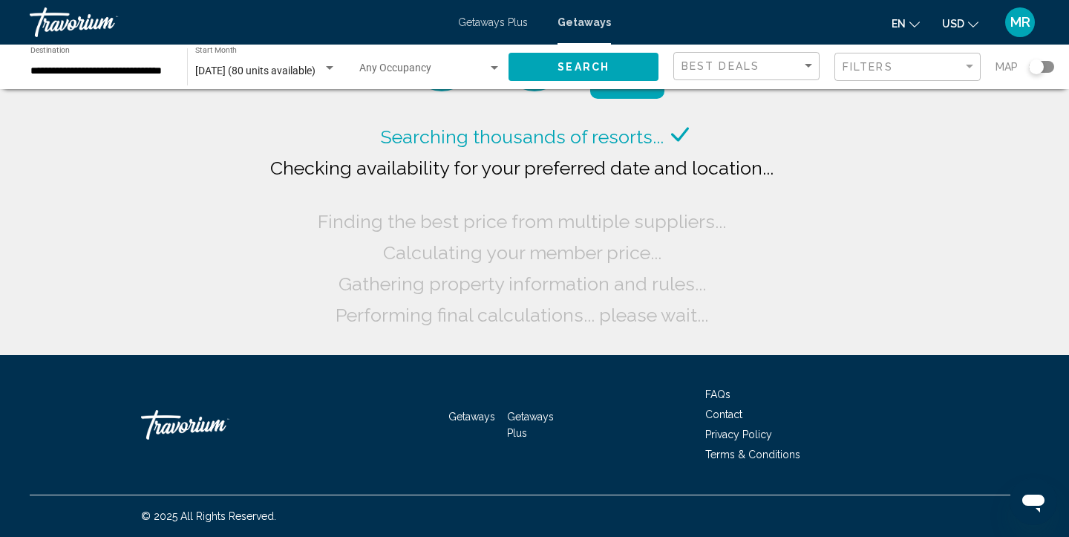
click at [327, 66] on div "Search widget" at bounding box center [329, 68] width 7 height 4
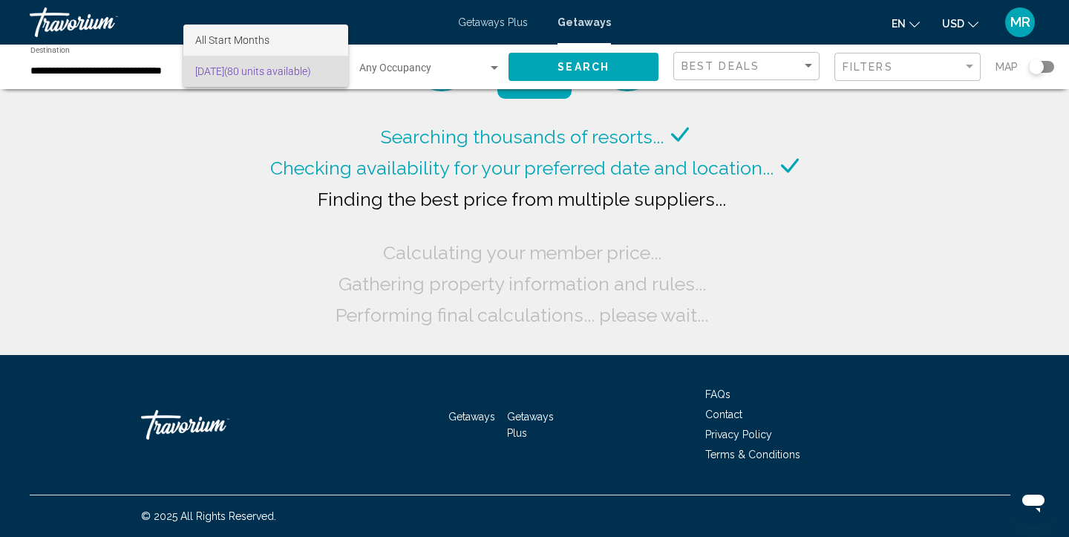
click at [312, 42] on span "All Start Months" at bounding box center [265, 39] width 141 height 31
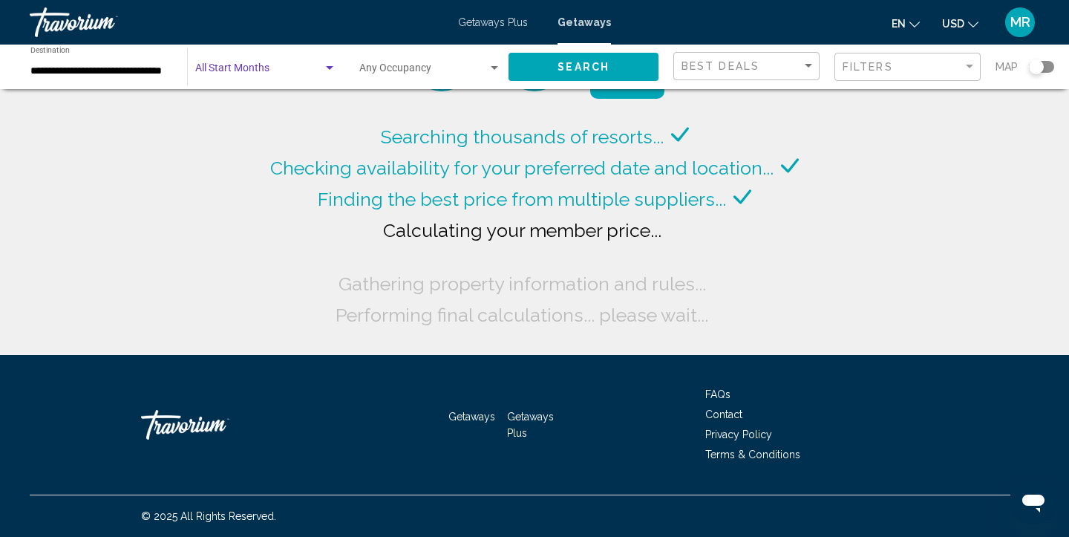
click at [531, 68] on button "Search" at bounding box center [583, 66] width 150 height 27
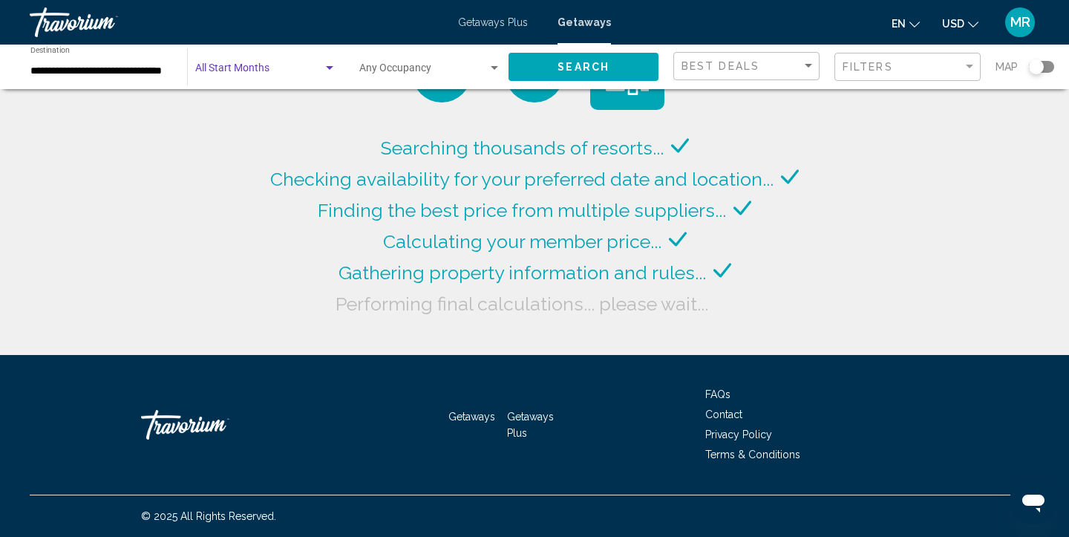
click at [327, 68] on div "Search widget" at bounding box center [329, 68] width 7 height 4
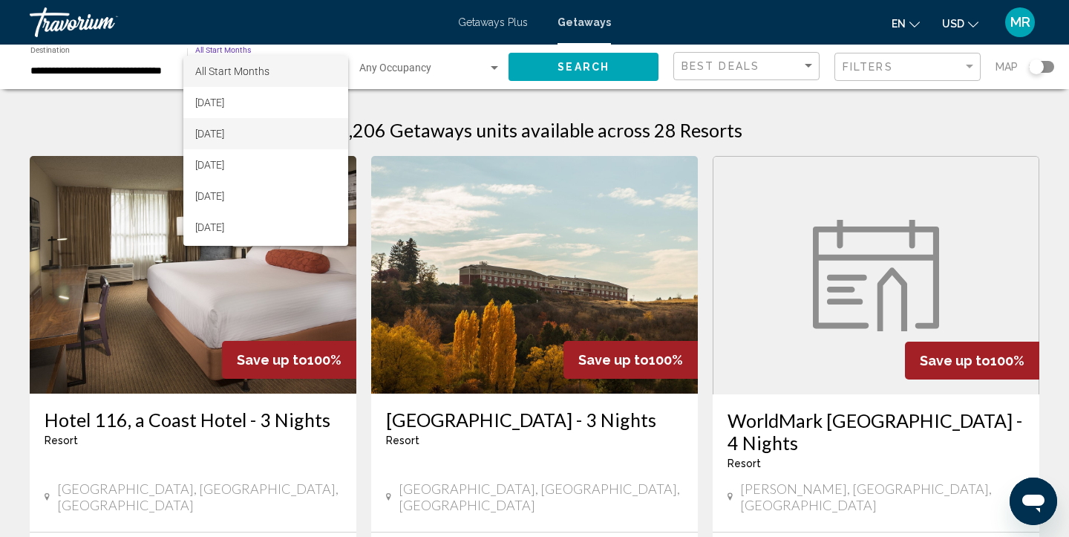
click at [297, 128] on span "[DATE]" at bounding box center [265, 133] width 141 height 31
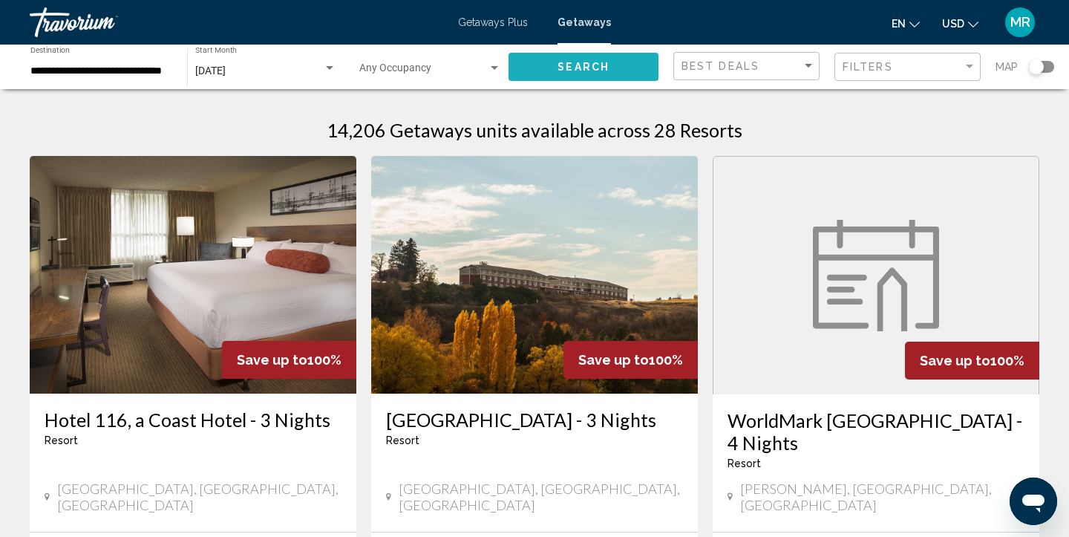
click at [596, 62] on span "Search" at bounding box center [583, 68] width 52 height 12
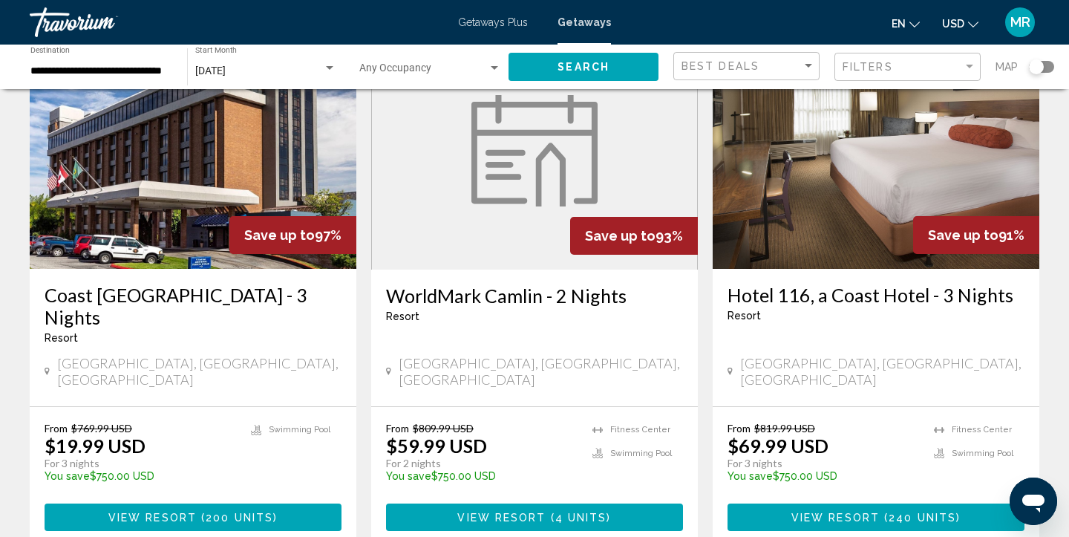
scroll to position [127, 0]
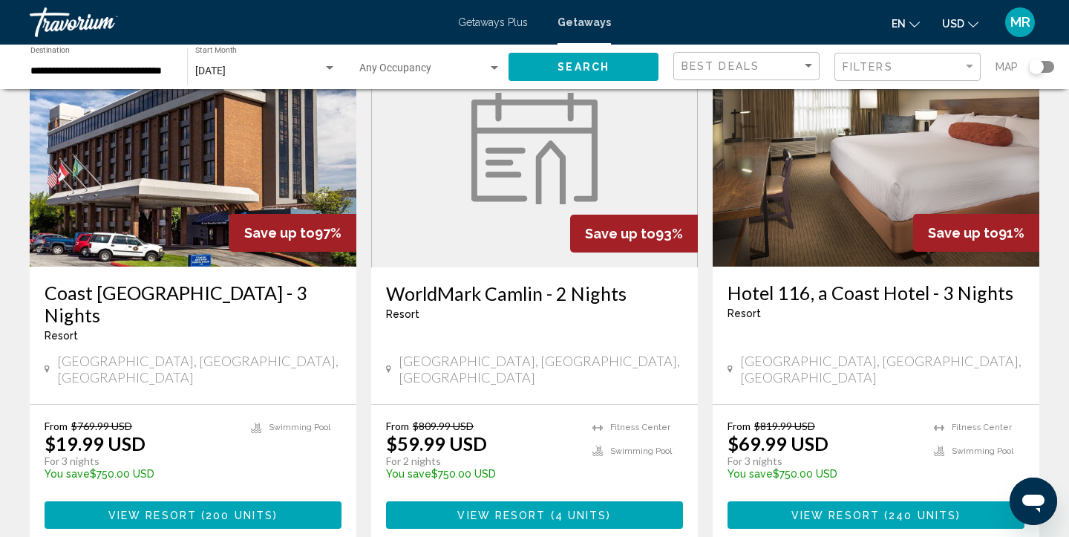
click at [853, 509] on span "View Resort" at bounding box center [835, 515] width 88 height 12
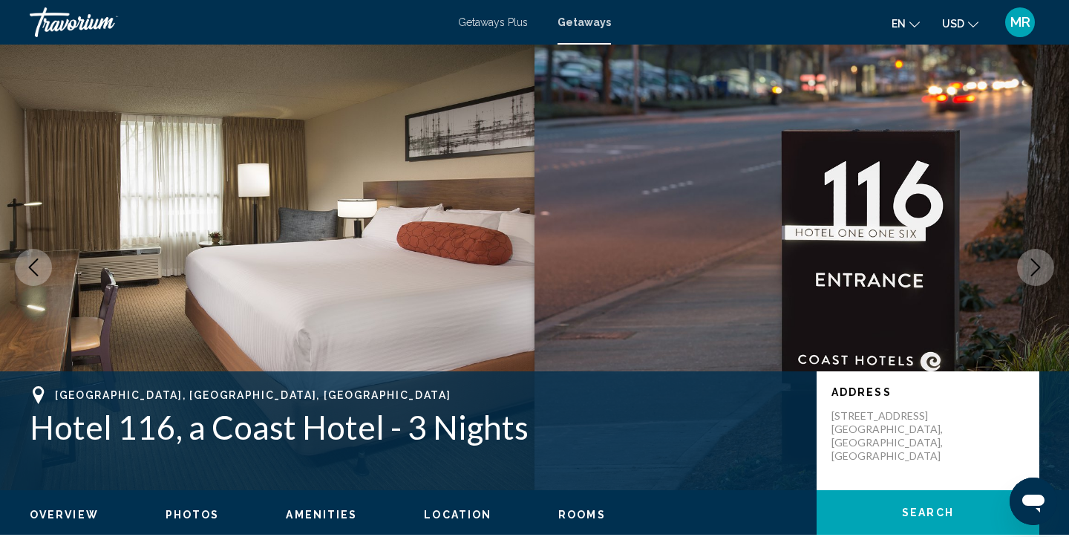
scroll to position [16, 0]
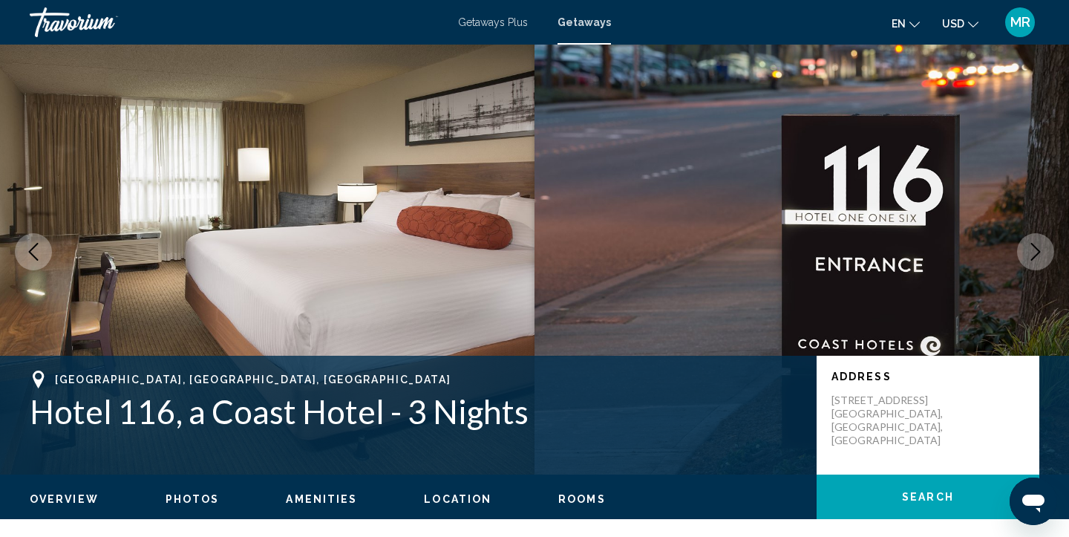
click at [583, 19] on span "Getaways" at bounding box center [583, 22] width 53 height 12
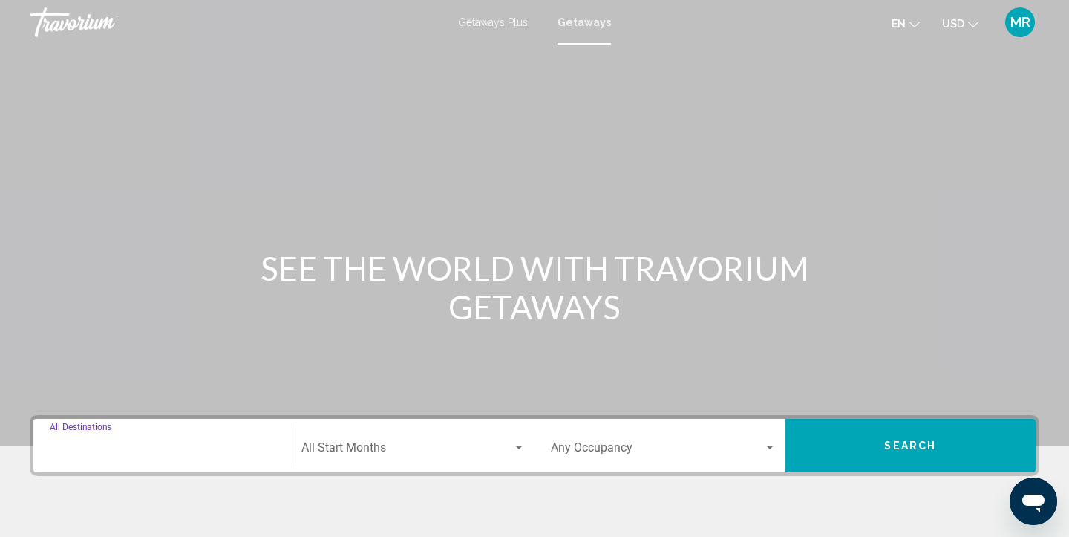
click at [232, 447] on input "Destination All Destinations" at bounding box center [163, 450] width 226 height 13
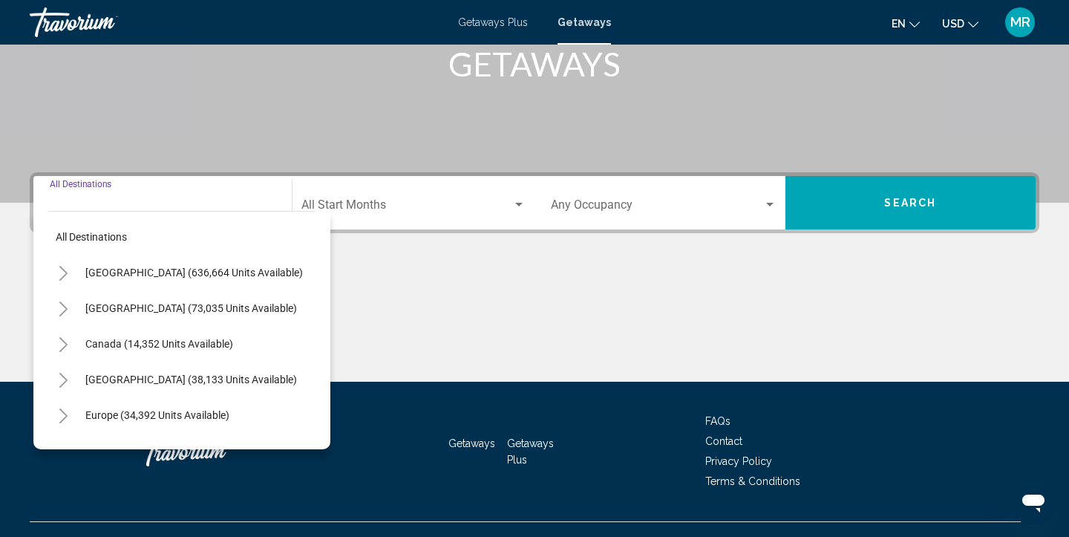
scroll to position [269, 0]
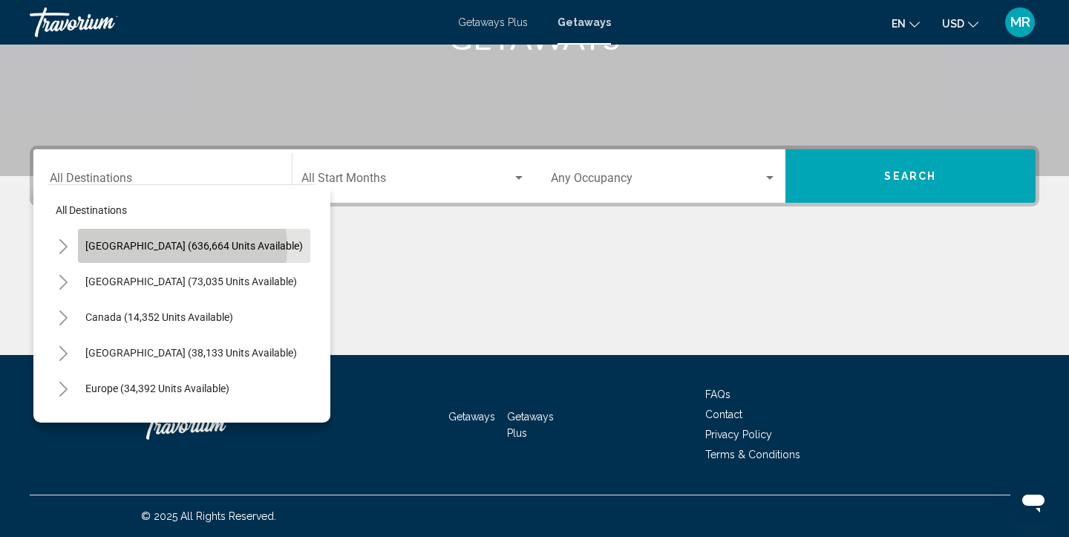
click at [182, 247] on span "[GEOGRAPHIC_DATA] (636,664 units available)" at bounding box center [193, 246] width 217 height 12
type input "**********"
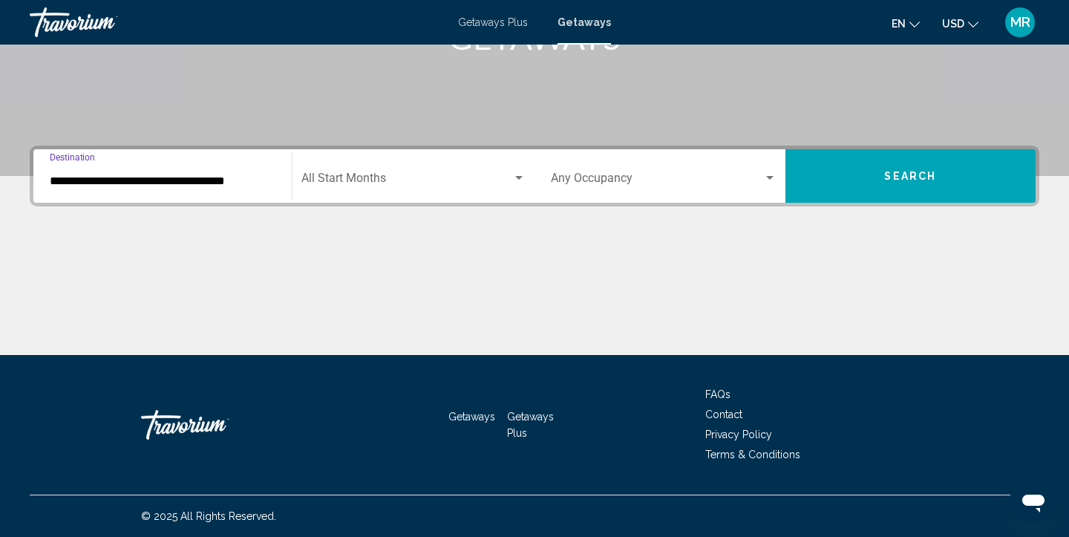
click at [445, 179] on span "Search widget" at bounding box center [406, 180] width 211 height 13
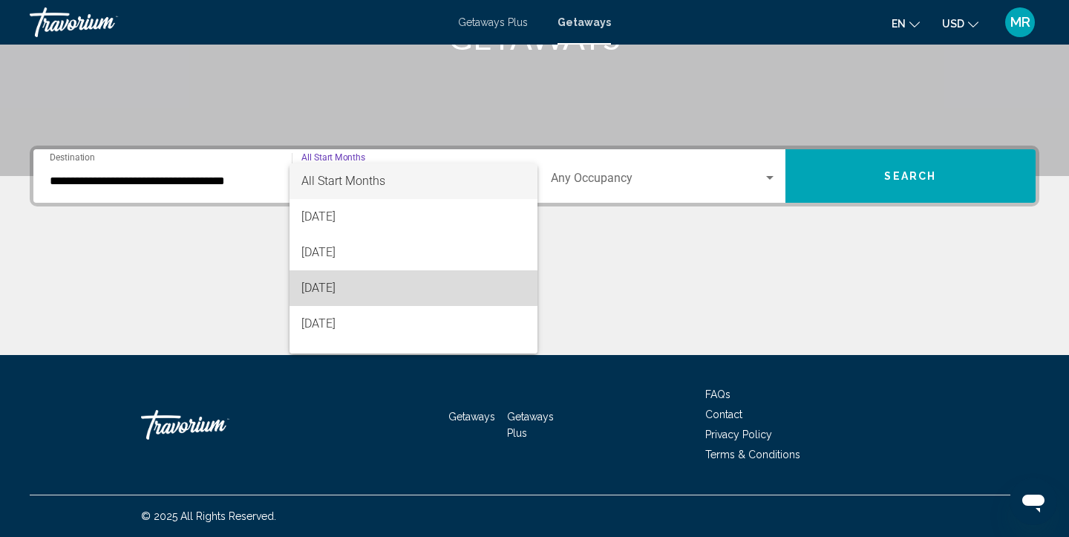
click at [396, 280] on span "[DATE]" at bounding box center [413, 288] width 225 height 36
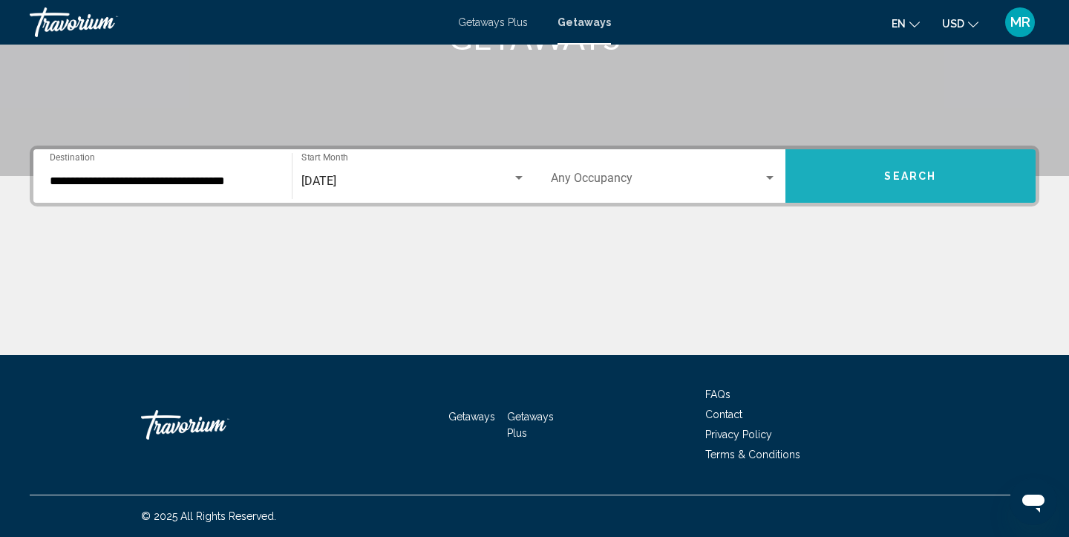
click at [871, 181] on button "Search" at bounding box center [910, 175] width 251 height 53
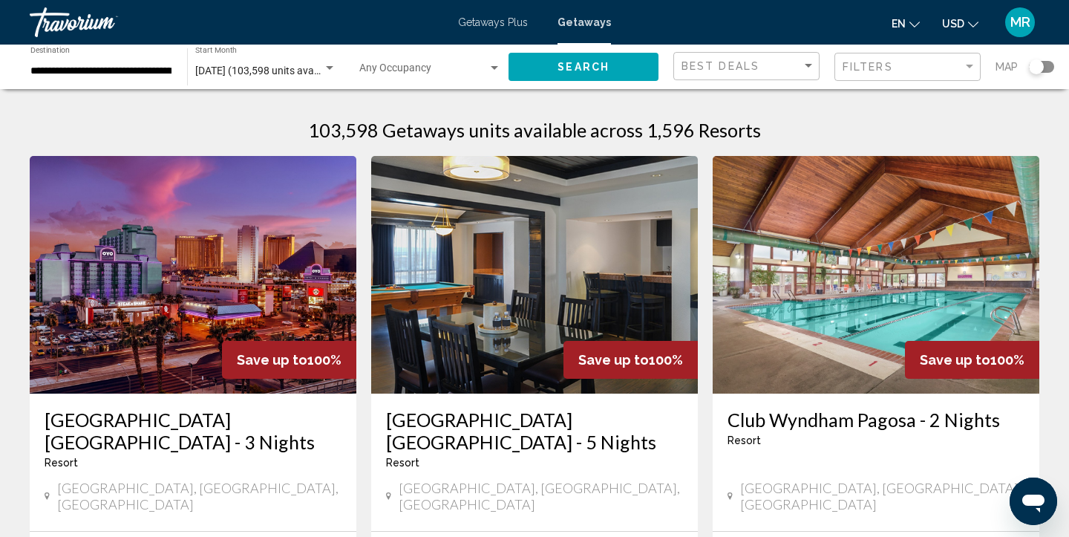
click at [165, 68] on input "**********" at bounding box center [101, 71] width 142 height 12
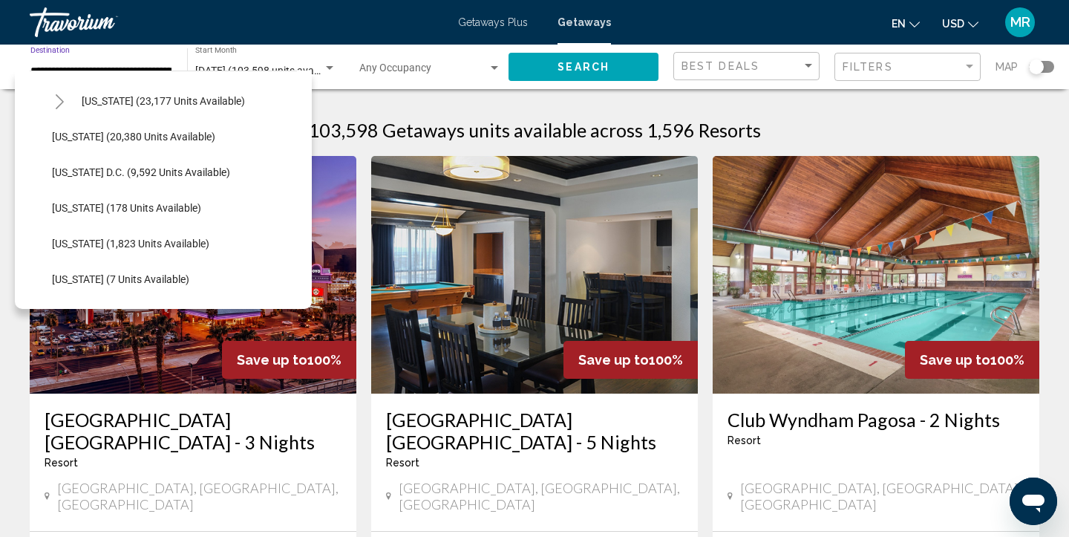
scroll to position [1478, 0]
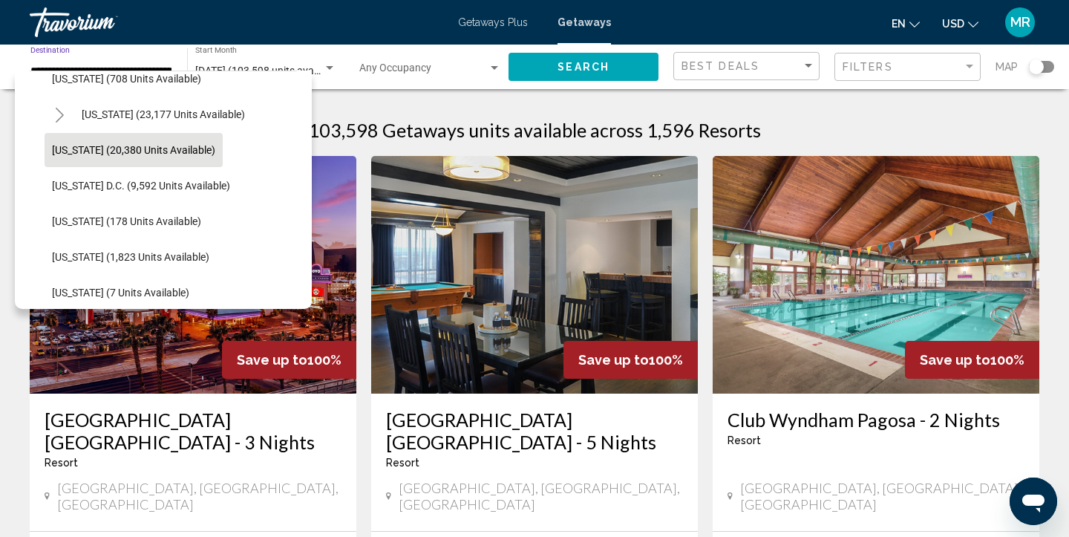
click at [119, 158] on button "[US_STATE] (20,380 units available)" at bounding box center [134, 150] width 178 height 34
type input "**********"
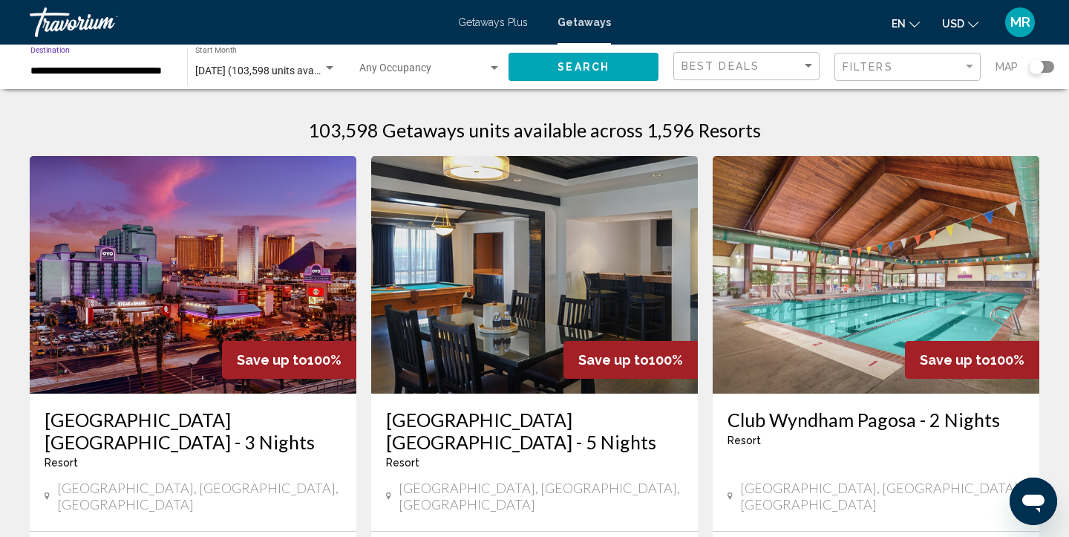
click at [596, 71] on span "Search" at bounding box center [583, 68] width 52 height 12
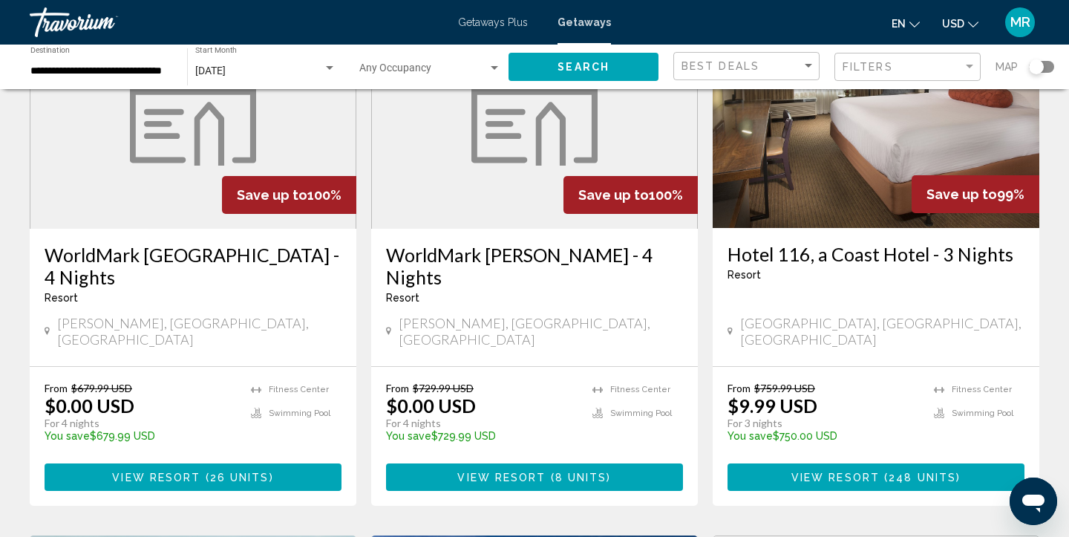
scroll to position [152, 0]
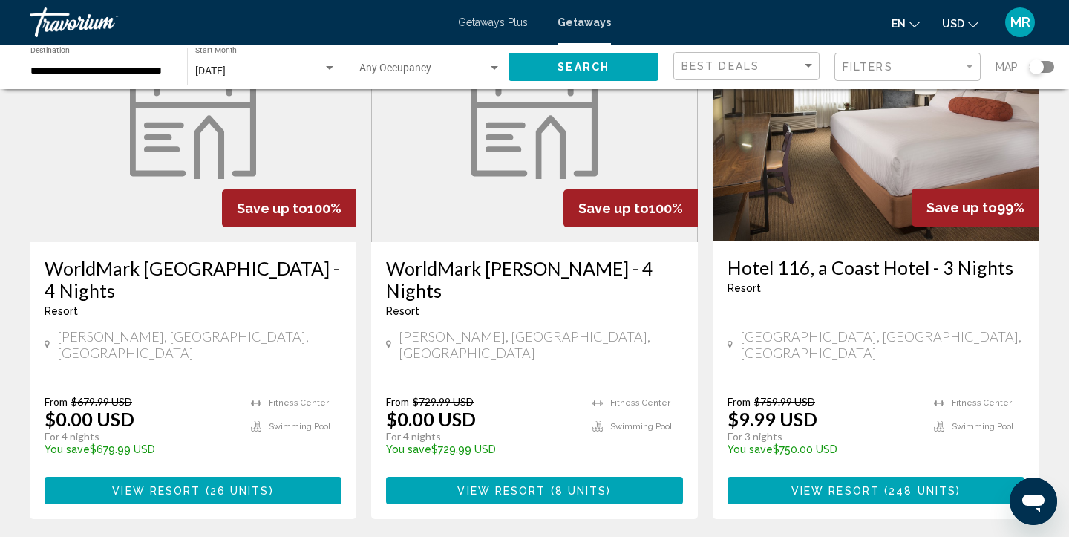
click at [165, 485] on span "View Resort" at bounding box center [156, 491] width 88 height 12
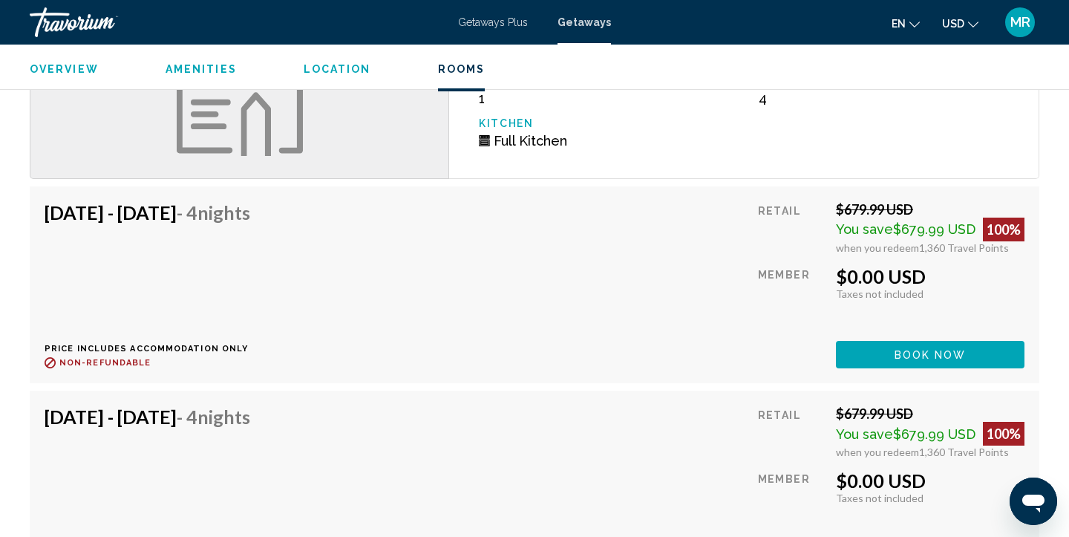
scroll to position [2277, 0]
